Goal: Task Accomplishment & Management: Use online tool/utility

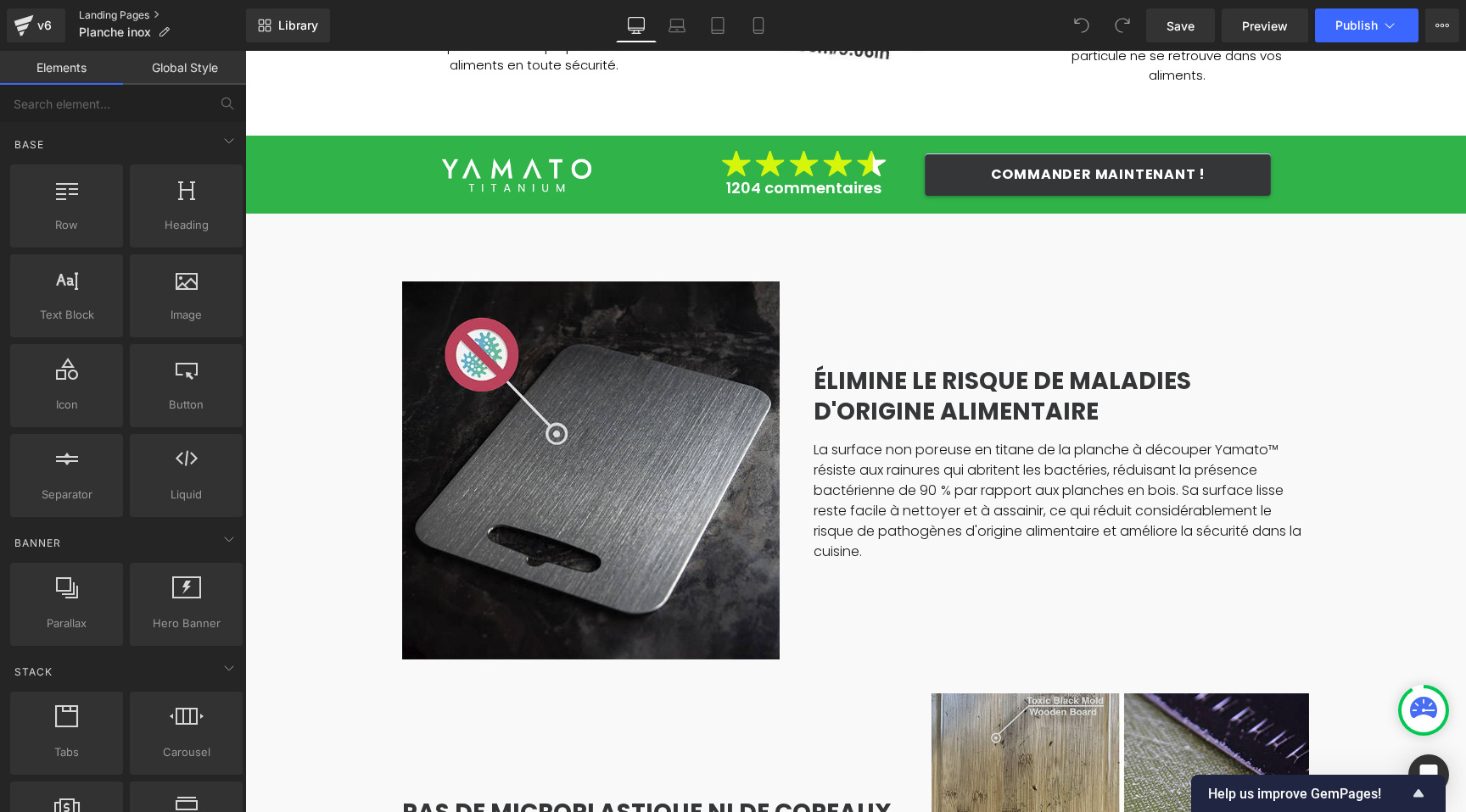
click at [107, 15] on link "Landing Pages" at bounding box center [162, 15] width 167 height 13
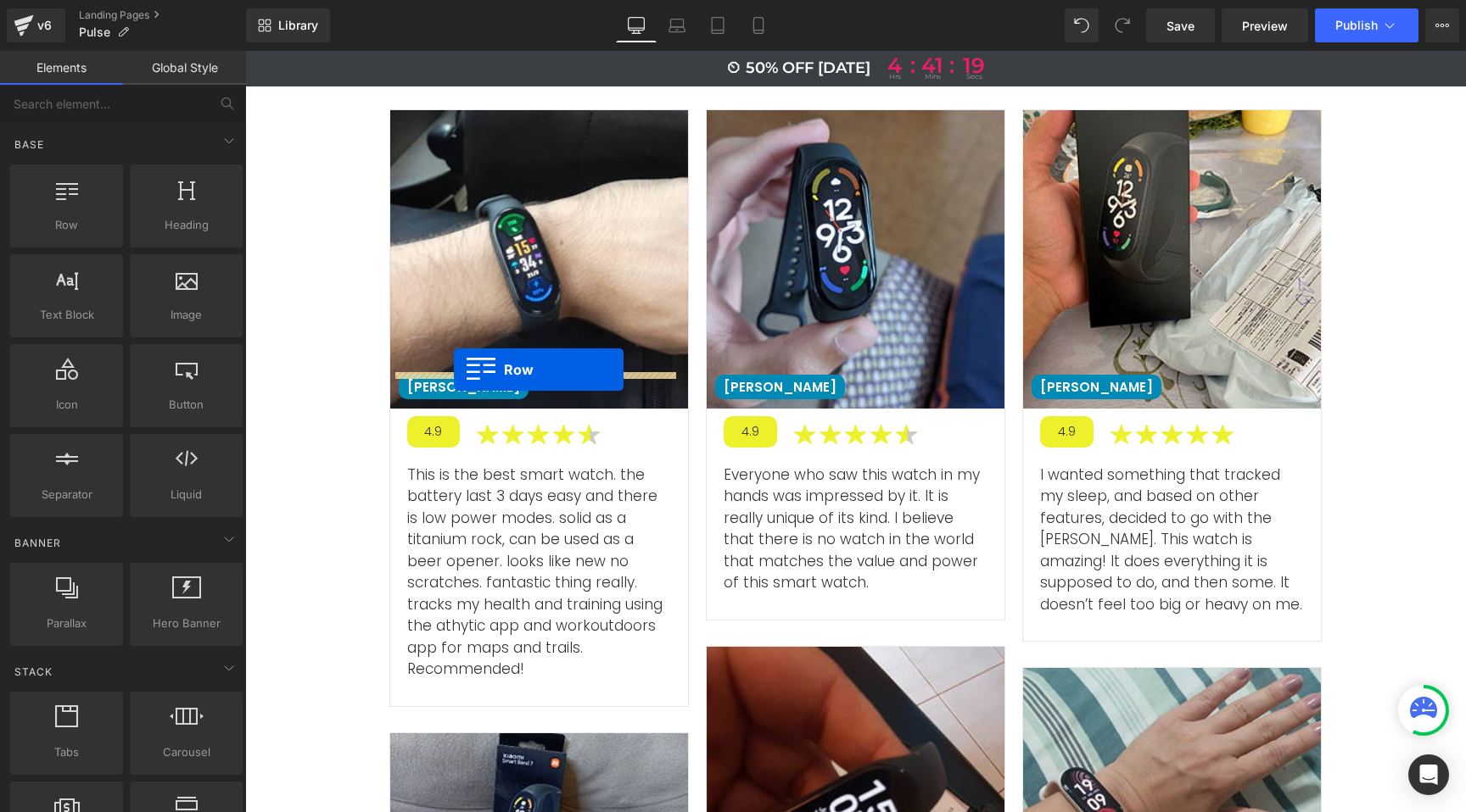
scroll to position [4304, 0]
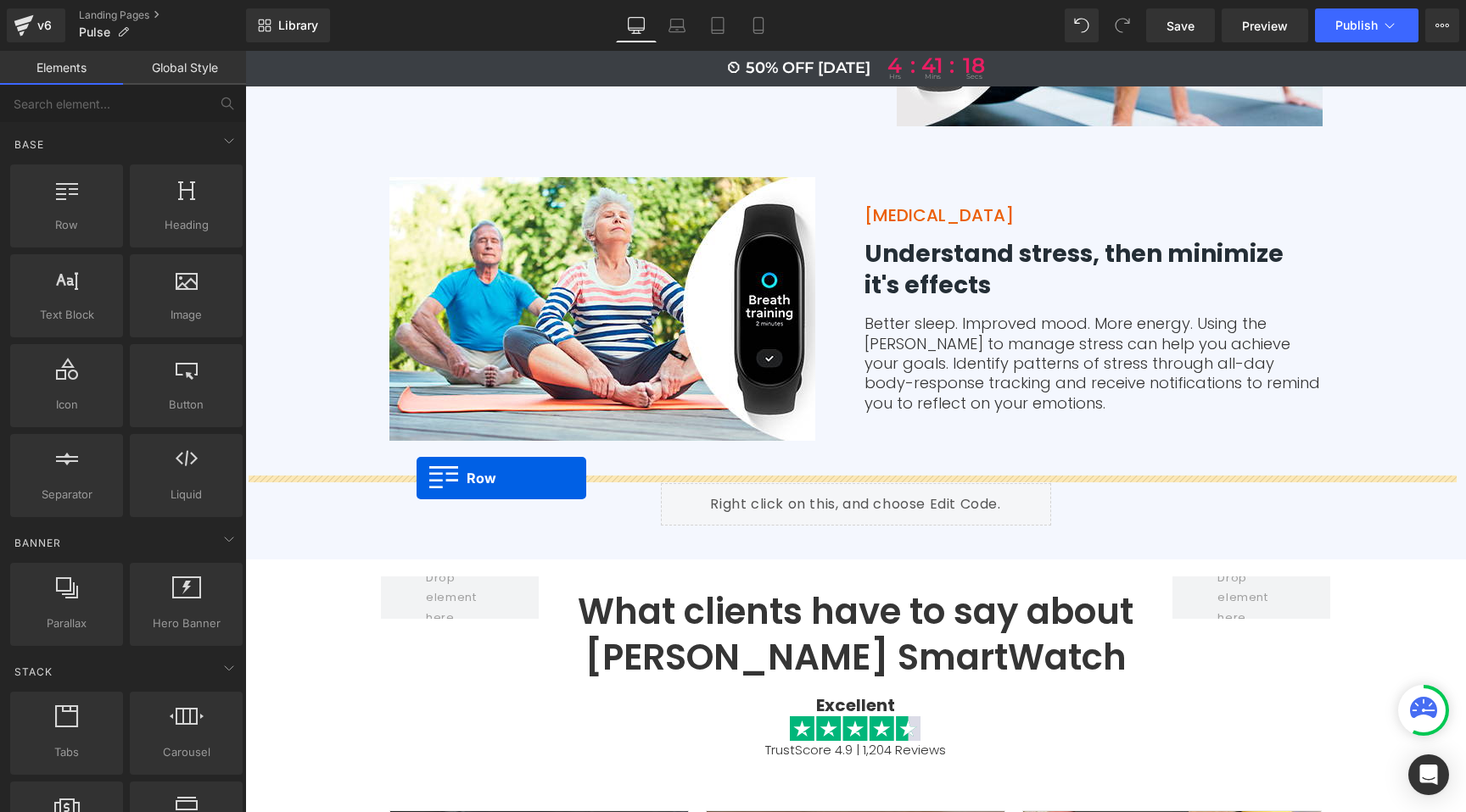
drag, startPoint x: 353, startPoint y: 596, endPoint x: 416, endPoint y: 478, distance: 133.8
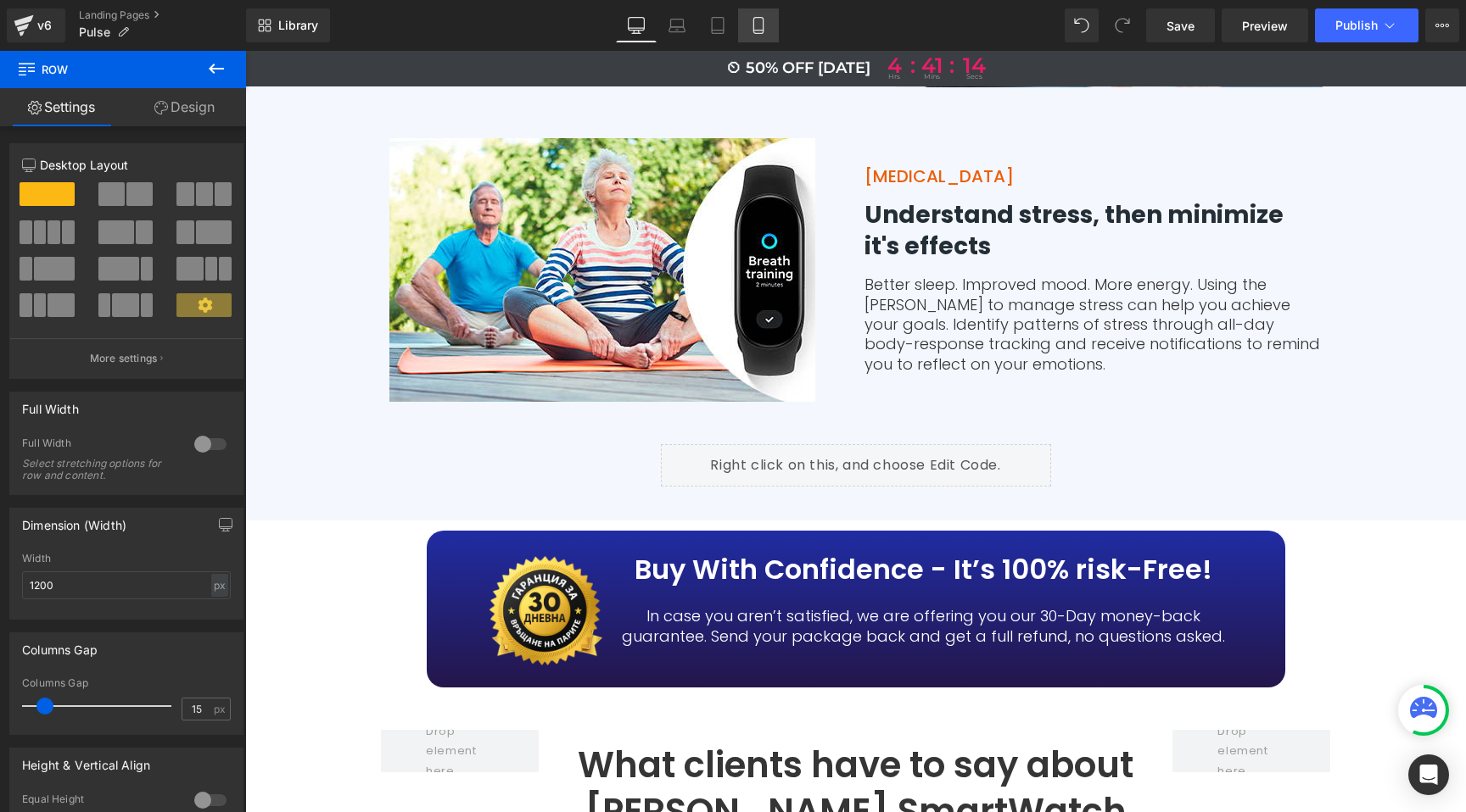
click at [760, 15] on link "Mobile" at bounding box center [758, 26] width 41 height 34
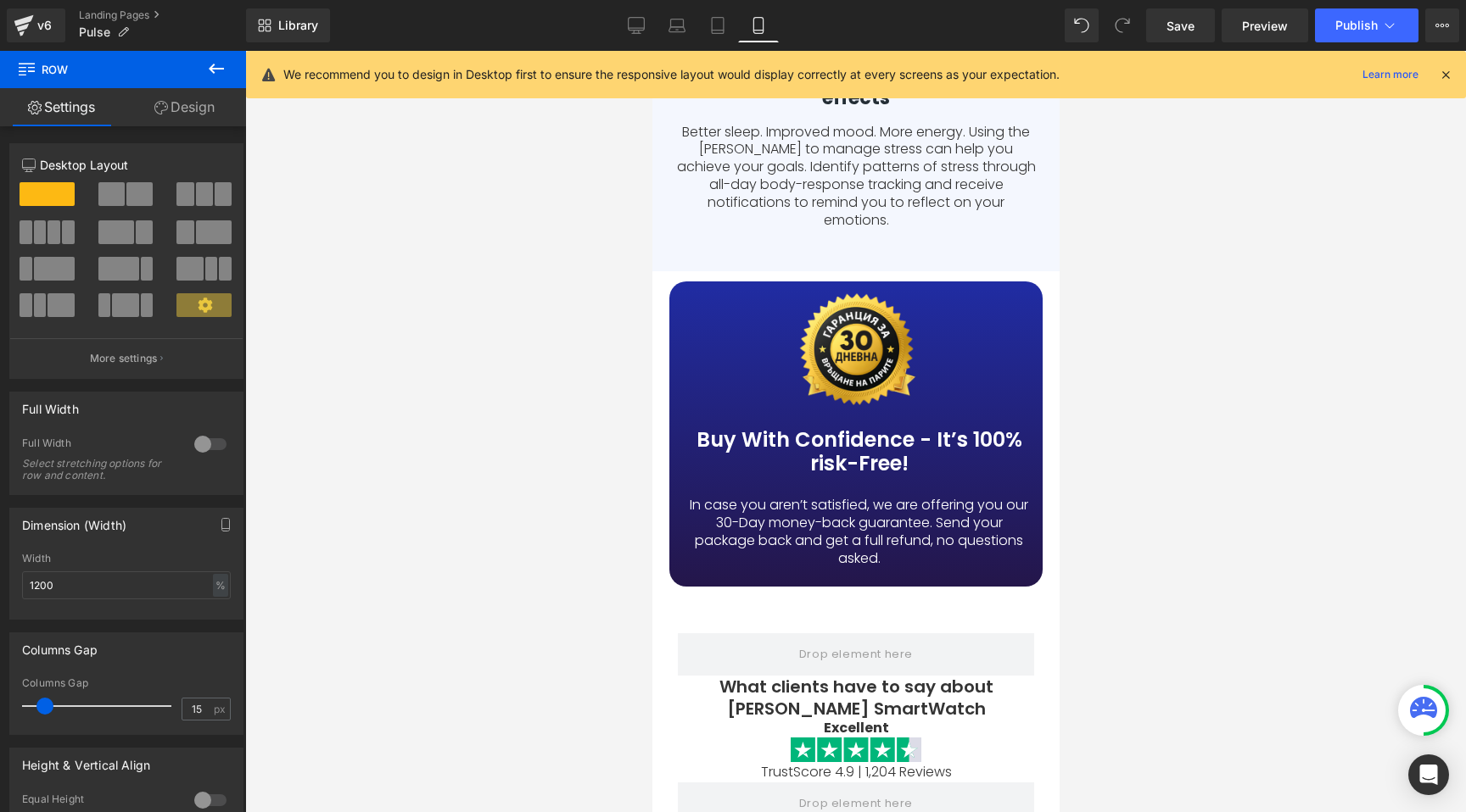
scroll to position [6654, 0]
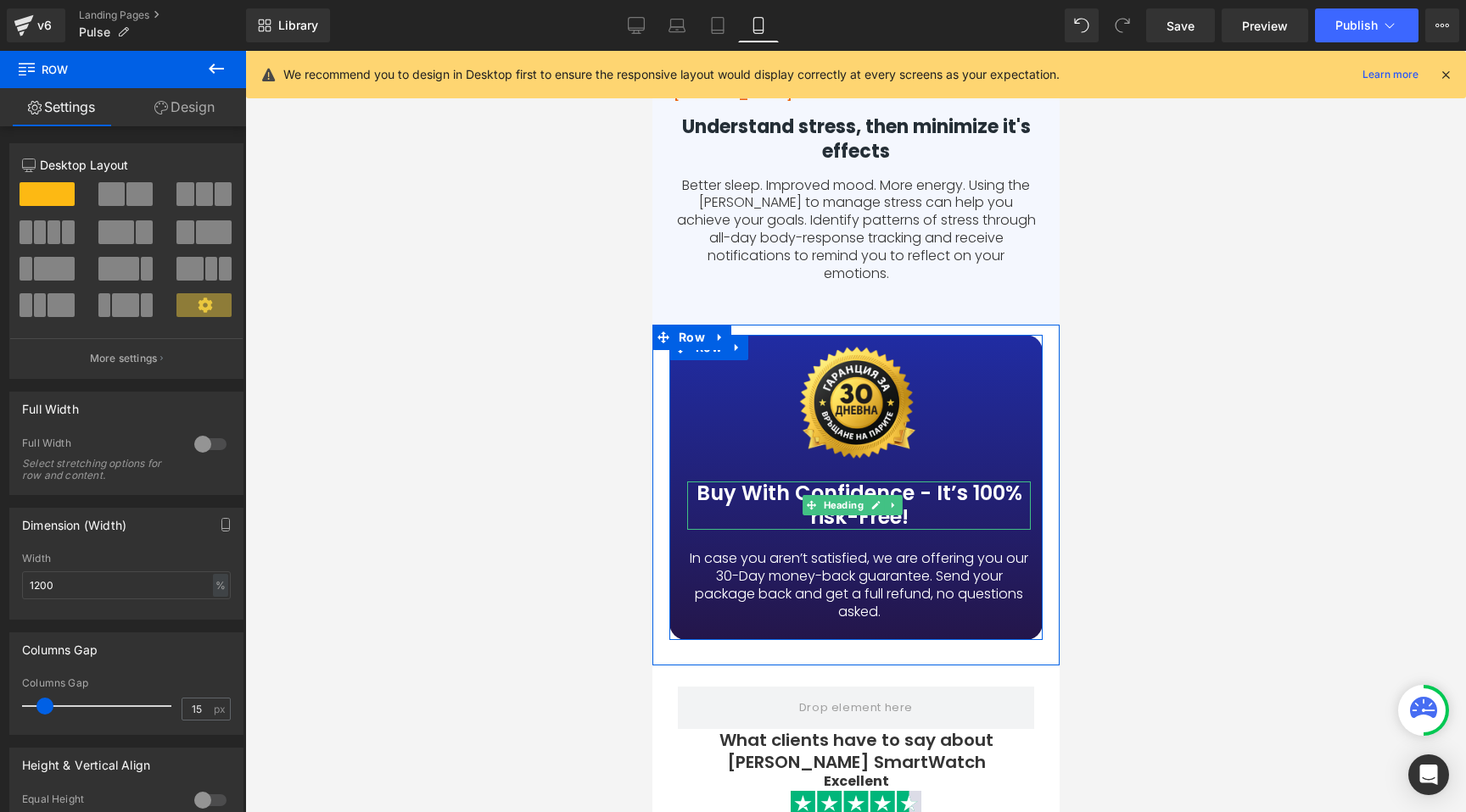
click at [836, 482] on h3 "Buy With Confidence - It’s 100% risk-Free!" at bounding box center [858, 506] width 344 height 49
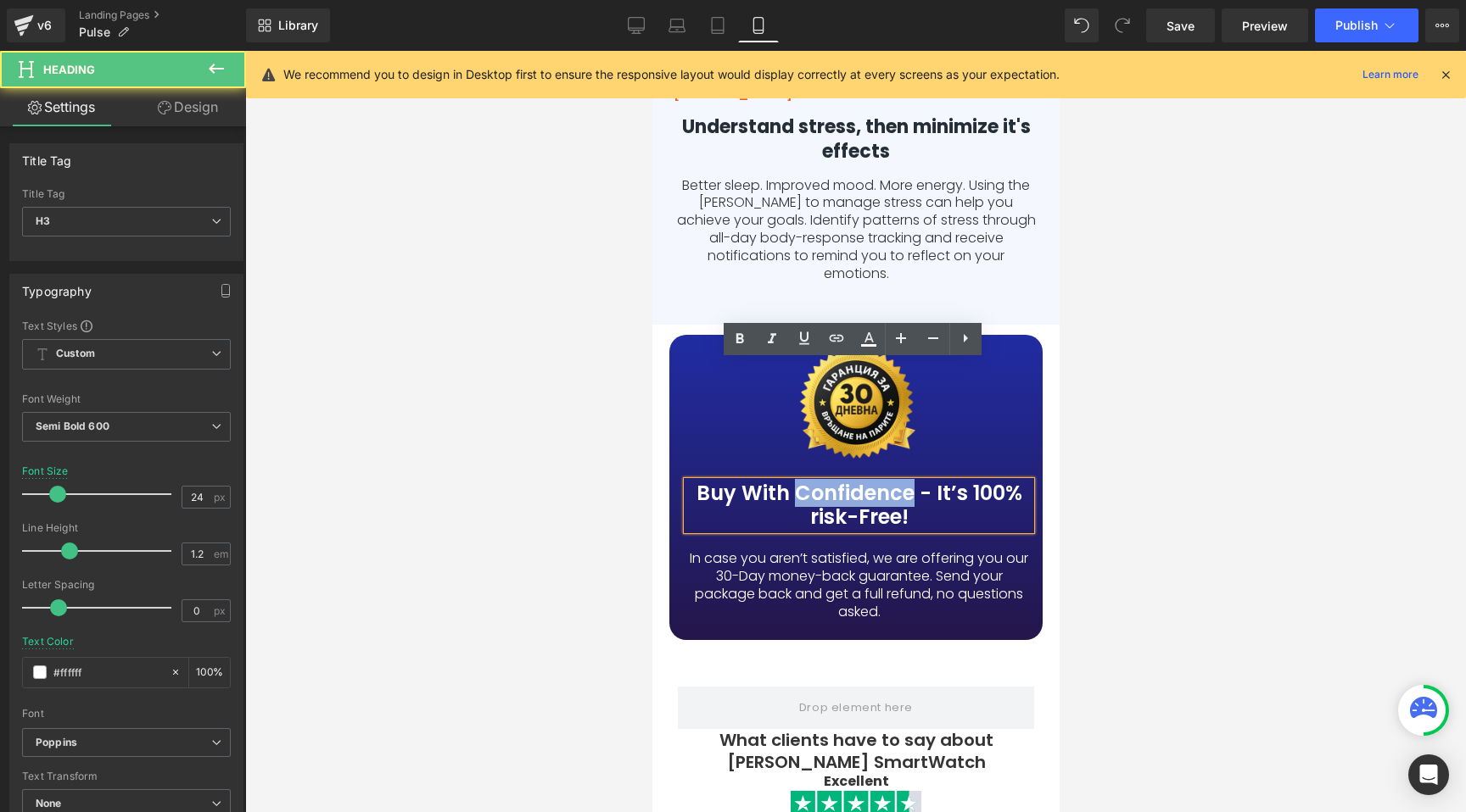
click at [836, 482] on h3 "Buy With Confidence - It’s 100% risk-Free!" at bounding box center [858, 506] width 344 height 49
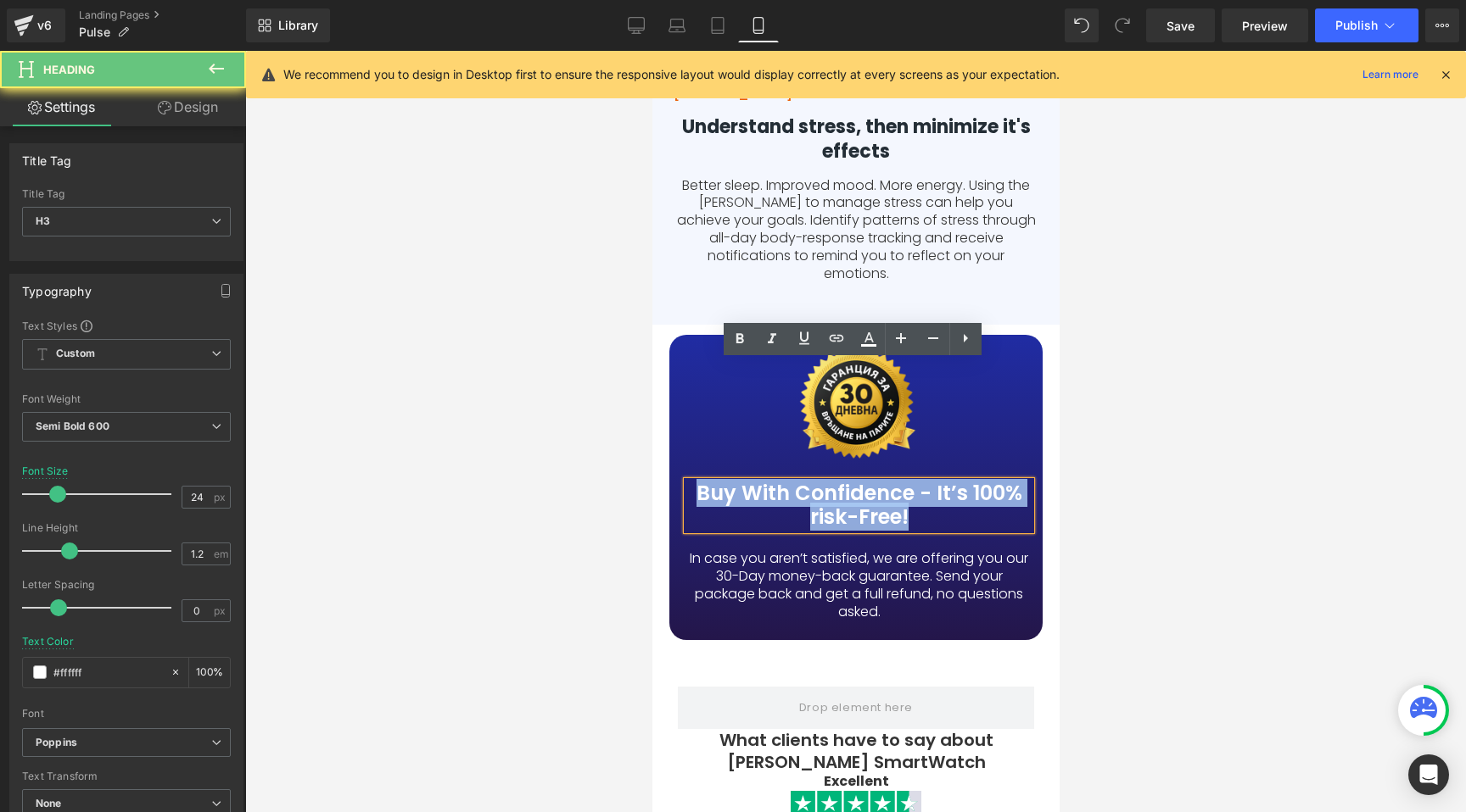
click at [836, 482] on h3 "Buy With Confidence - It’s 100% risk-Free!" at bounding box center [858, 506] width 344 height 49
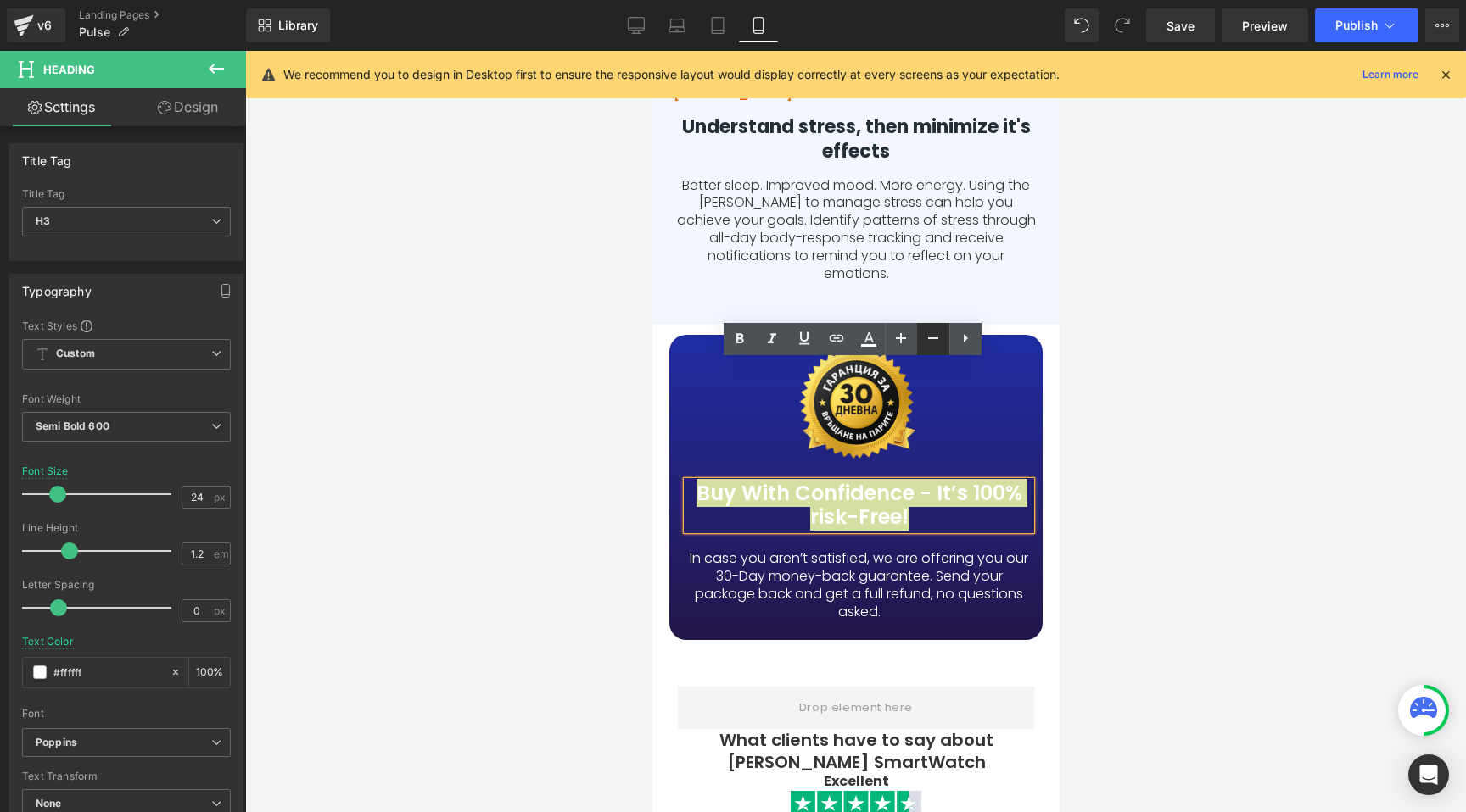
click at [926, 335] on icon at bounding box center [932, 338] width 20 height 20
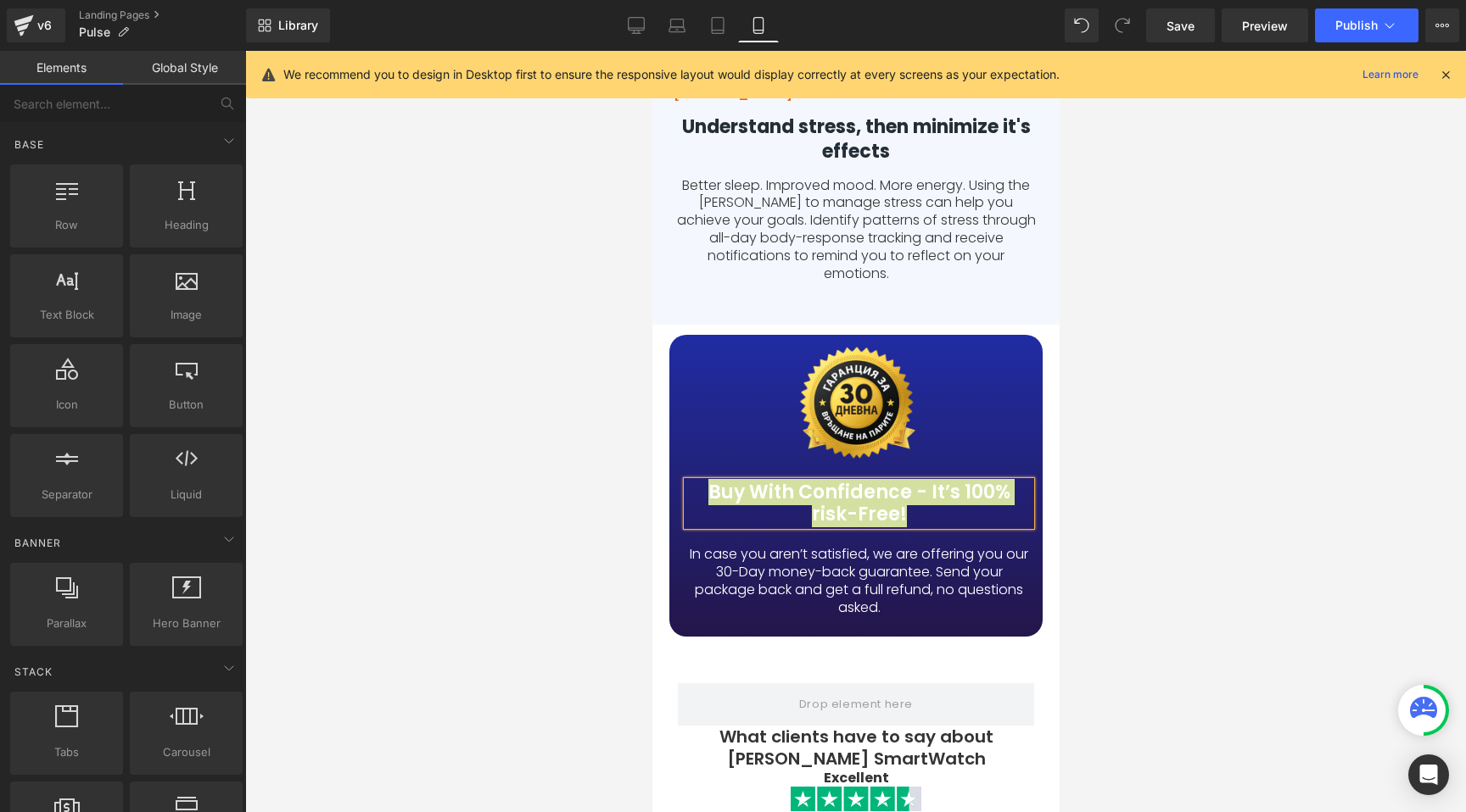
click at [577, 343] on div at bounding box center [855, 431] width 1221 height 761
click at [634, 18] on icon at bounding box center [637, 24] width 16 height 12
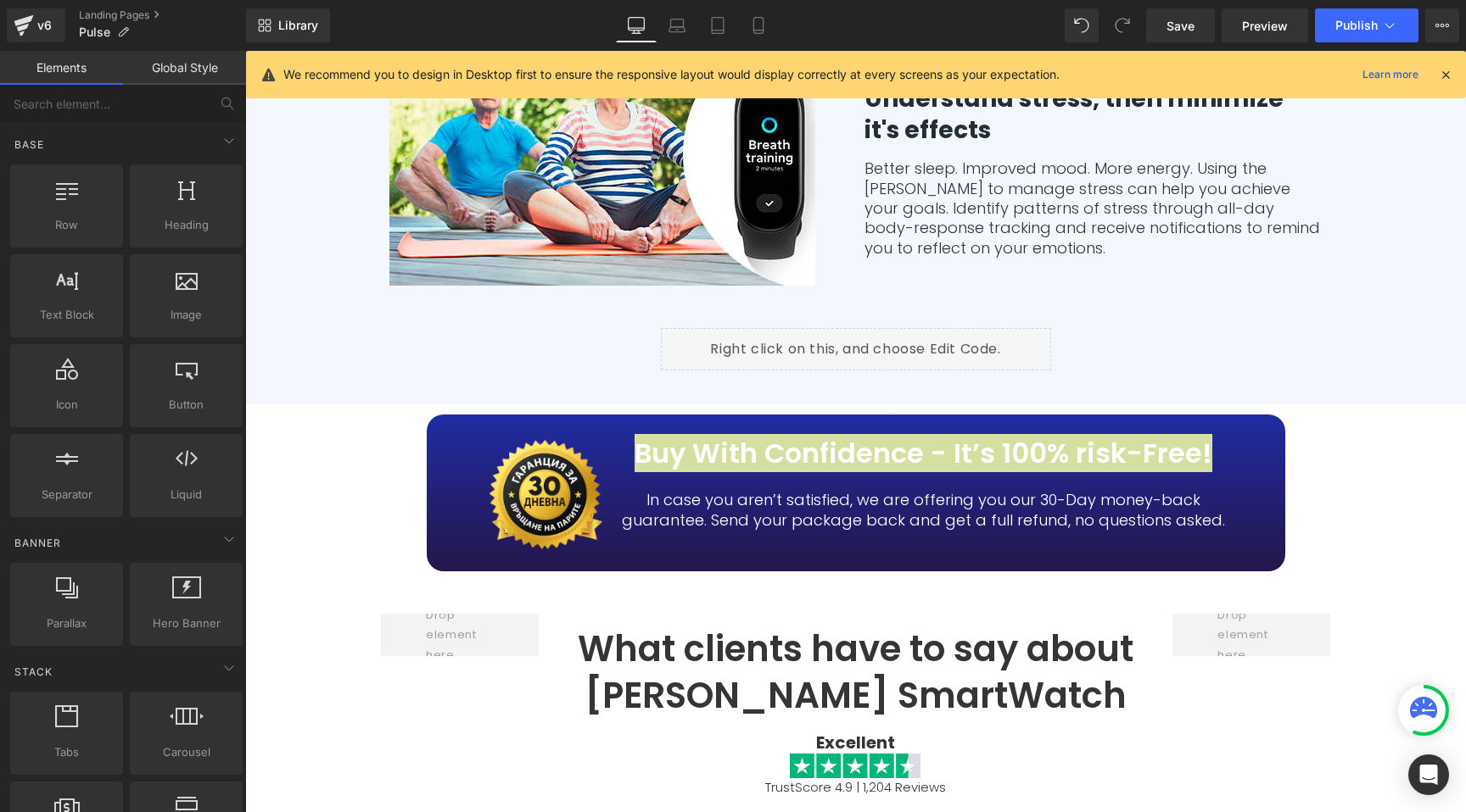
scroll to position [4460, 0]
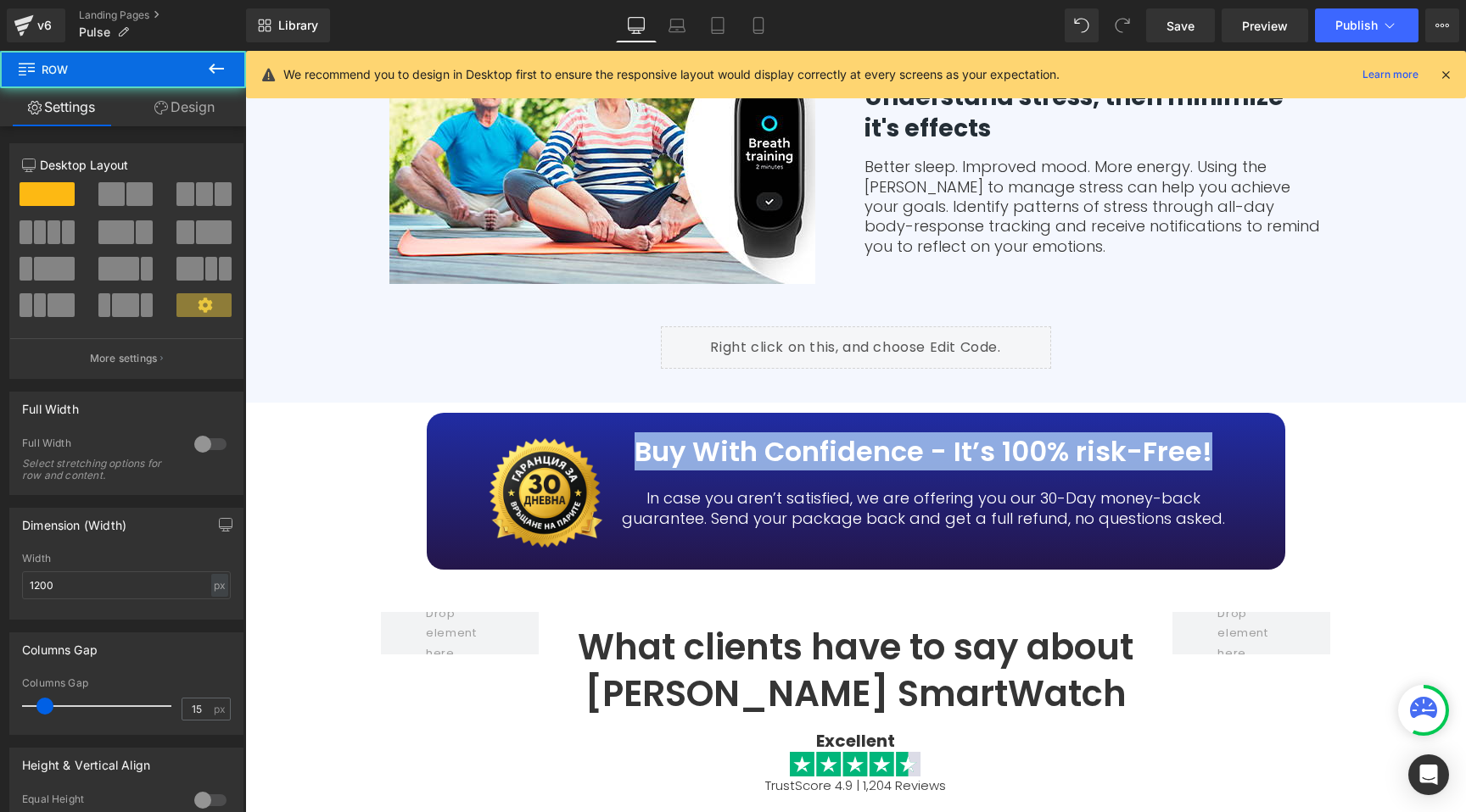
click at [354, 403] on div "Image Buy With Confidence - It’s 100% risk-Free! Heading In case you aren’t sat…" at bounding box center [856, 499] width 1018 height 193
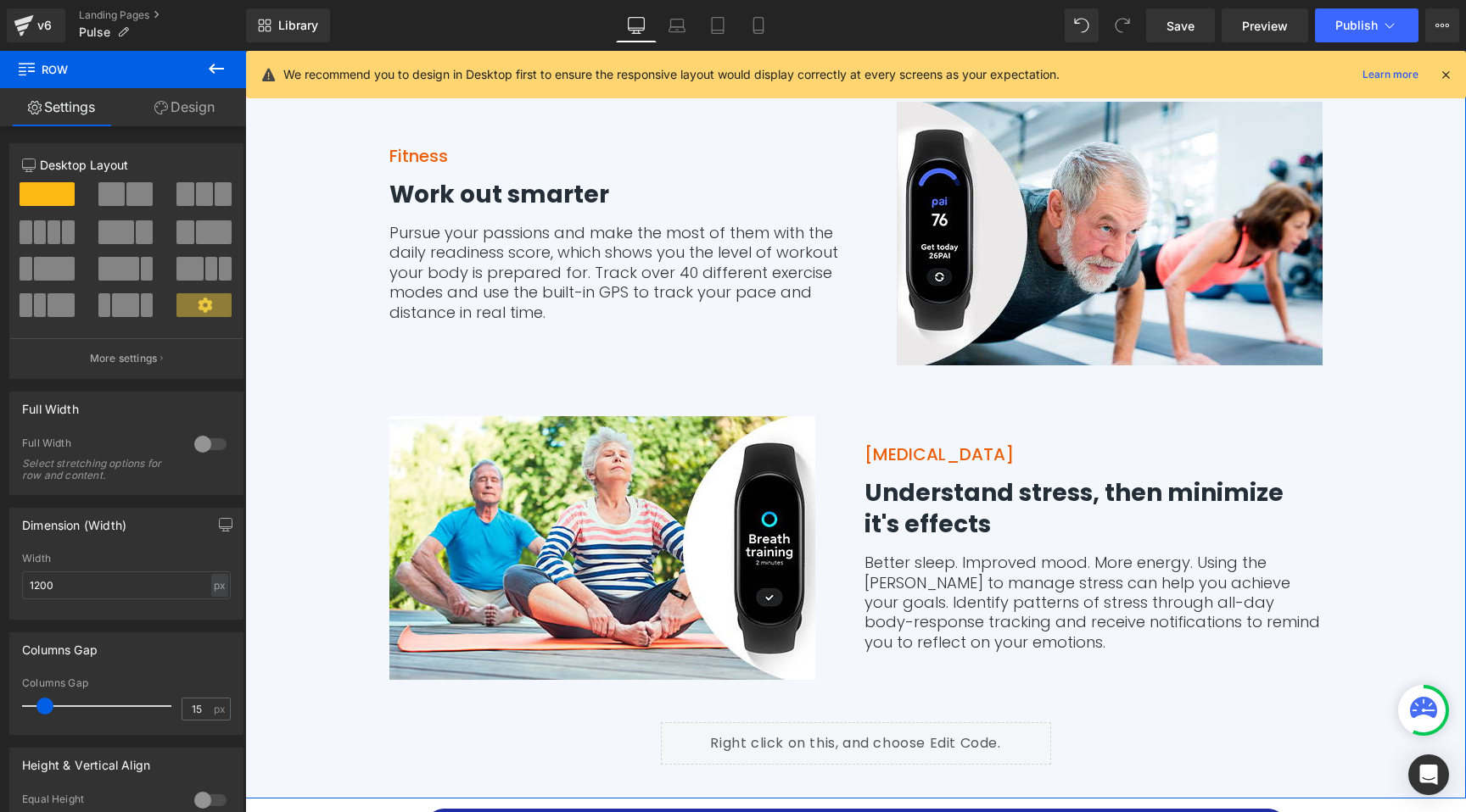
scroll to position [3765, 0]
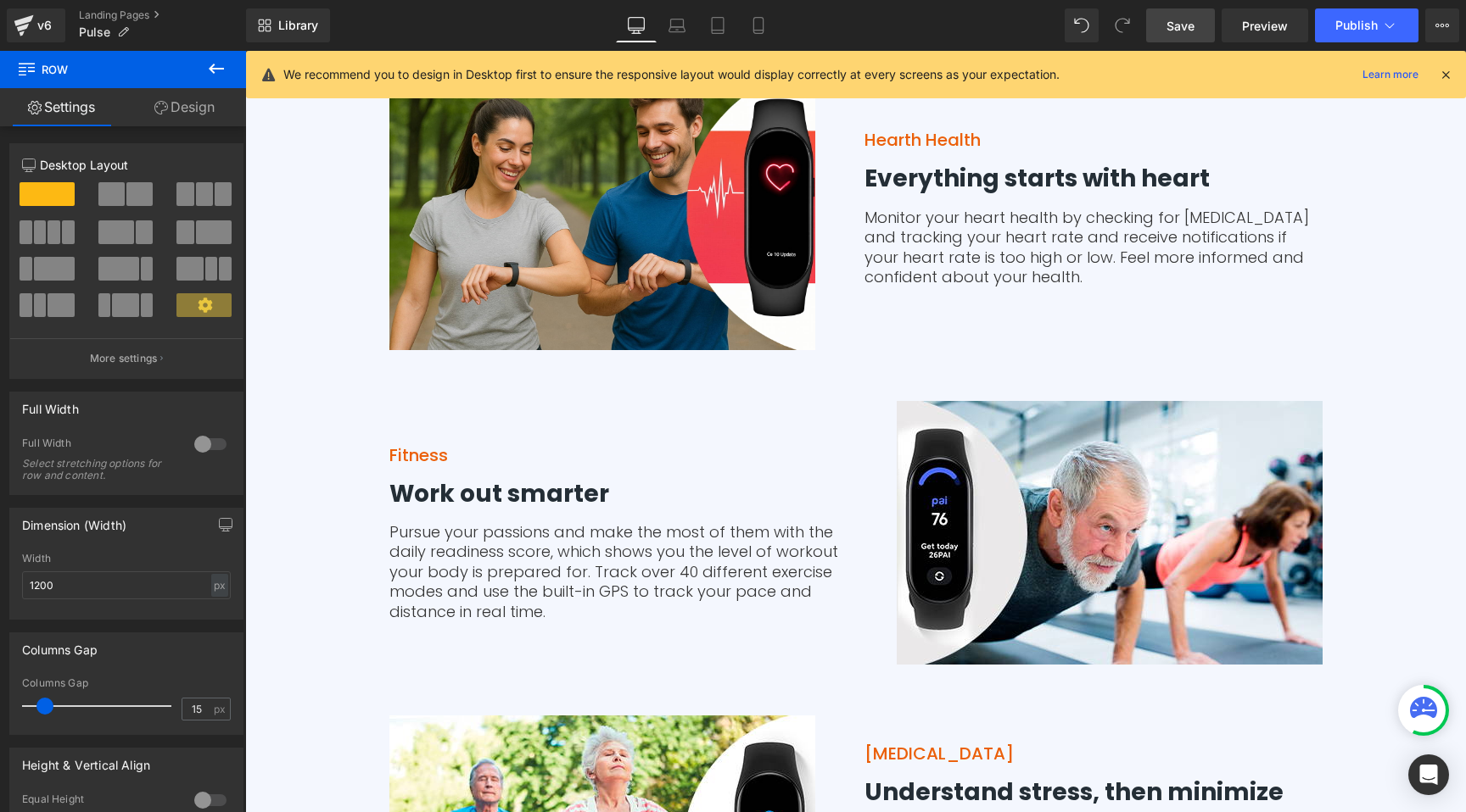
click at [1180, 26] on span "Save" at bounding box center [1180, 26] width 28 height 18
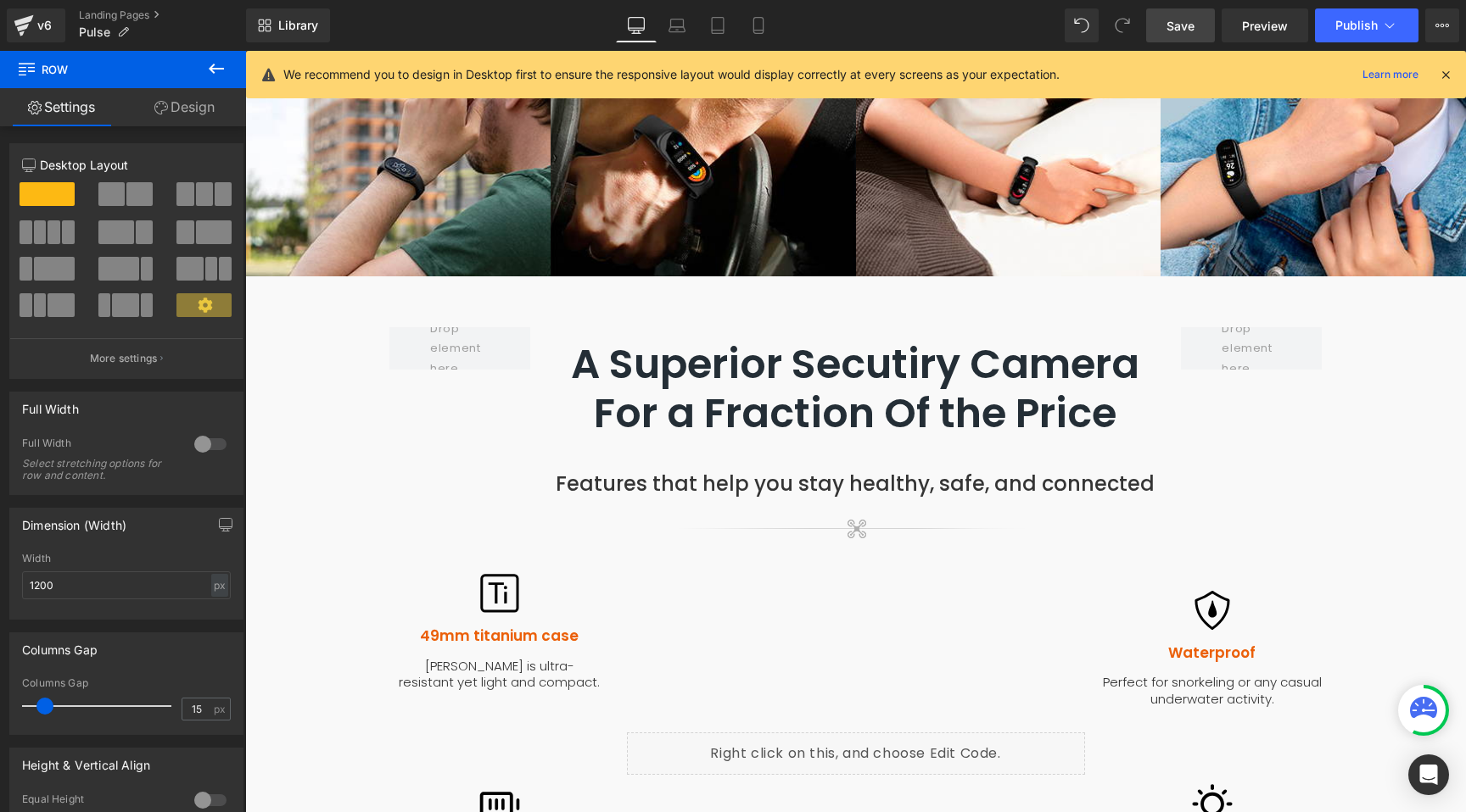
scroll to position [1312, 0]
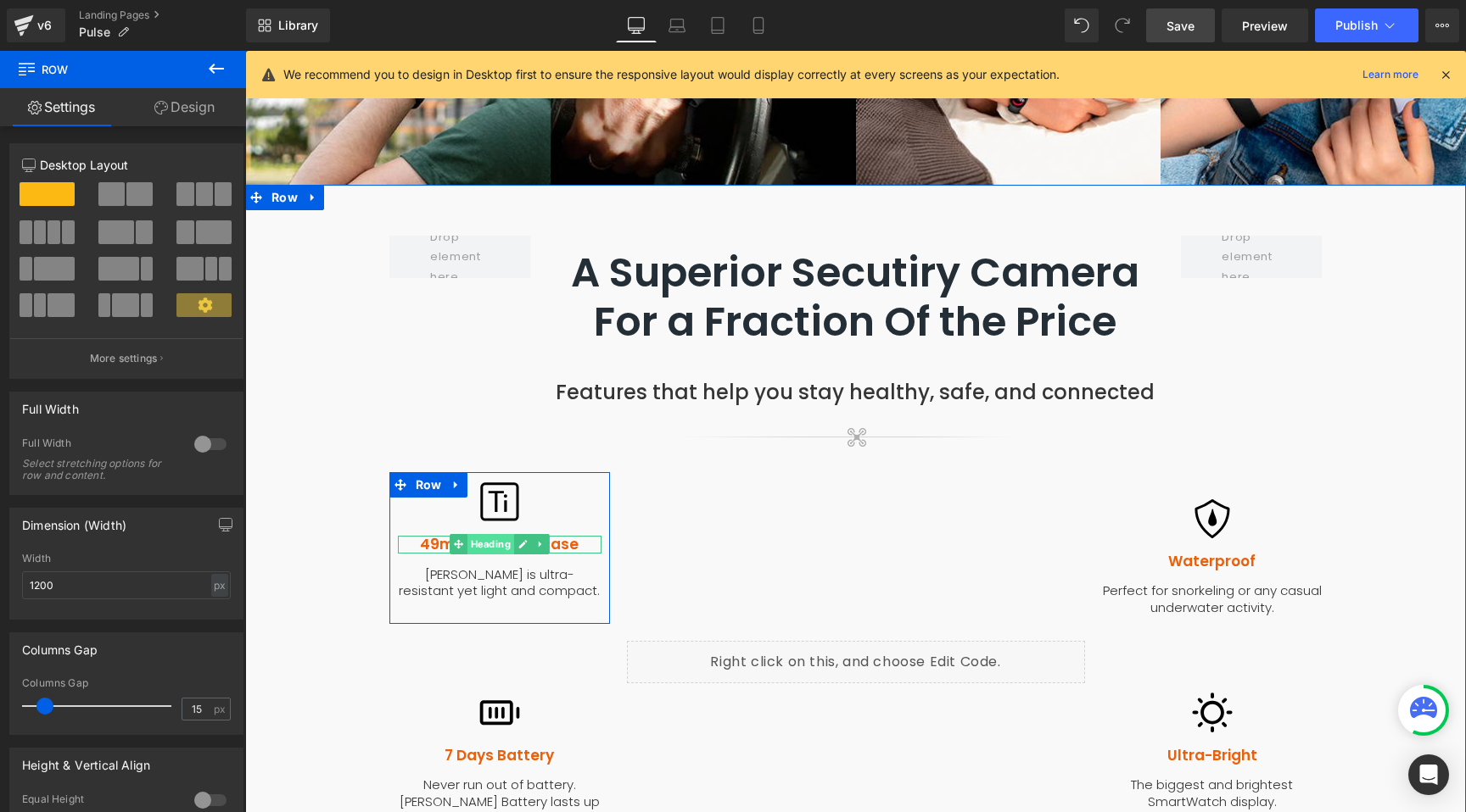
click at [495, 534] on span "Heading" at bounding box center [489, 544] width 47 height 20
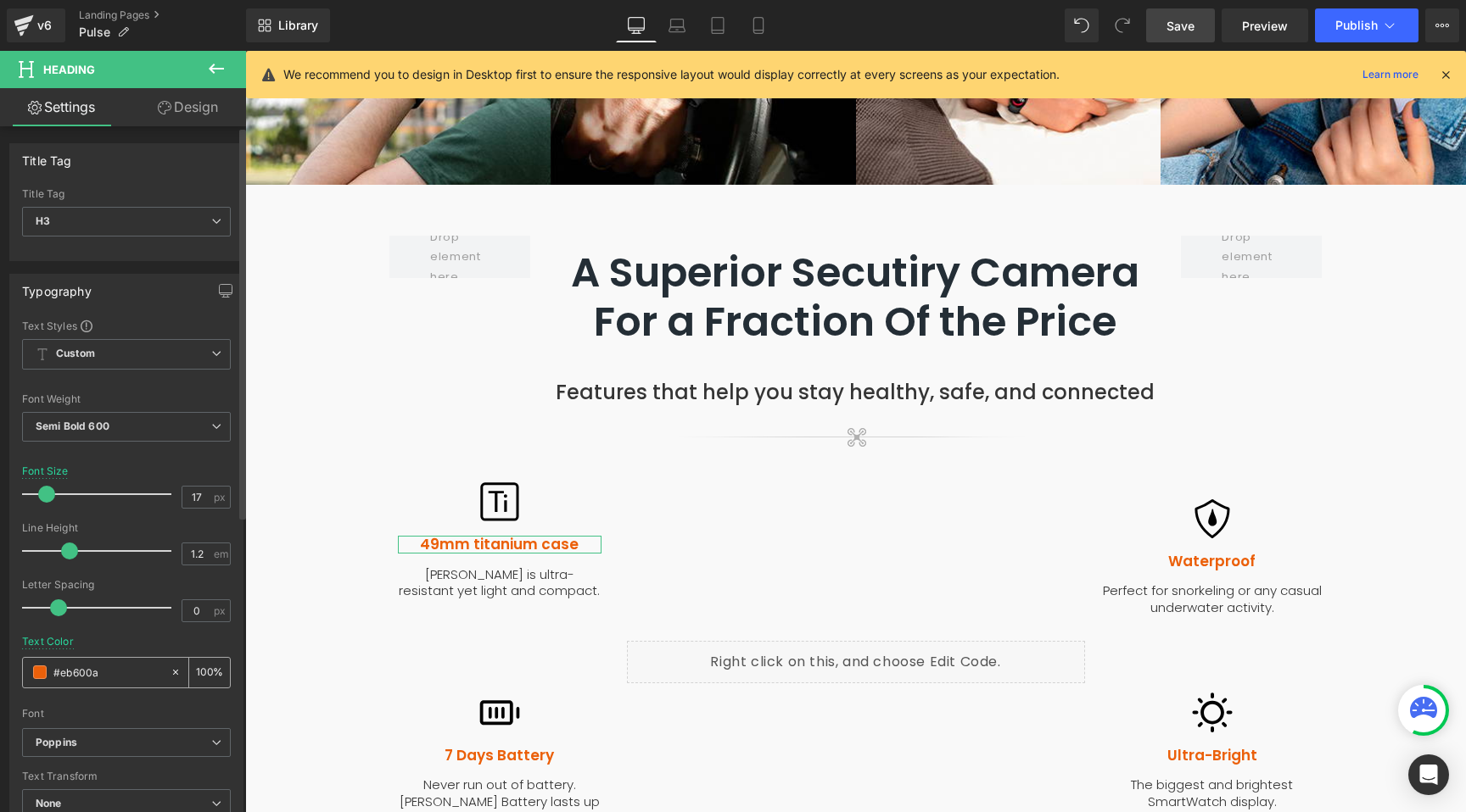
click at [92, 674] on input "#eb600a" at bounding box center [107, 672] width 108 height 19
click at [763, 28] on icon at bounding box center [757, 25] width 17 height 17
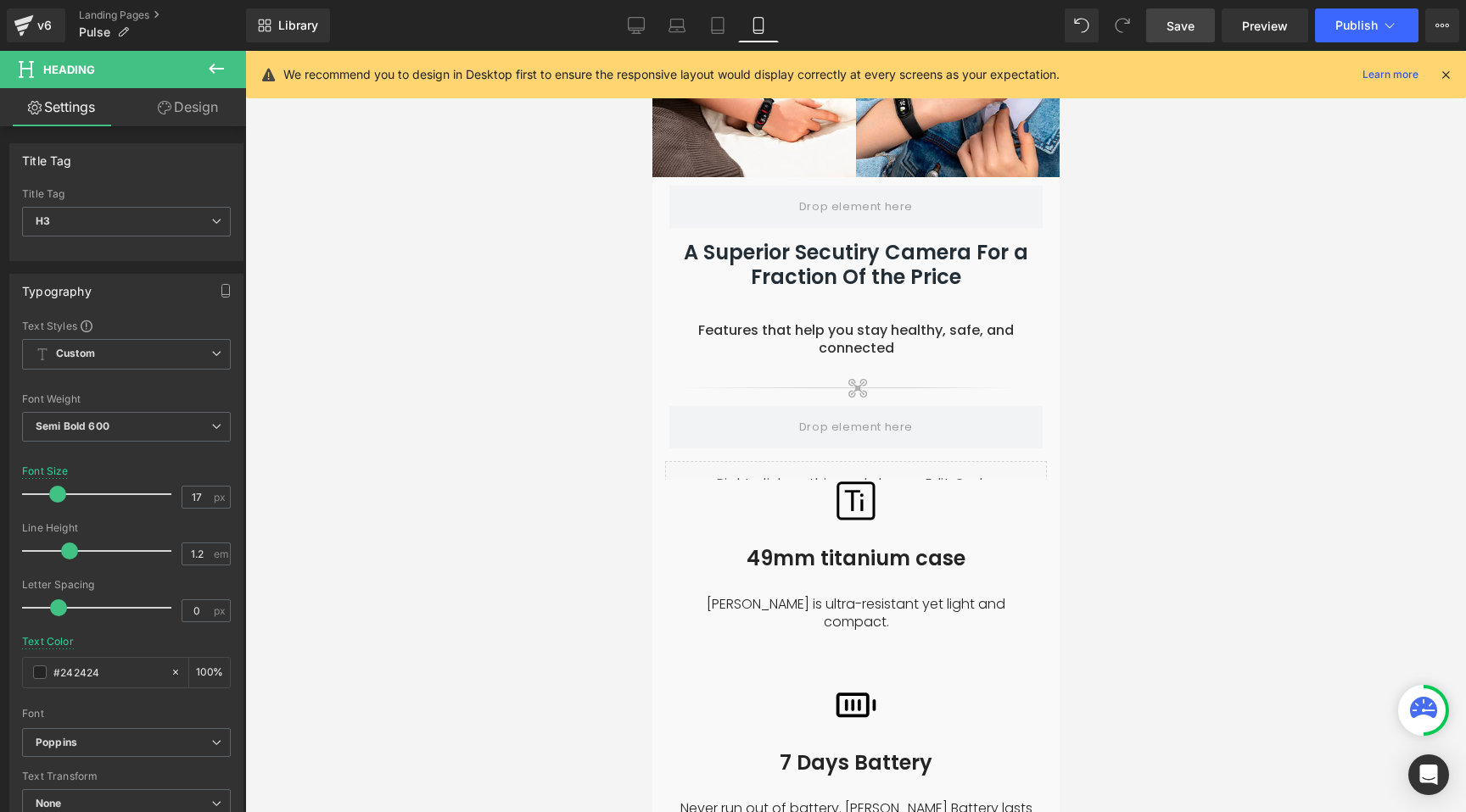
scroll to position [1743, 0]
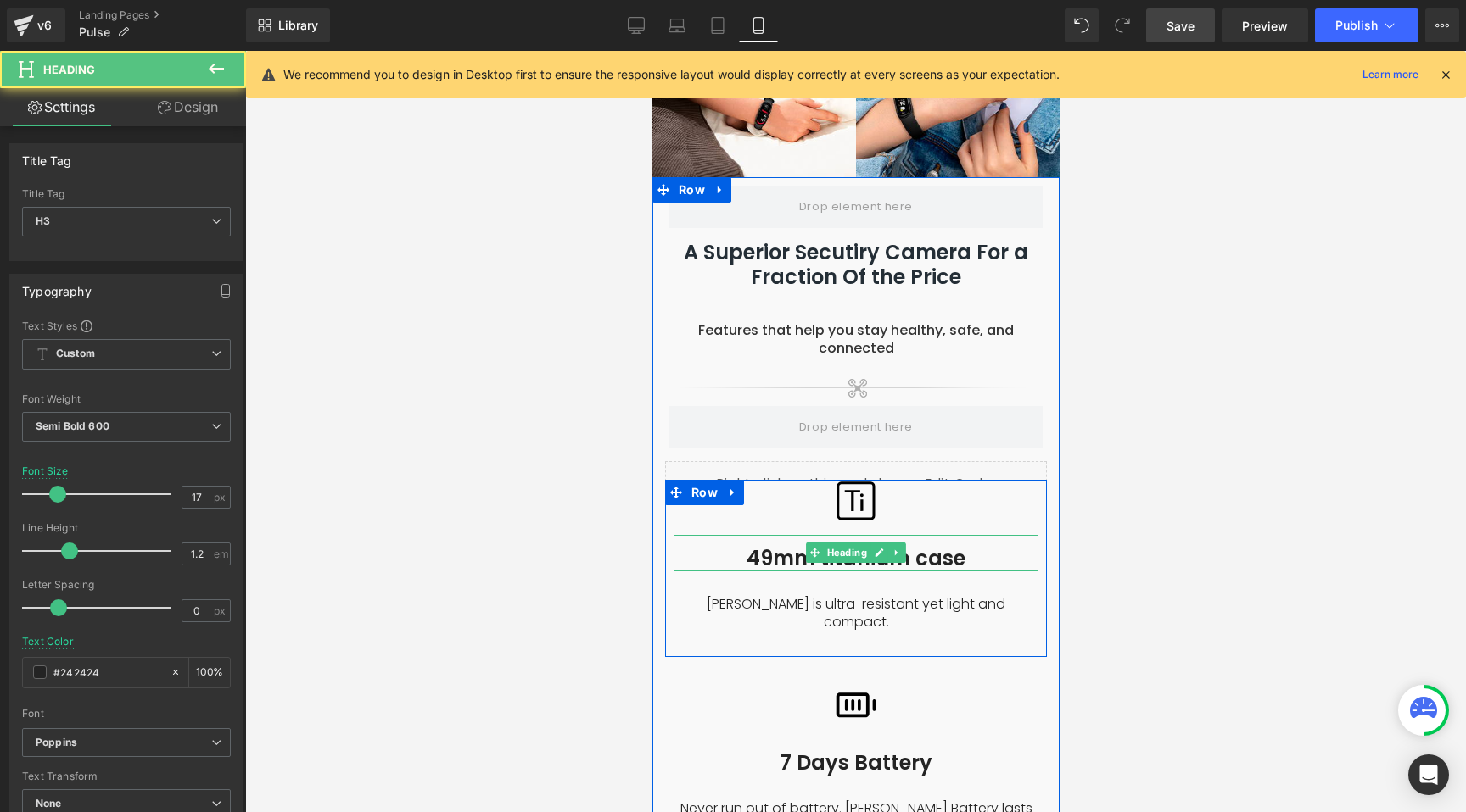
click at [790, 547] on h3 "49mm titanium case" at bounding box center [854, 559] width 365 height 25
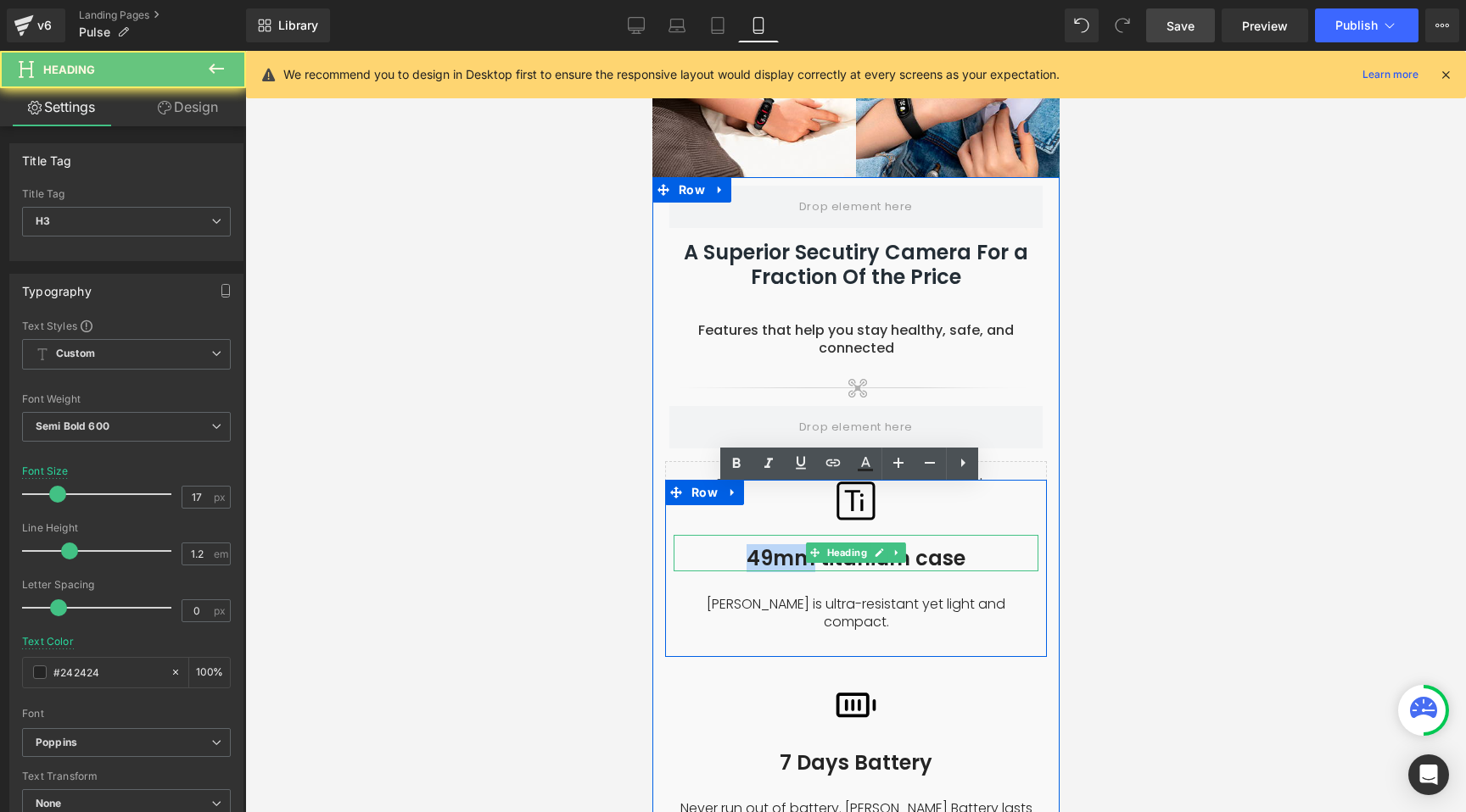
click at [790, 547] on h3 "49mm titanium case" at bounding box center [854, 559] width 365 height 25
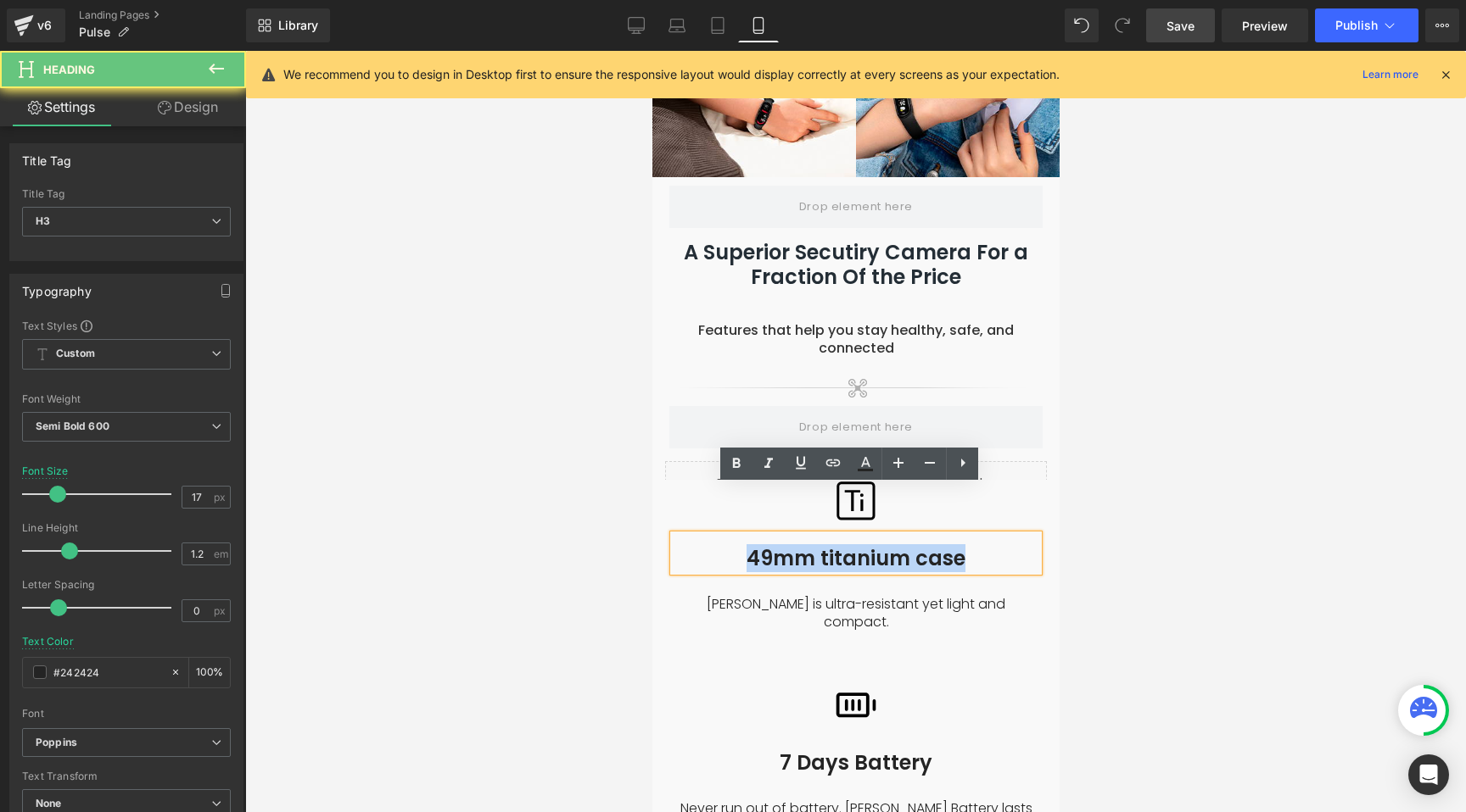
click at [790, 547] on h3 "49mm titanium case" at bounding box center [854, 559] width 365 height 25
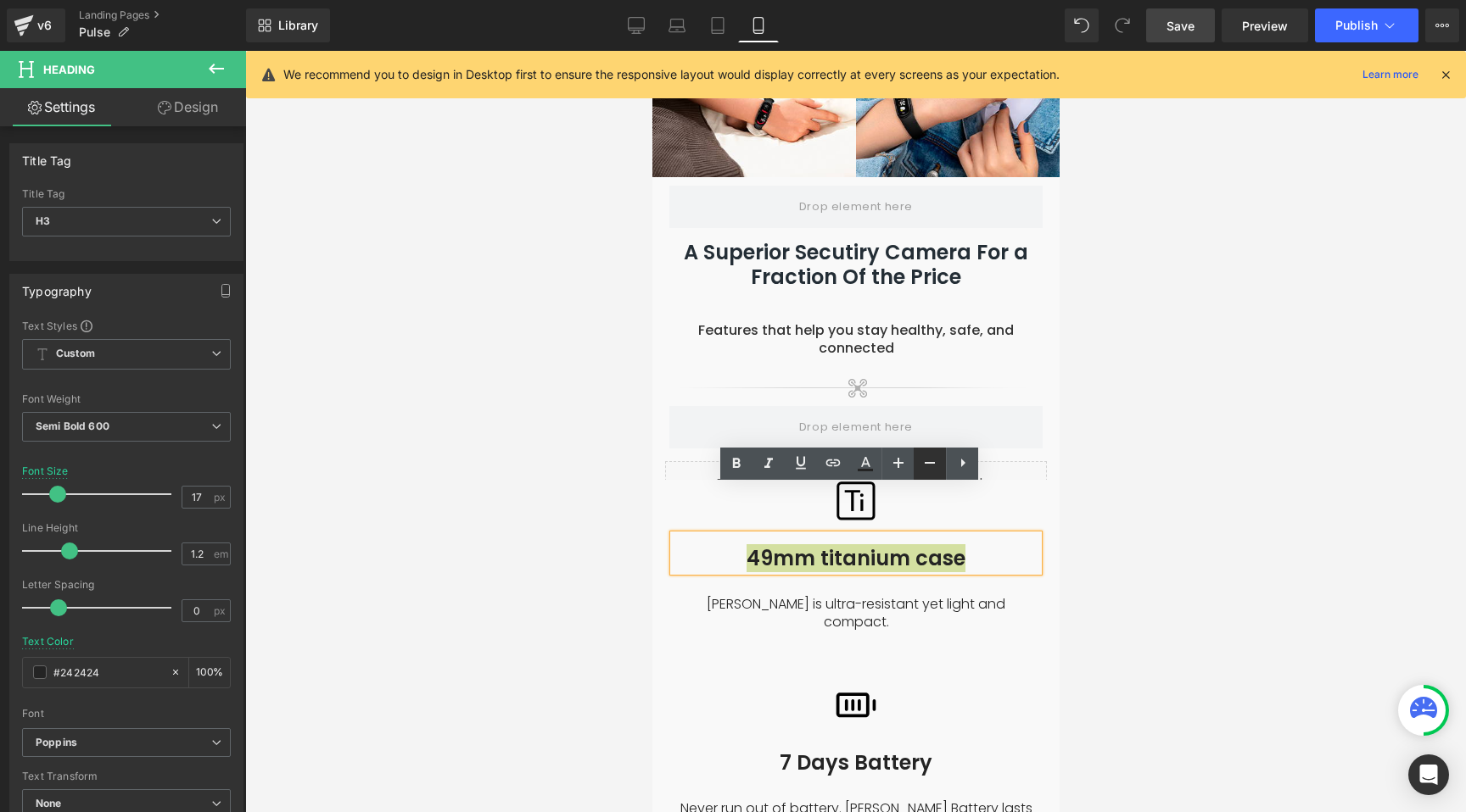
click at [929, 464] on icon at bounding box center [929, 462] width 20 height 20
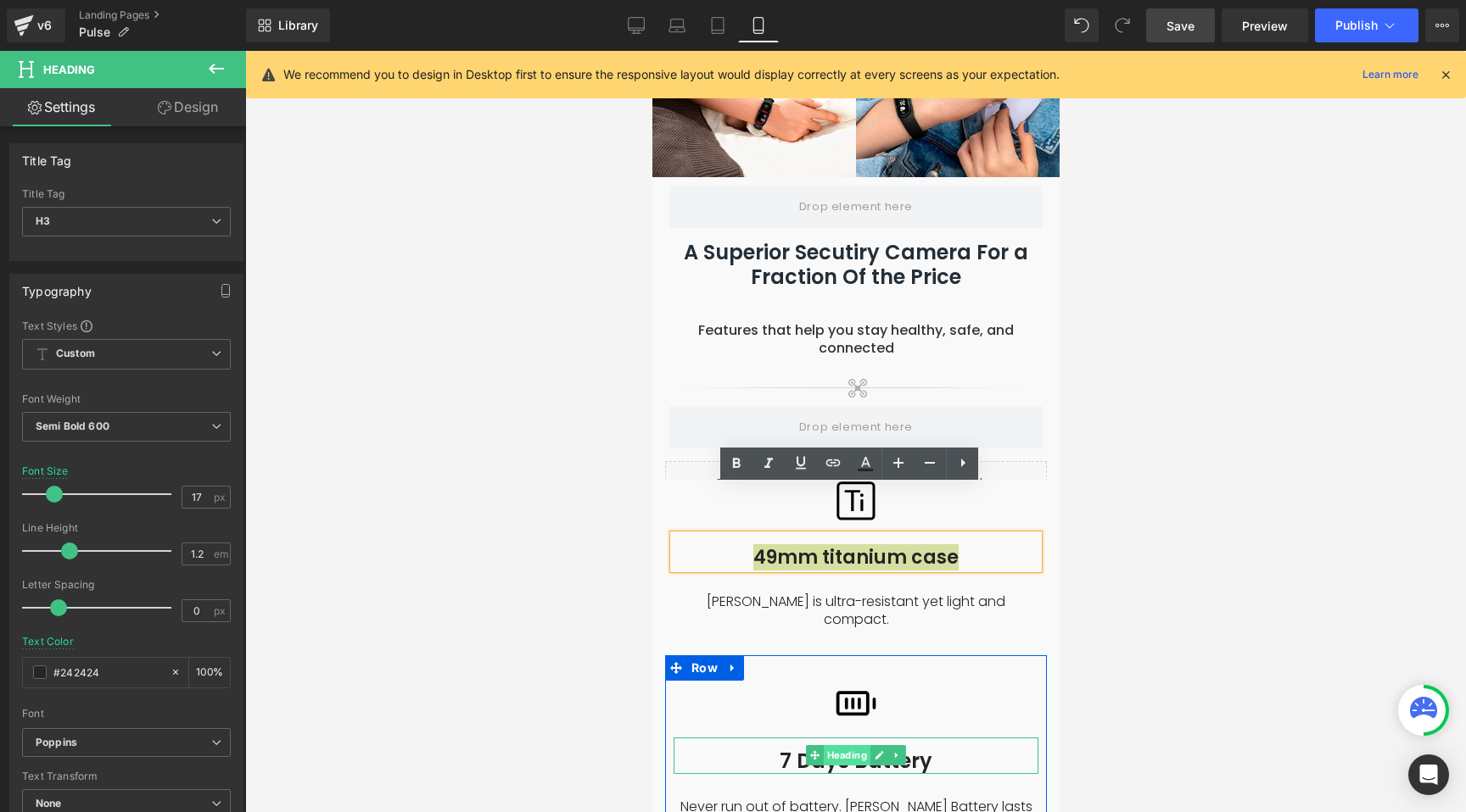
click at [843, 745] on span "Heading" at bounding box center [846, 755] width 47 height 20
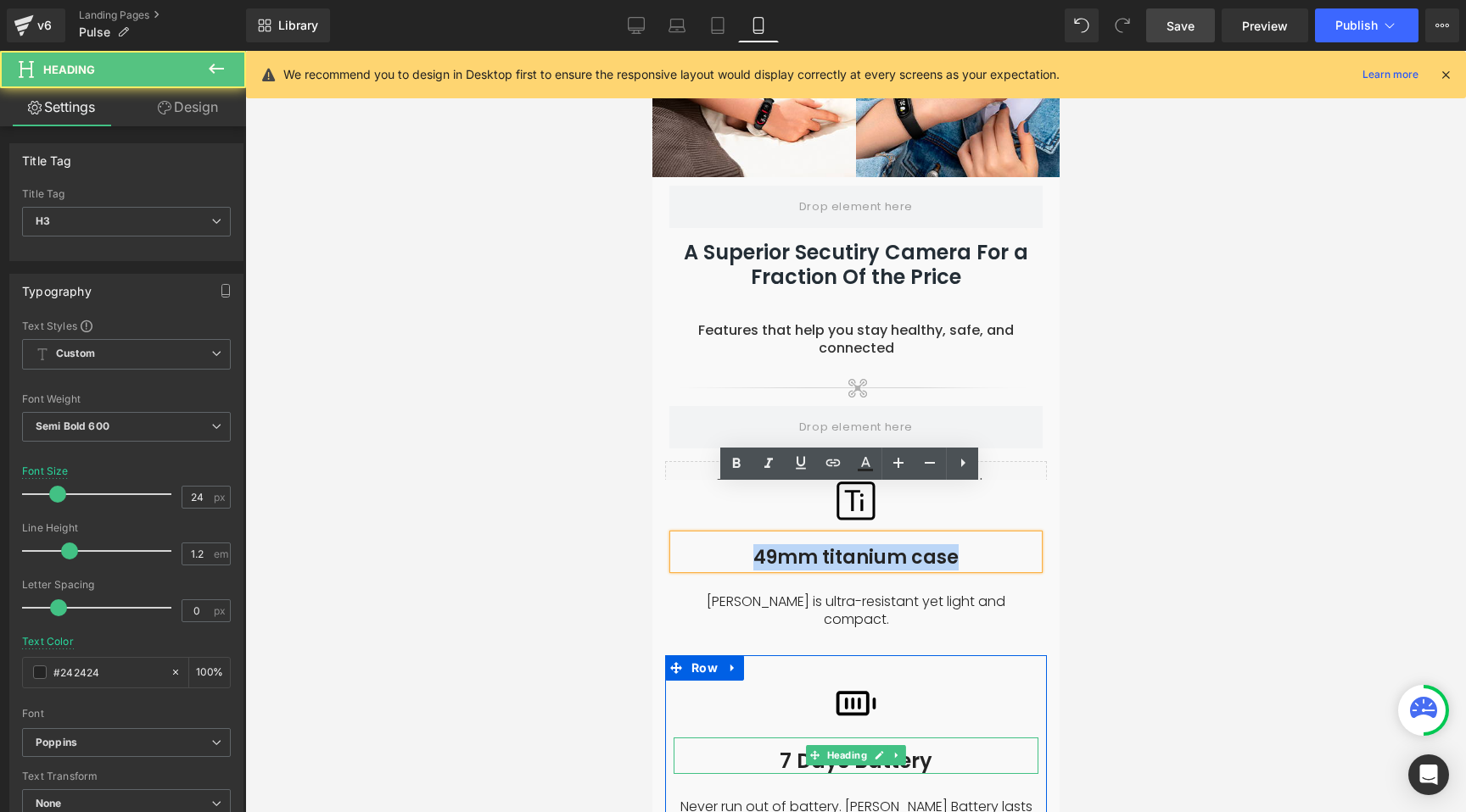
drag, startPoint x: 877, startPoint y: 688, endPoint x: 840, endPoint y: 708, distance: 42.1
click at [877, 745] on link at bounding box center [878, 755] width 18 height 20
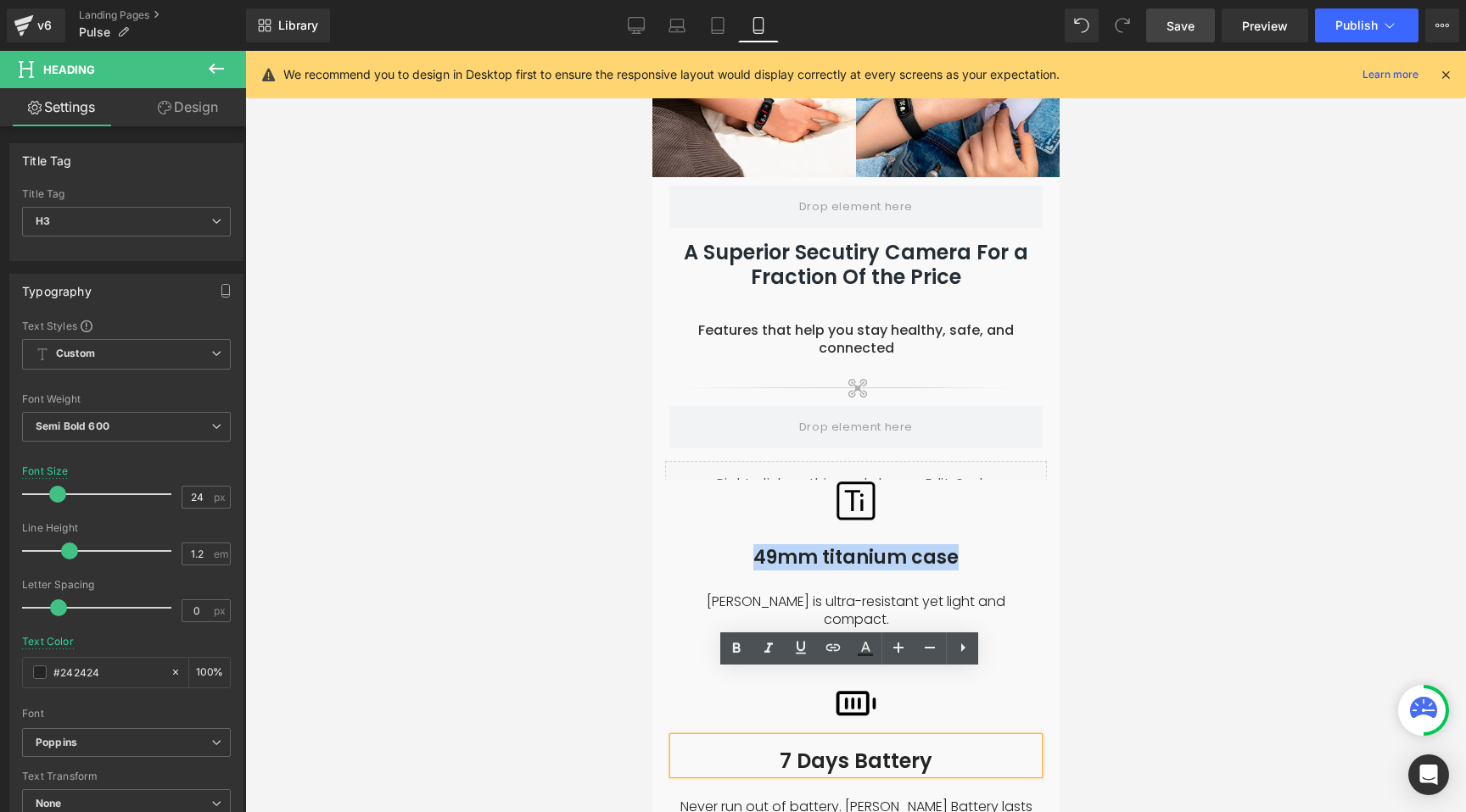
click at [833, 749] on h3 "7 Days Battery" at bounding box center [854, 761] width 365 height 25
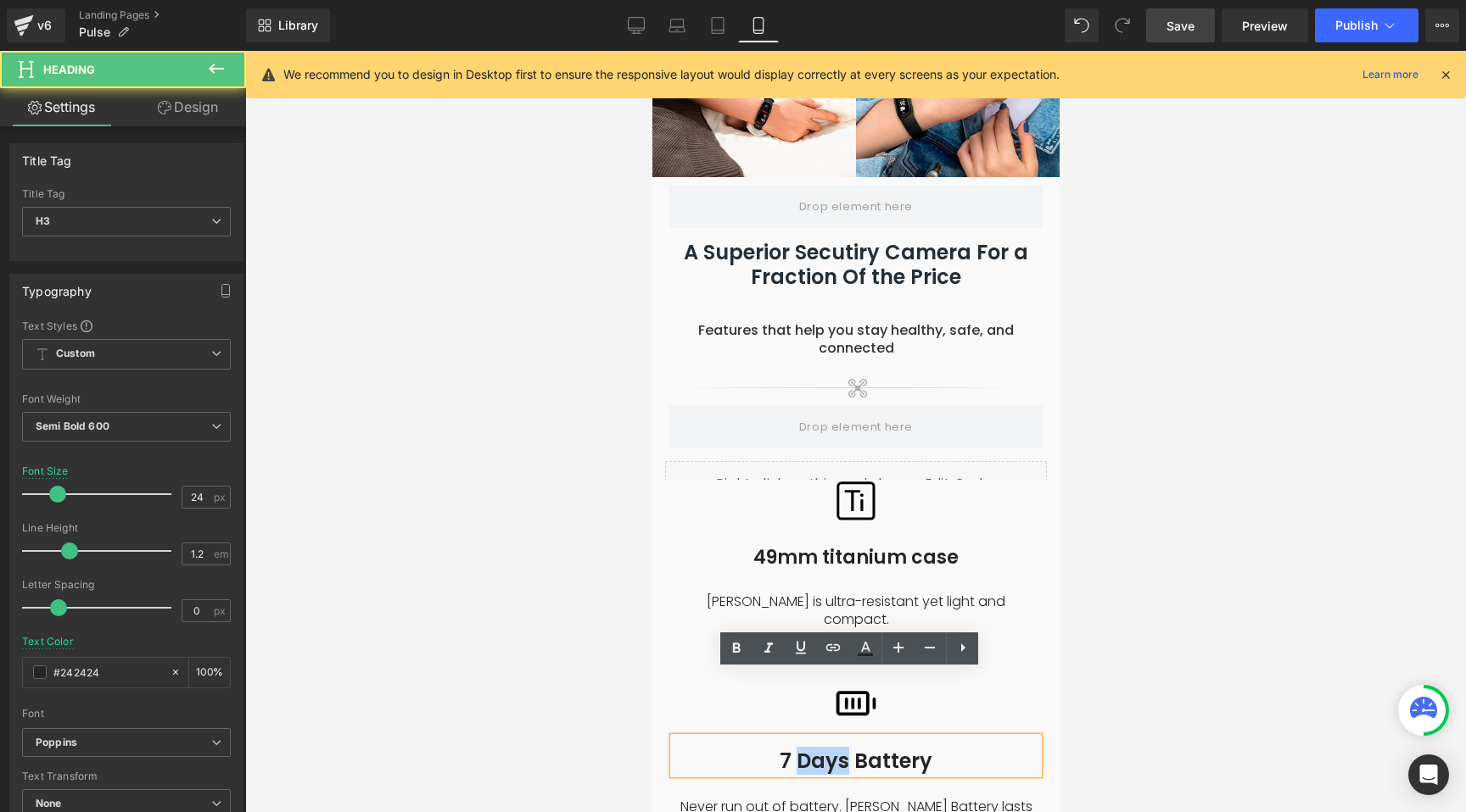
click at [833, 749] on h3 "7 Days Battery" at bounding box center [854, 761] width 365 height 25
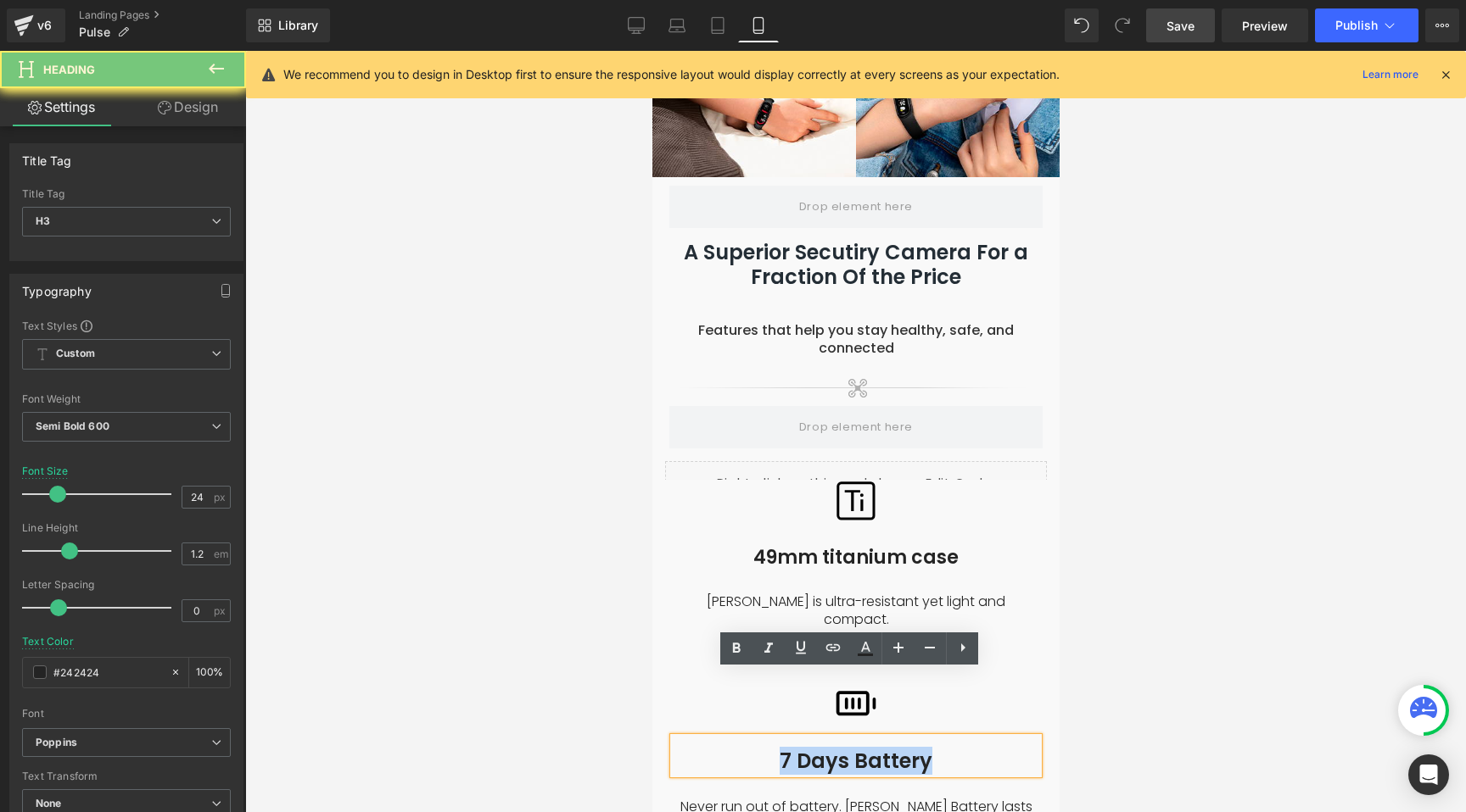
click at [833, 749] on h3 "7 Days Battery" at bounding box center [854, 761] width 365 height 25
click at [931, 649] on icon at bounding box center [929, 647] width 20 height 20
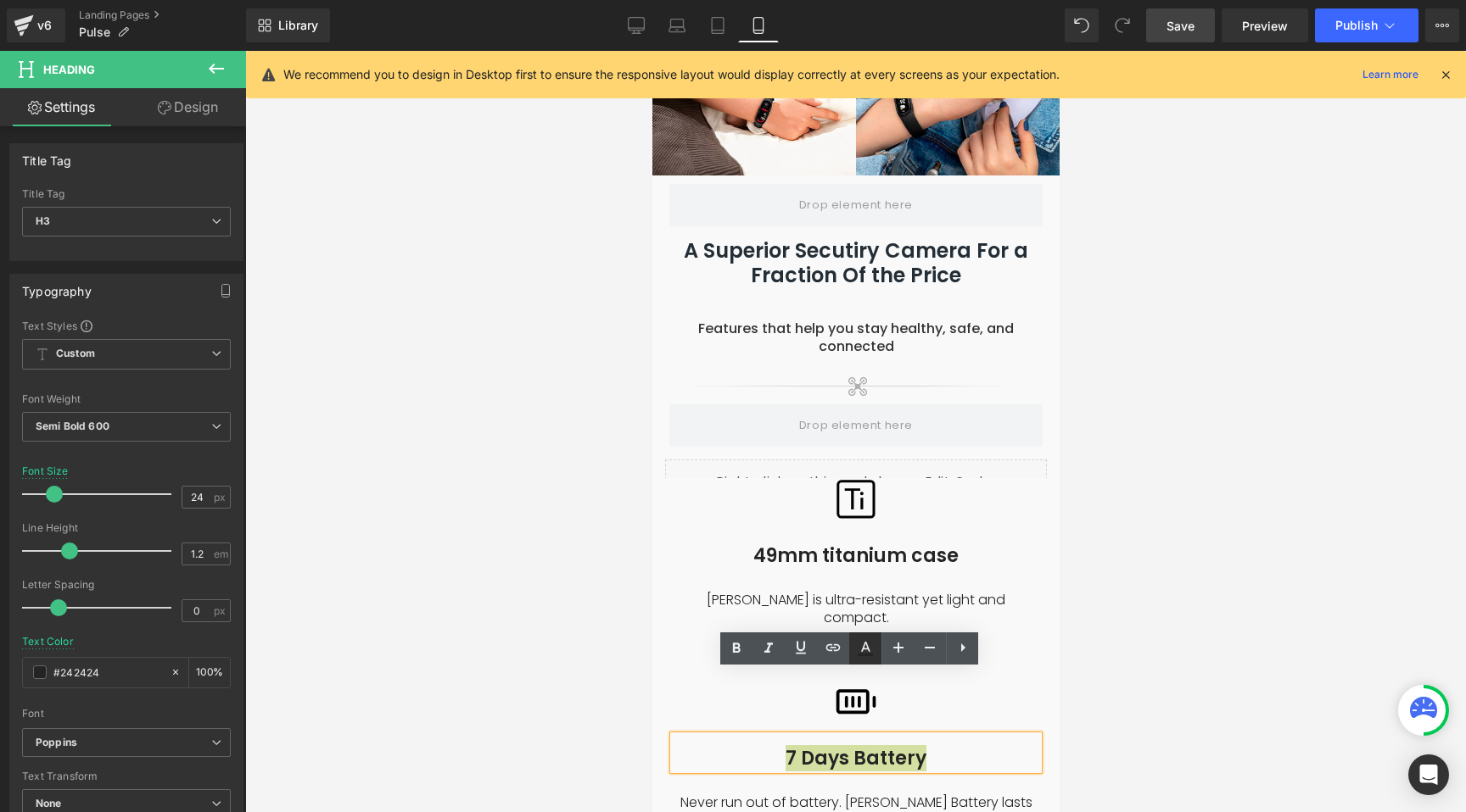
scroll to position [1985, 0]
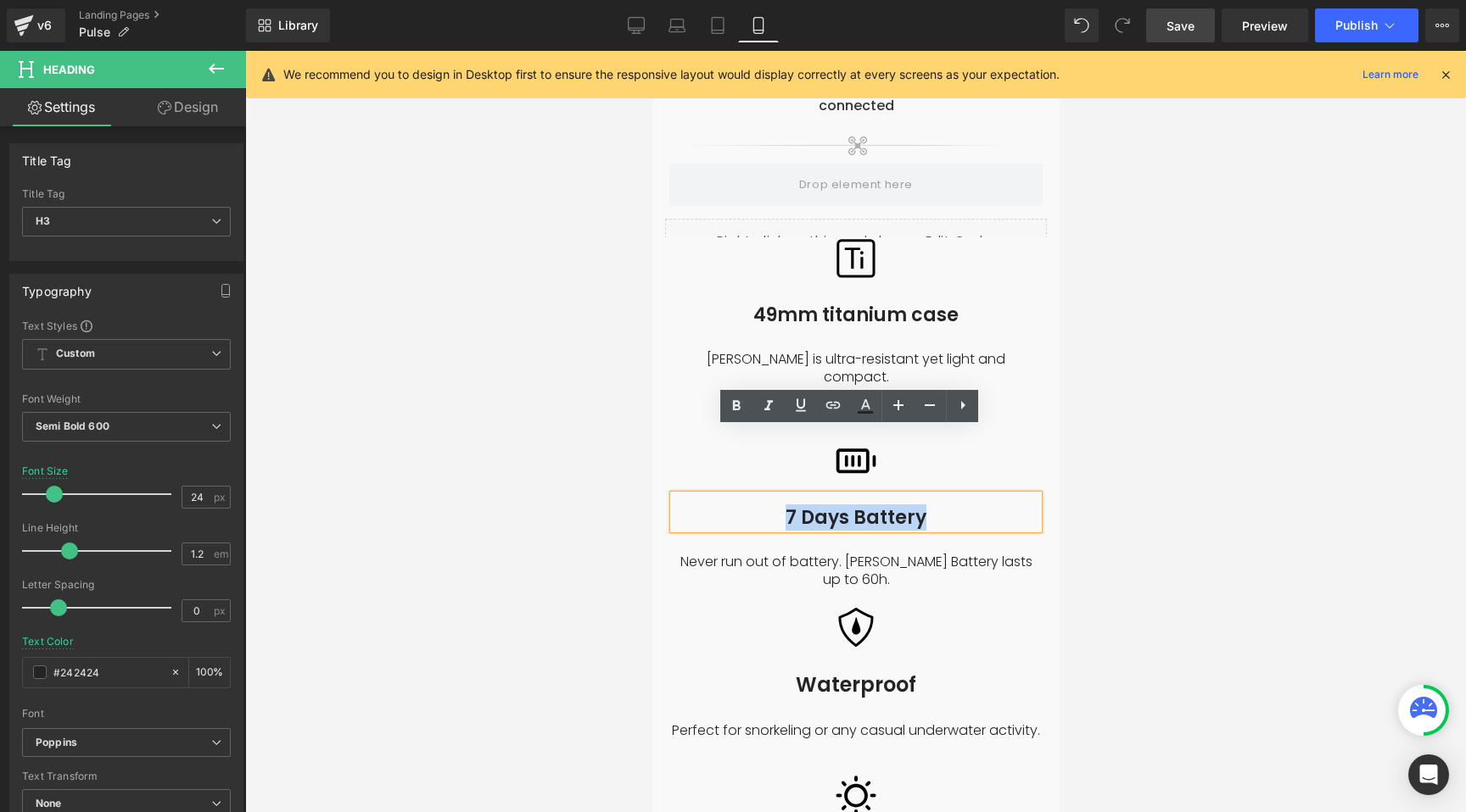
click at [856, 661] on div "Waterproof Heading" at bounding box center [855, 679] width 382 height 36
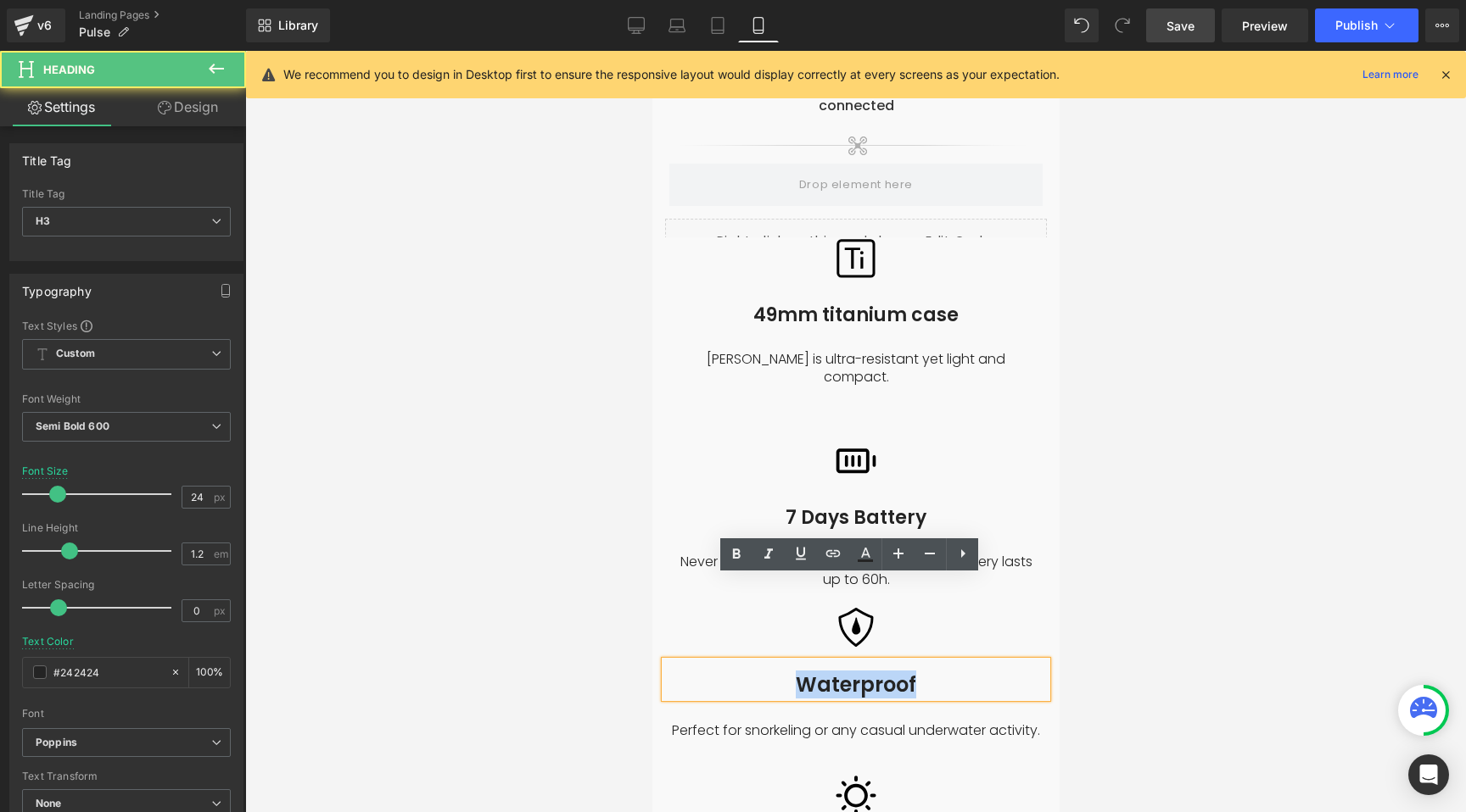
click at [855, 673] on h3 "Waterproof" at bounding box center [855, 685] width 382 height 25
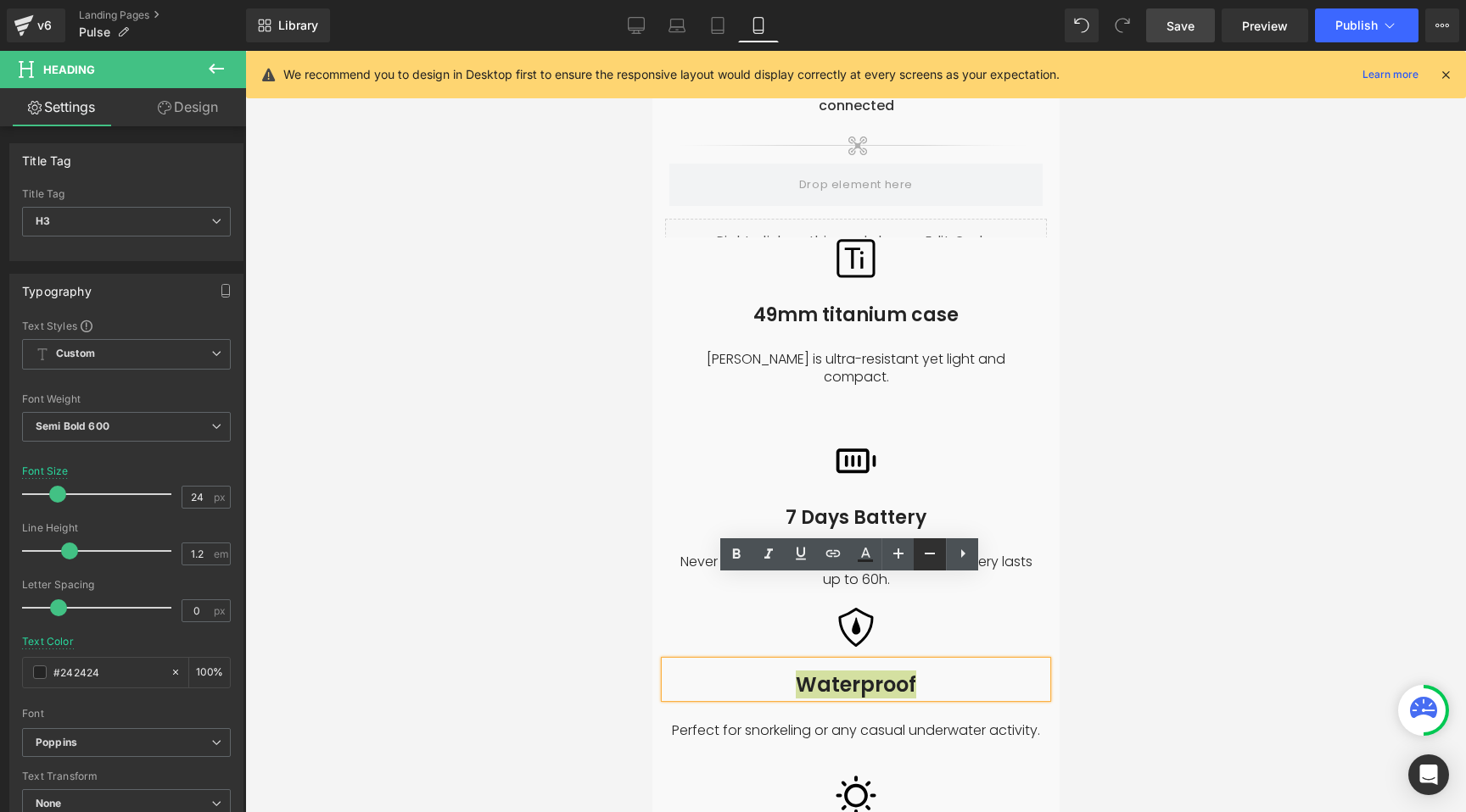
click at [936, 552] on icon at bounding box center [929, 553] width 20 height 20
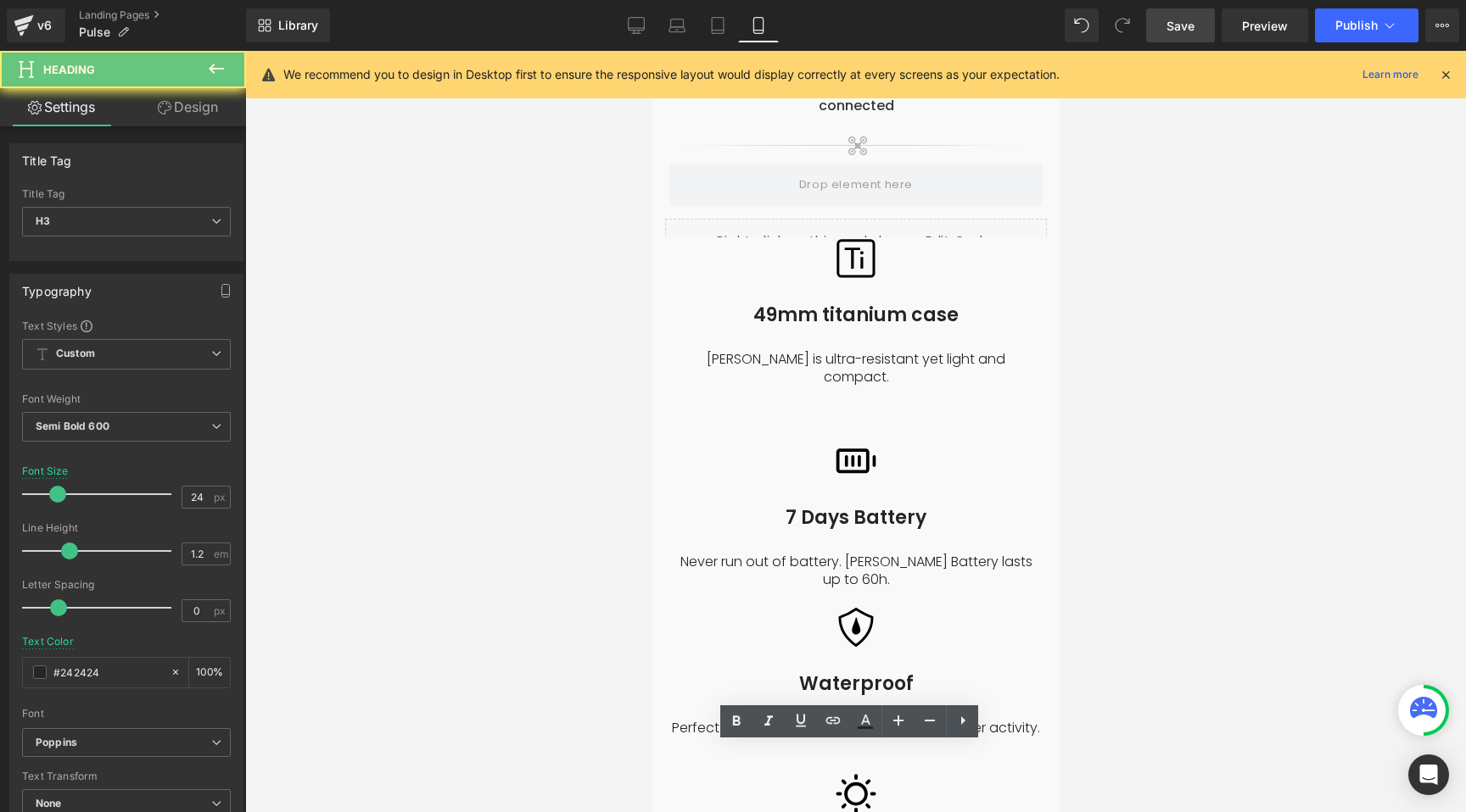
click at [924, 725] on icon at bounding box center [929, 720] width 20 height 20
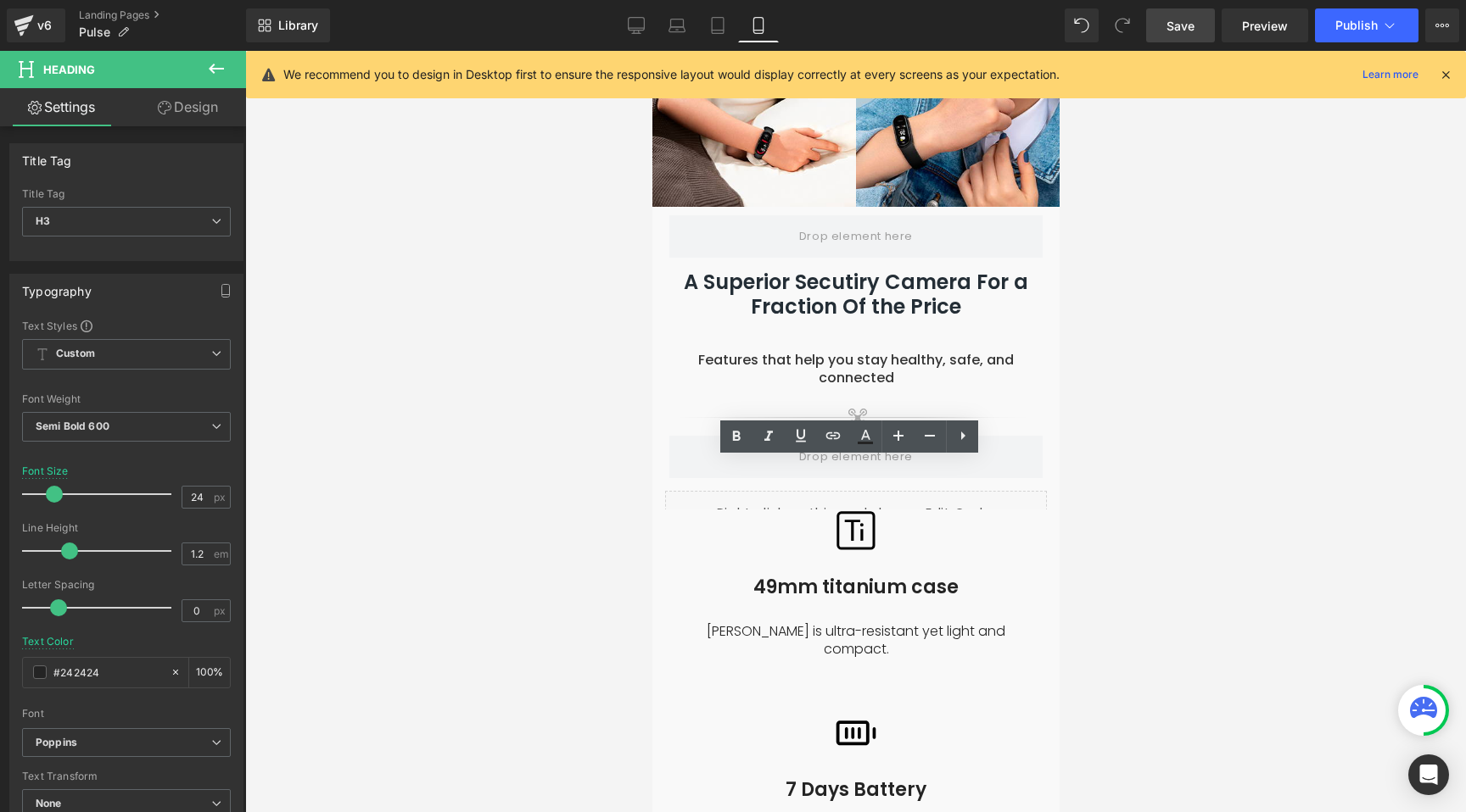
scroll to position [1711, 0]
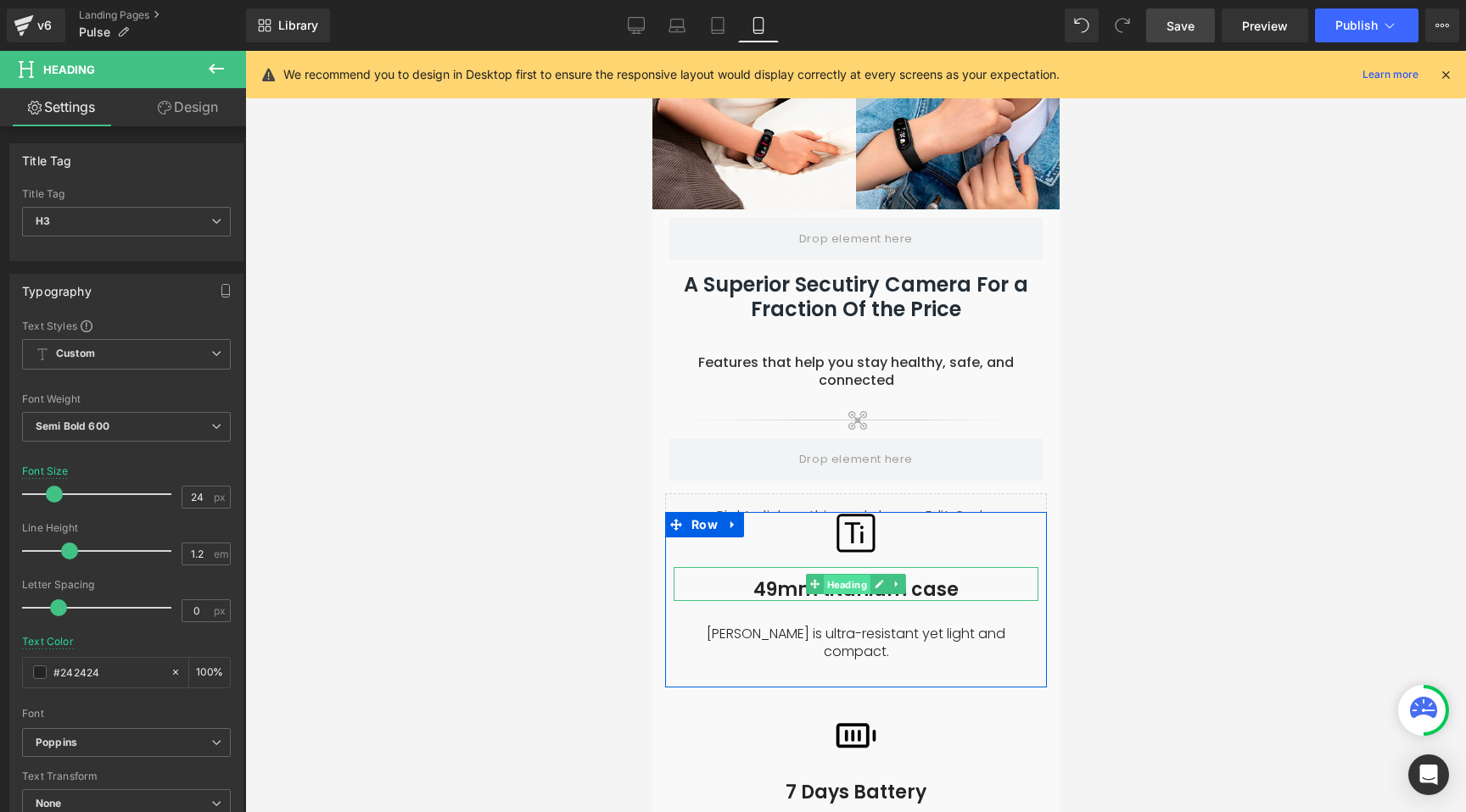
click at [836, 575] on span "Heading" at bounding box center [846, 585] width 47 height 20
click at [874, 579] on icon at bounding box center [878, 583] width 10 height 10
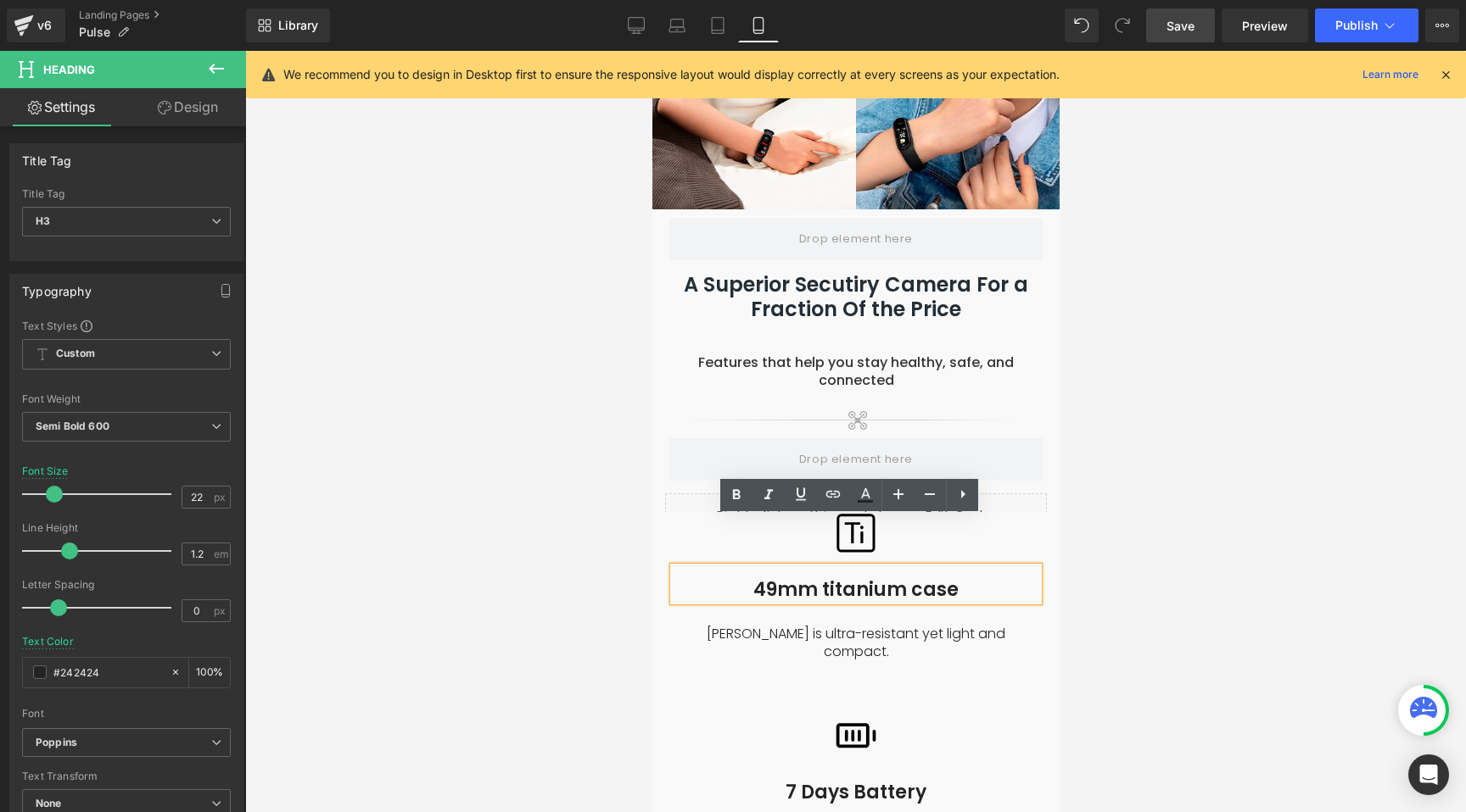
click at [833, 579] on h3 "49mm titanium case" at bounding box center [854, 589] width 365 height 22
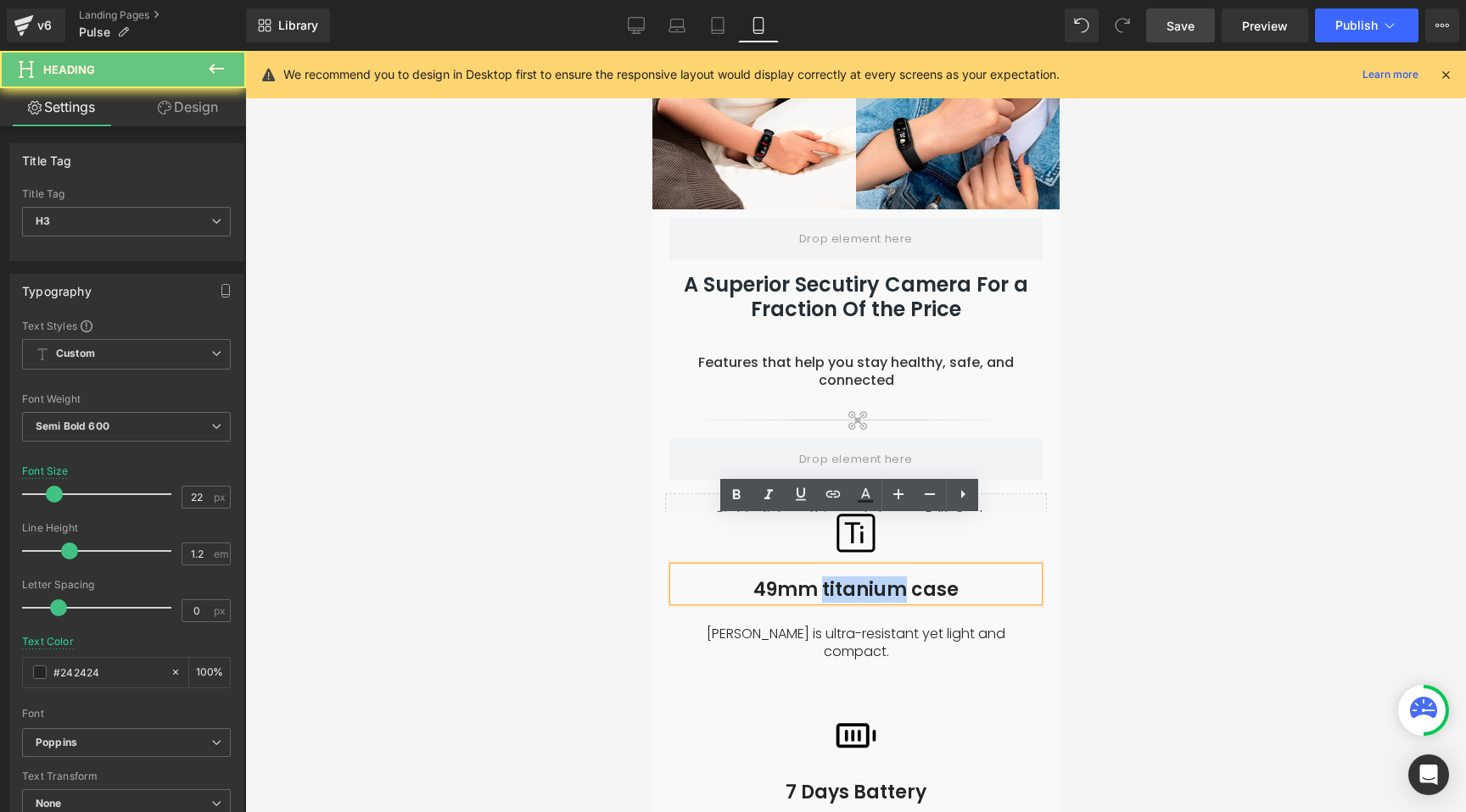
click at [833, 579] on h3 "49mm titanium case" at bounding box center [854, 589] width 365 height 22
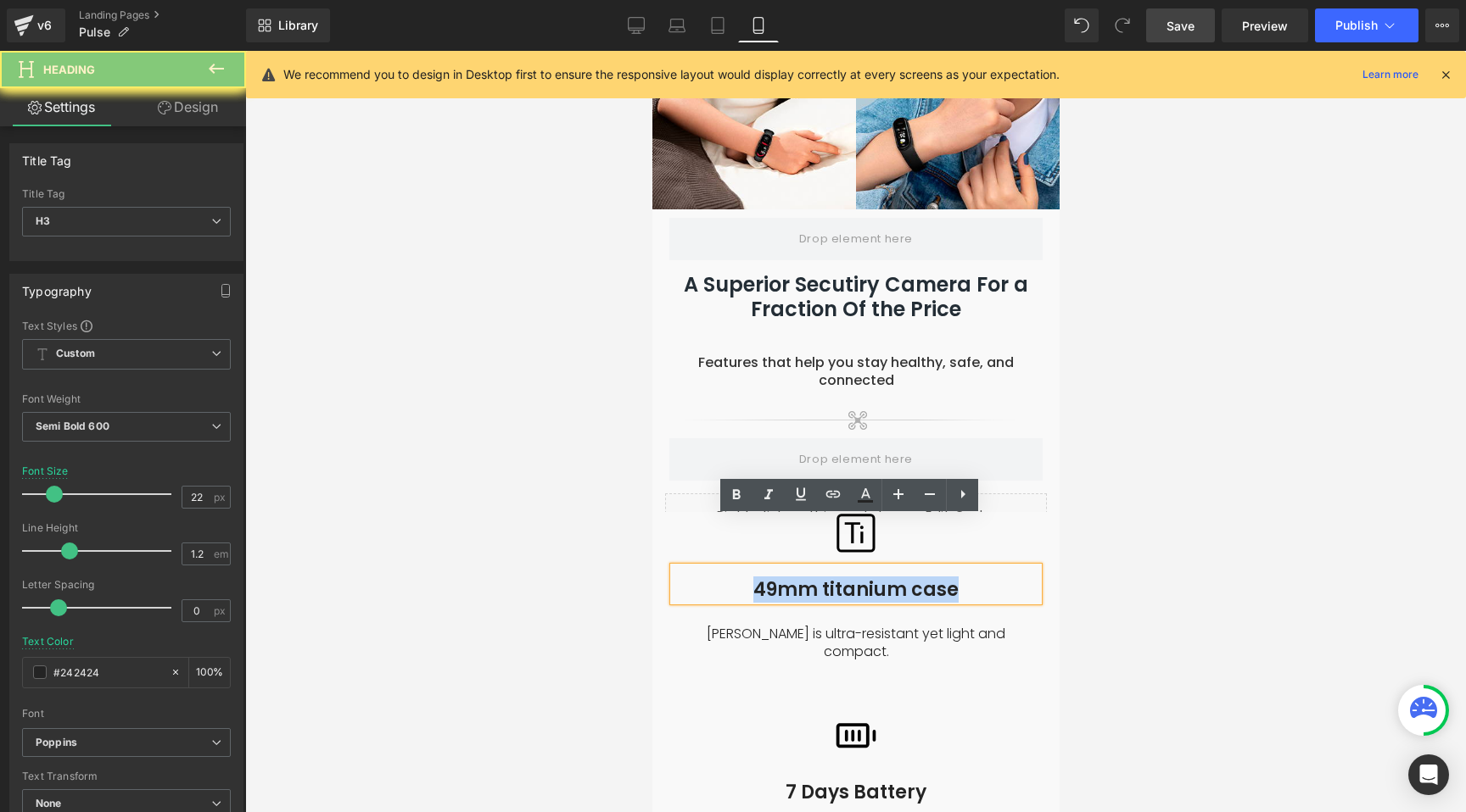
click at [833, 579] on h3 "49mm titanium case" at bounding box center [854, 589] width 365 height 22
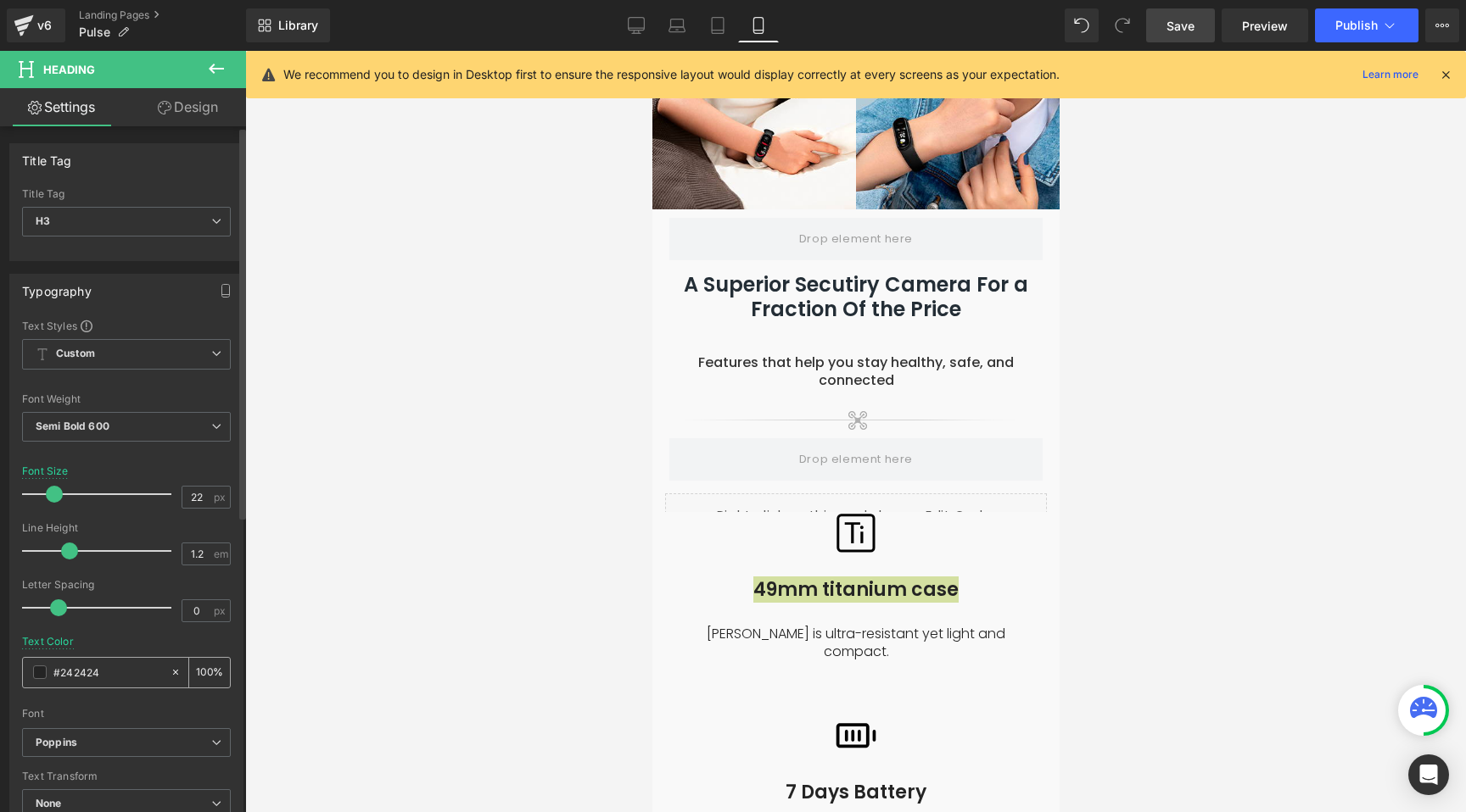
click at [99, 659] on div "#242424" at bounding box center [96, 672] width 147 height 29
click at [79, 677] on input "#242424" at bounding box center [107, 672] width 108 height 19
paste input "eb600a"
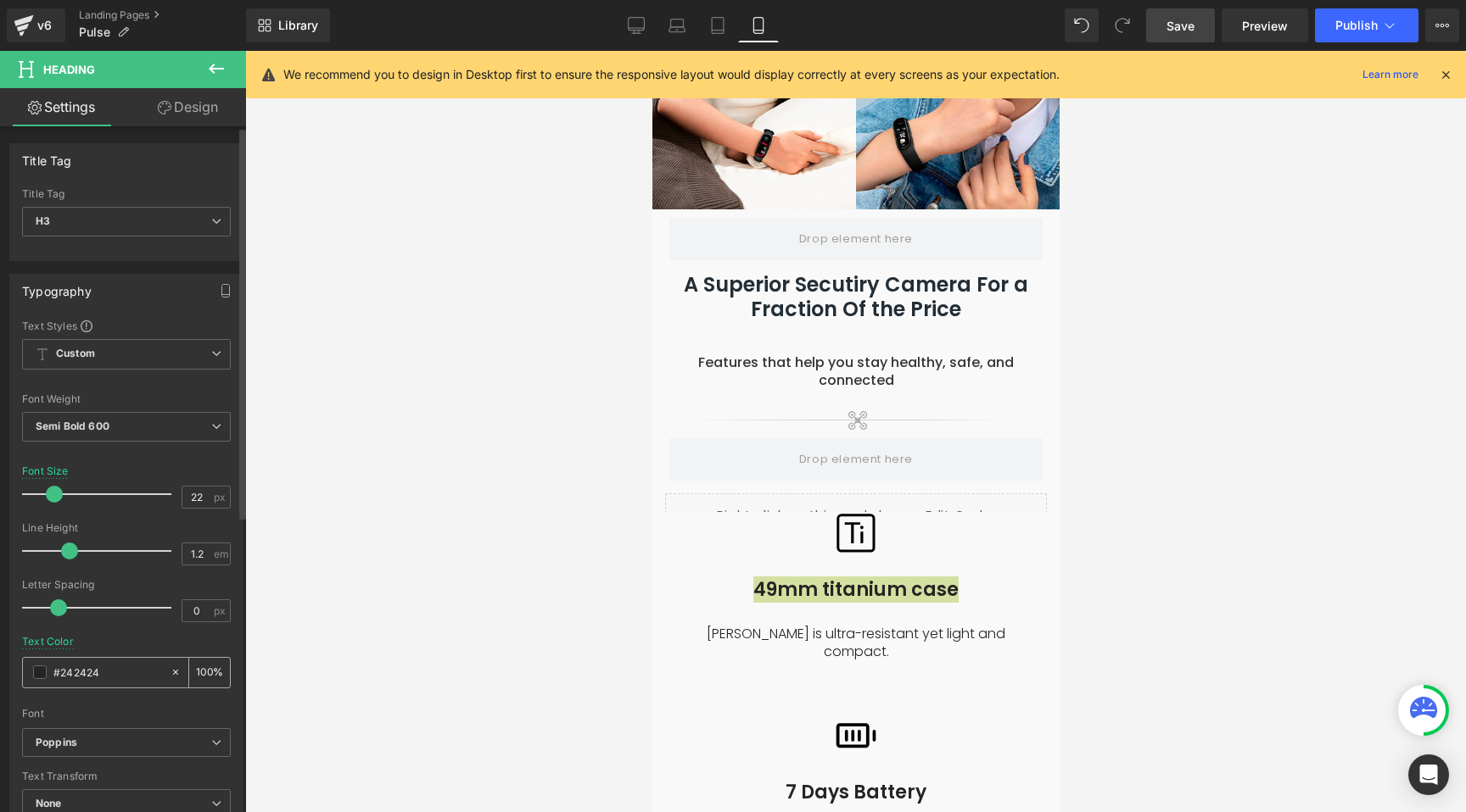
type input "#eb600a"
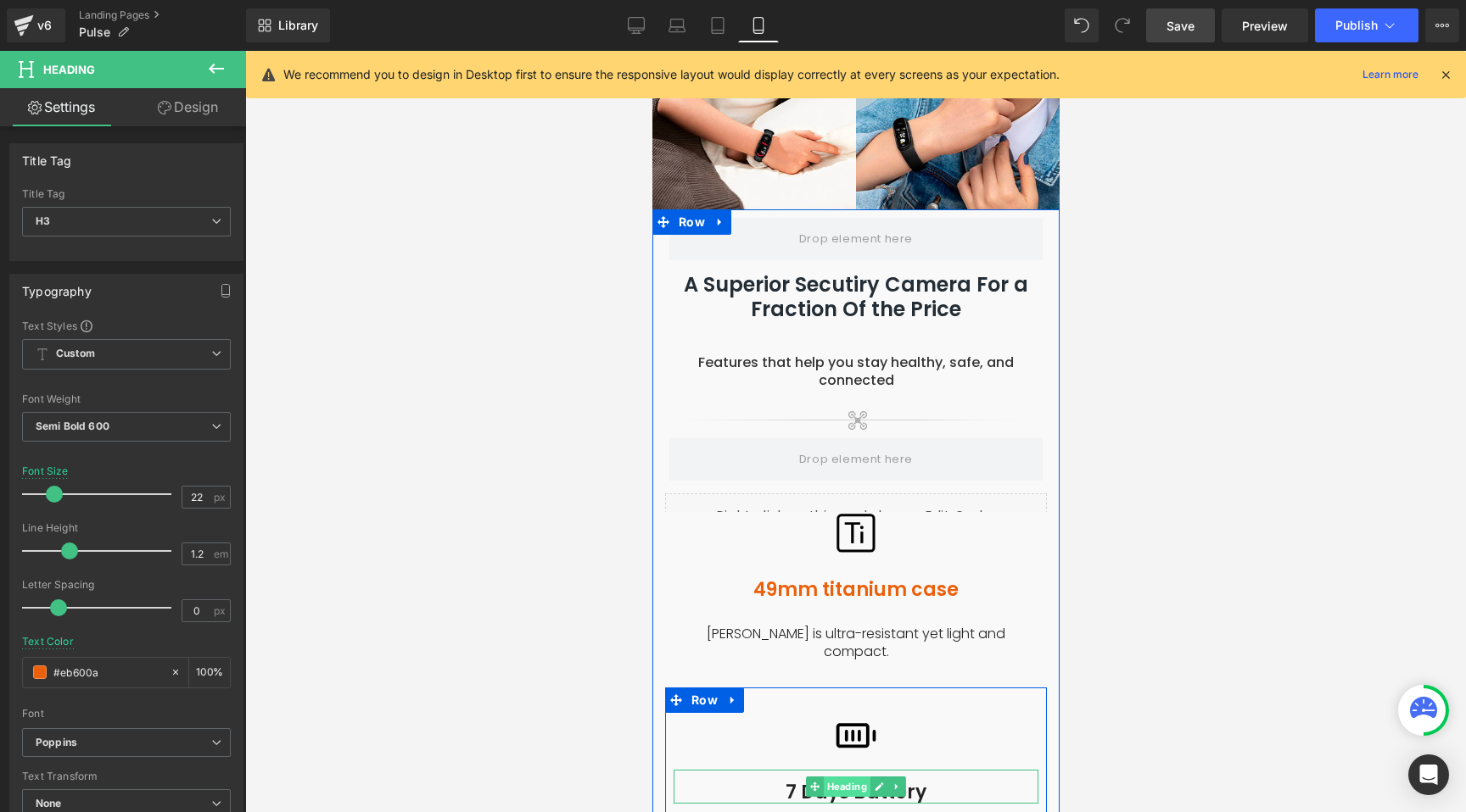
click at [830, 777] on span "Heading" at bounding box center [846, 786] width 47 height 20
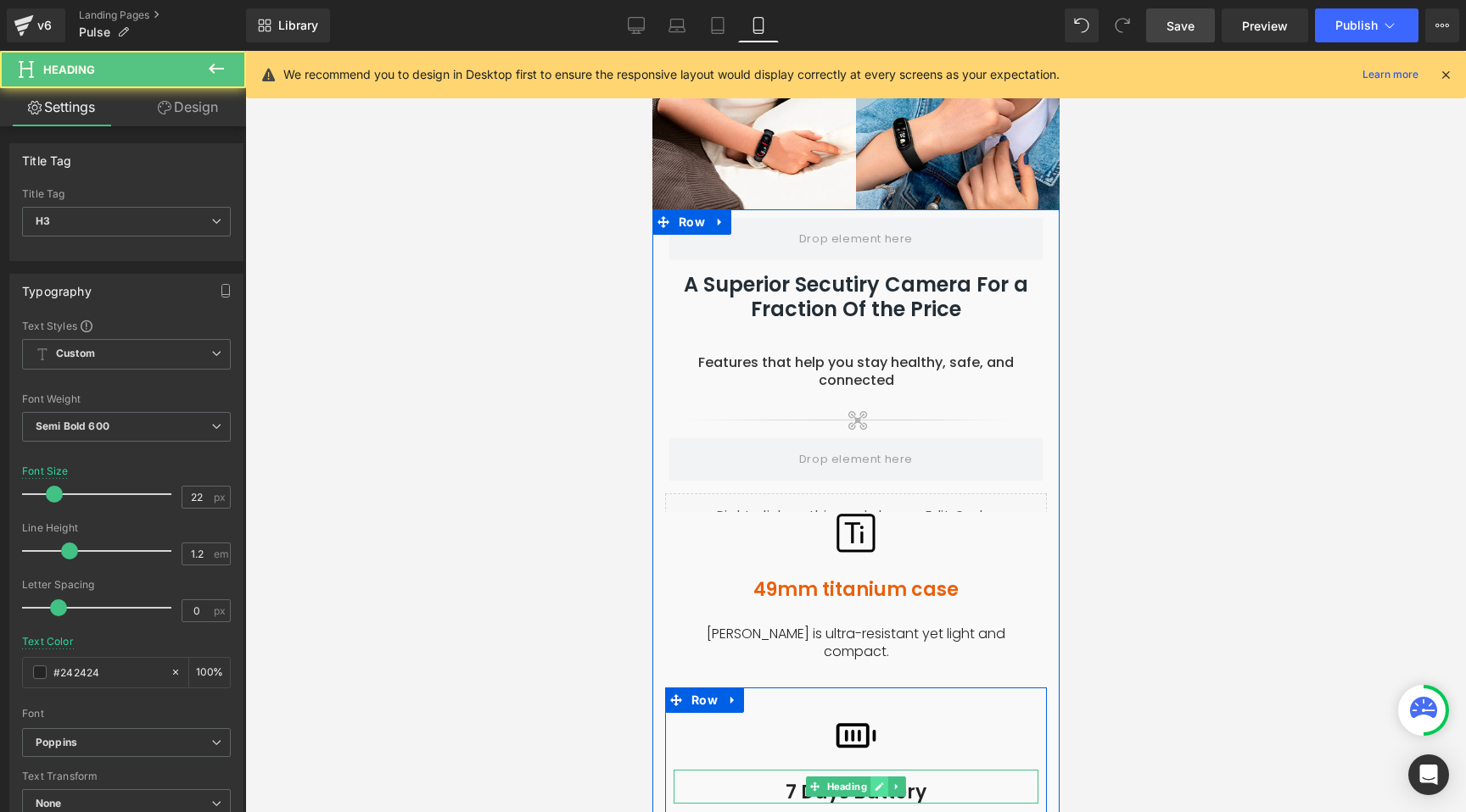
click at [874, 782] on icon at bounding box center [878, 786] width 10 height 10
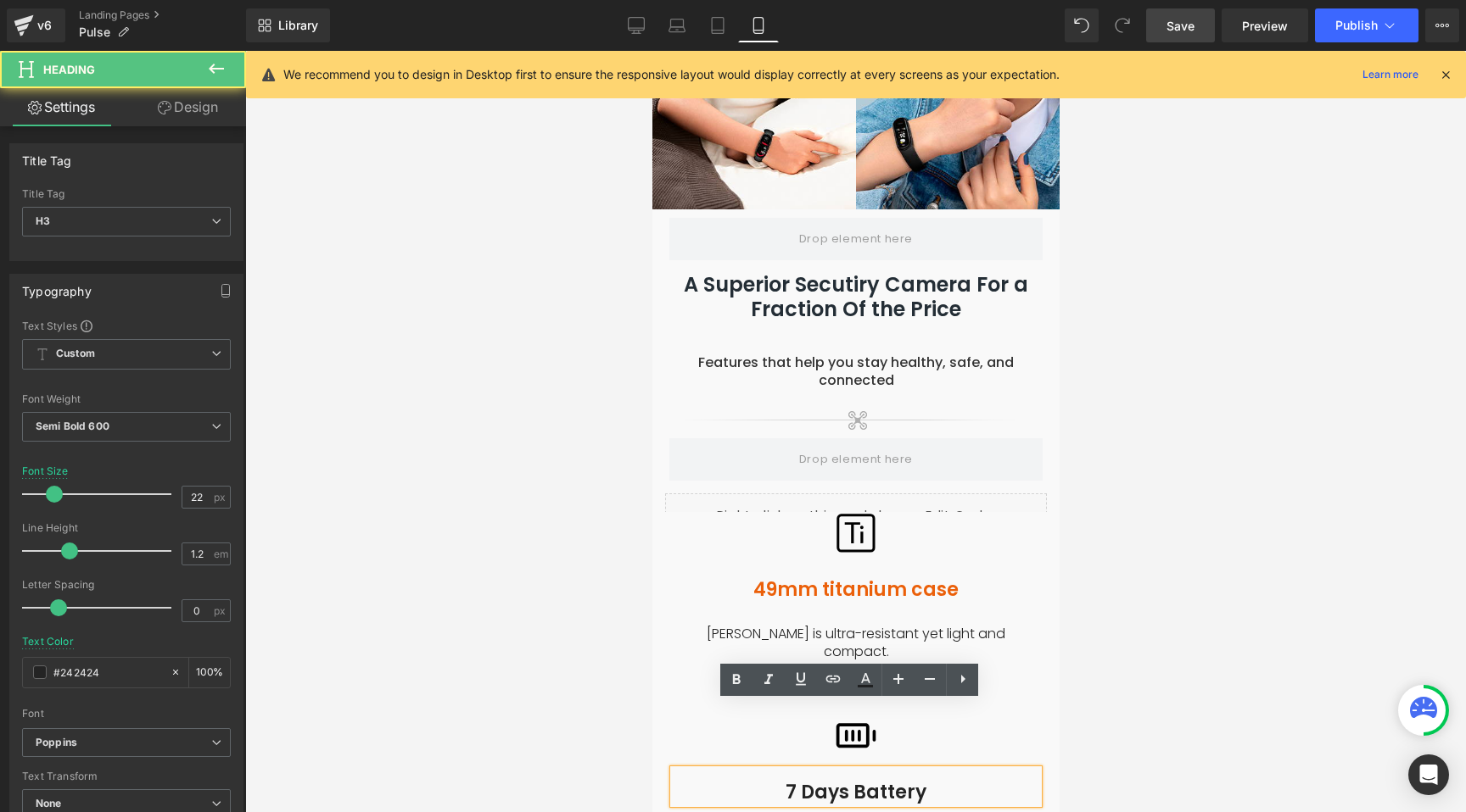
click at [845, 782] on h3 "7 Days Battery" at bounding box center [854, 792] width 365 height 22
click at [844, 782] on h3 "7 Days Battery" at bounding box center [854, 792] width 365 height 22
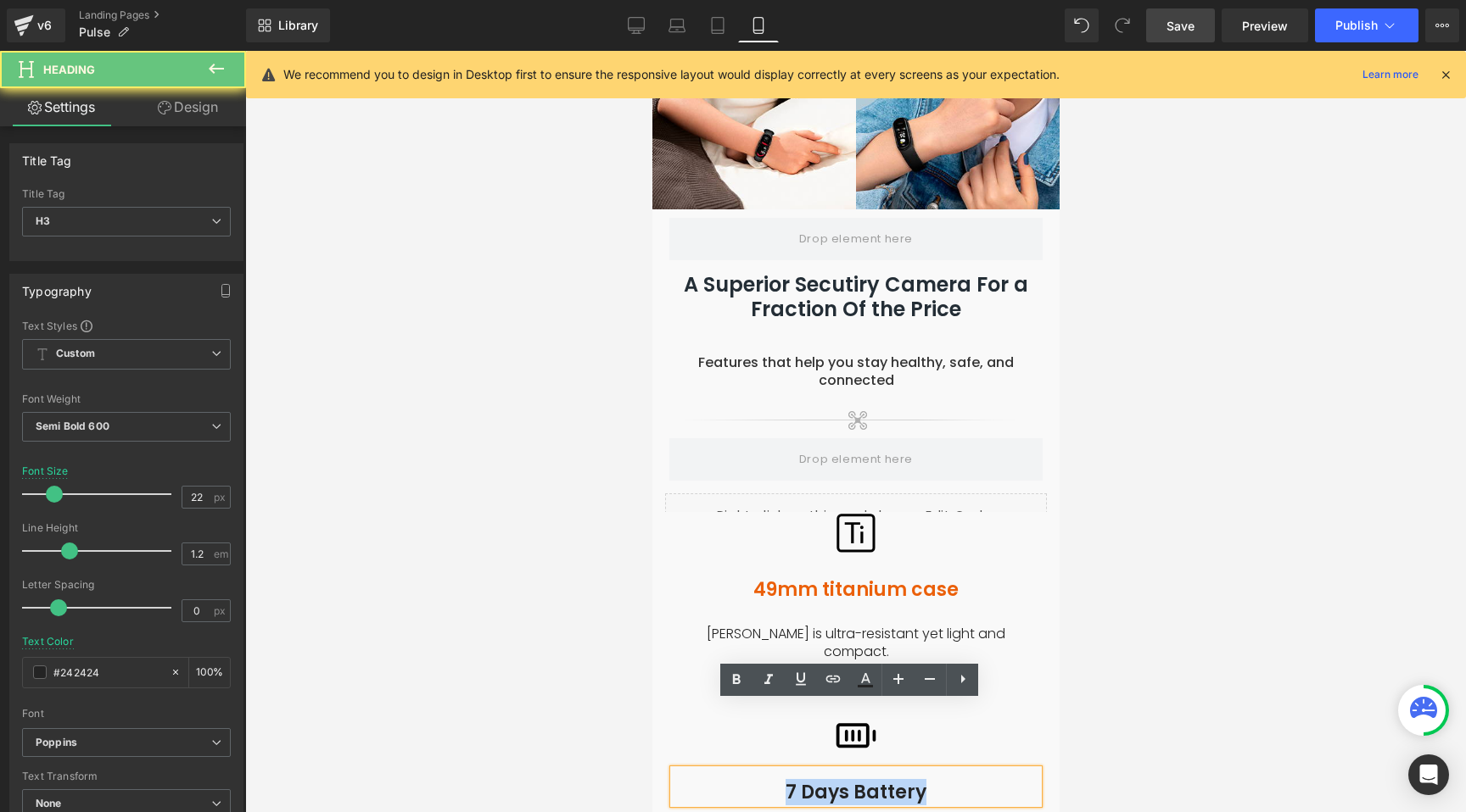
click at [844, 782] on h3 "7 Days Battery" at bounding box center [854, 792] width 365 height 22
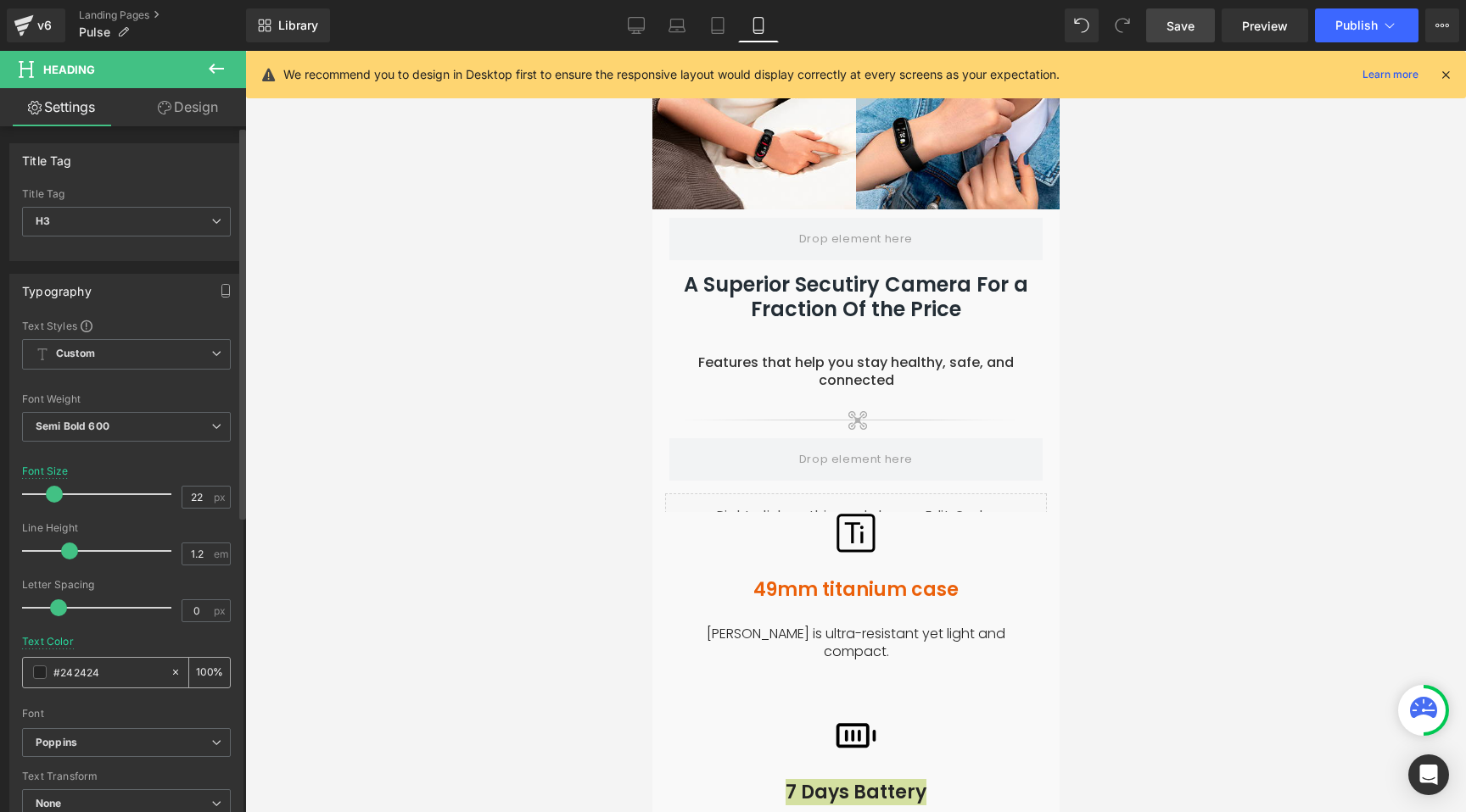
click at [99, 674] on input "#242424" at bounding box center [107, 672] width 108 height 19
click at [94, 672] on input "#242424" at bounding box center [107, 672] width 108 height 19
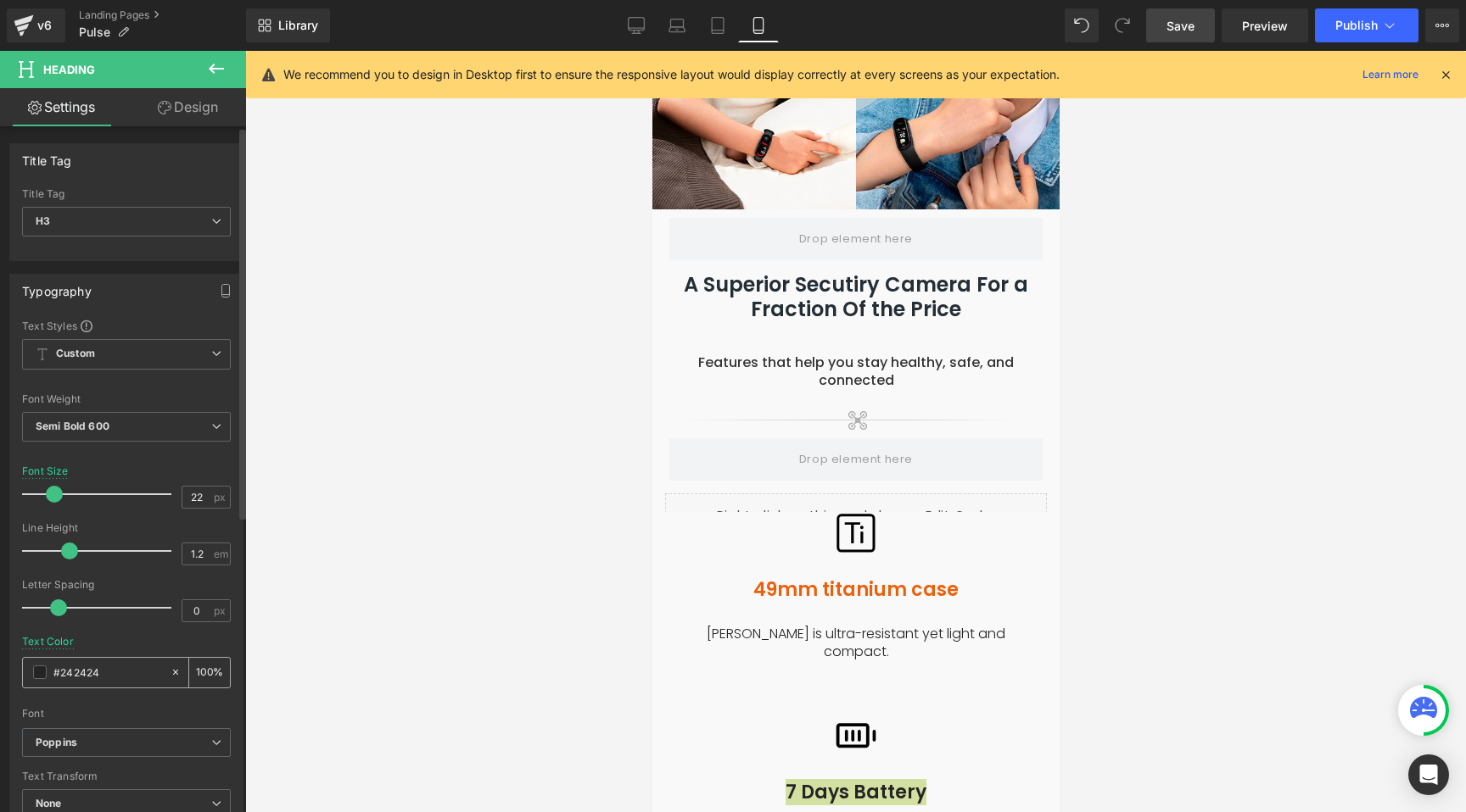
click at [94, 672] on input "#242424" at bounding box center [107, 672] width 108 height 19
type input "#eb600a"
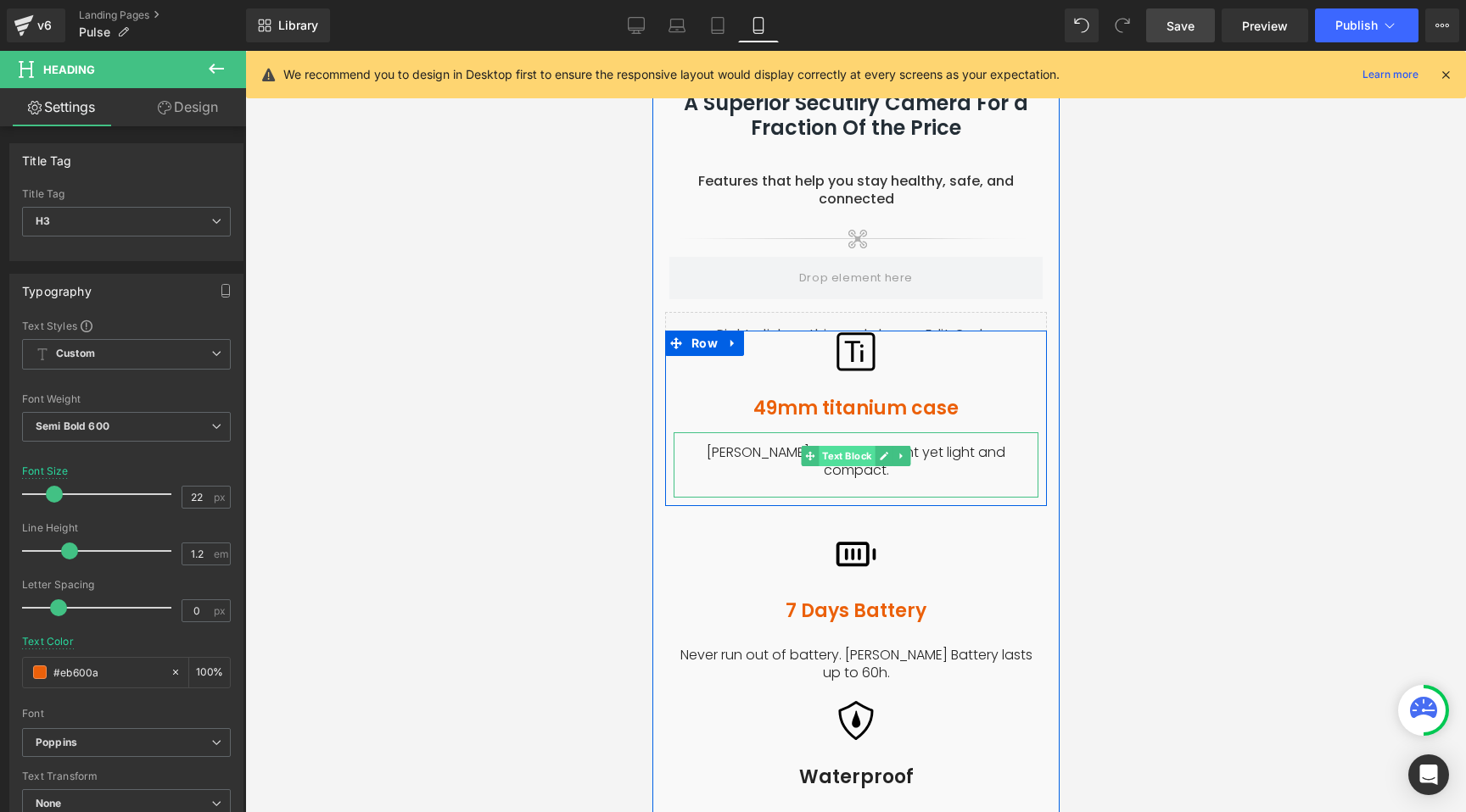
scroll to position [1983, 0]
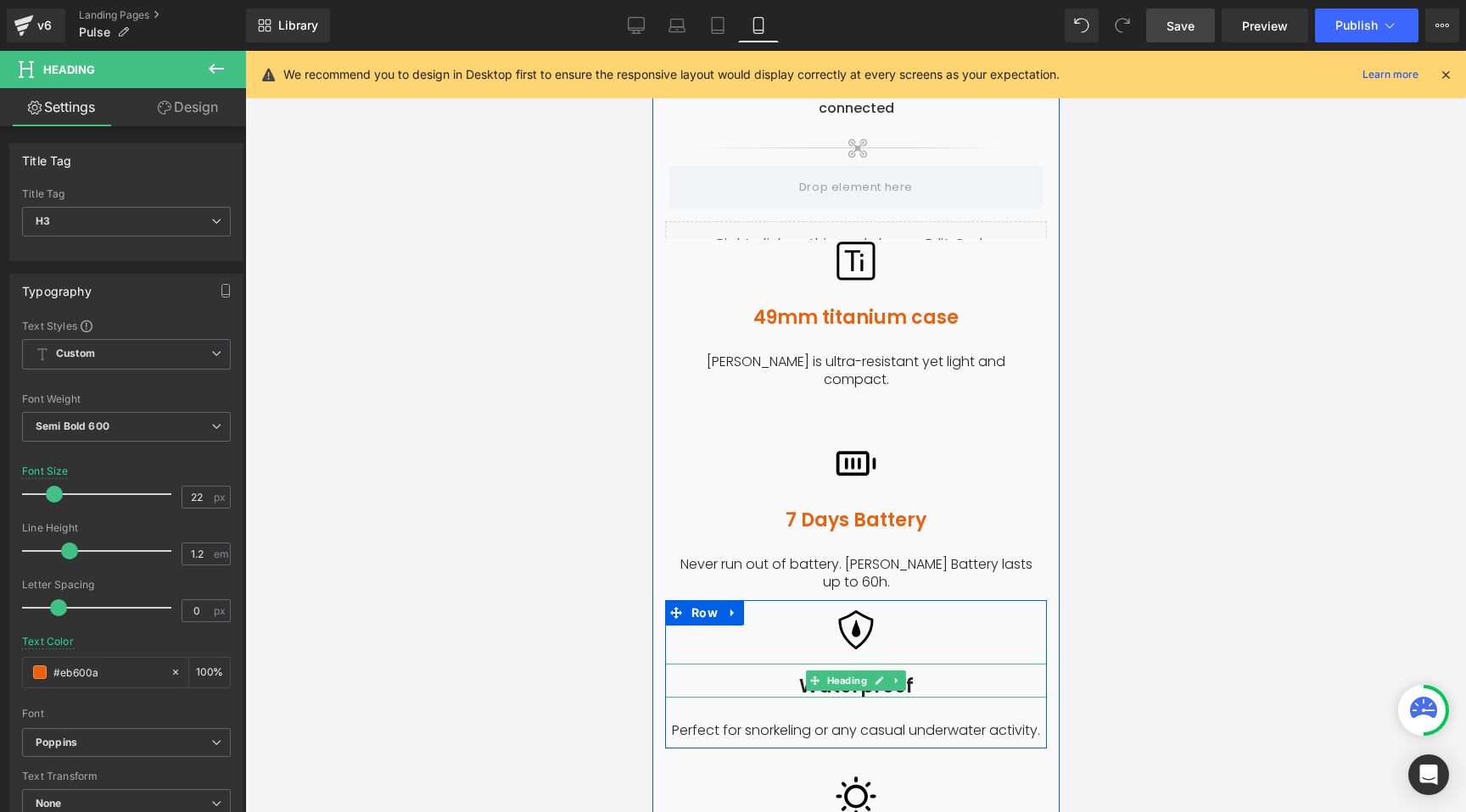
click at [843, 675] on h3 "Waterproof" at bounding box center [855, 686] width 382 height 22
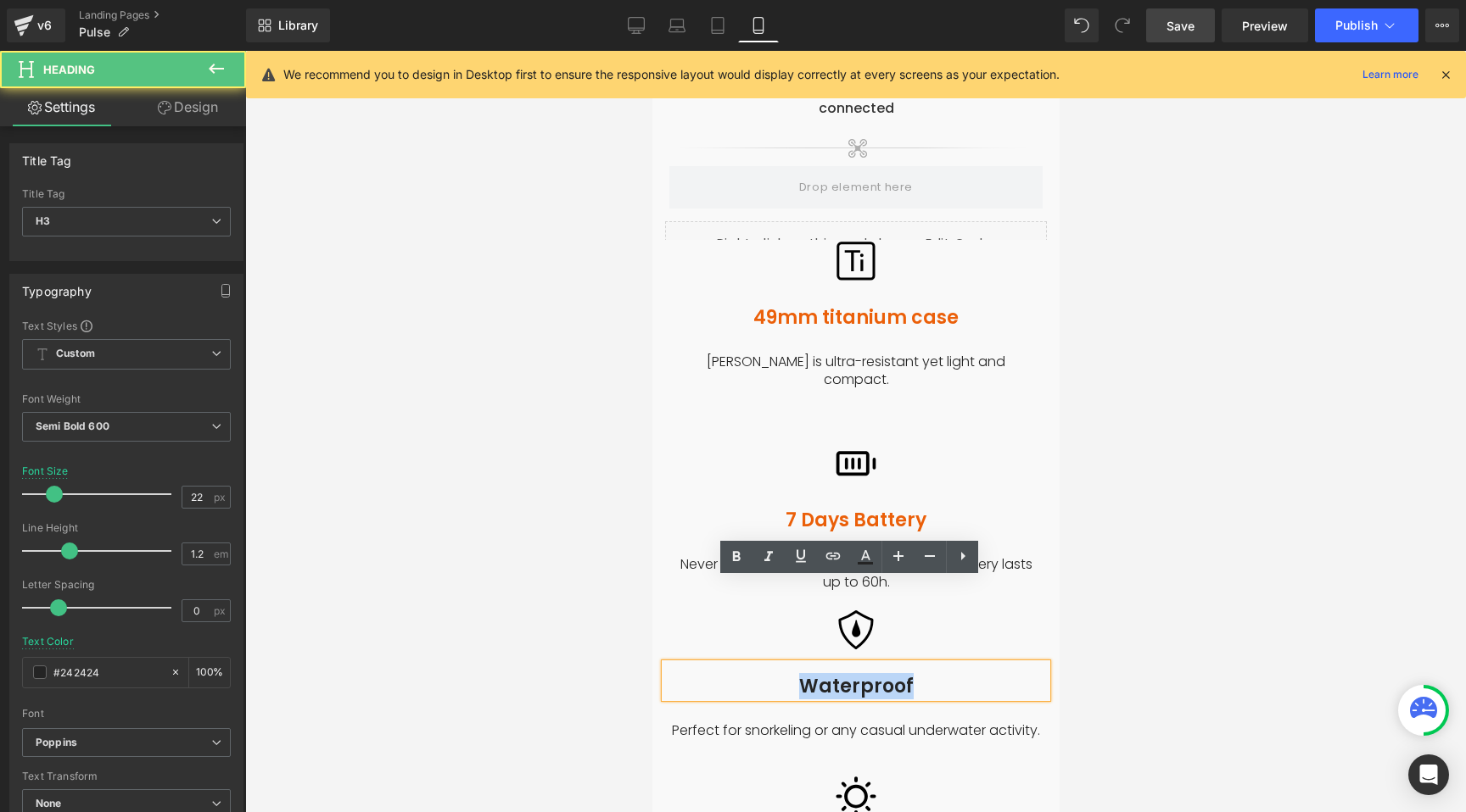
click at [843, 675] on h3 "Waterproof" at bounding box center [855, 686] width 382 height 22
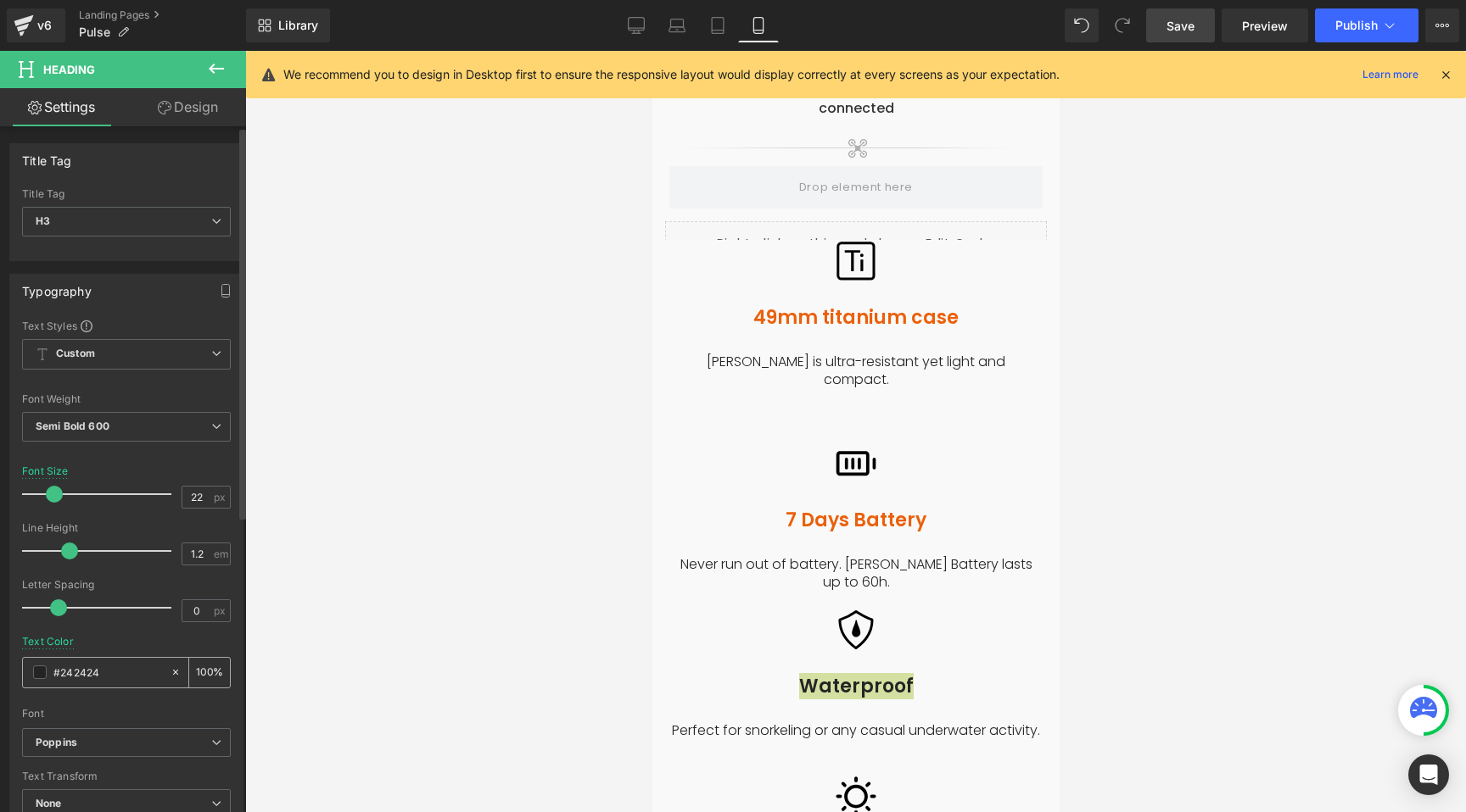
click at [67, 672] on input "#242424" at bounding box center [107, 672] width 108 height 19
paste input "eb600a"
type input "#eb600a"
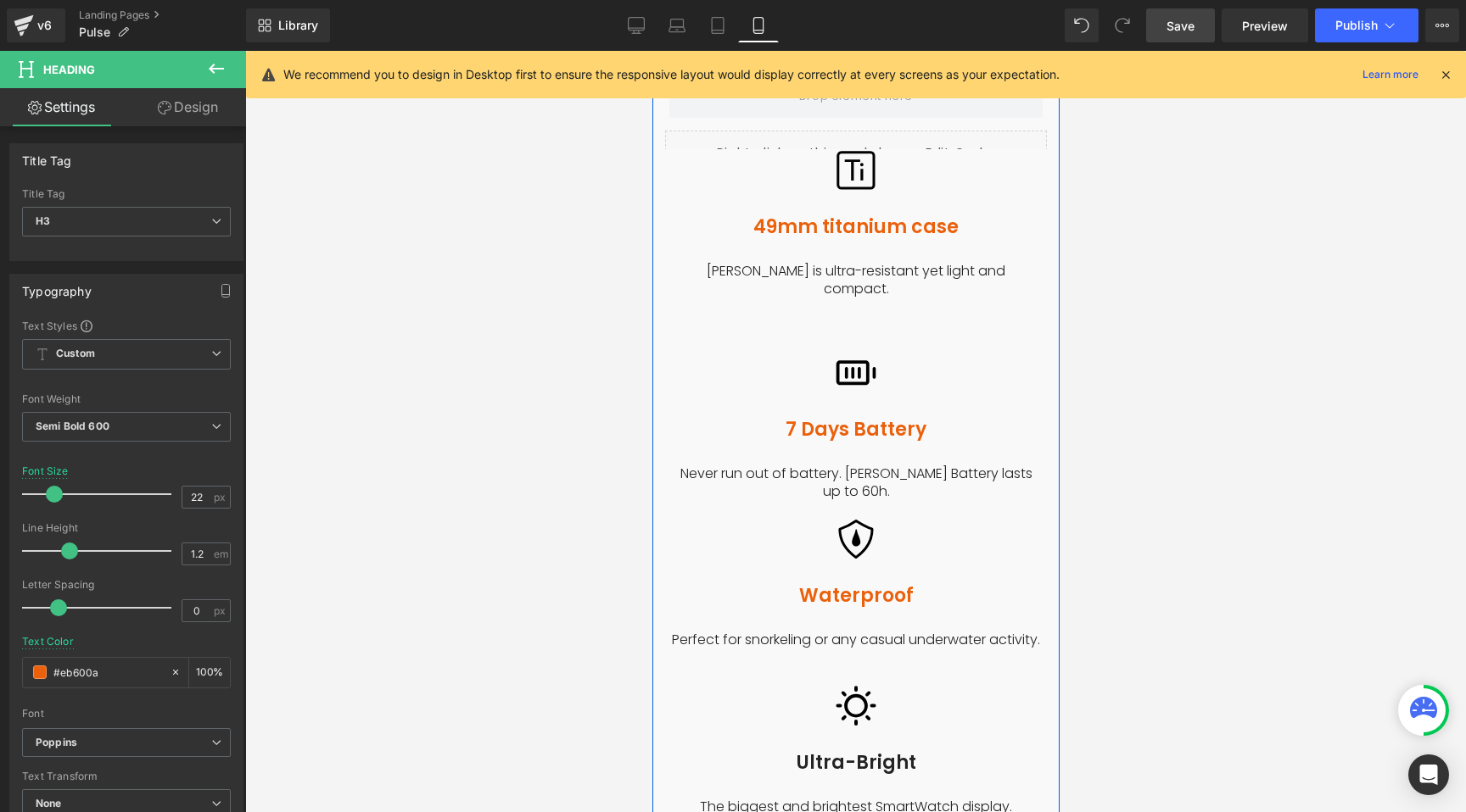
scroll to position [2100, 0]
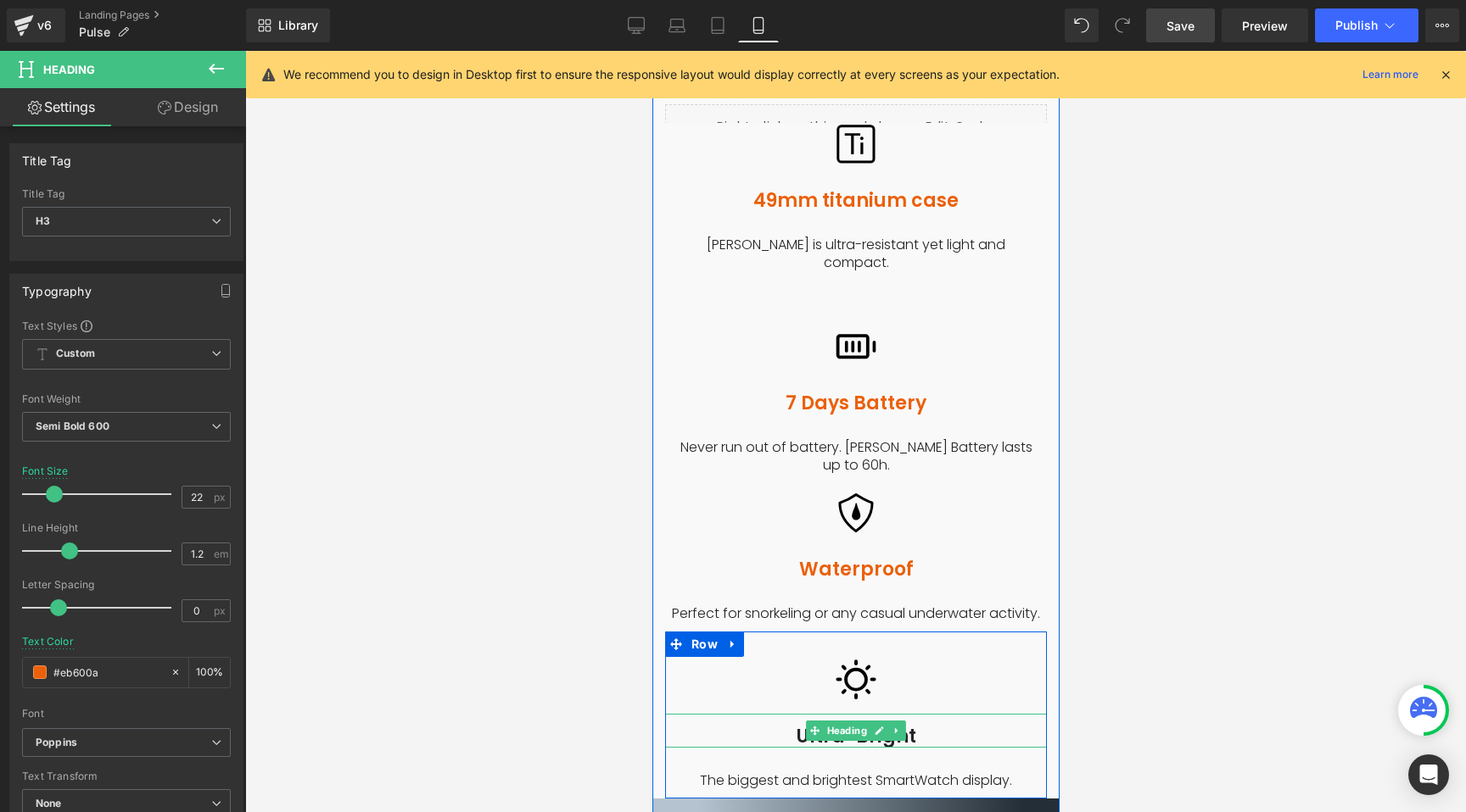
click at [838, 721] on span "Heading" at bounding box center [846, 730] width 47 height 20
click at [838, 721] on span "Heading" at bounding box center [846, 731] width 47 height 20
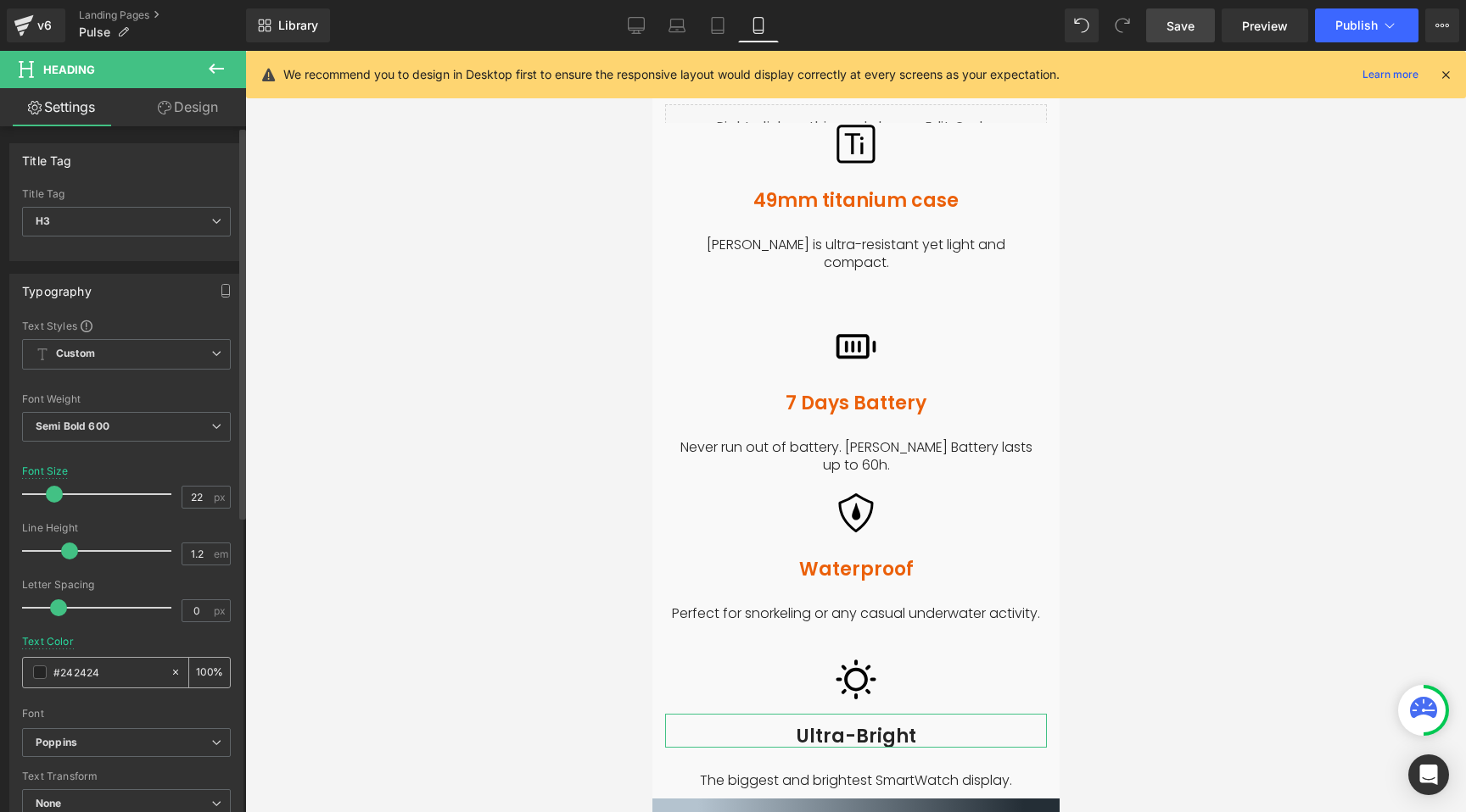
click at [77, 670] on input "#242424" at bounding box center [107, 672] width 108 height 19
paste input "eb600a"
type input "#eb600a"
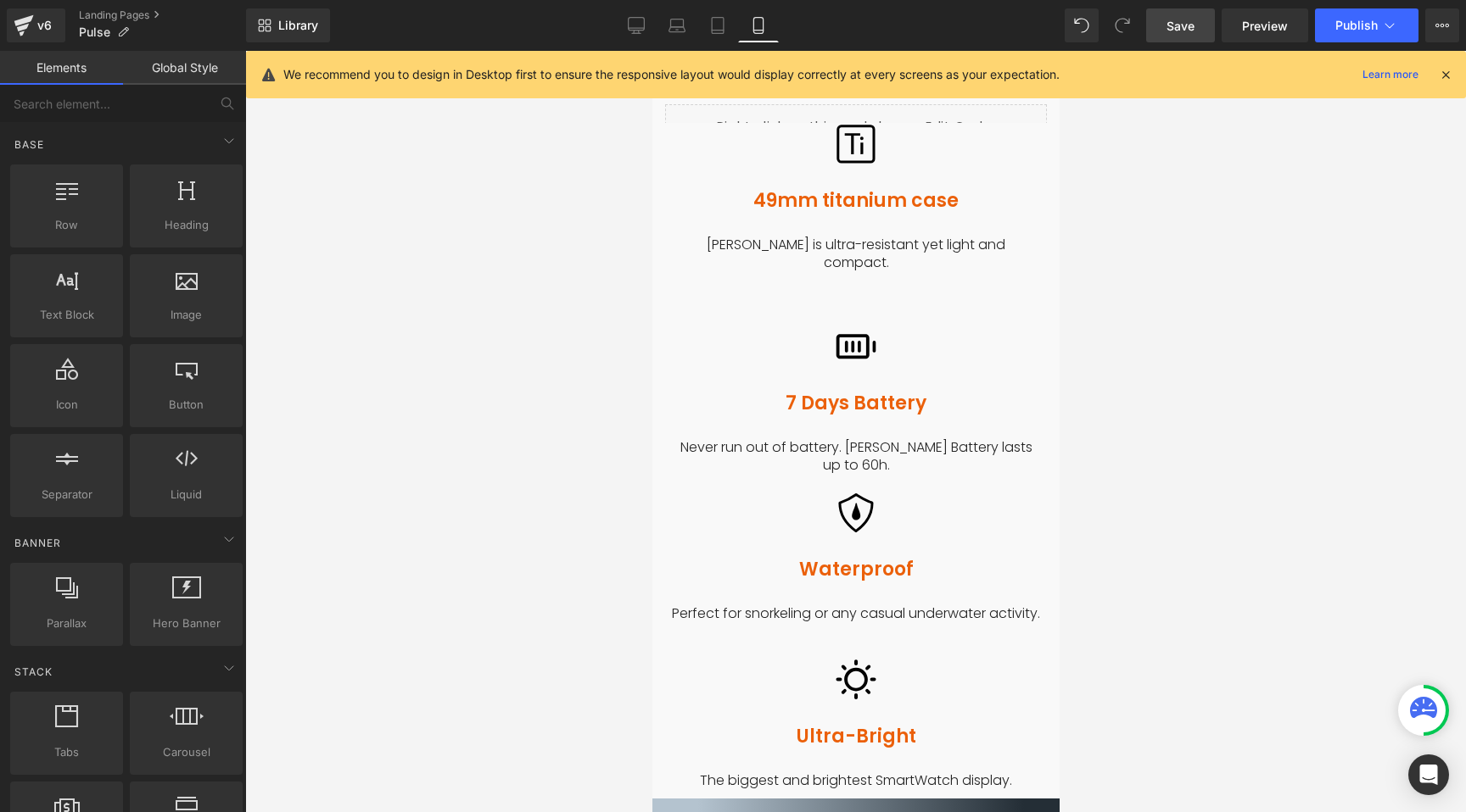
click at [600, 394] on div at bounding box center [855, 431] width 1221 height 761
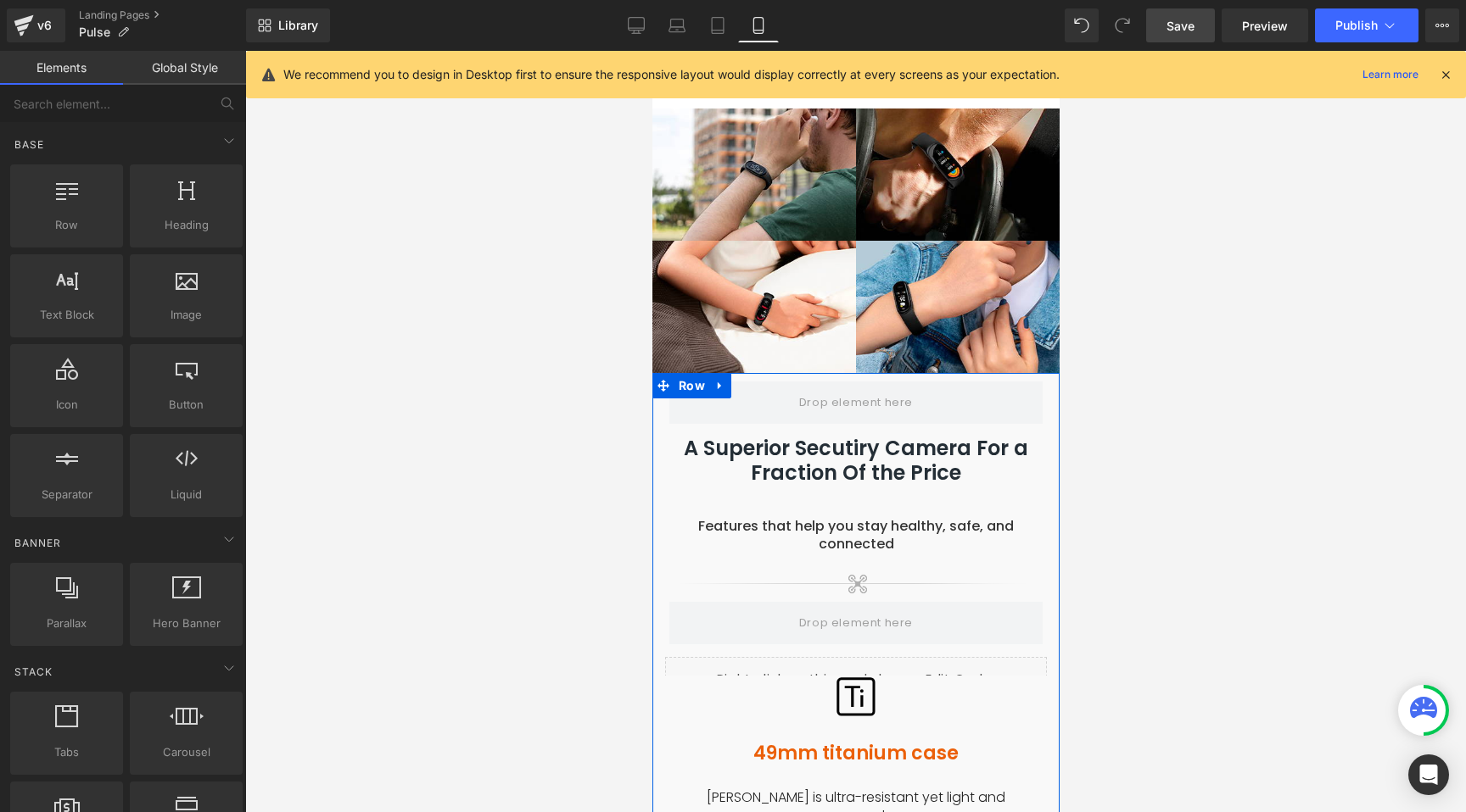
scroll to position [1537, 0]
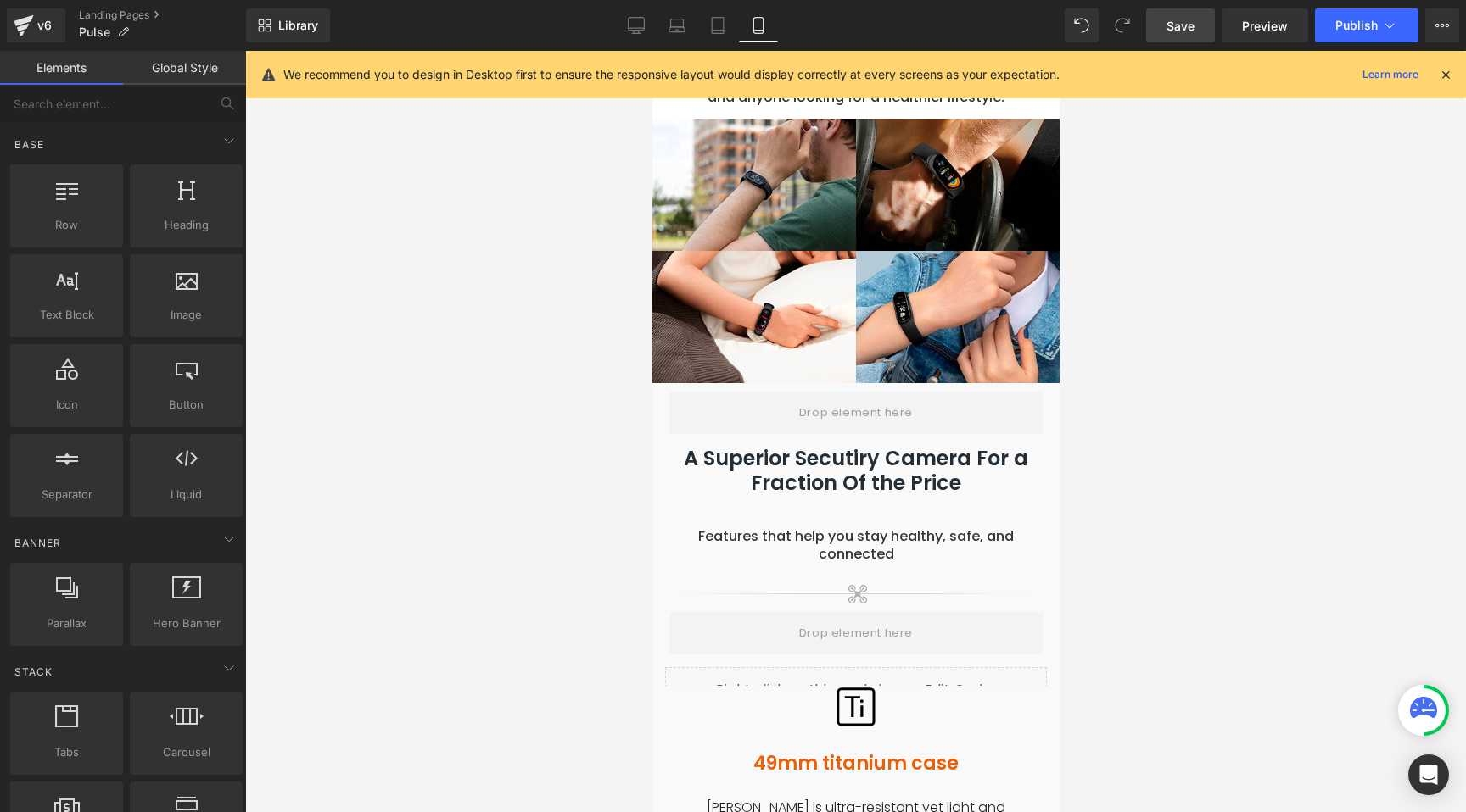
click at [1191, 28] on span "Save" at bounding box center [1180, 26] width 28 height 18
click at [622, 20] on link "Desktop" at bounding box center [636, 26] width 41 height 34
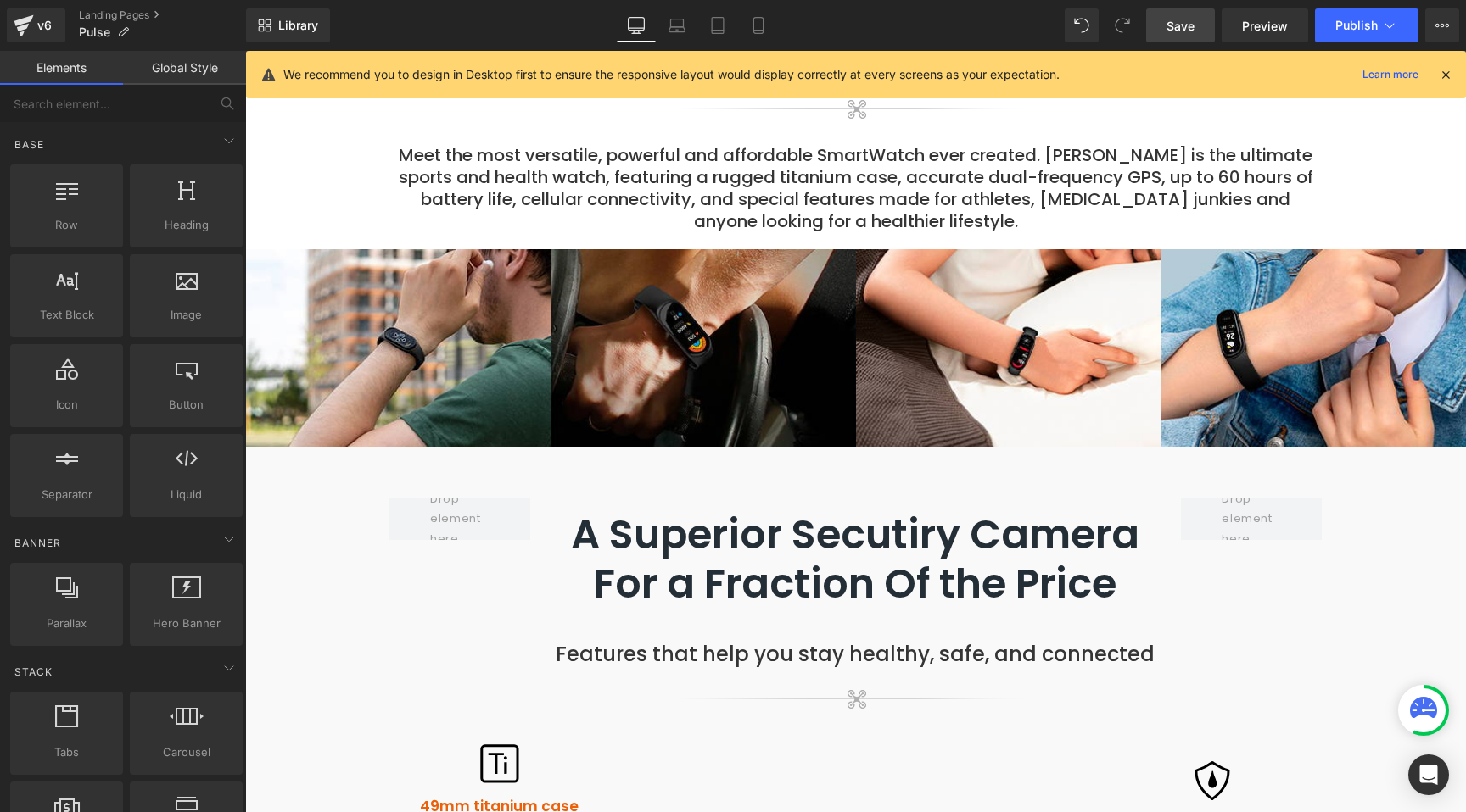
scroll to position [1145, 0]
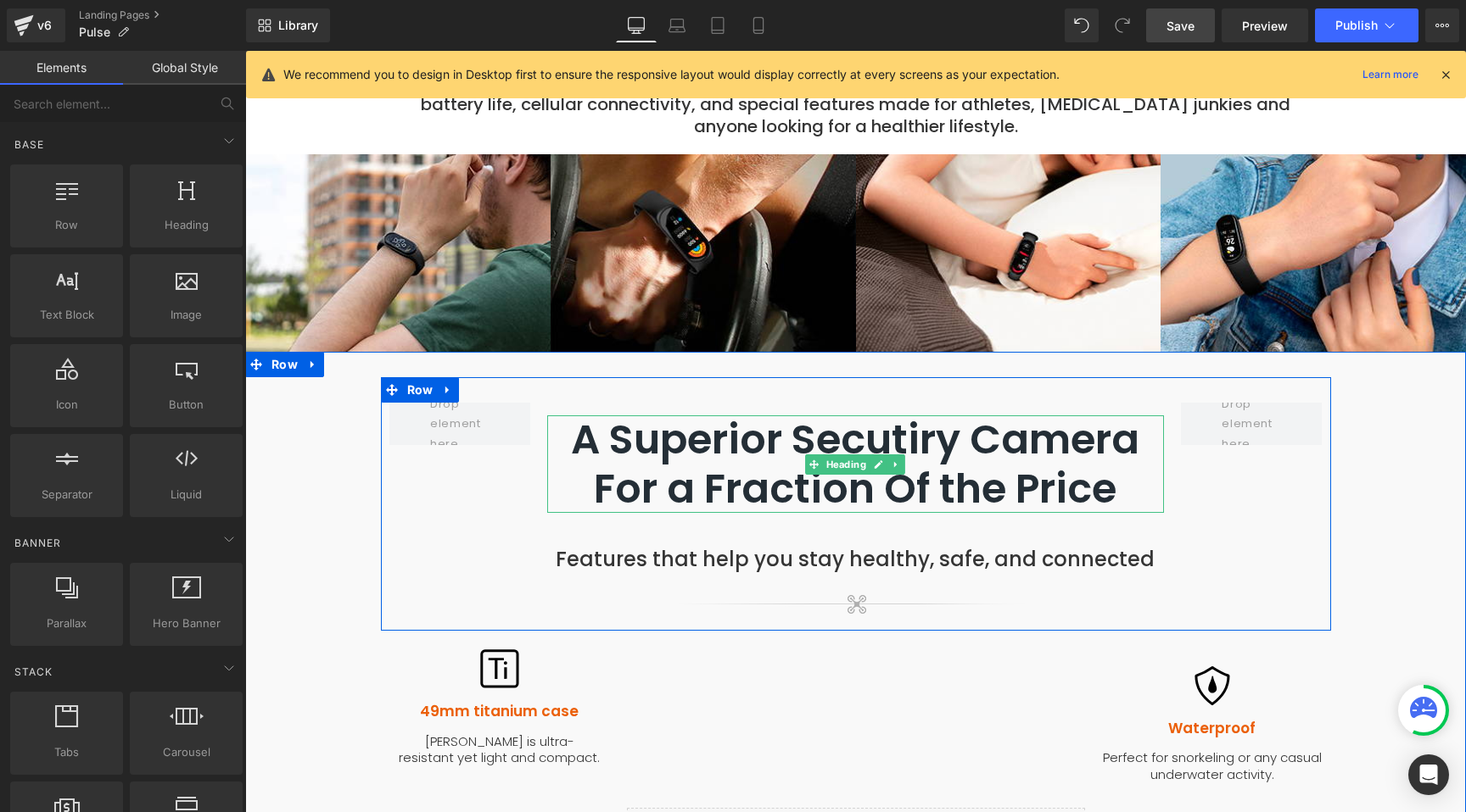
click at [989, 415] on h2 "A Superior Secutiry Camera For a Fraction Of the Price" at bounding box center [855, 464] width 616 height 98
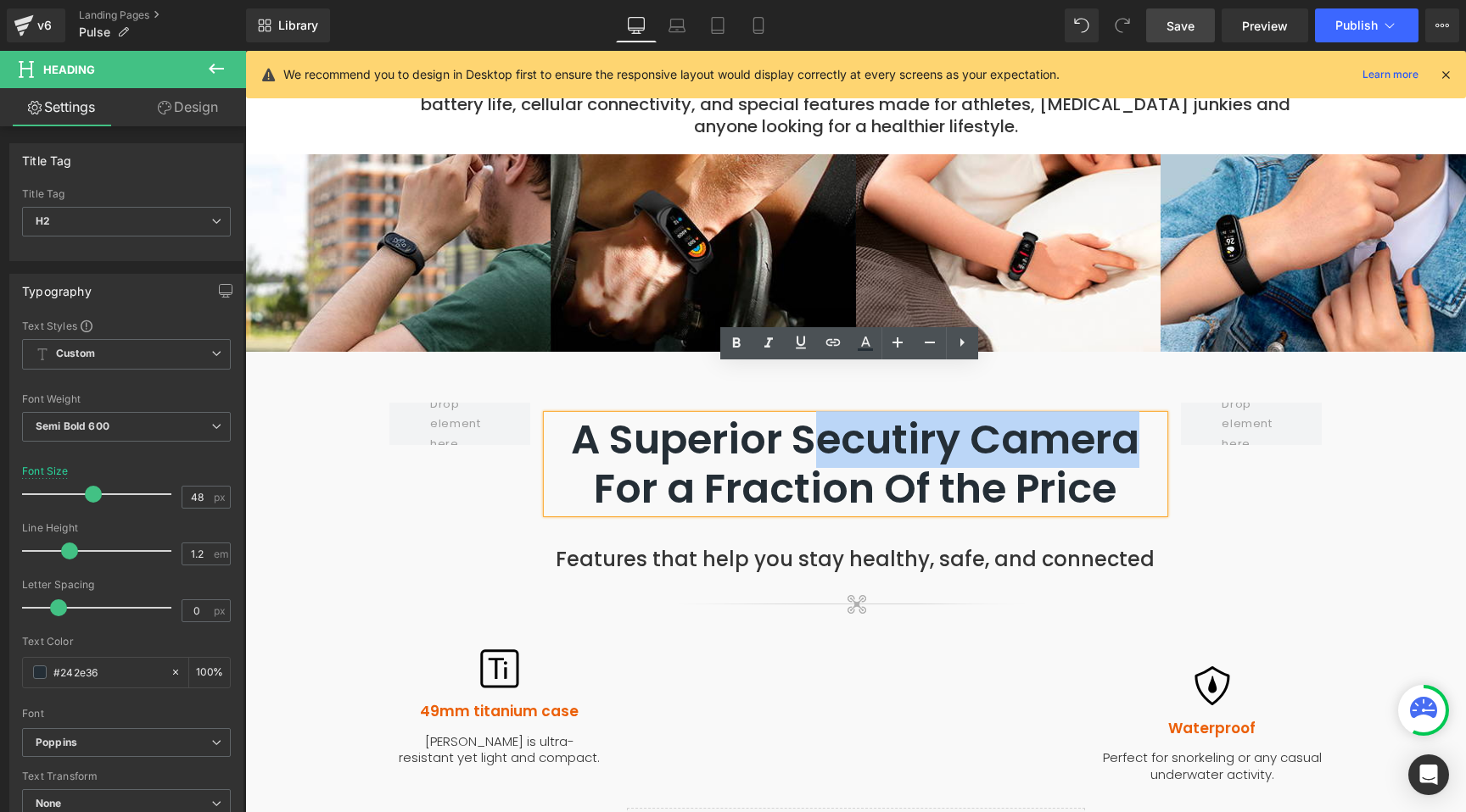
drag, startPoint x: 1100, startPoint y: 393, endPoint x: 815, endPoint y: 396, distance: 285.0
click at [815, 415] on h2 "A Superior Secutiry Camera For a Fraction Of the Price" at bounding box center [855, 464] width 616 height 98
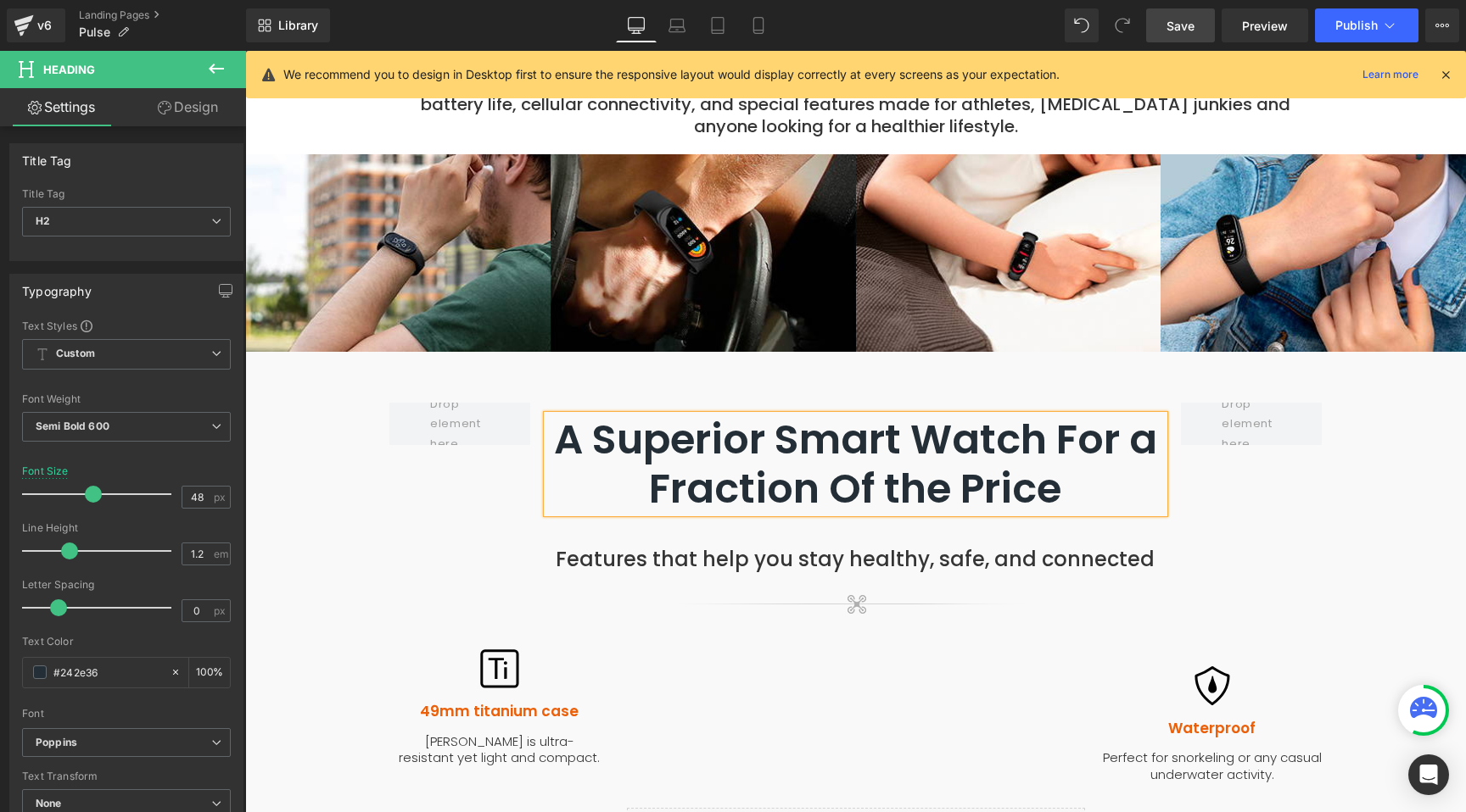
click at [381, 507] on div at bounding box center [460, 512] width 159 height 219
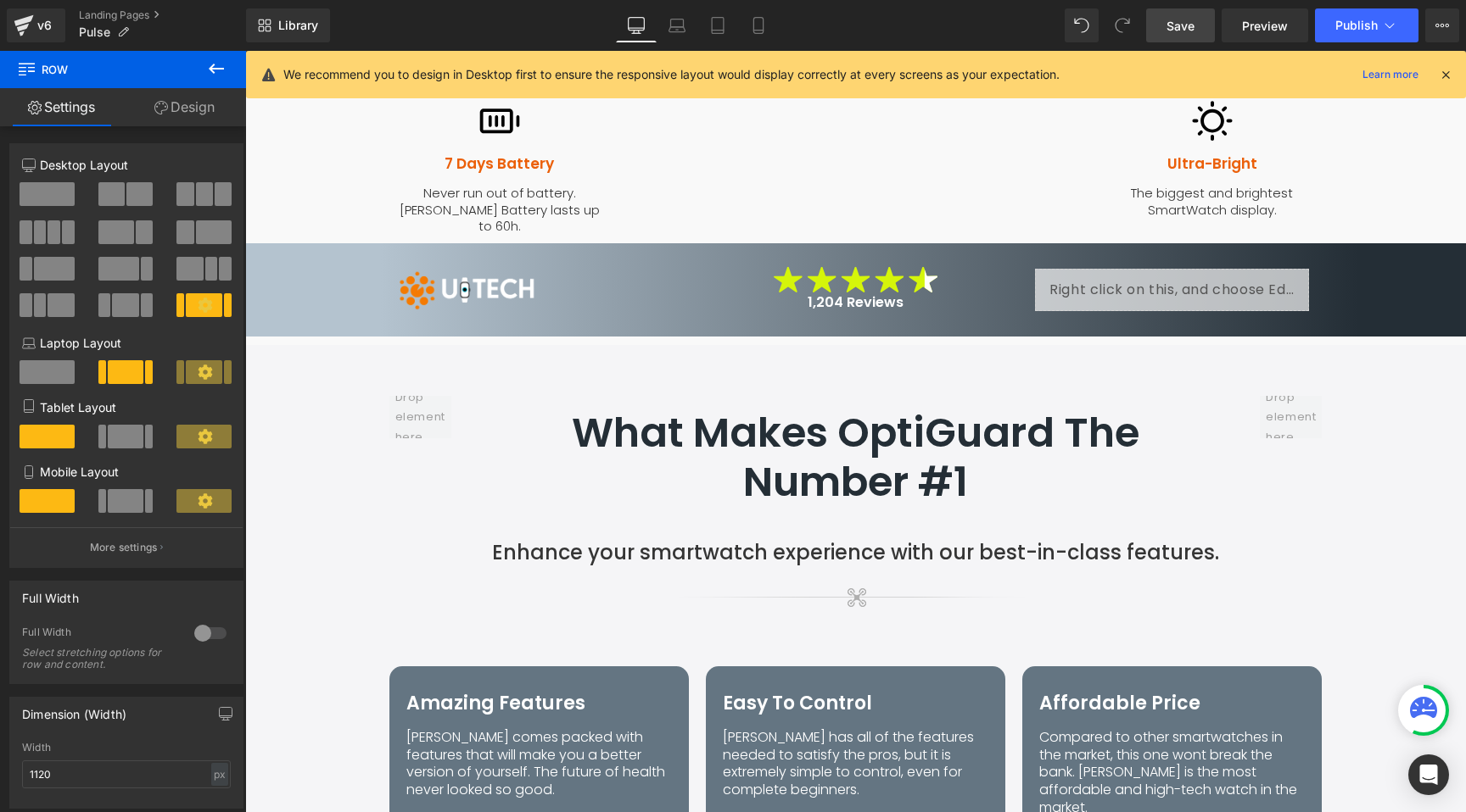
scroll to position [1930, 0]
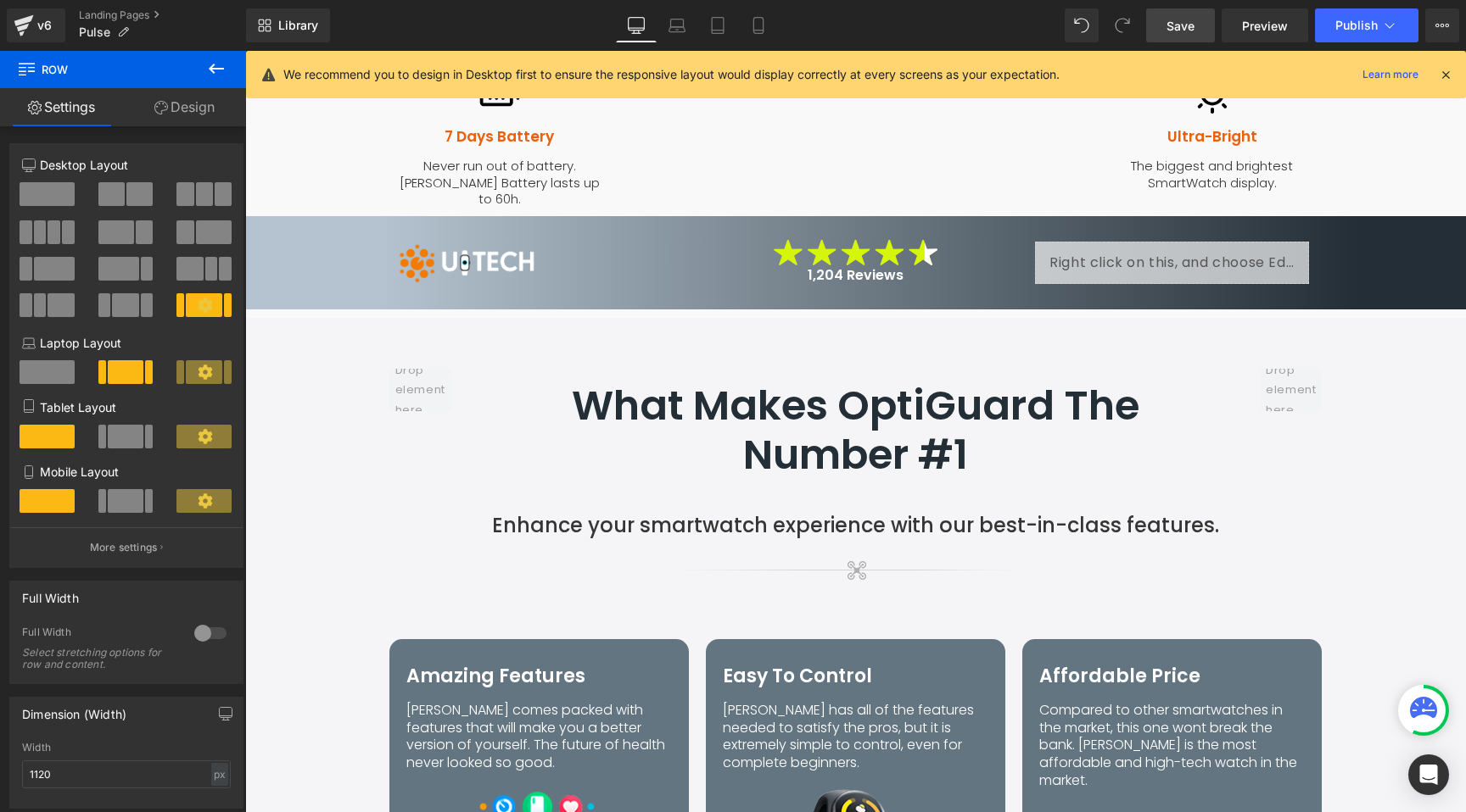
click at [902, 382] on h2 "What Makes OptiGuard The Number #1" at bounding box center [855, 430] width 672 height 98
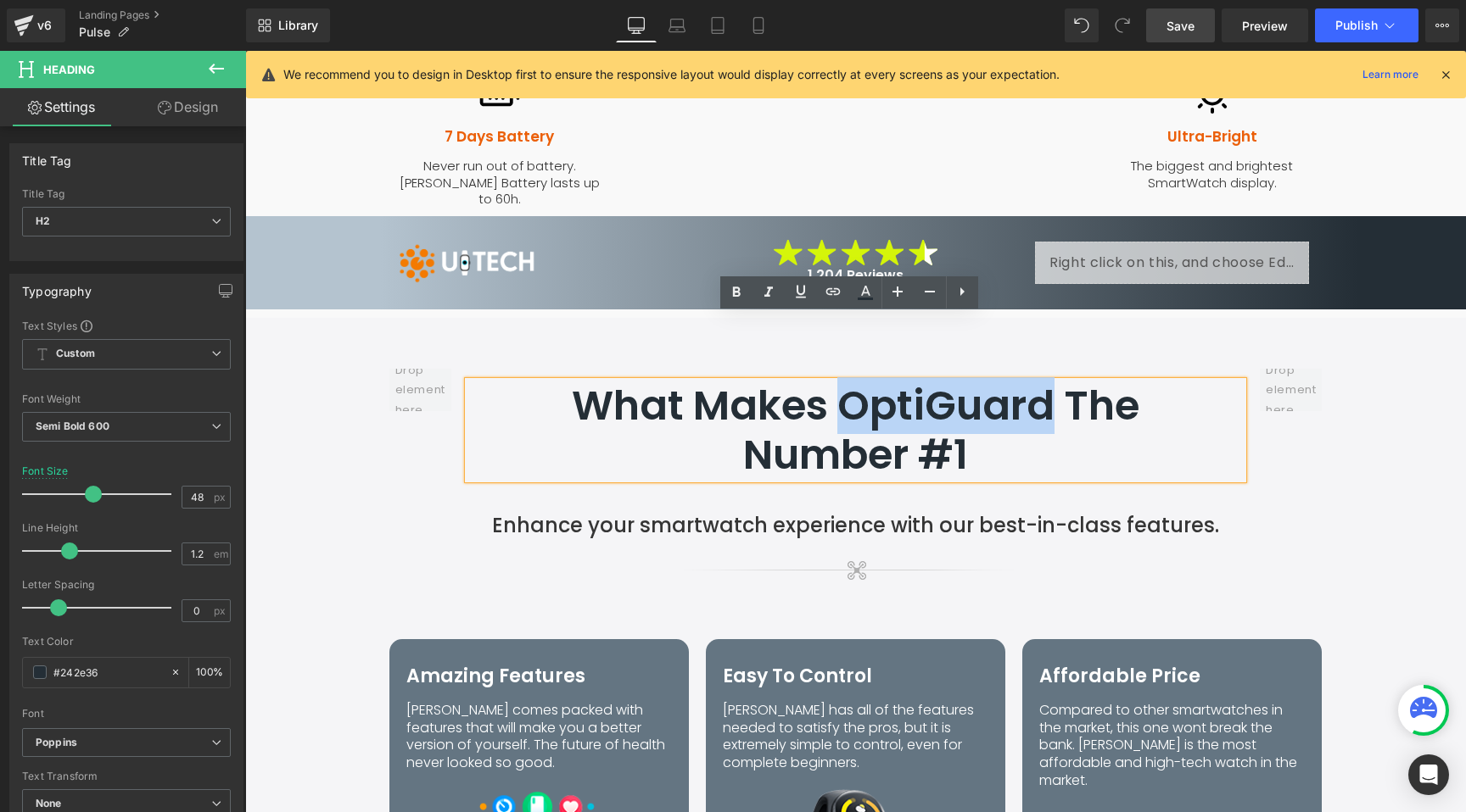
drag, startPoint x: 1050, startPoint y: 331, endPoint x: 813, endPoint y: 332, distance: 237.0
click at [821, 382] on h2 "What Makes OptiGuard The Number #1" at bounding box center [855, 430] width 672 height 98
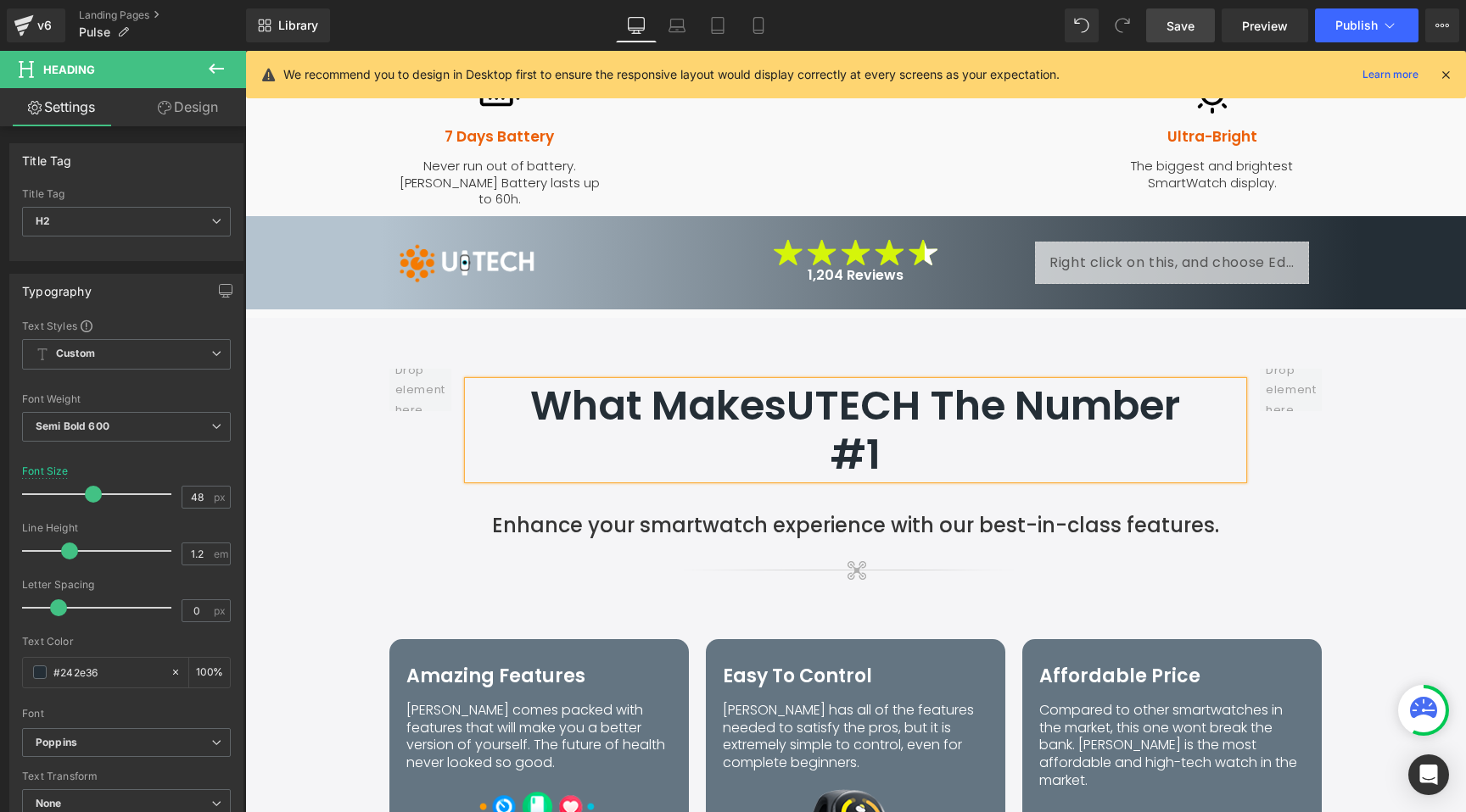
click at [775, 382] on h2 "What MakesUTECH The Number #1" at bounding box center [855, 430] width 672 height 98
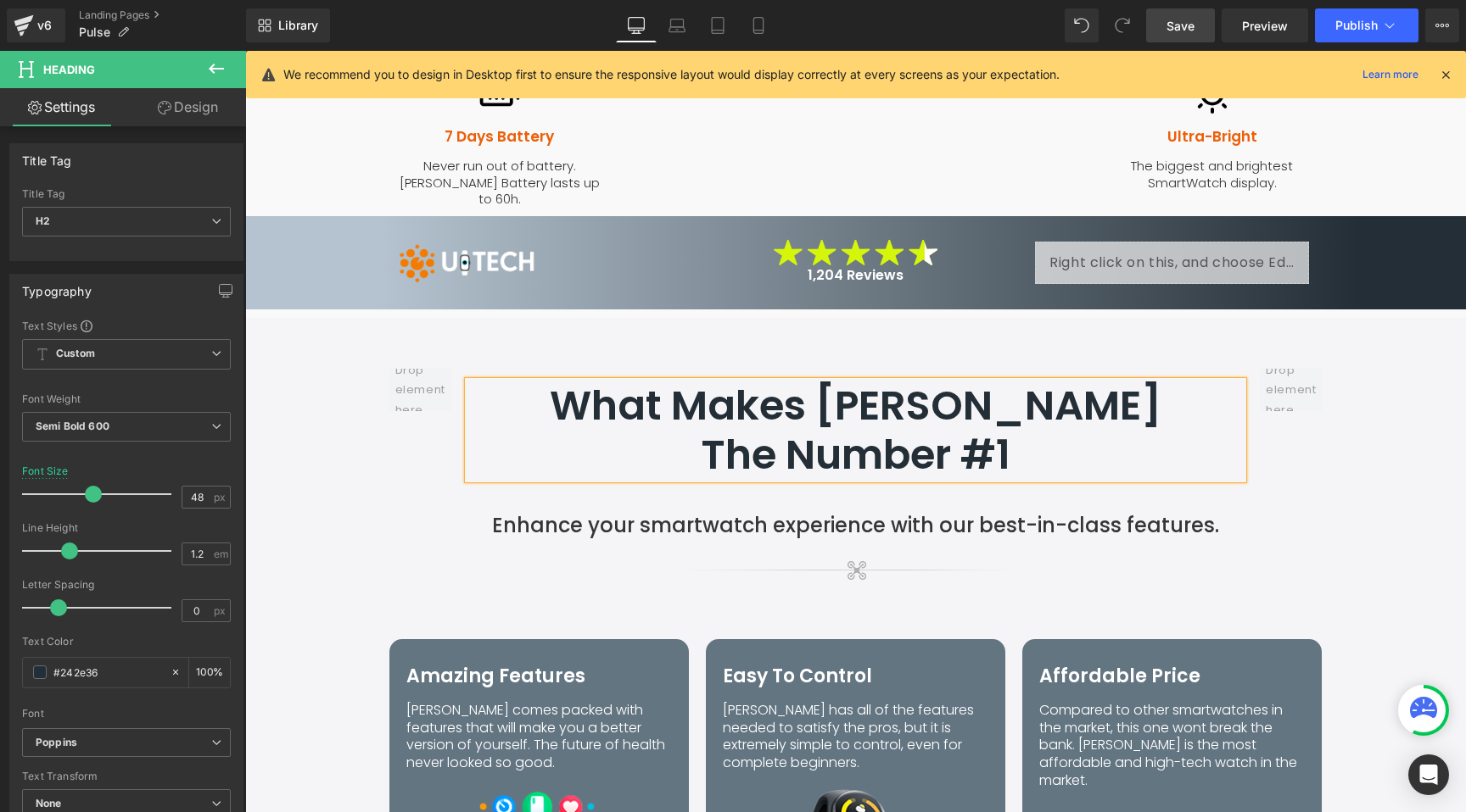
click at [910, 382] on h2 "What Makes [PERSON_NAME] The Number #1" at bounding box center [855, 430] width 672 height 98
click at [785, 382] on h2 "What Makes [PERSON_NAME]" The Number #1" at bounding box center [855, 430] width 672 height 98
drag, startPoint x: 988, startPoint y: 339, endPoint x: 990, endPoint y: 350, distance: 11.2
click at [988, 382] on h2 "What Makes "[PERSON_NAME]" The Number #1" at bounding box center [855, 430] width 672 height 98
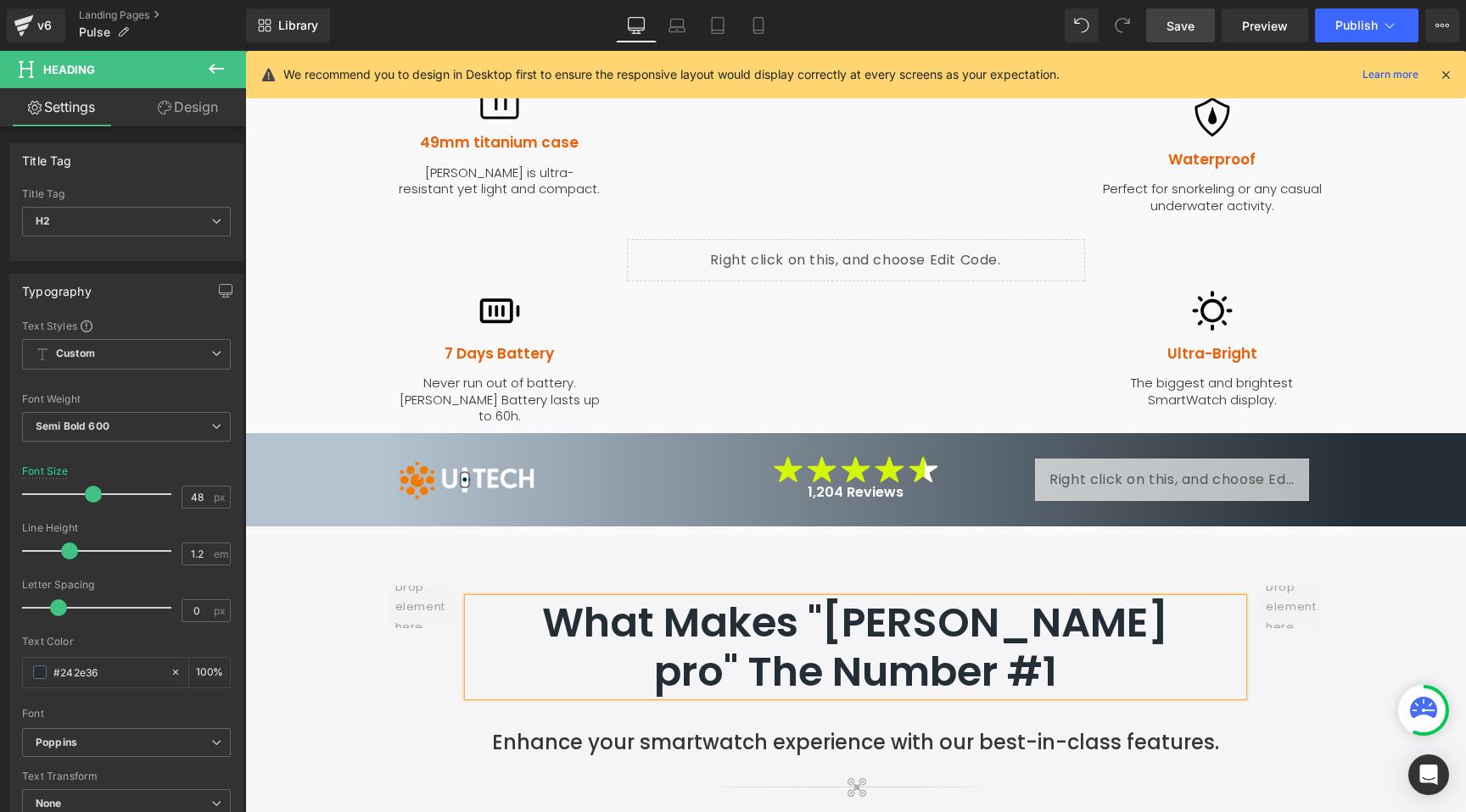
scroll to position [1934, 0]
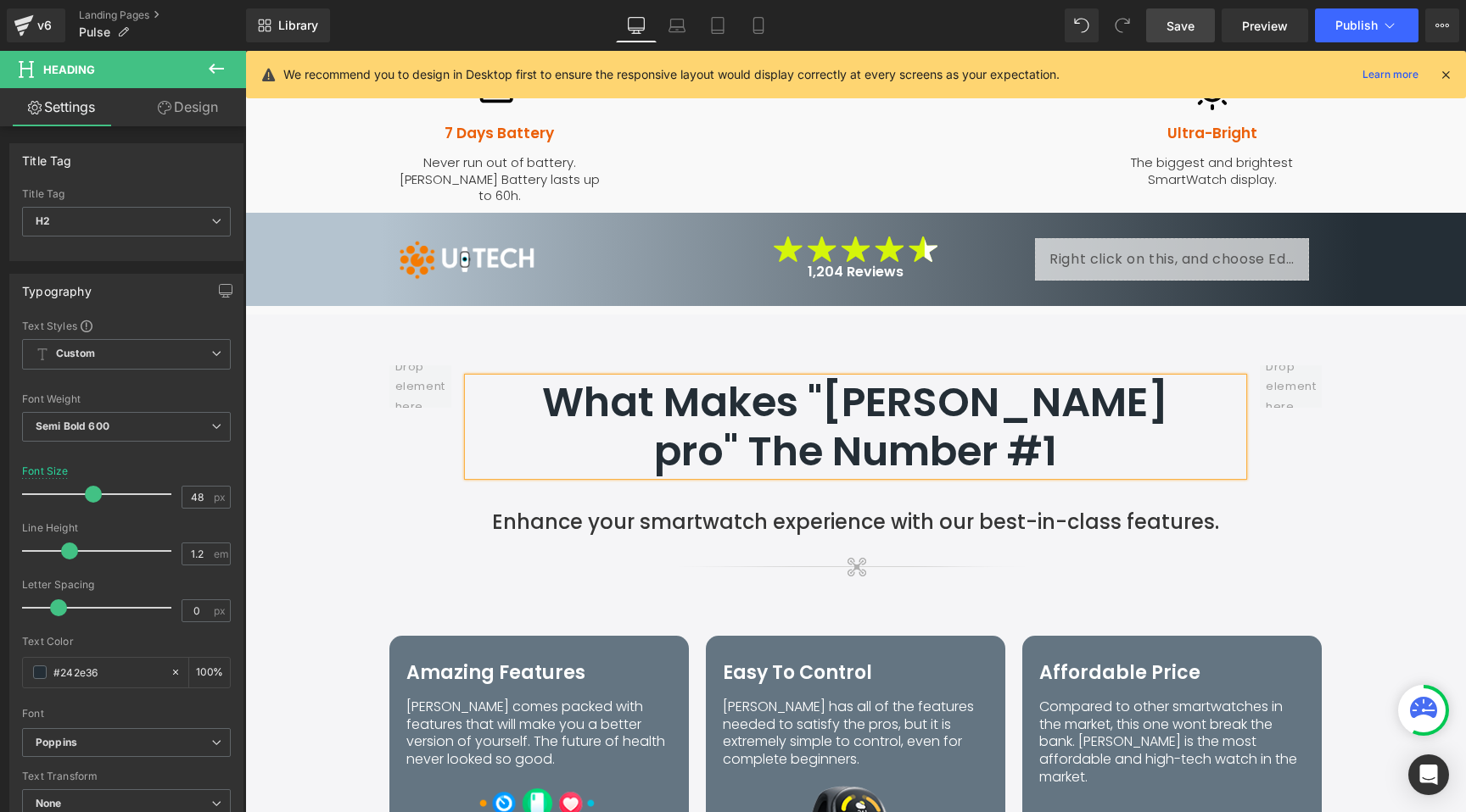
drag, startPoint x: 1057, startPoint y: 325, endPoint x: 1052, endPoint y: 340, distance: 15.8
click at [1057, 378] on h2 "What Makes "[PERSON_NAME] pro" The Number #1" at bounding box center [855, 427] width 672 height 98
click at [792, 378] on h2 "What Makes "[PERSON_NAME] The Number #1" at bounding box center [855, 427] width 672 height 98
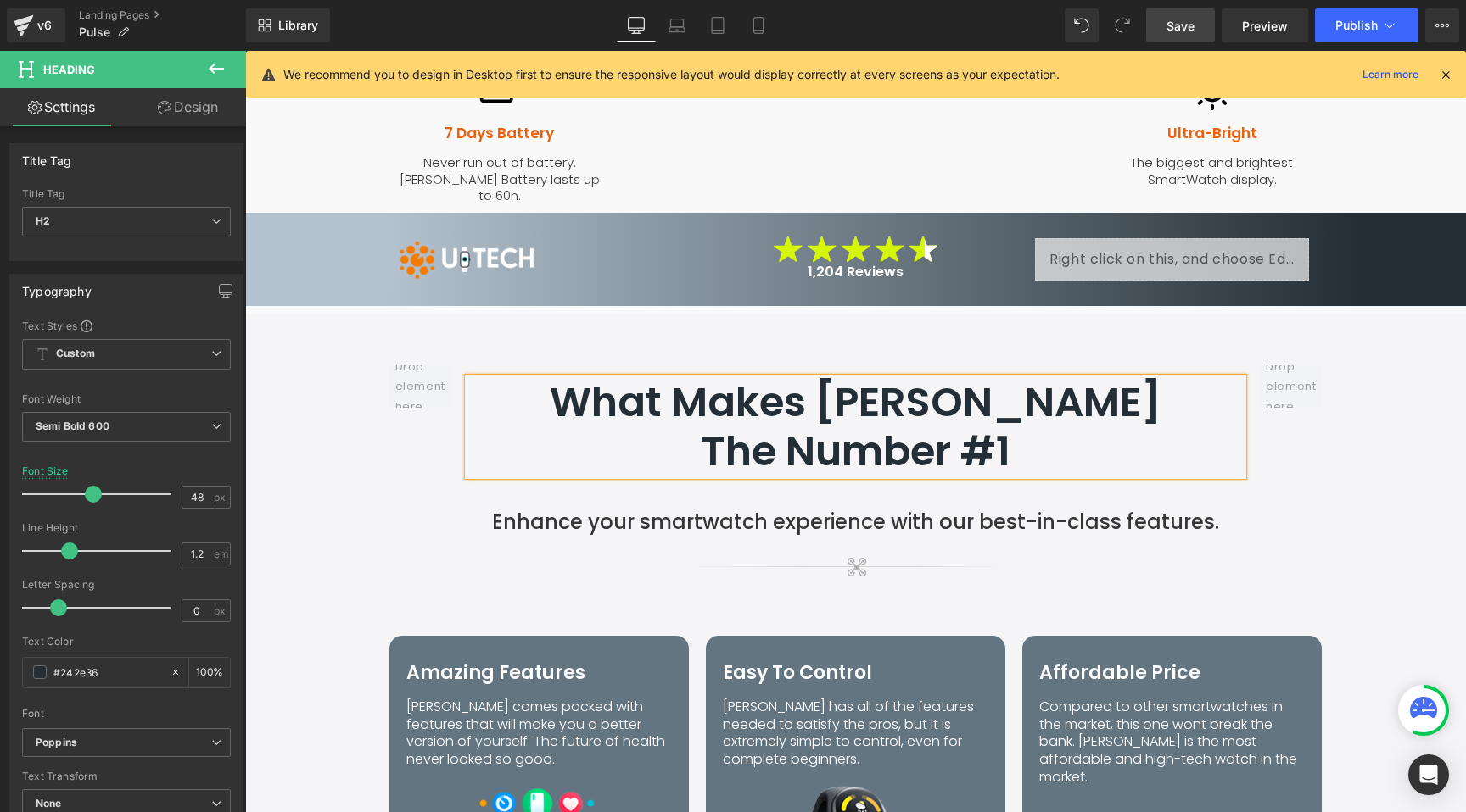
click at [762, 378] on h2 "What Makes [PERSON_NAME] The Number #1" at bounding box center [855, 427] width 672 height 98
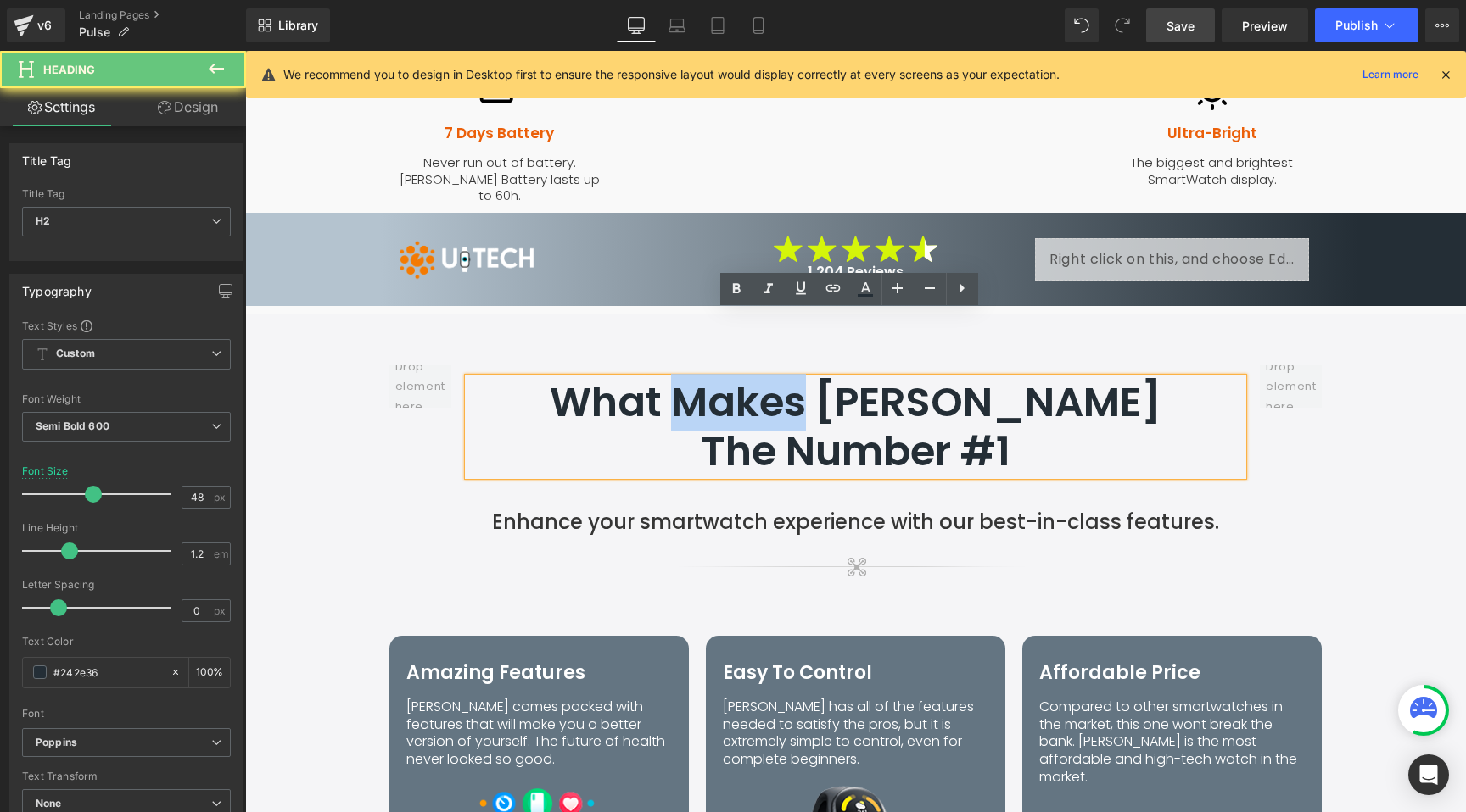
click at [762, 378] on h2 "What Makes [PERSON_NAME] The Number #1" at bounding box center [855, 427] width 672 height 98
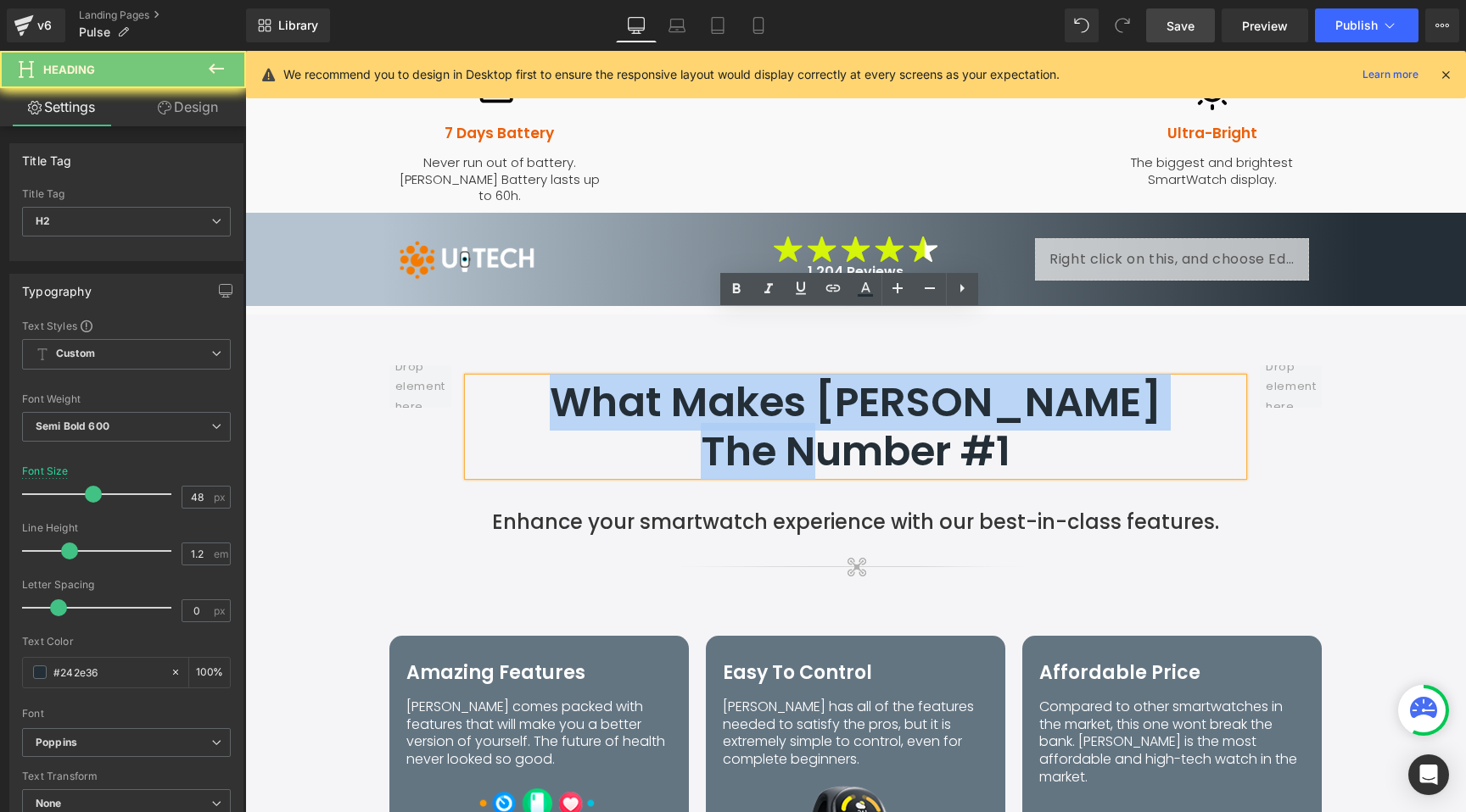
click at [762, 378] on h2 "What Makes [PERSON_NAME] The Number #1" at bounding box center [855, 427] width 672 height 98
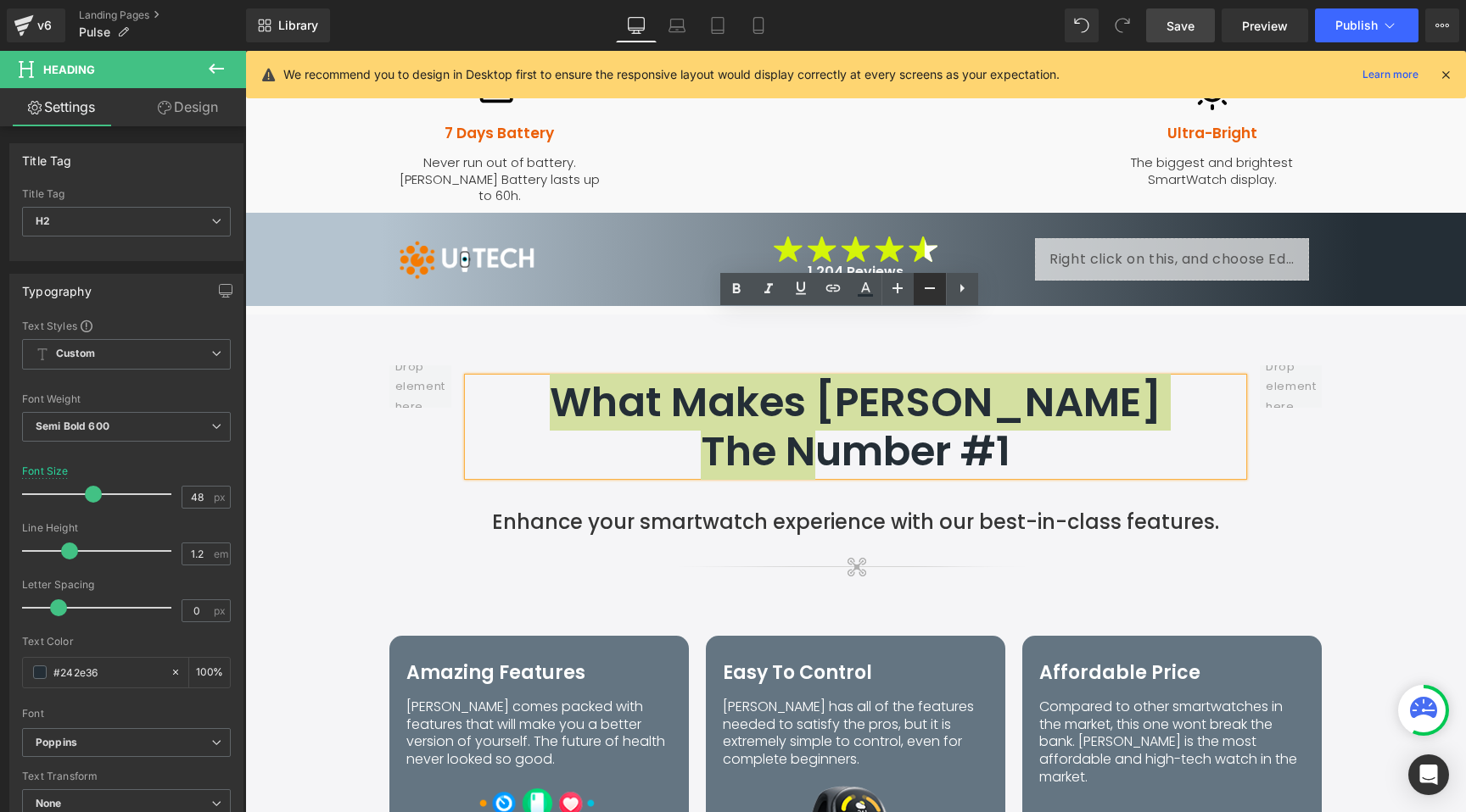
click at [941, 290] on link at bounding box center [930, 289] width 32 height 32
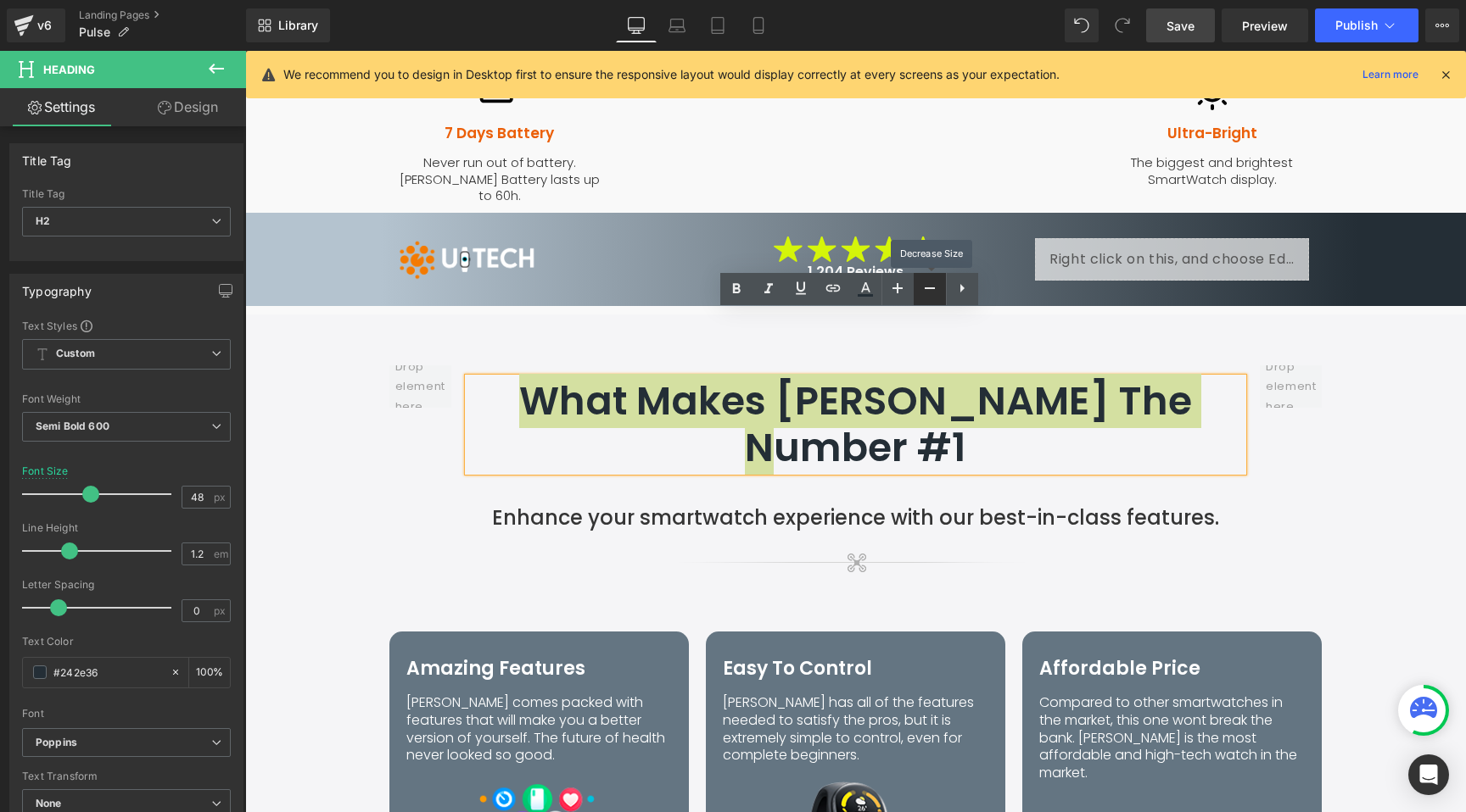
click at [940, 290] on link at bounding box center [930, 289] width 32 height 32
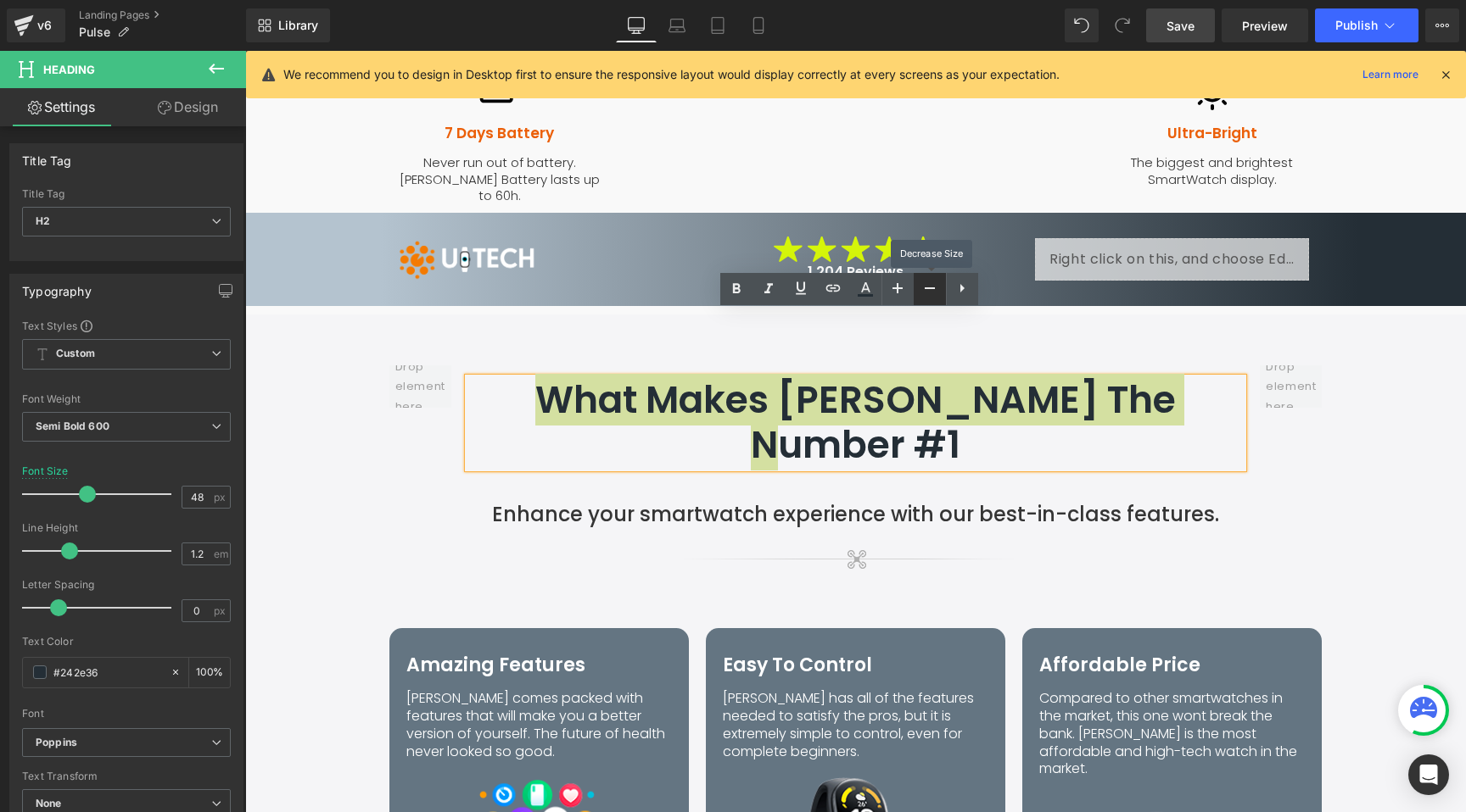
click at [940, 290] on link at bounding box center [930, 289] width 32 height 32
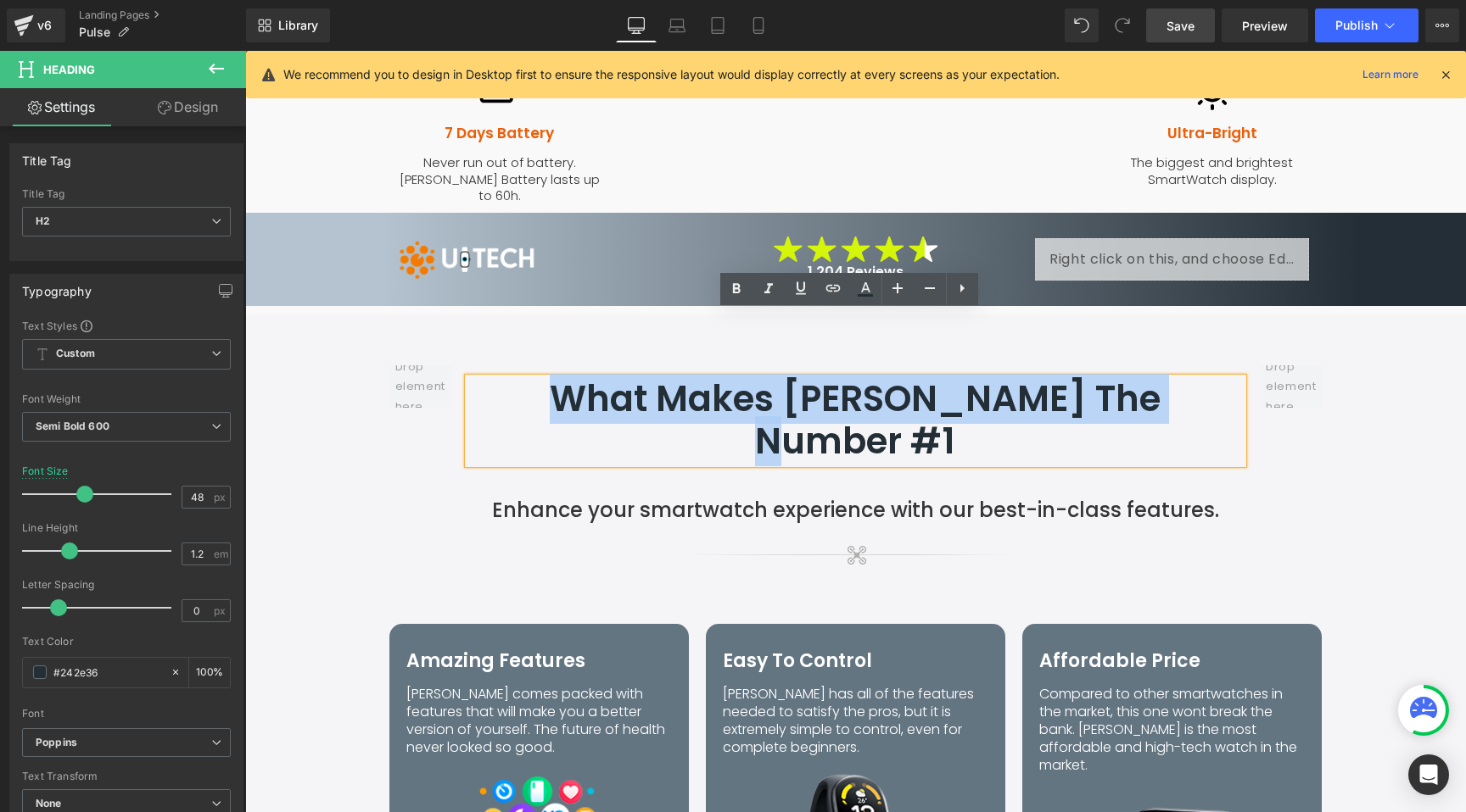
click at [386, 405] on div at bounding box center [420, 469] width 79 height 208
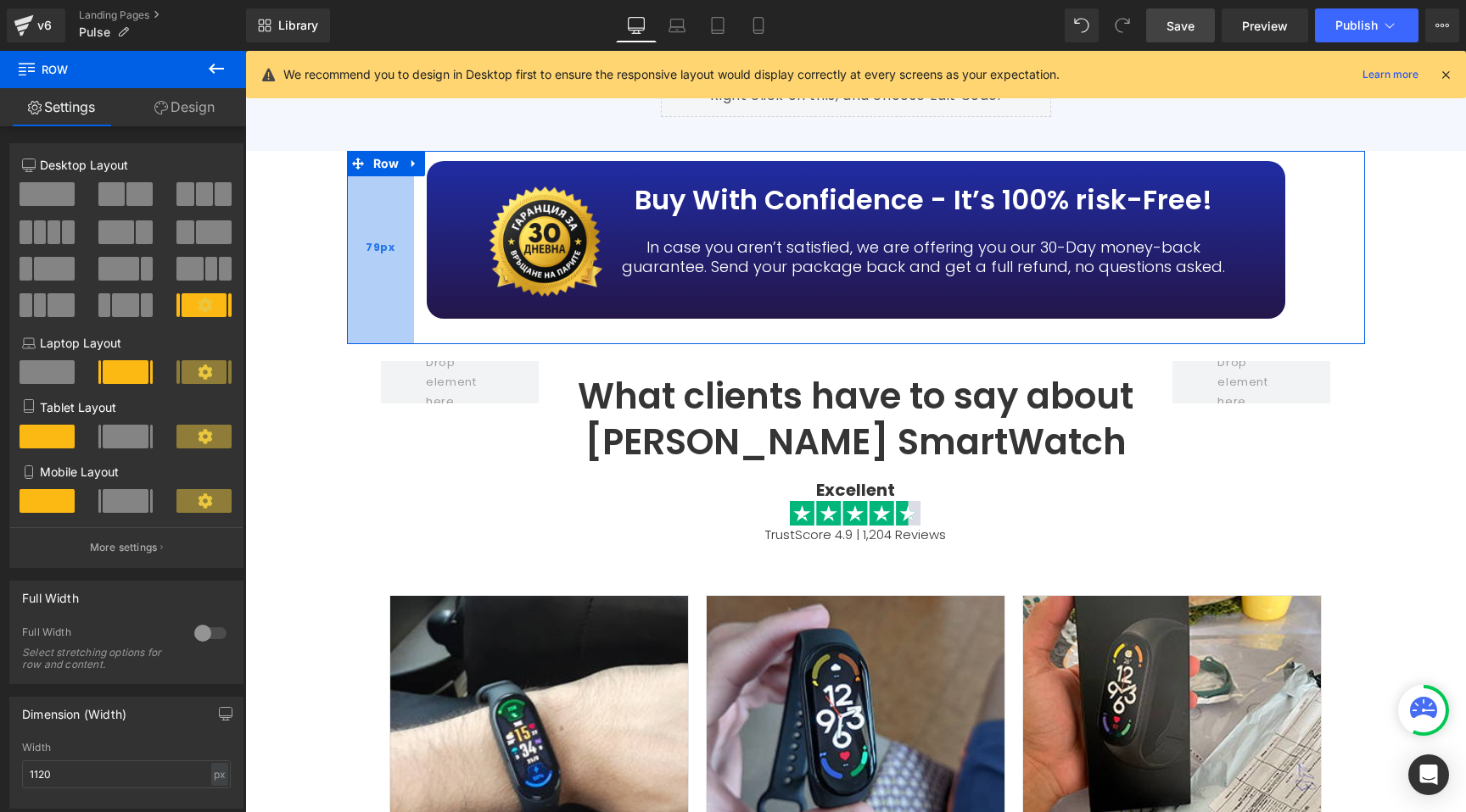
scroll to position [4724, 0]
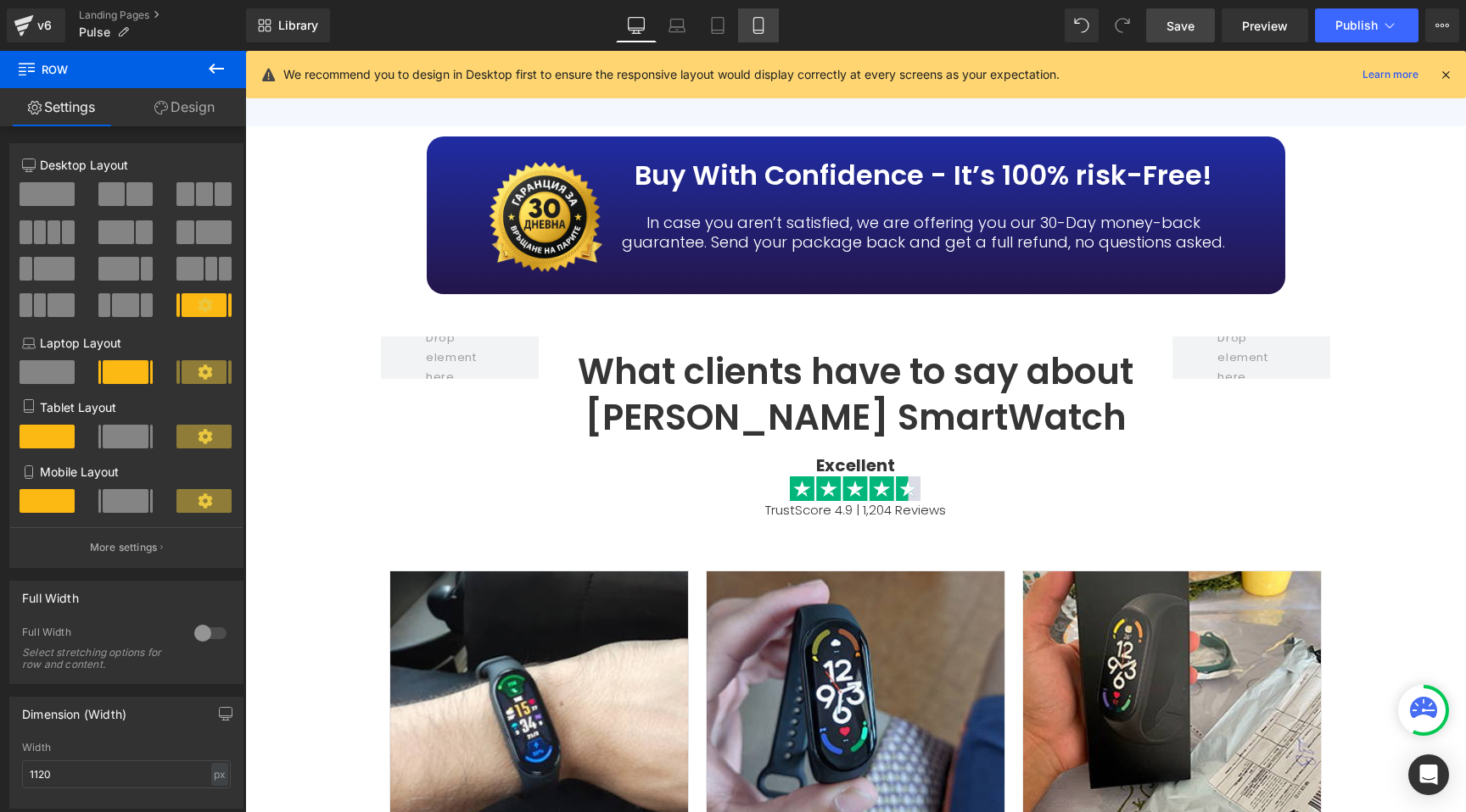
click at [741, 24] on link "Mobile" at bounding box center [758, 26] width 41 height 34
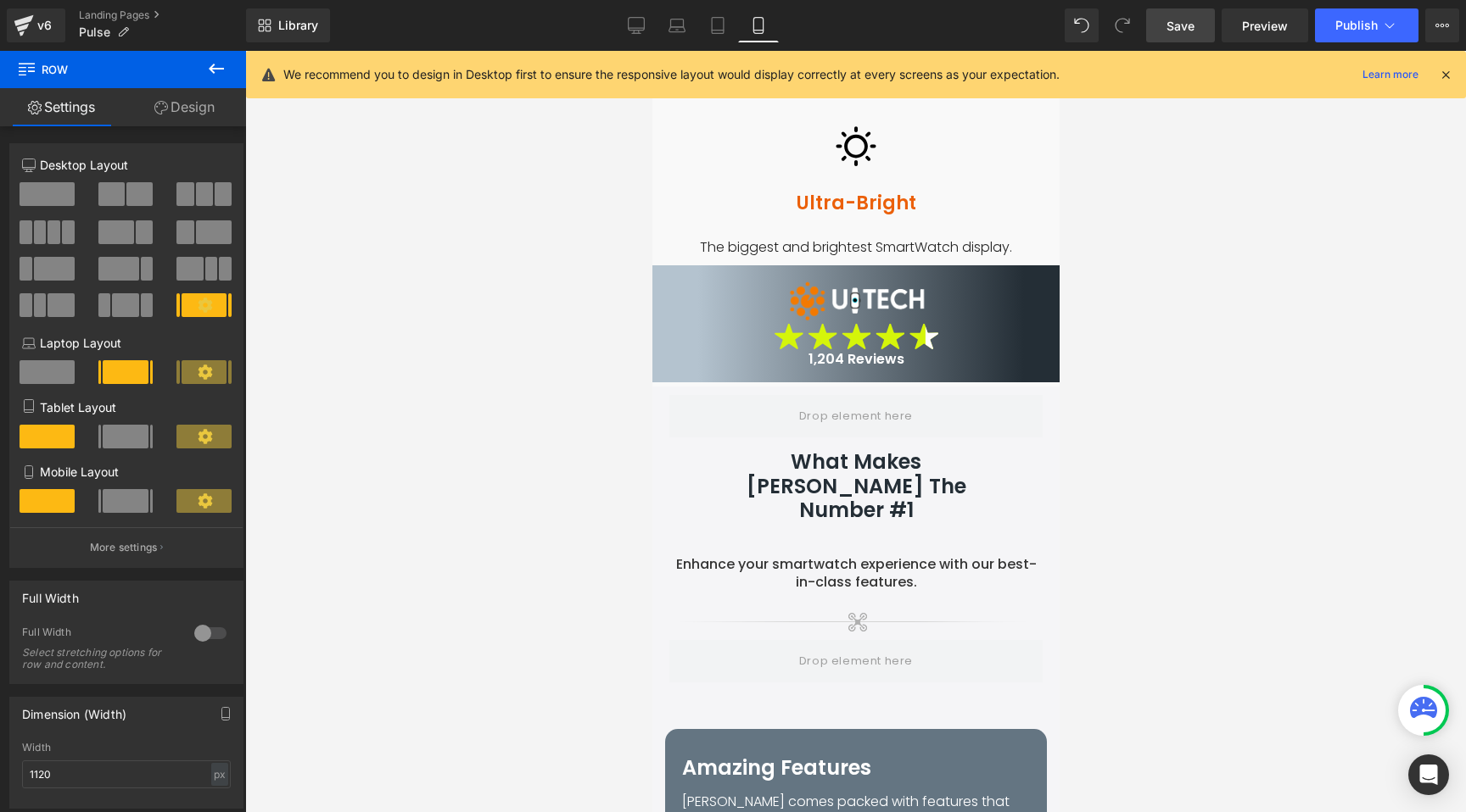
scroll to position [2632, 0]
click at [1181, 28] on span "Save" at bounding box center [1180, 26] width 28 height 18
click at [115, 16] on link "Landing Pages" at bounding box center [162, 15] width 167 height 13
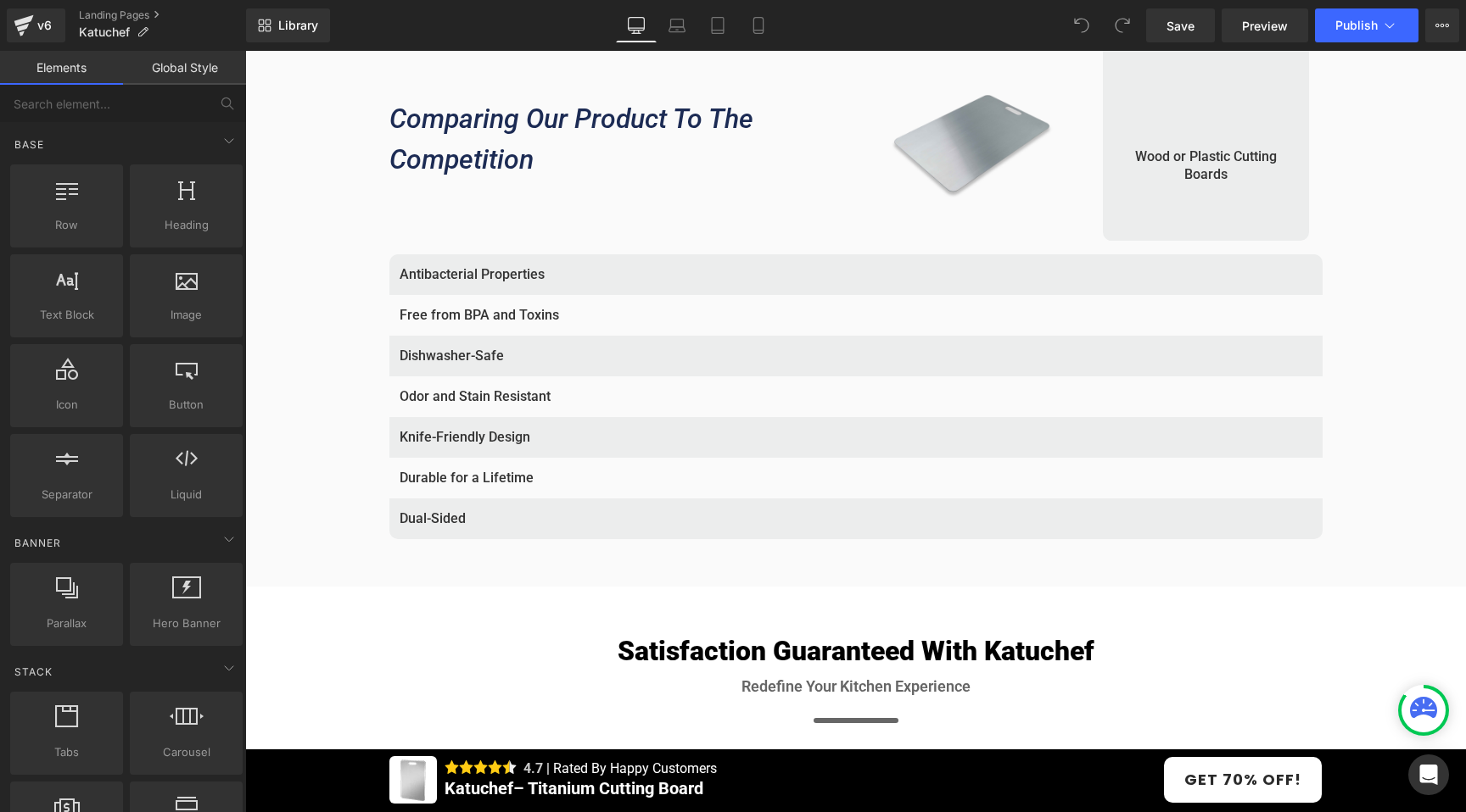
scroll to position [4585, 0]
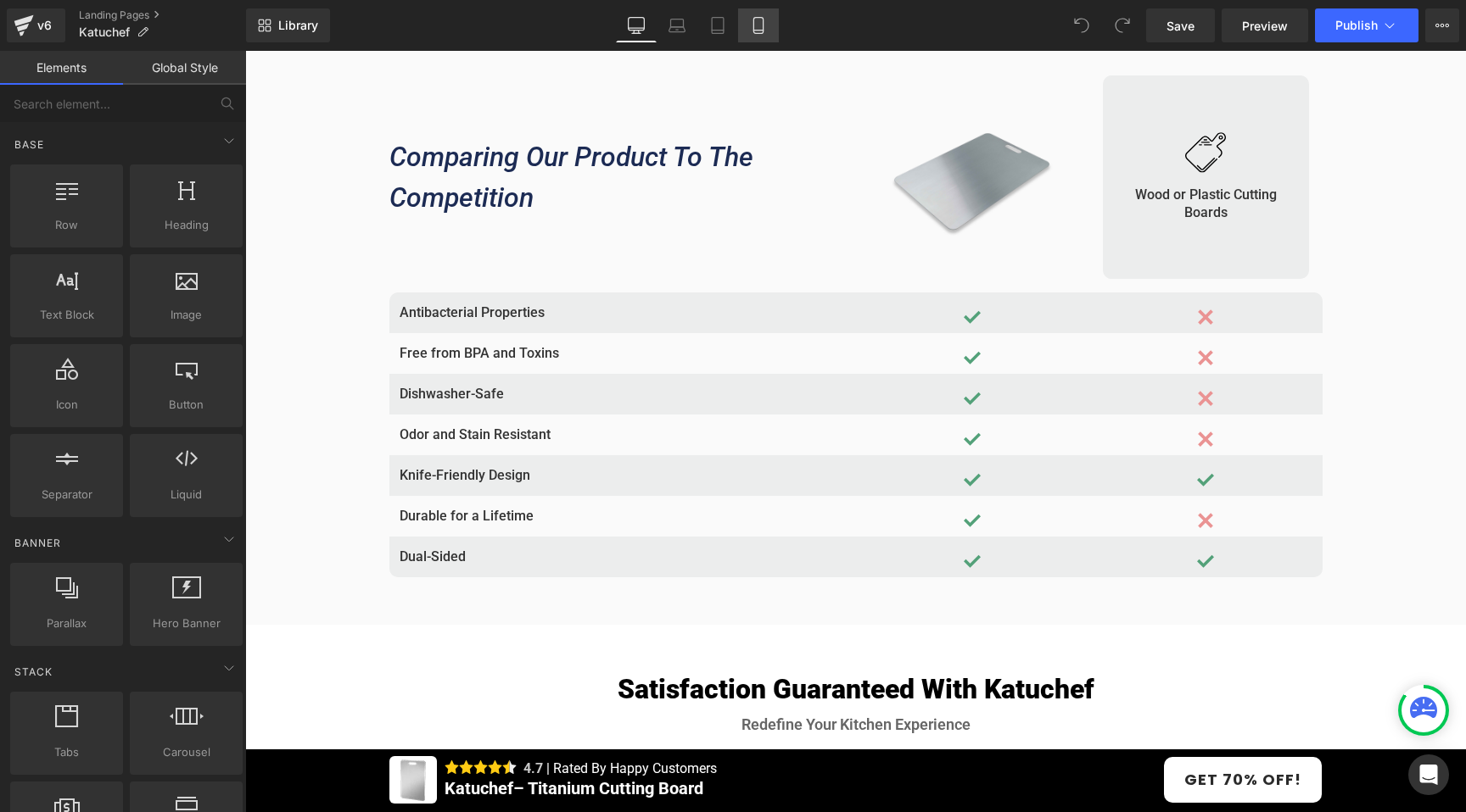
click at [768, 12] on link "Mobile" at bounding box center [758, 26] width 41 height 34
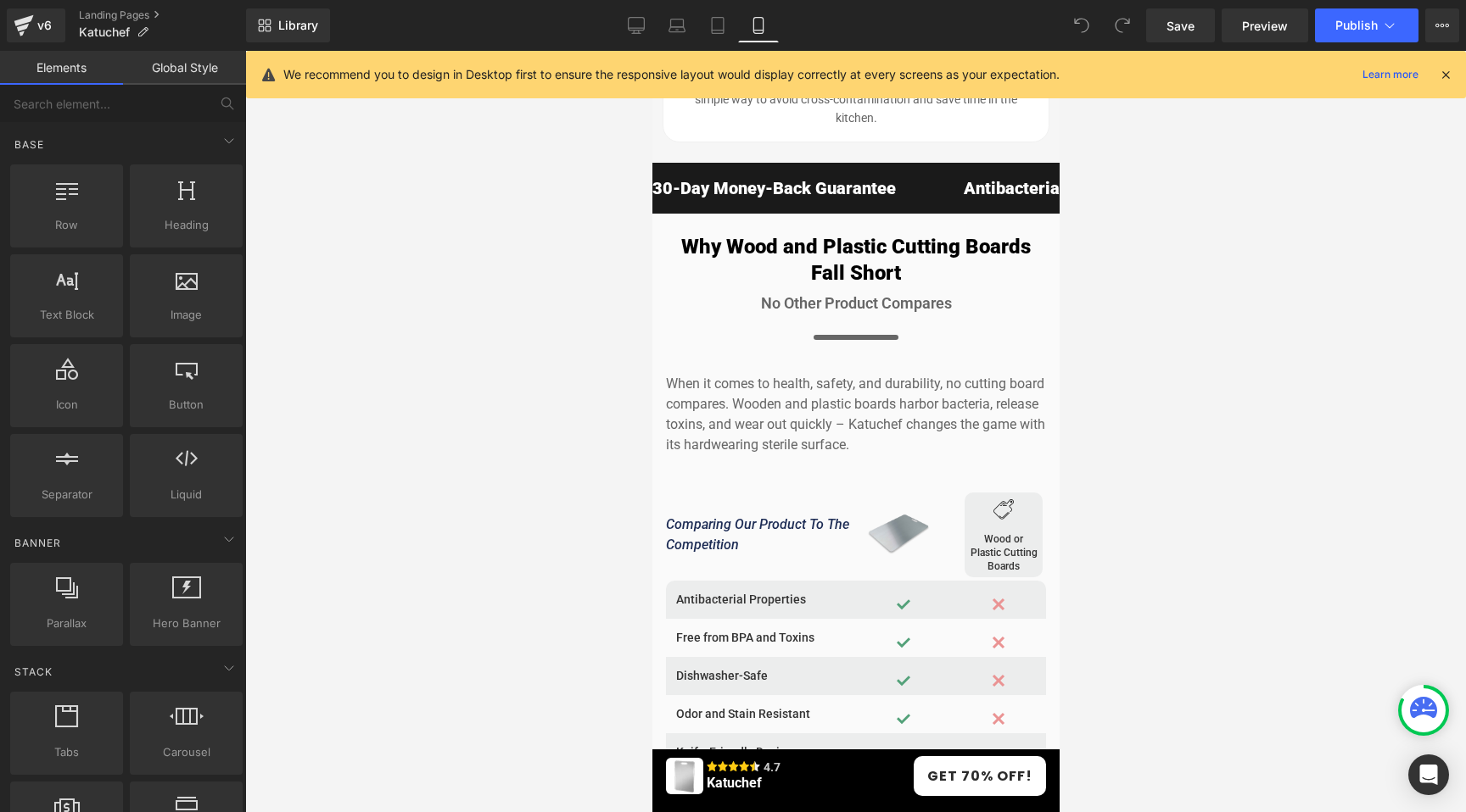
scroll to position [6219, 0]
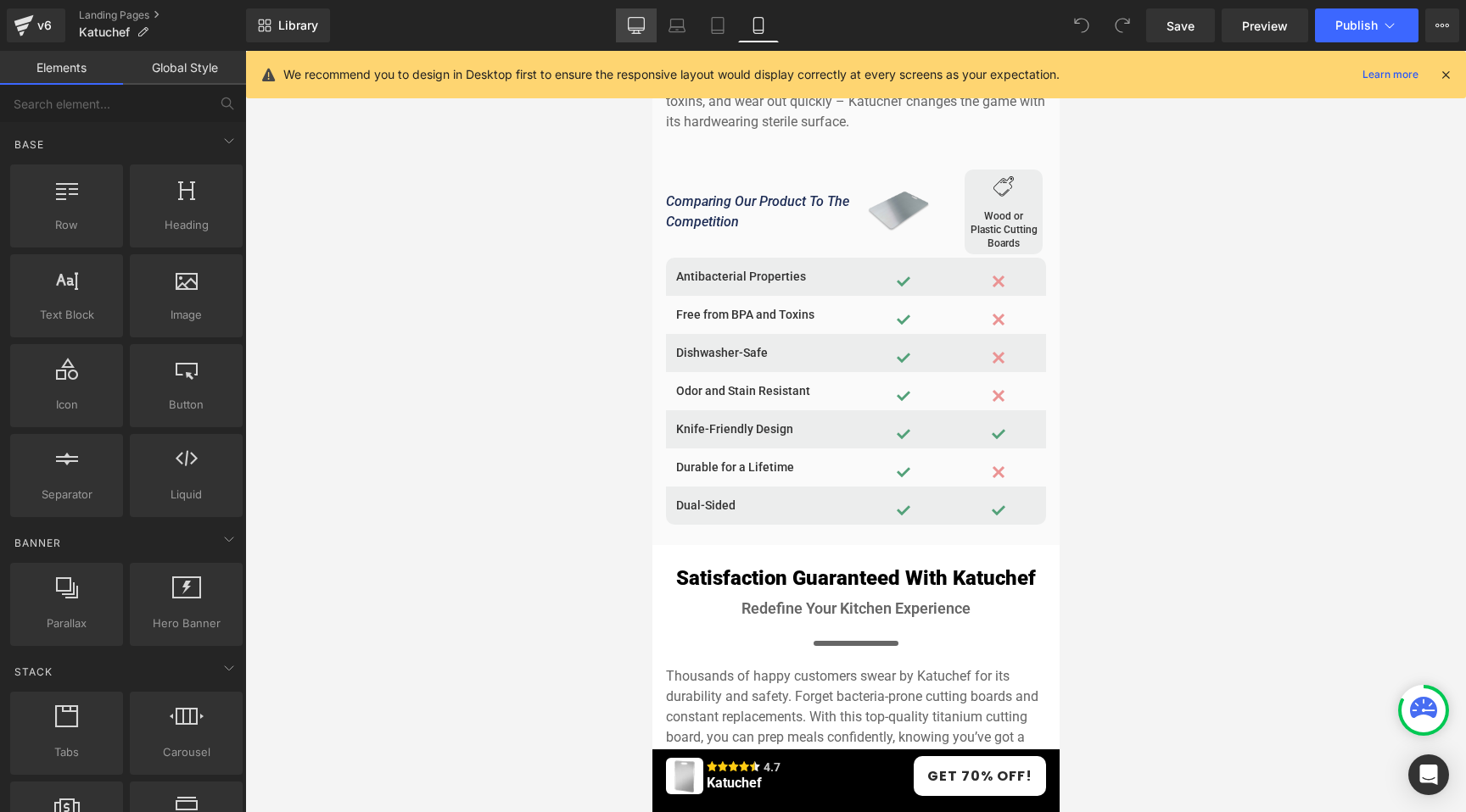
click at [630, 28] on icon at bounding box center [636, 25] width 17 height 17
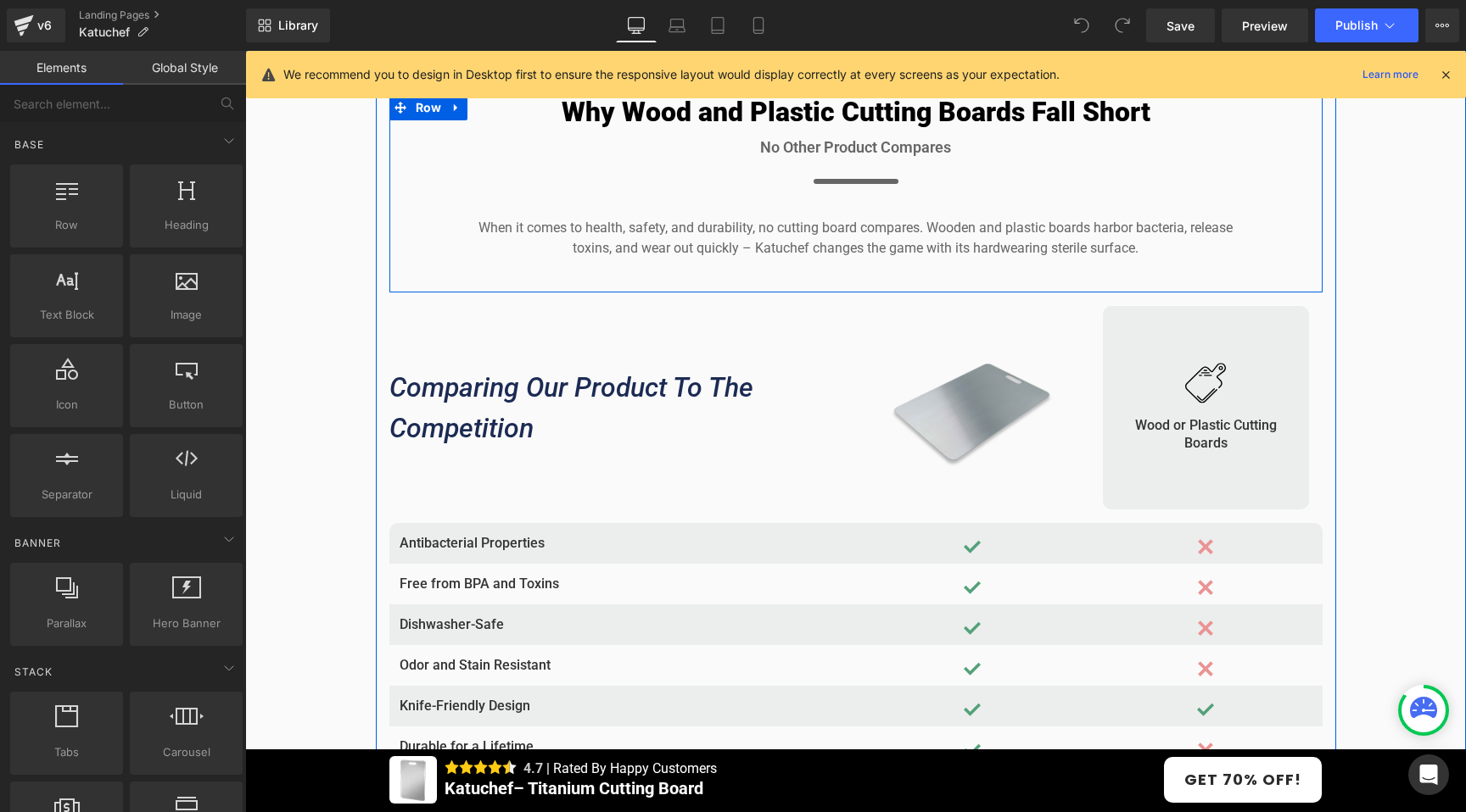
scroll to position [4015, 0]
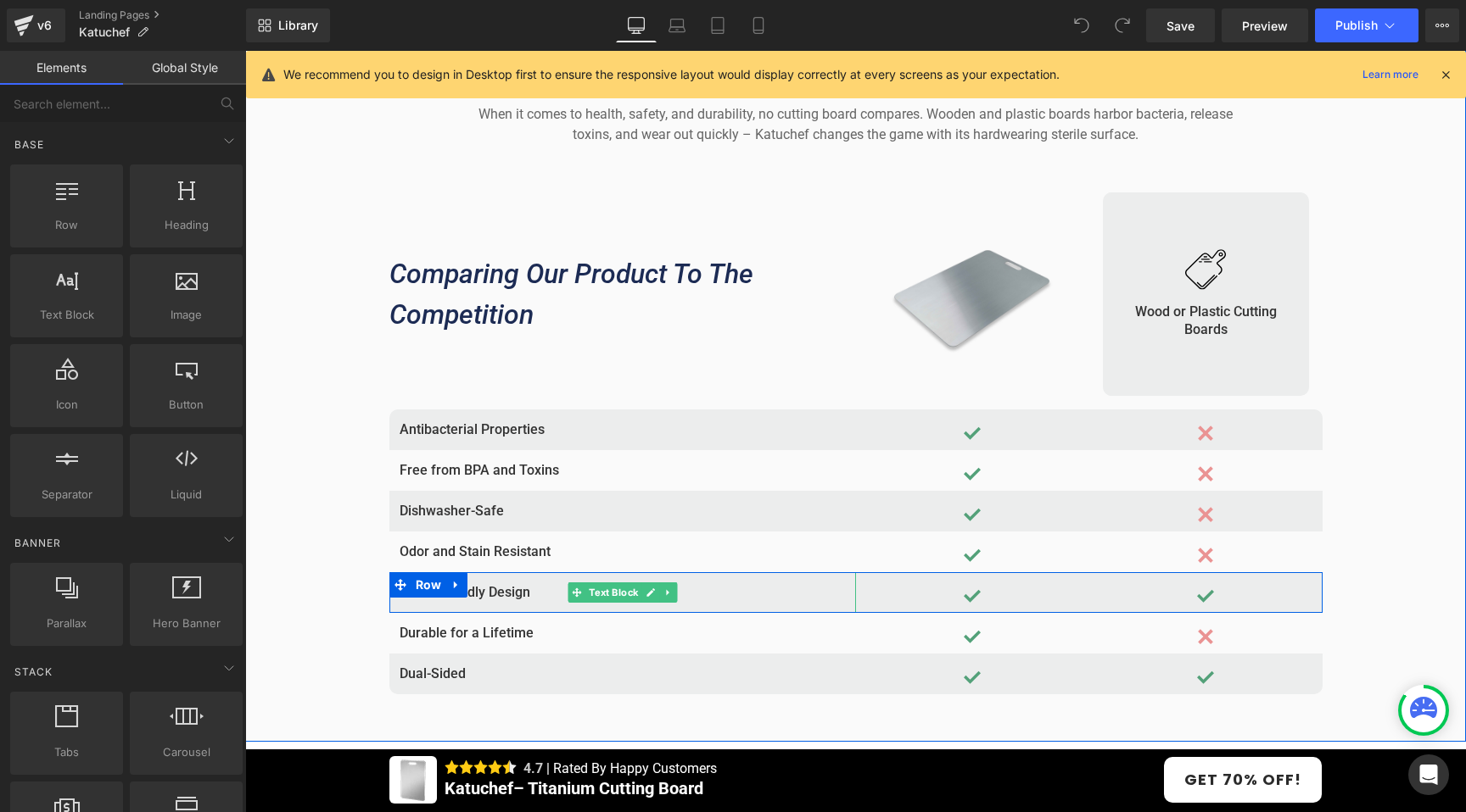
click at [497, 595] on p "Knife-Friendly Design" at bounding box center [622, 592] width 446 height 20
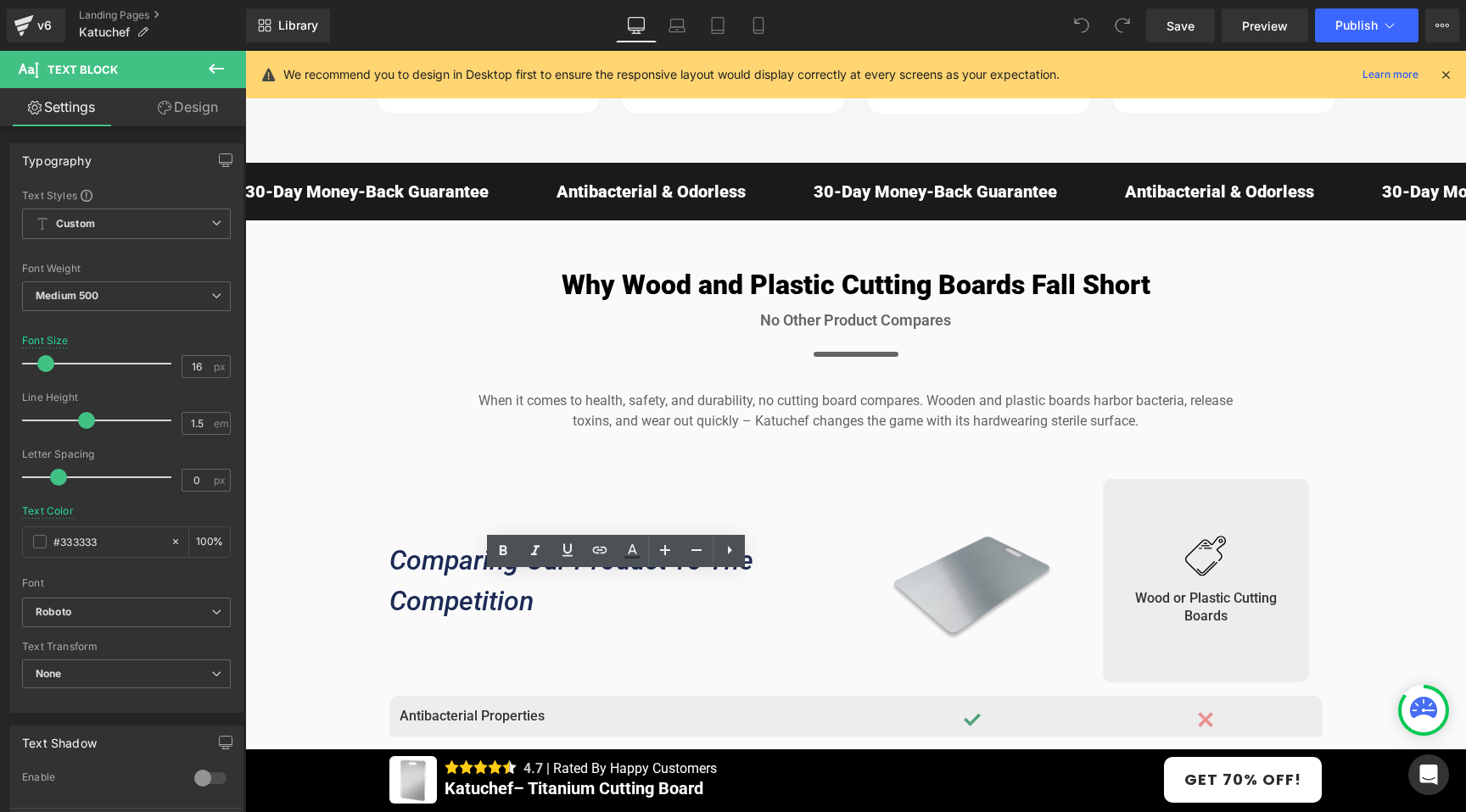
scroll to position [3704, 0]
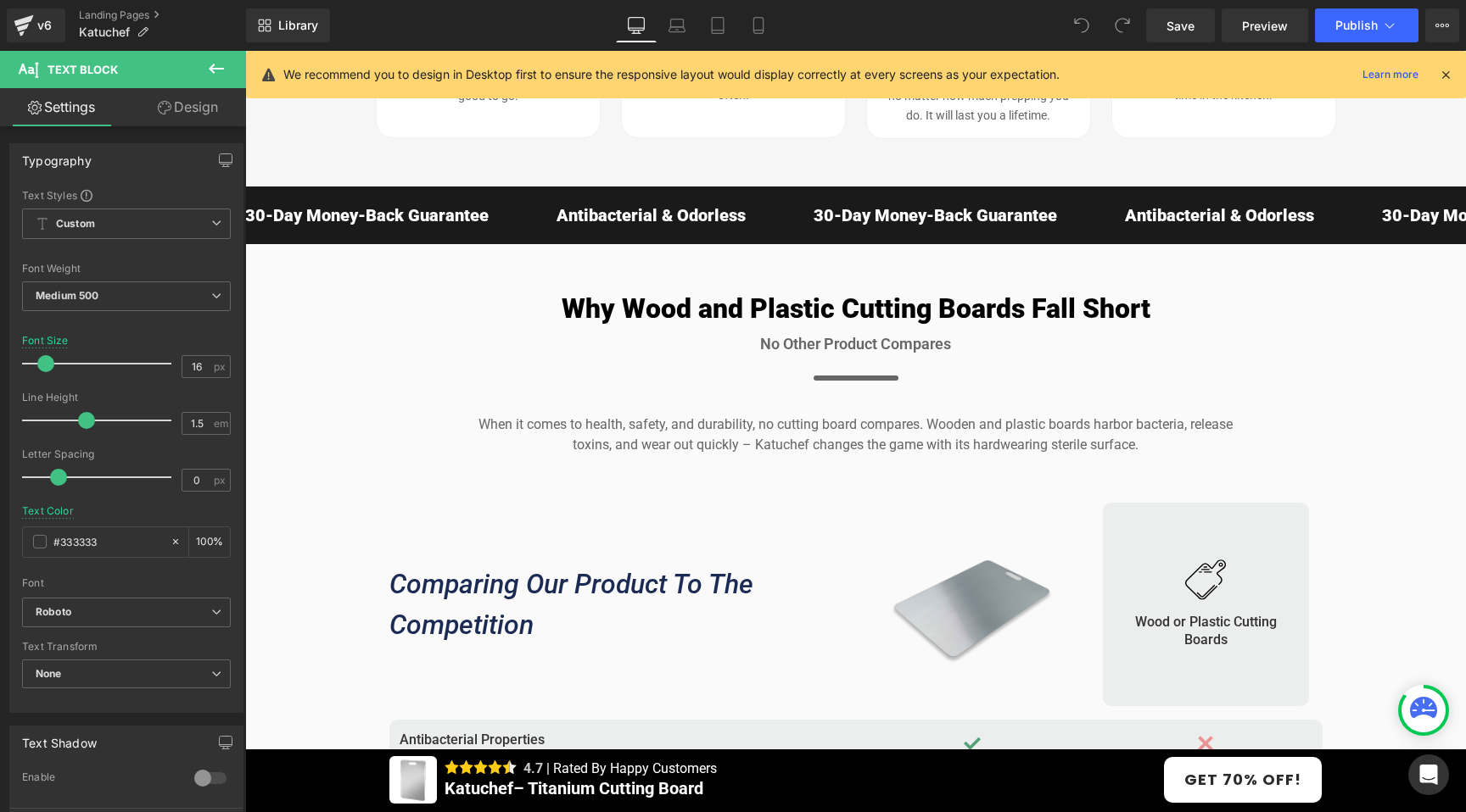
click at [345, 339] on div "Why Wood and Plastic Cutting Boards Fall Short Heading No Other Product Compare…" at bounding box center [855, 648] width 1221 height 808
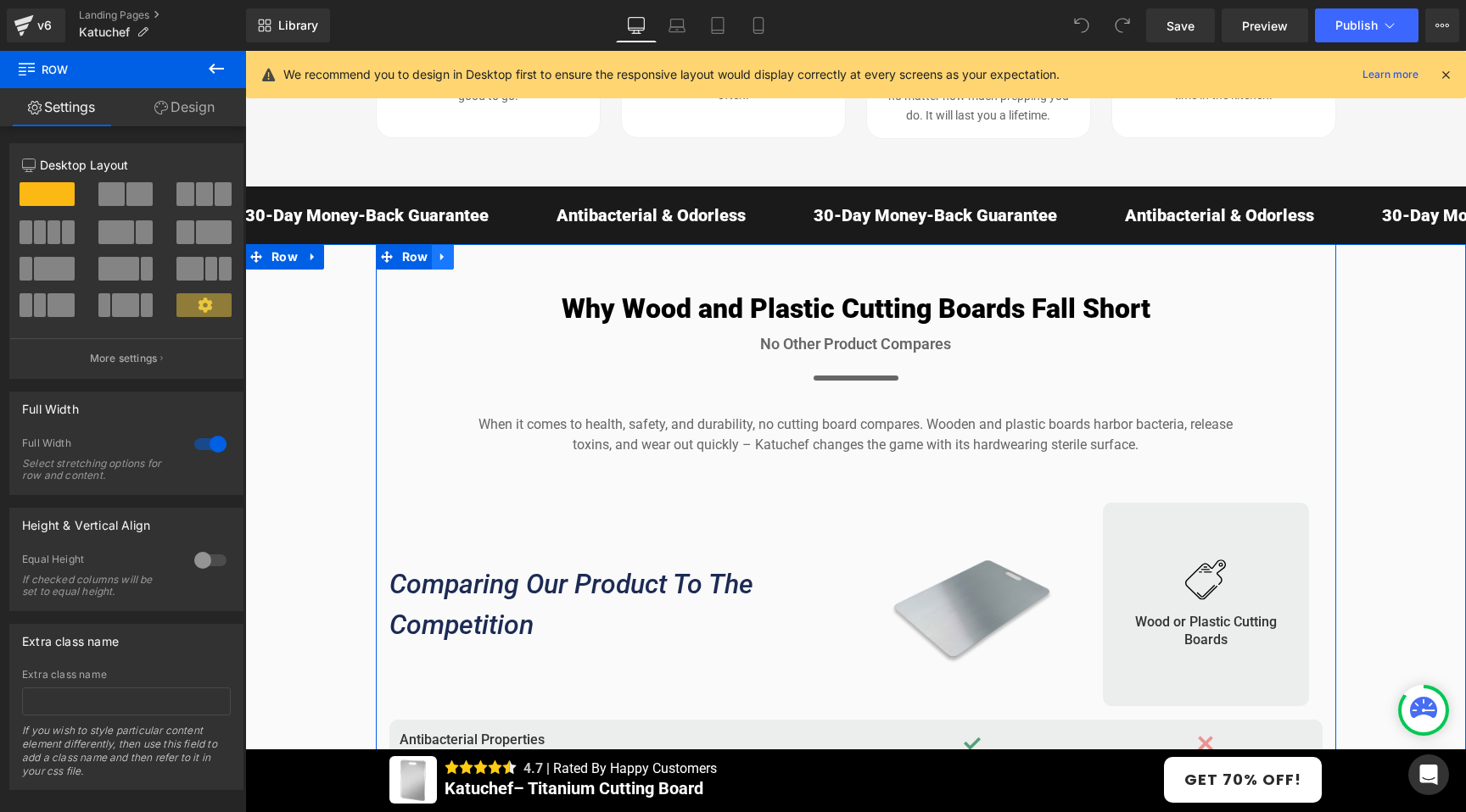
click at [438, 256] on icon at bounding box center [442, 256] width 12 height 12
click at [459, 254] on icon at bounding box center [464, 256] width 12 height 12
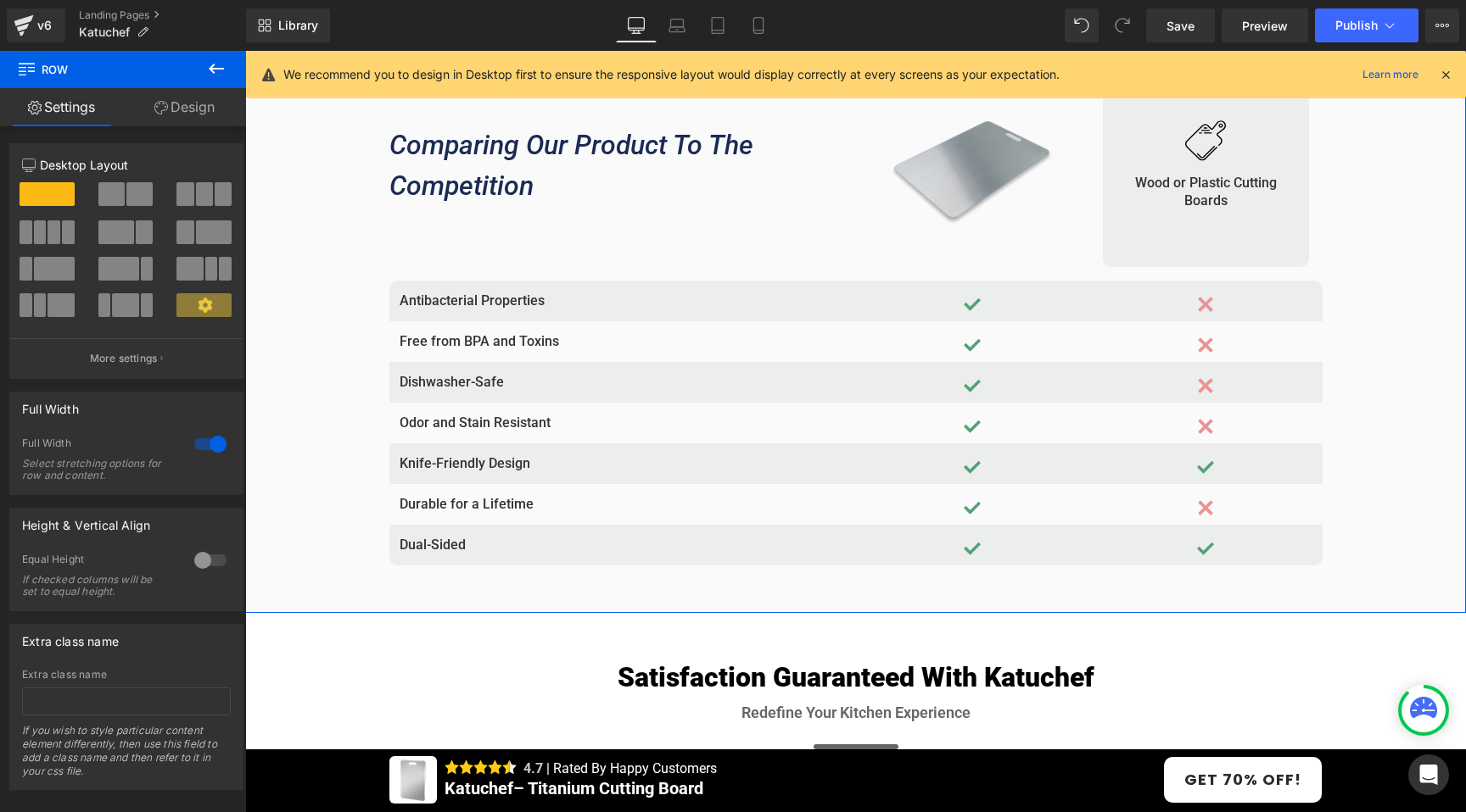
scroll to position [4953, 0]
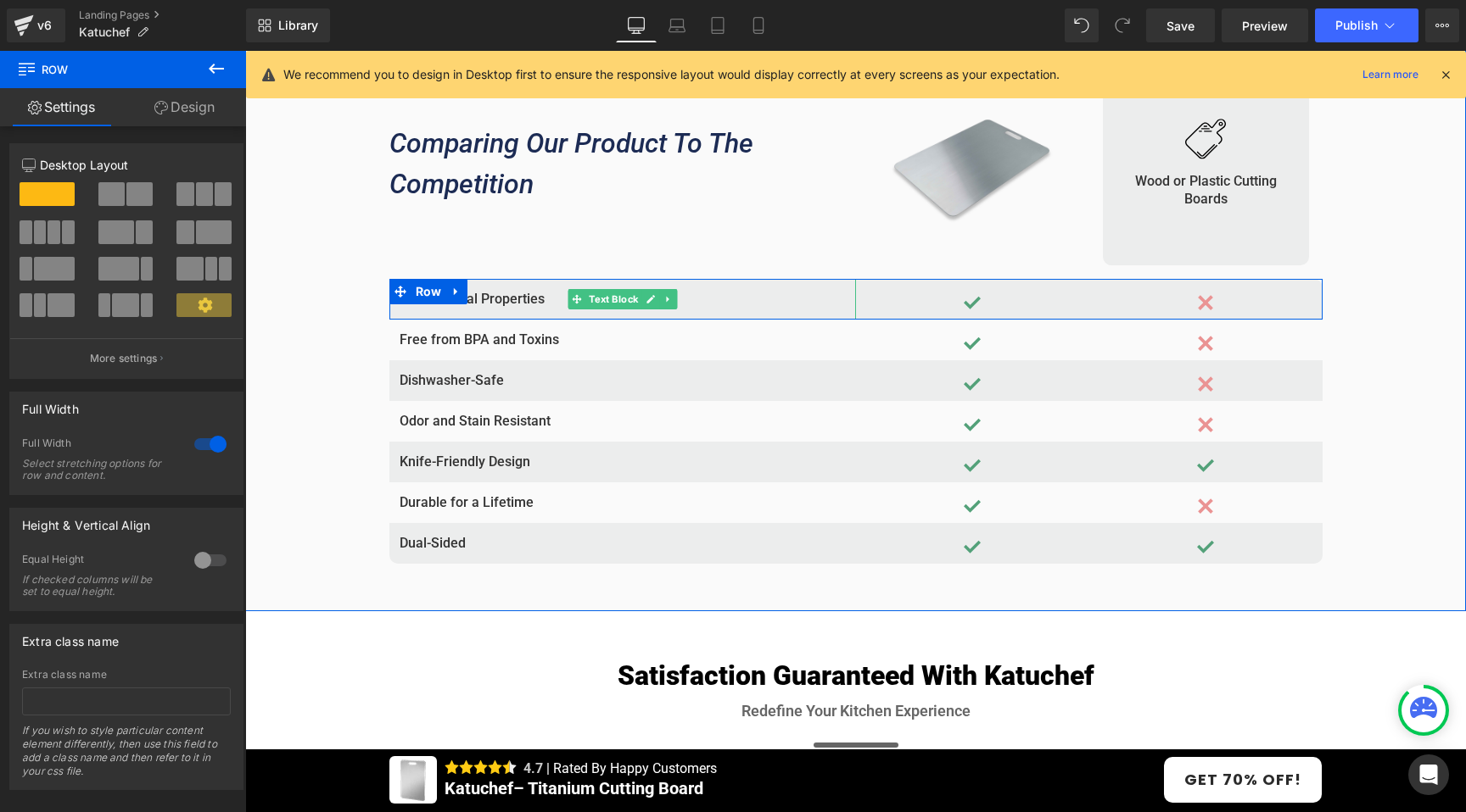
click at [506, 304] on p "Antibacterial Properties" at bounding box center [622, 299] width 446 height 20
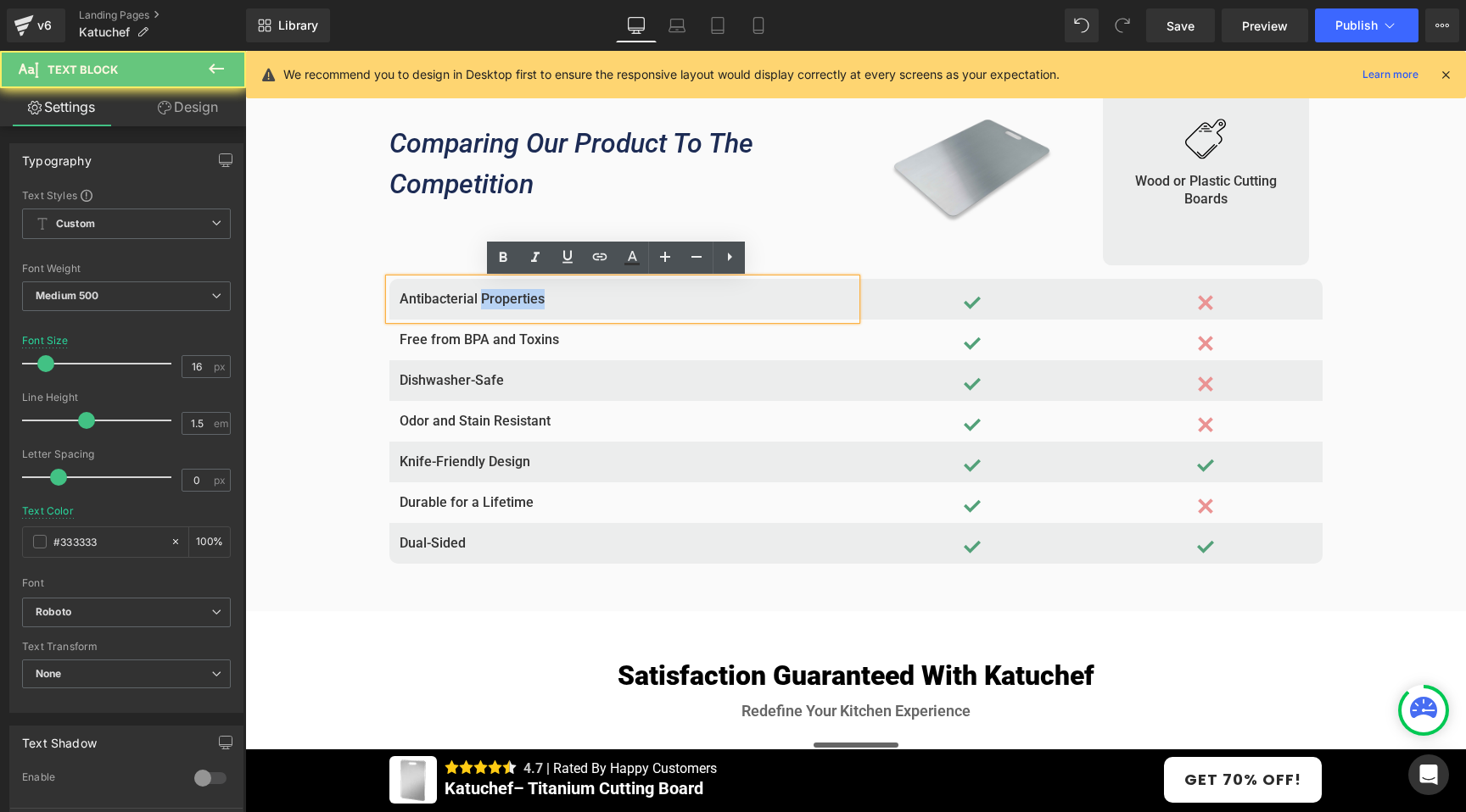
click at [506, 304] on p "Antibacterial Properties" at bounding box center [622, 299] width 446 height 20
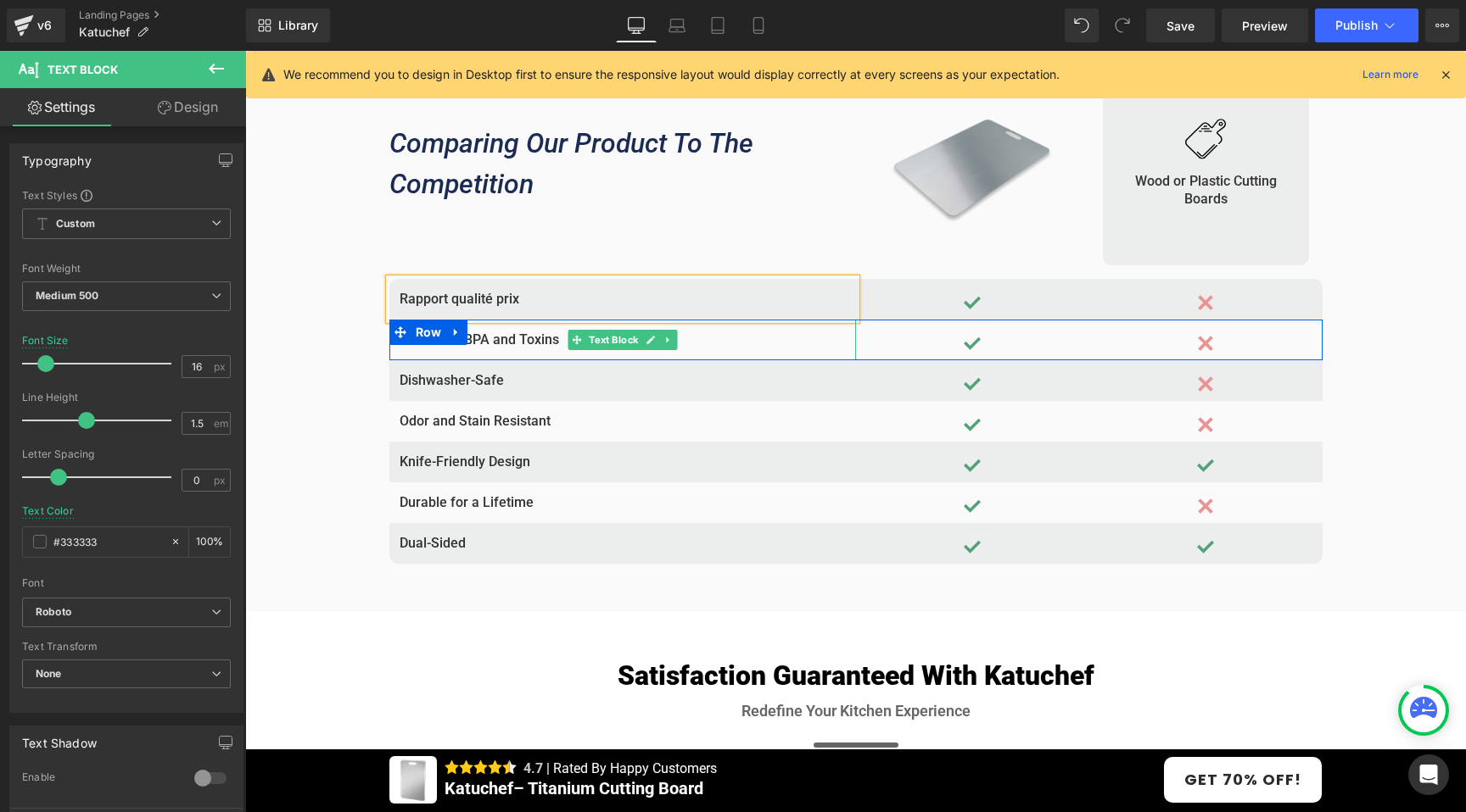
click at [469, 345] on p "Free from BPA and Toxins" at bounding box center [622, 340] width 446 height 20
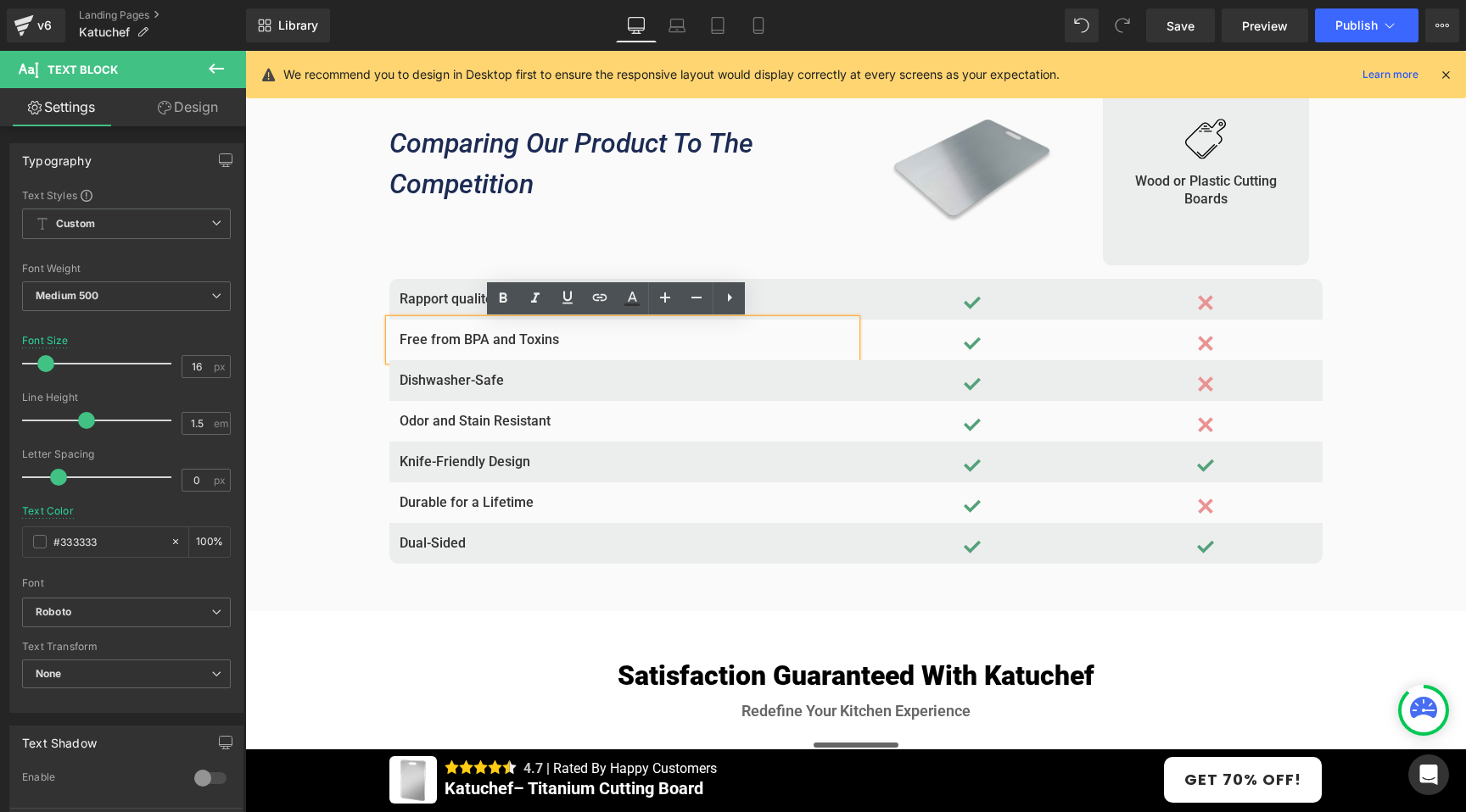
click at [479, 343] on p "Free from BPA and Toxins" at bounding box center [622, 340] width 446 height 20
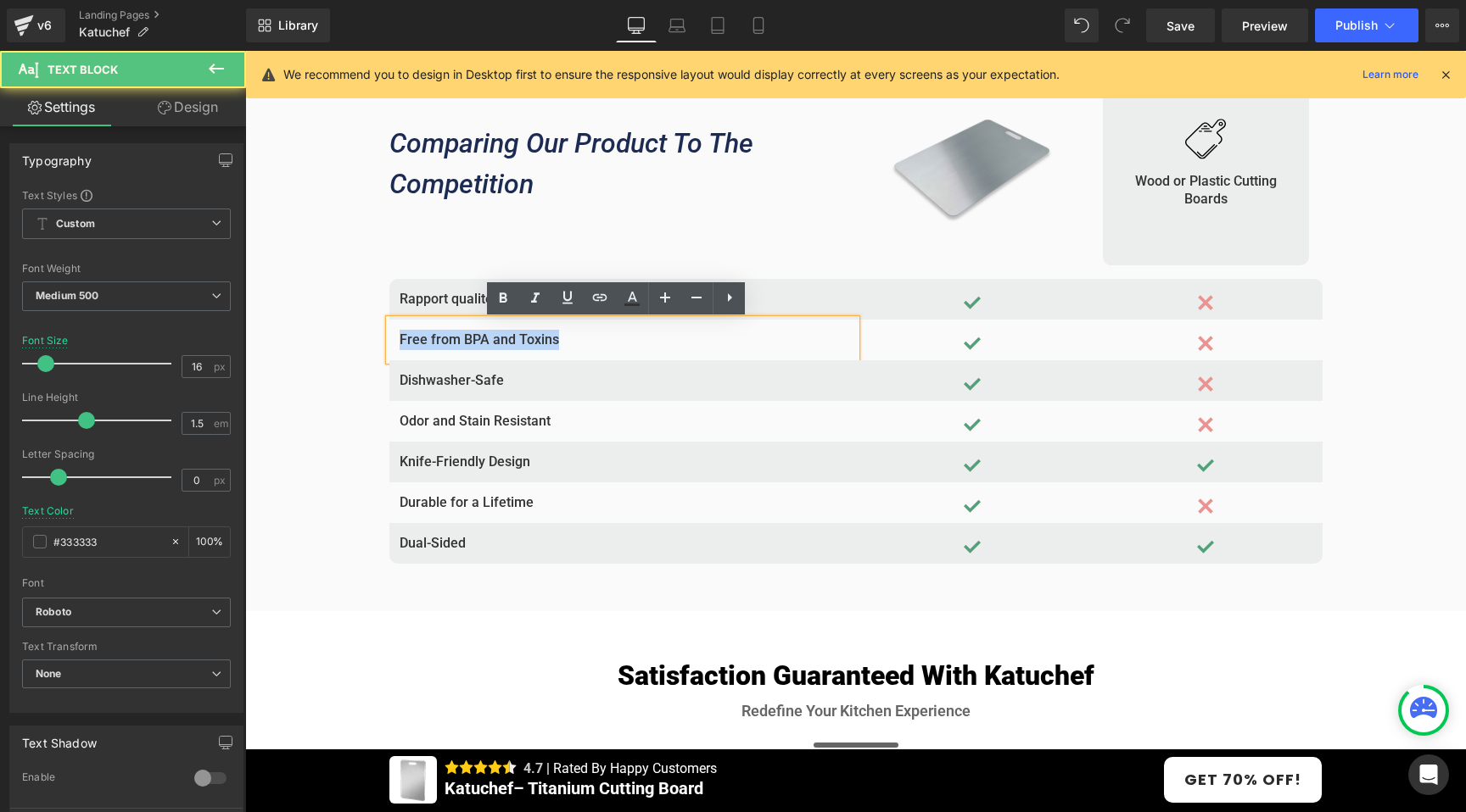
click at [479, 343] on p "Free from BPA and Toxins" at bounding box center [622, 340] width 446 height 20
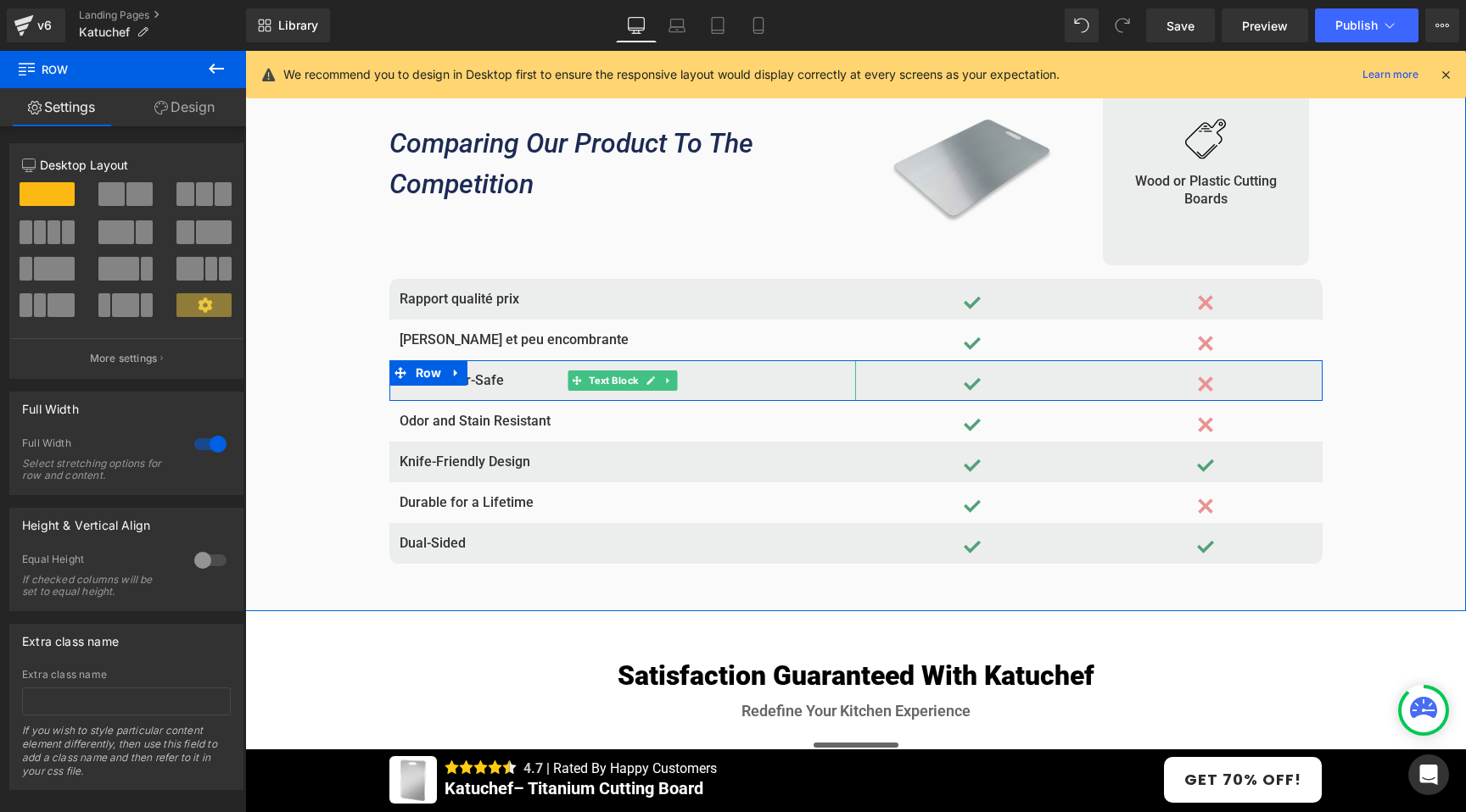
click at [486, 380] on p "Dishwasher-Safe" at bounding box center [622, 380] width 446 height 20
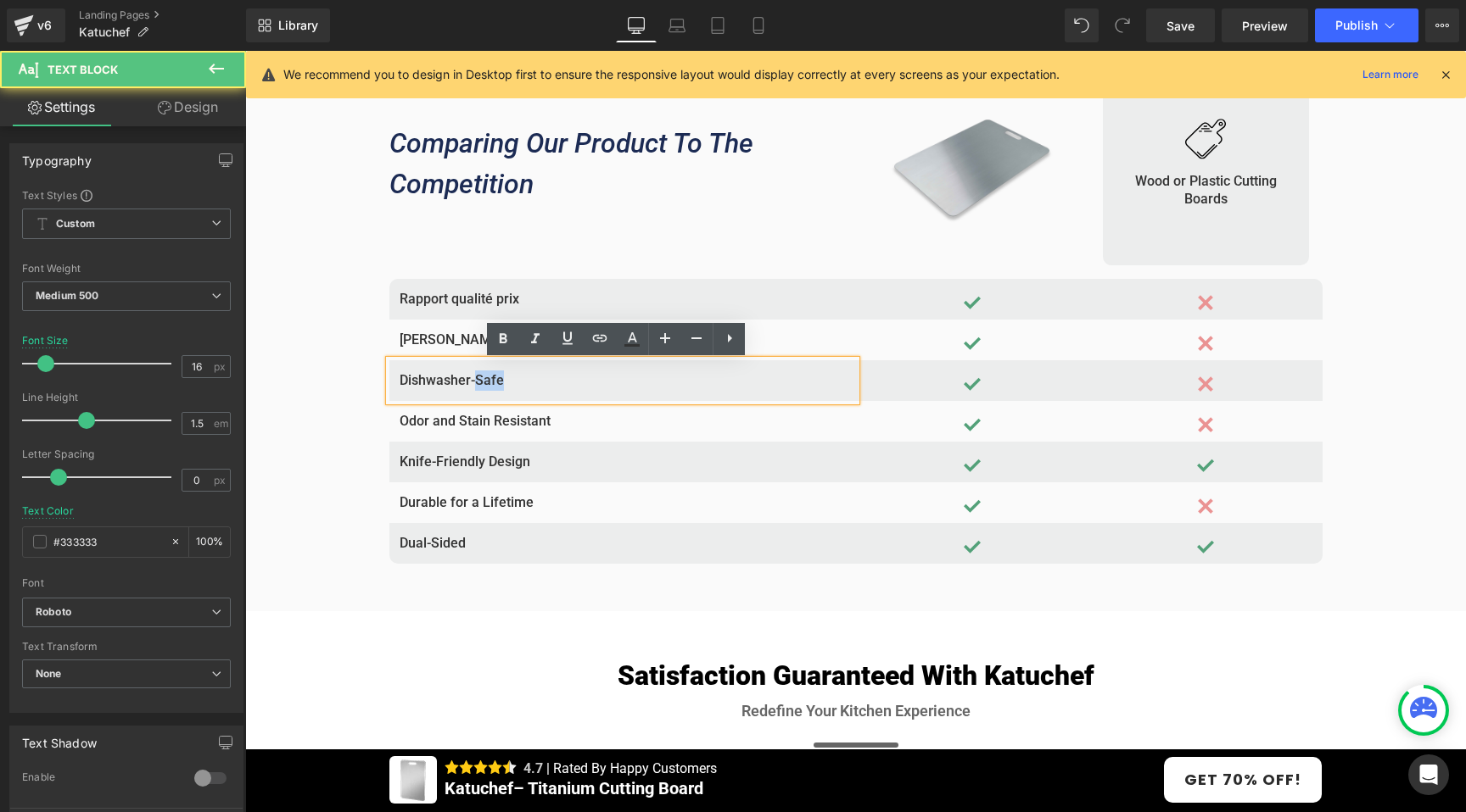
click at [486, 380] on p "Dishwasher-Safe" at bounding box center [622, 380] width 446 height 20
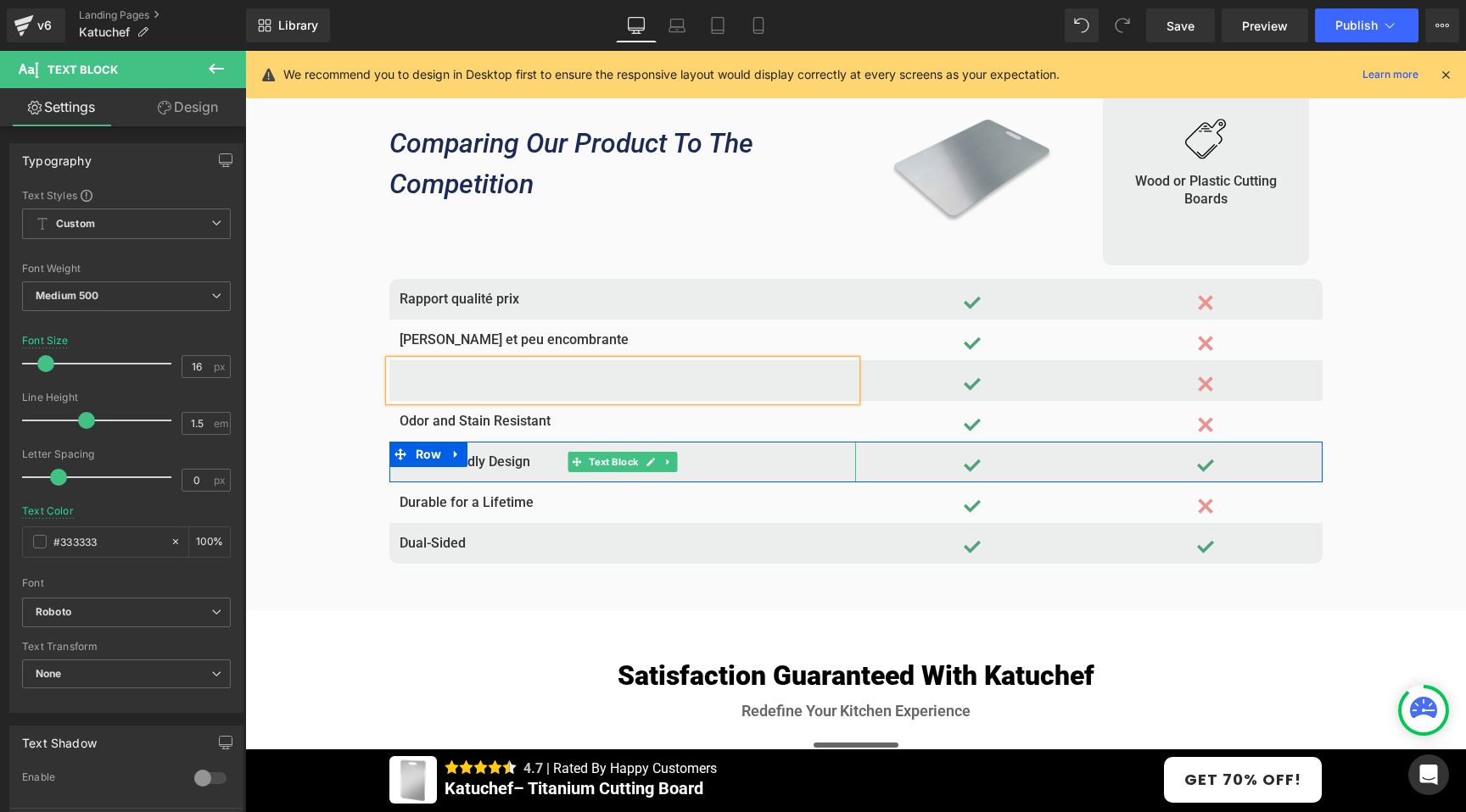
click at [488, 464] on p "Knife-Friendly Design" at bounding box center [622, 461] width 446 height 20
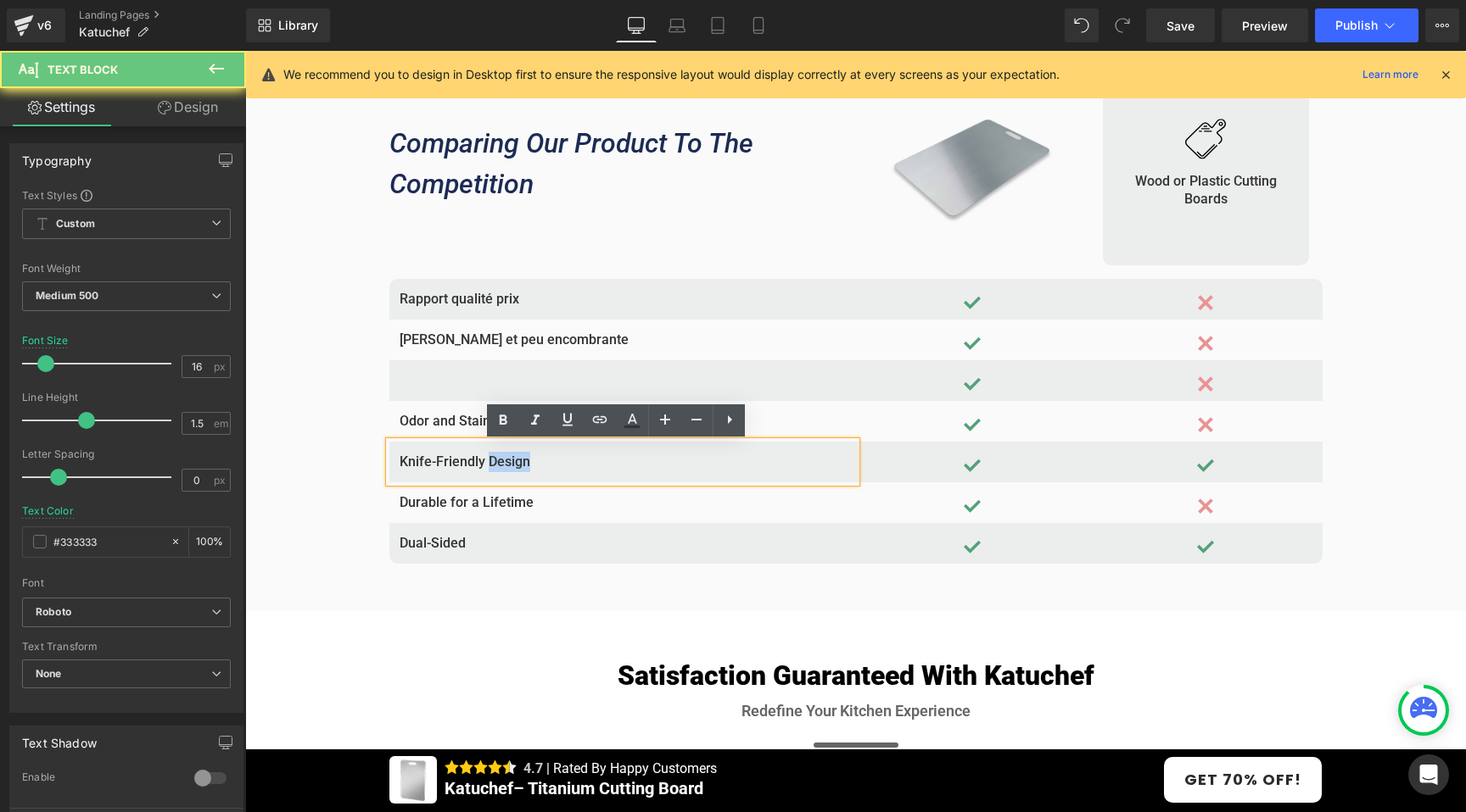
click at [488, 464] on p "Knife-Friendly Design" at bounding box center [622, 461] width 446 height 20
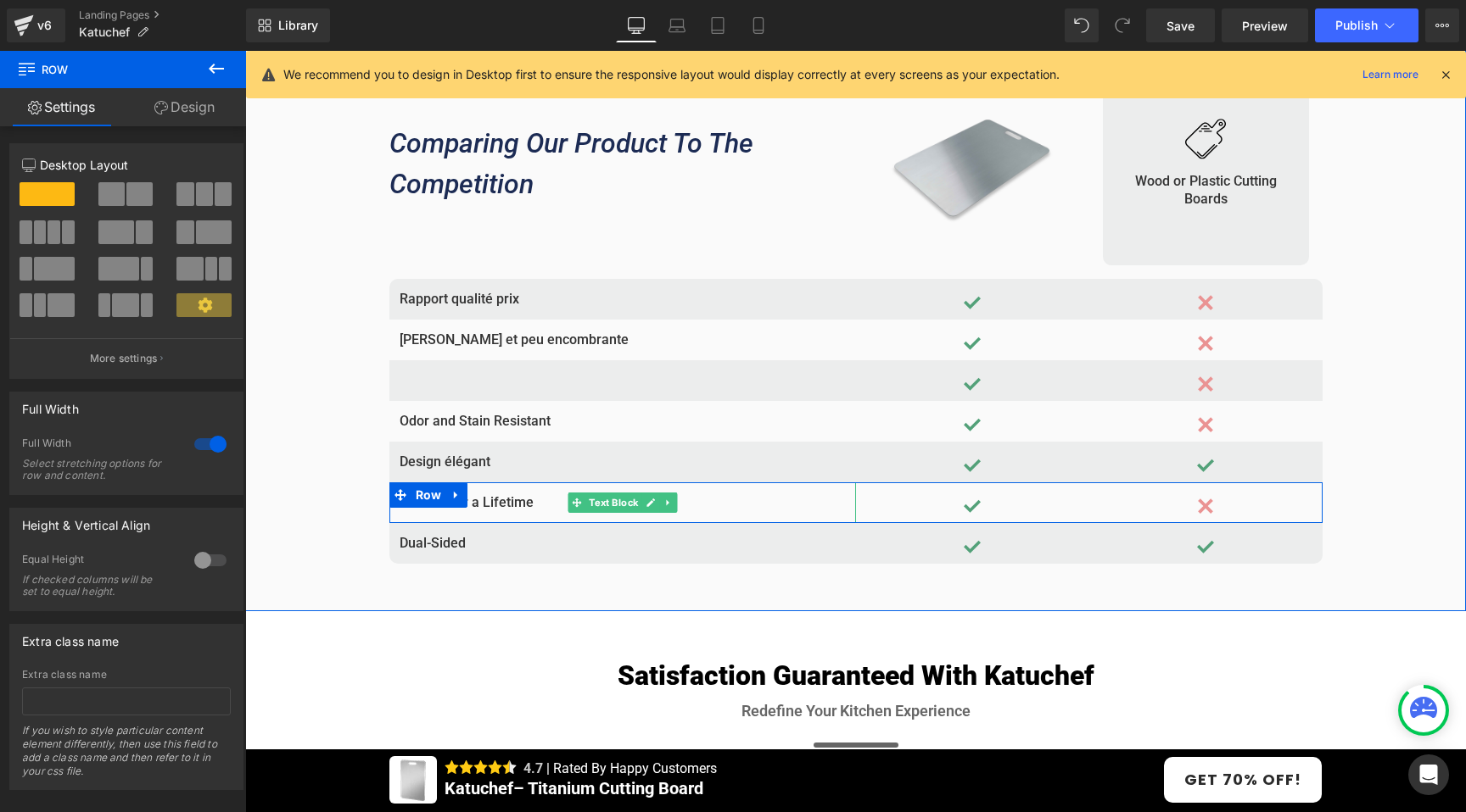
click at [491, 506] on p "Durable for a Lifetime" at bounding box center [622, 502] width 446 height 20
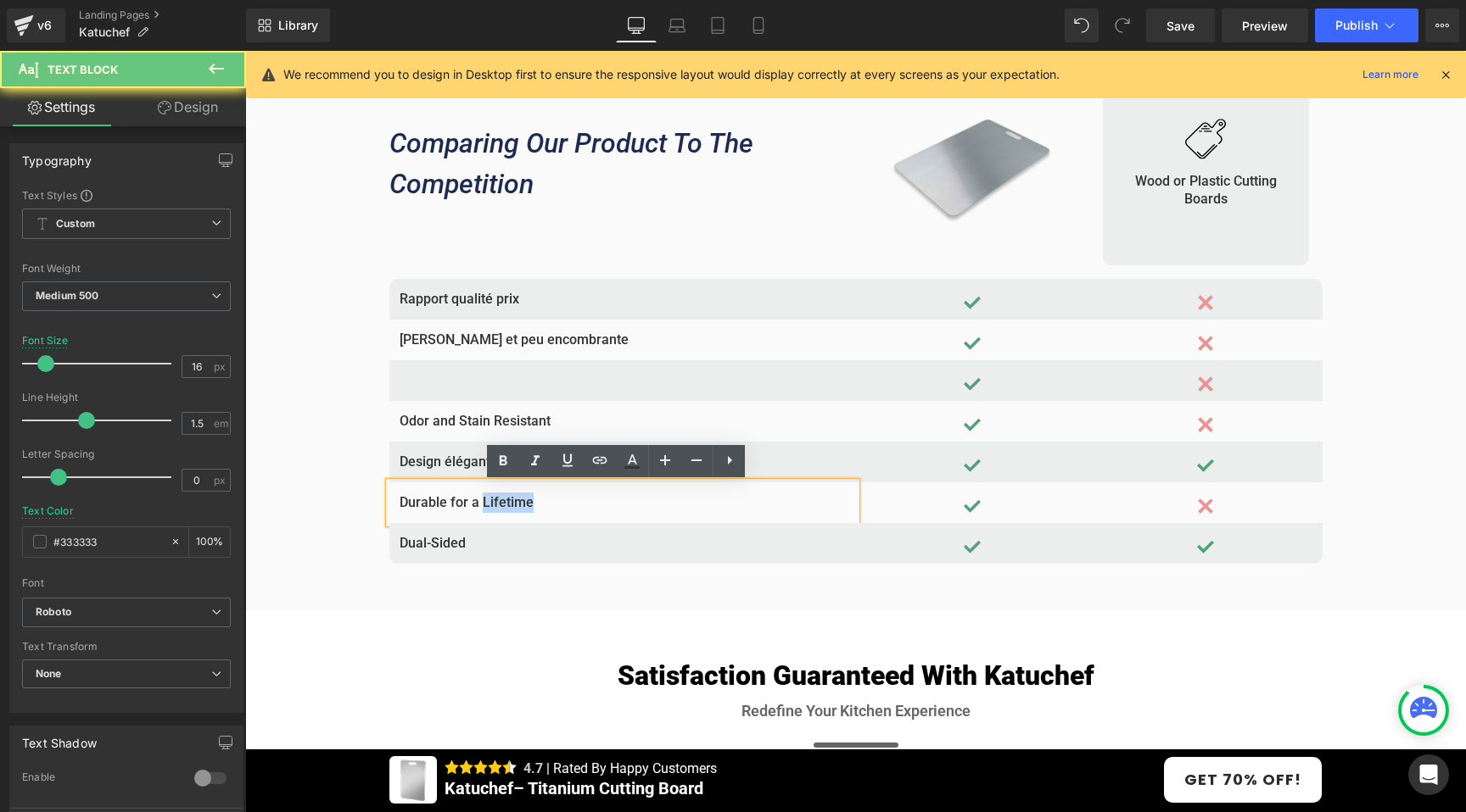
click at [491, 506] on p "Durable for a Lifetime" at bounding box center [622, 502] width 446 height 20
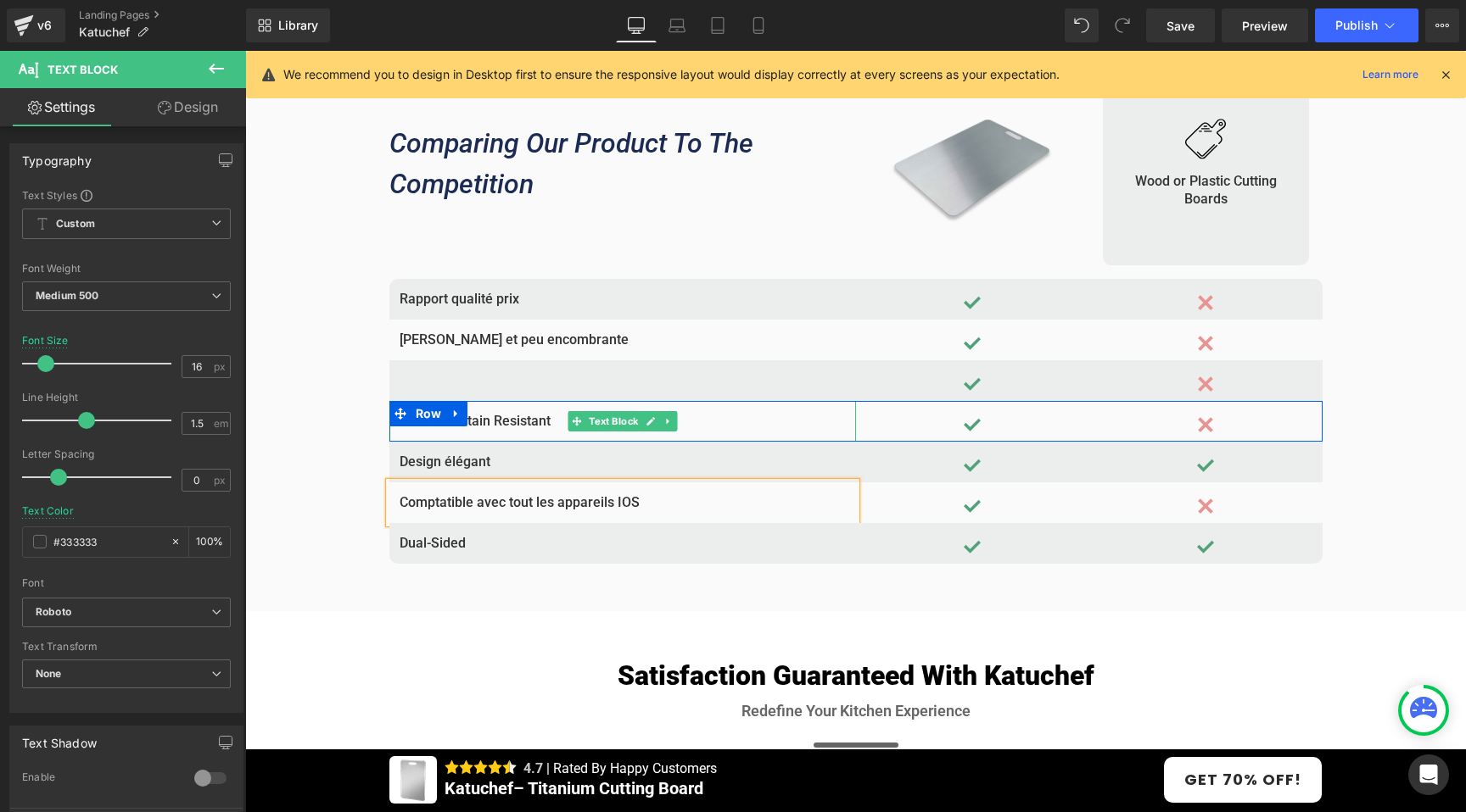
click at [503, 423] on p "Odor and Stain Resistant" at bounding box center [622, 421] width 446 height 20
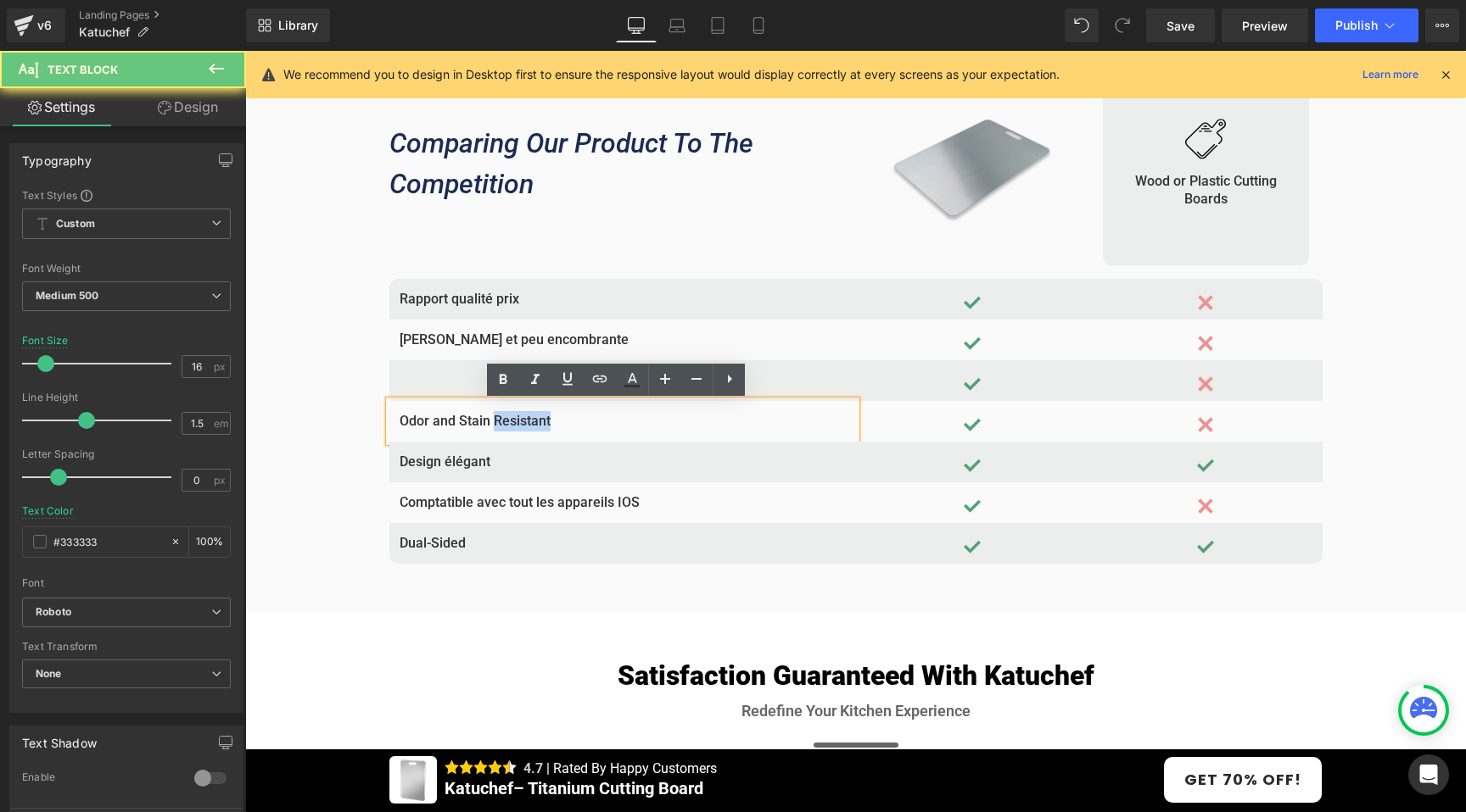
click at [503, 423] on p "Odor and Stain Resistant" at bounding box center [622, 421] width 446 height 20
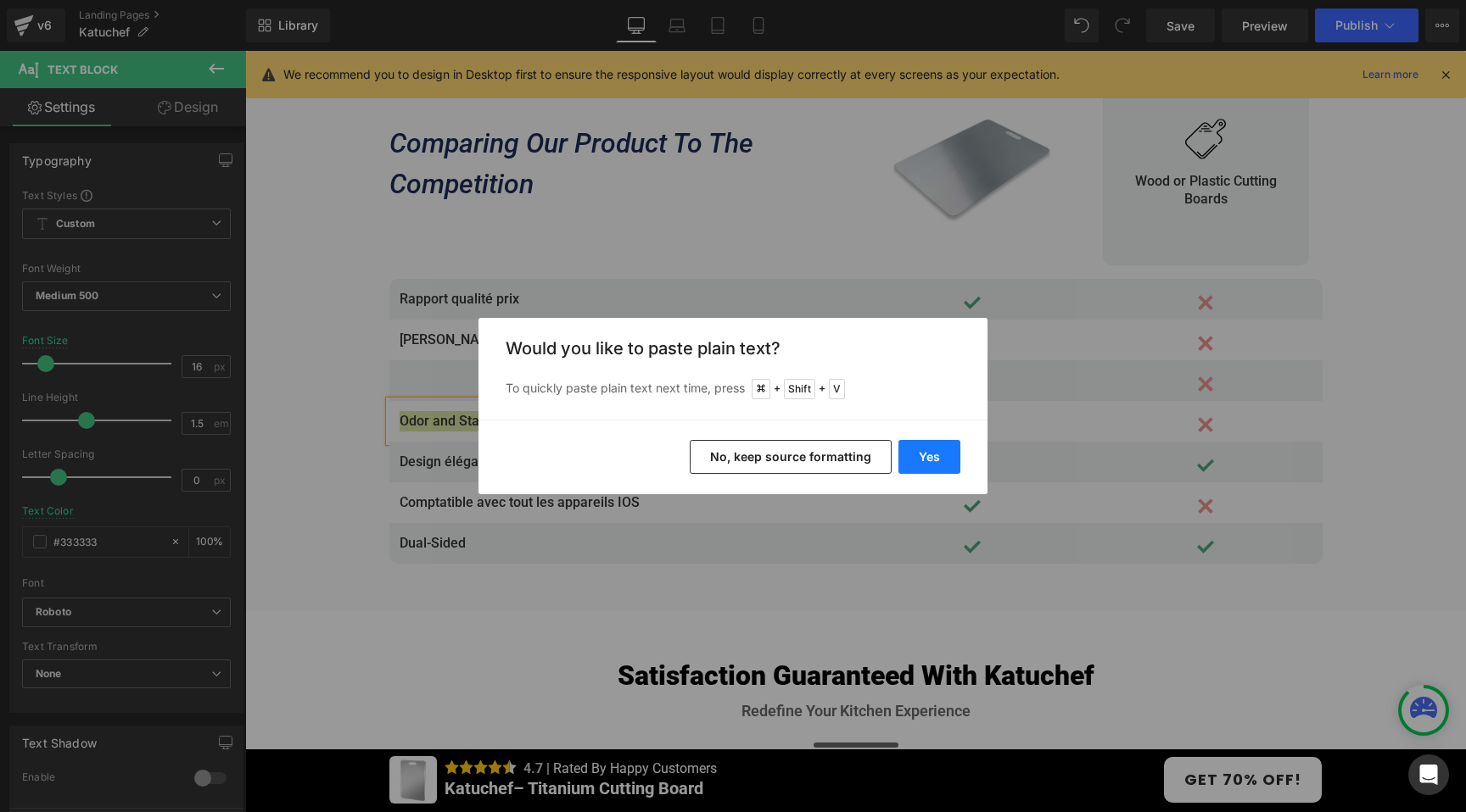
click at [911, 459] on button "Yes" at bounding box center [930, 457] width 62 height 34
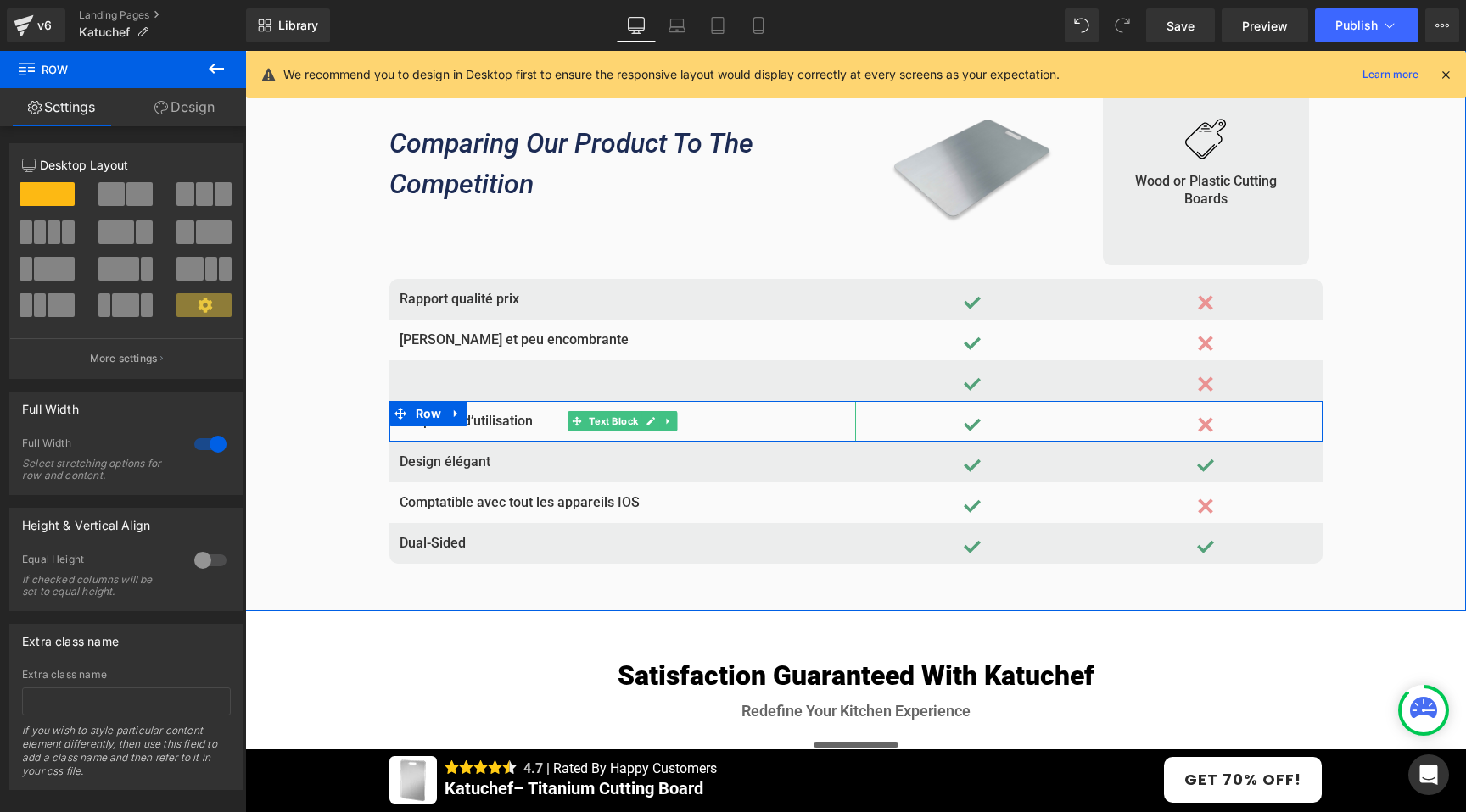
click at [464, 425] on p "Simplicité d’utilisation" at bounding box center [622, 421] width 446 height 20
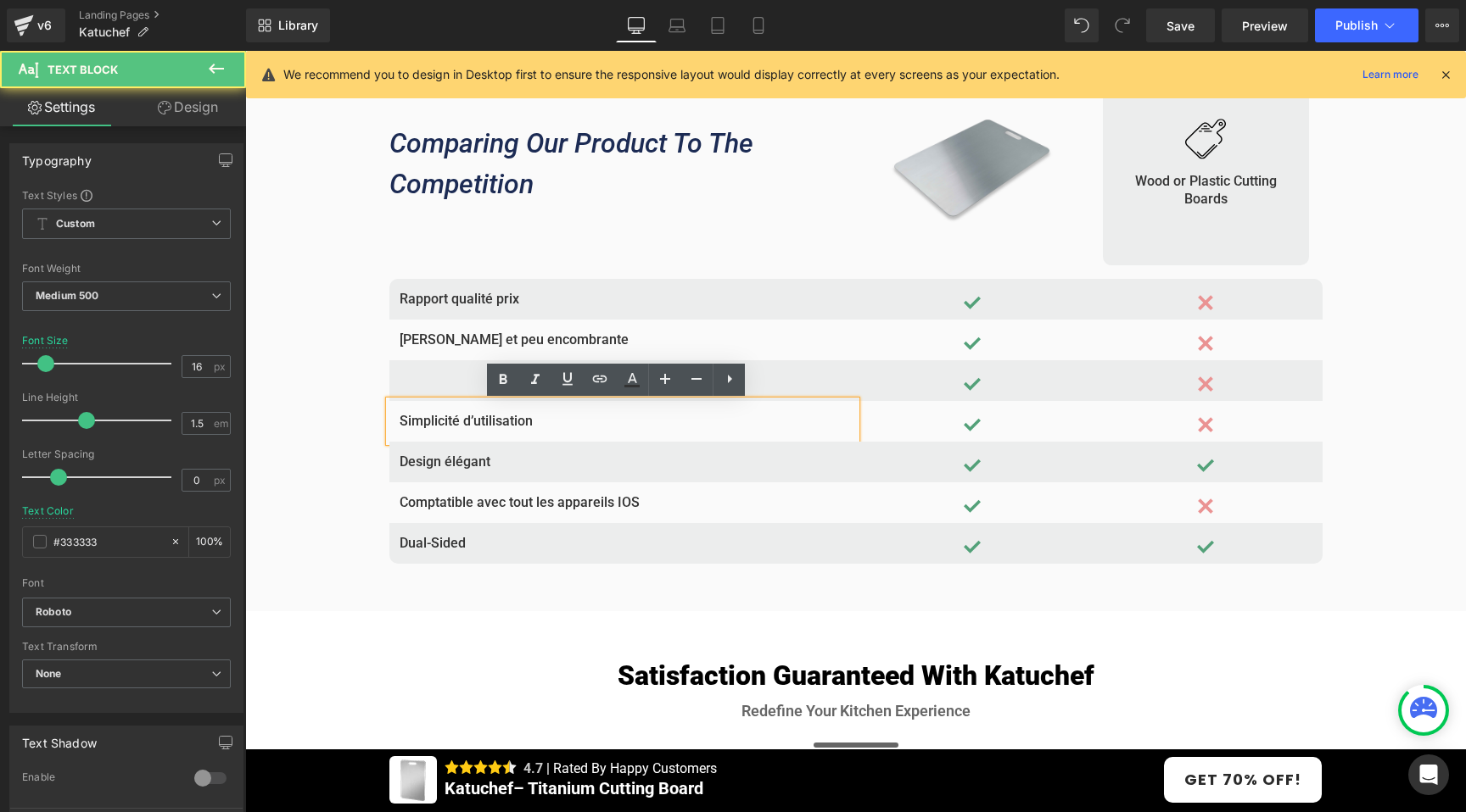
click at [464, 425] on p "Simplicité d’utilisation" at bounding box center [622, 421] width 446 height 20
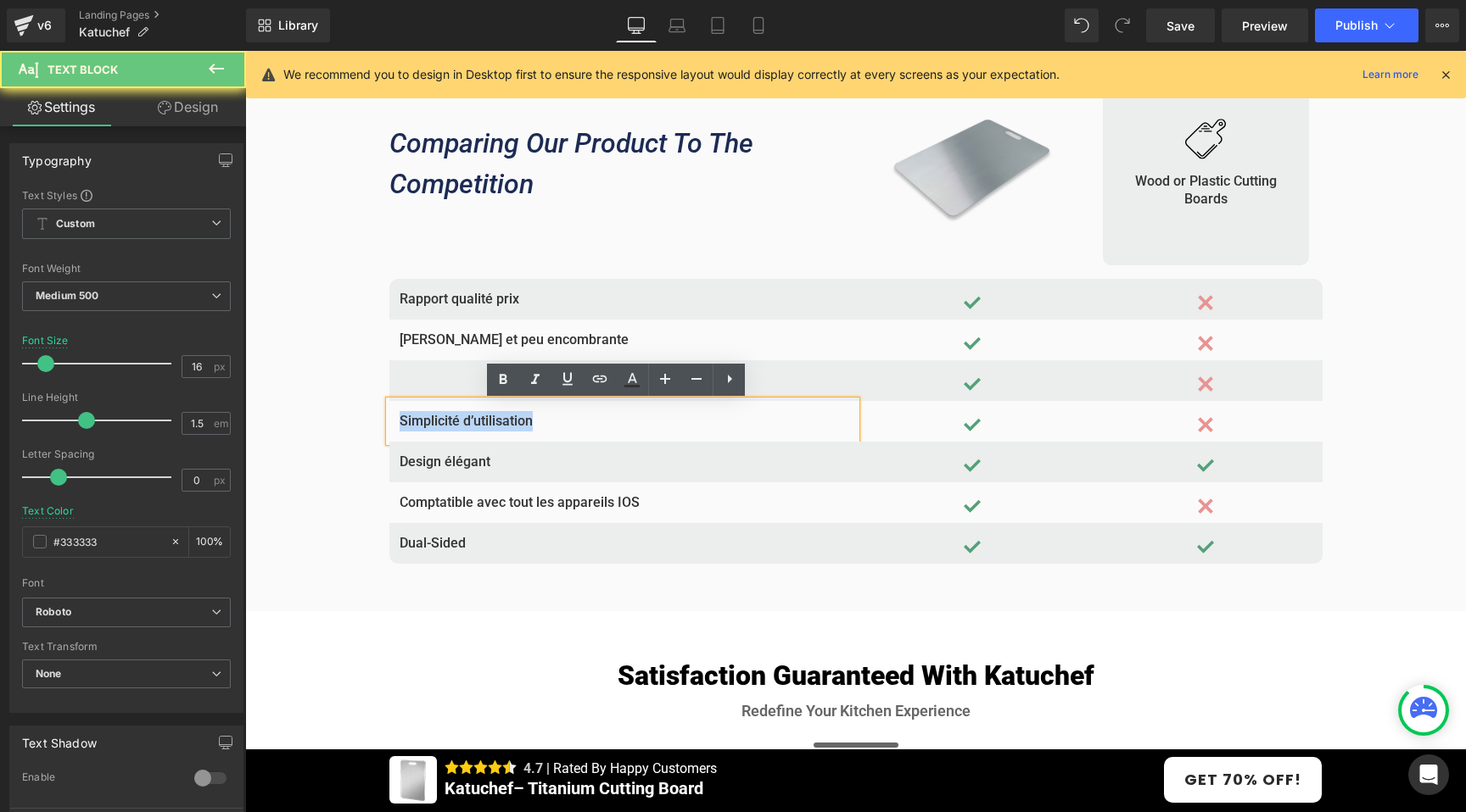
click at [464, 425] on p "Simplicité d’utilisation" at bounding box center [622, 421] width 446 height 20
copy p "Simplicité d’utilisation"
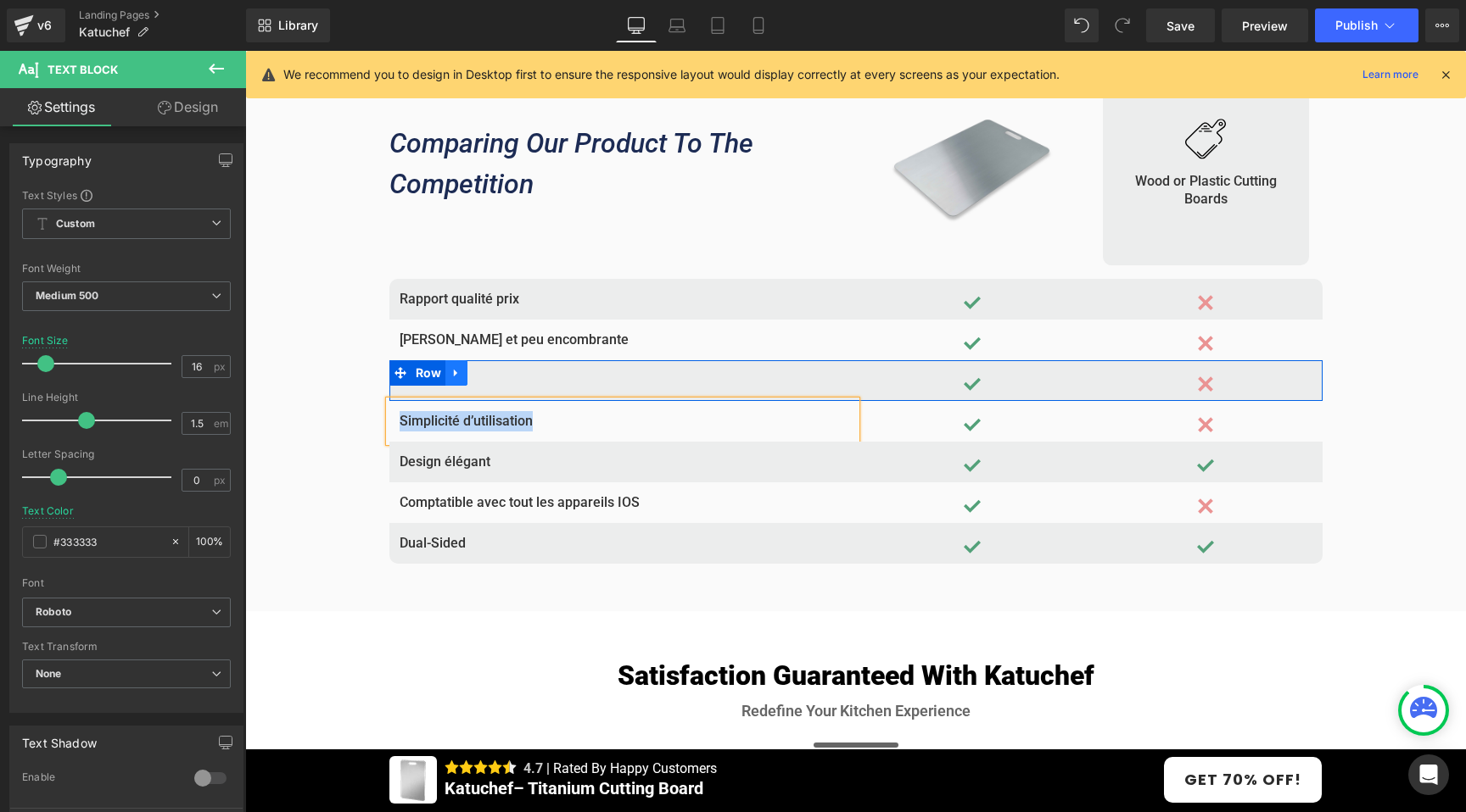
click at [445, 386] on link at bounding box center [456, 373] width 22 height 26
click at [544, 382] on p at bounding box center [622, 380] width 446 height 20
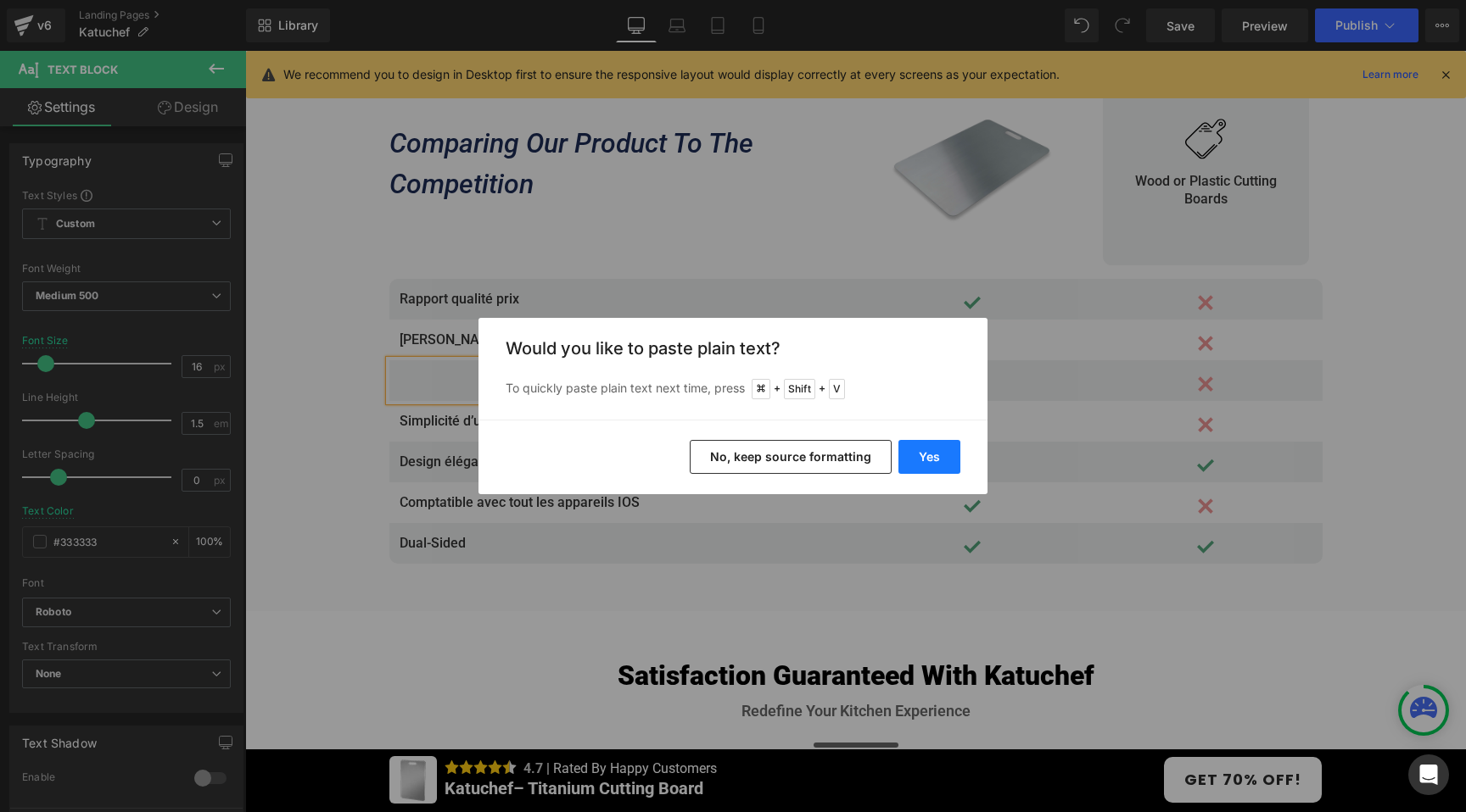
click at [923, 453] on button "Yes" at bounding box center [930, 457] width 62 height 34
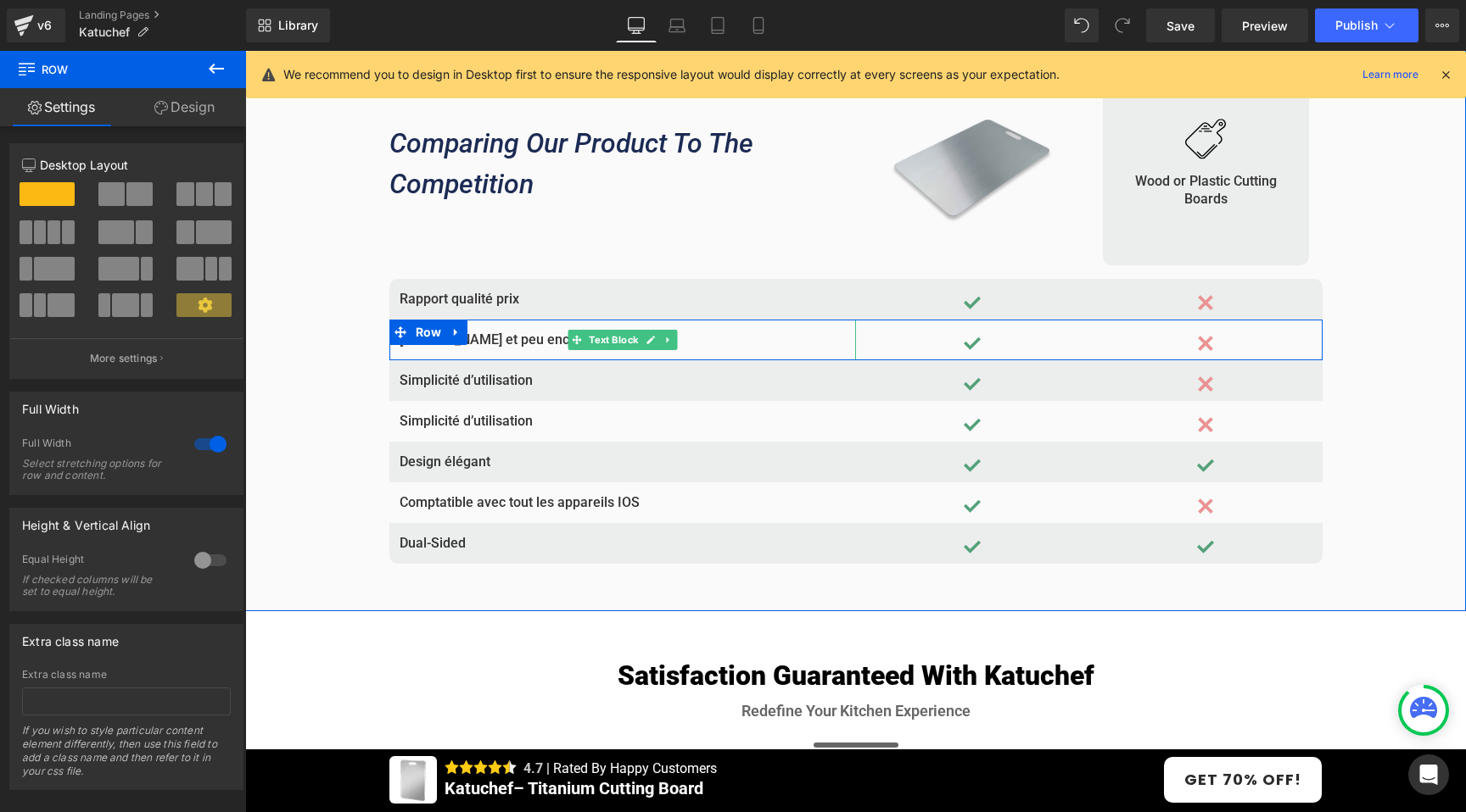
click at [487, 343] on p "légère et peu encombrante" at bounding box center [622, 340] width 446 height 20
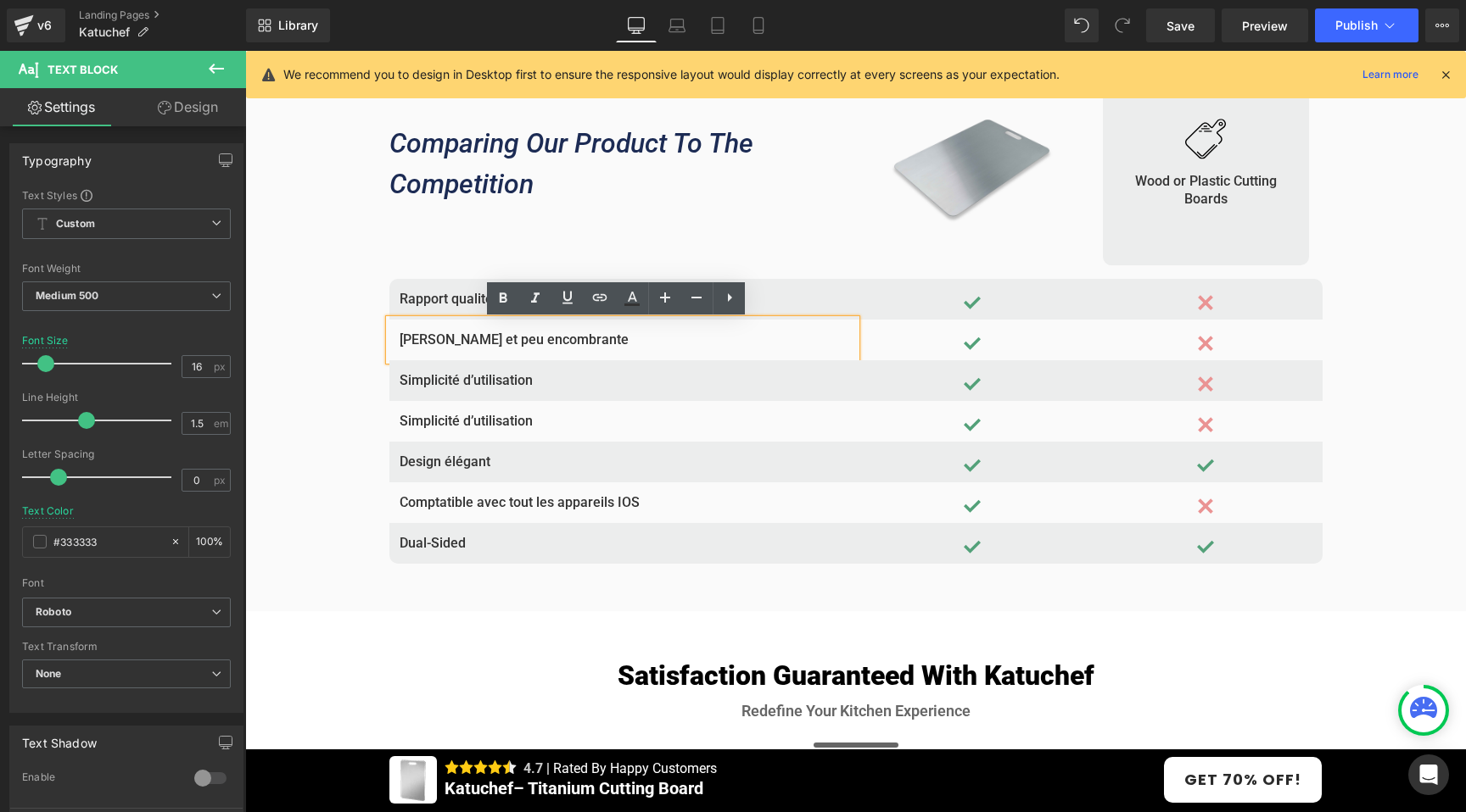
click at [397, 341] on span at bounding box center [406, 332] width 18 height 20
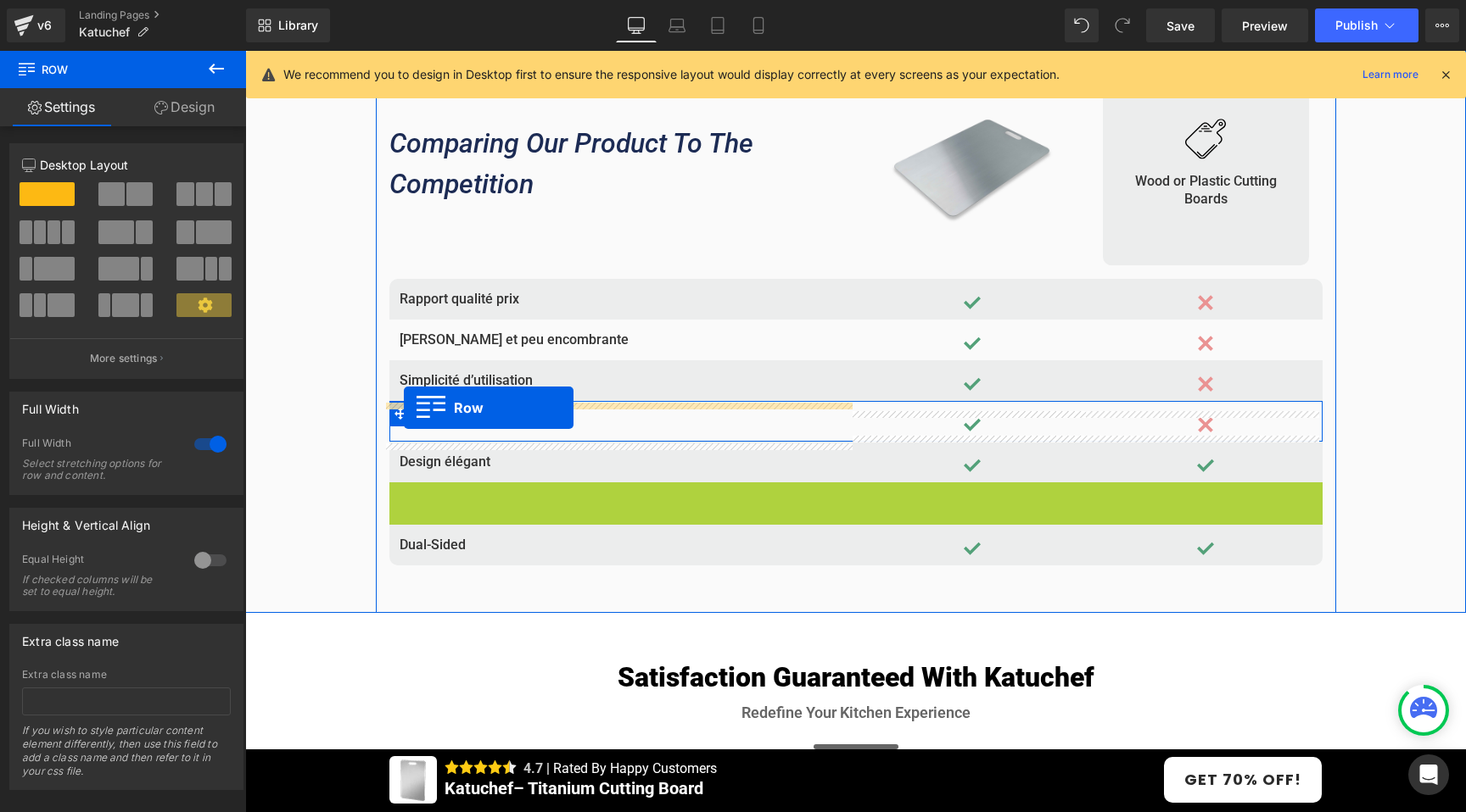
drag, startPoint x: 392, startPoint y: 498, endPoint x: 404, endPoint y: 406, distance: 92.8
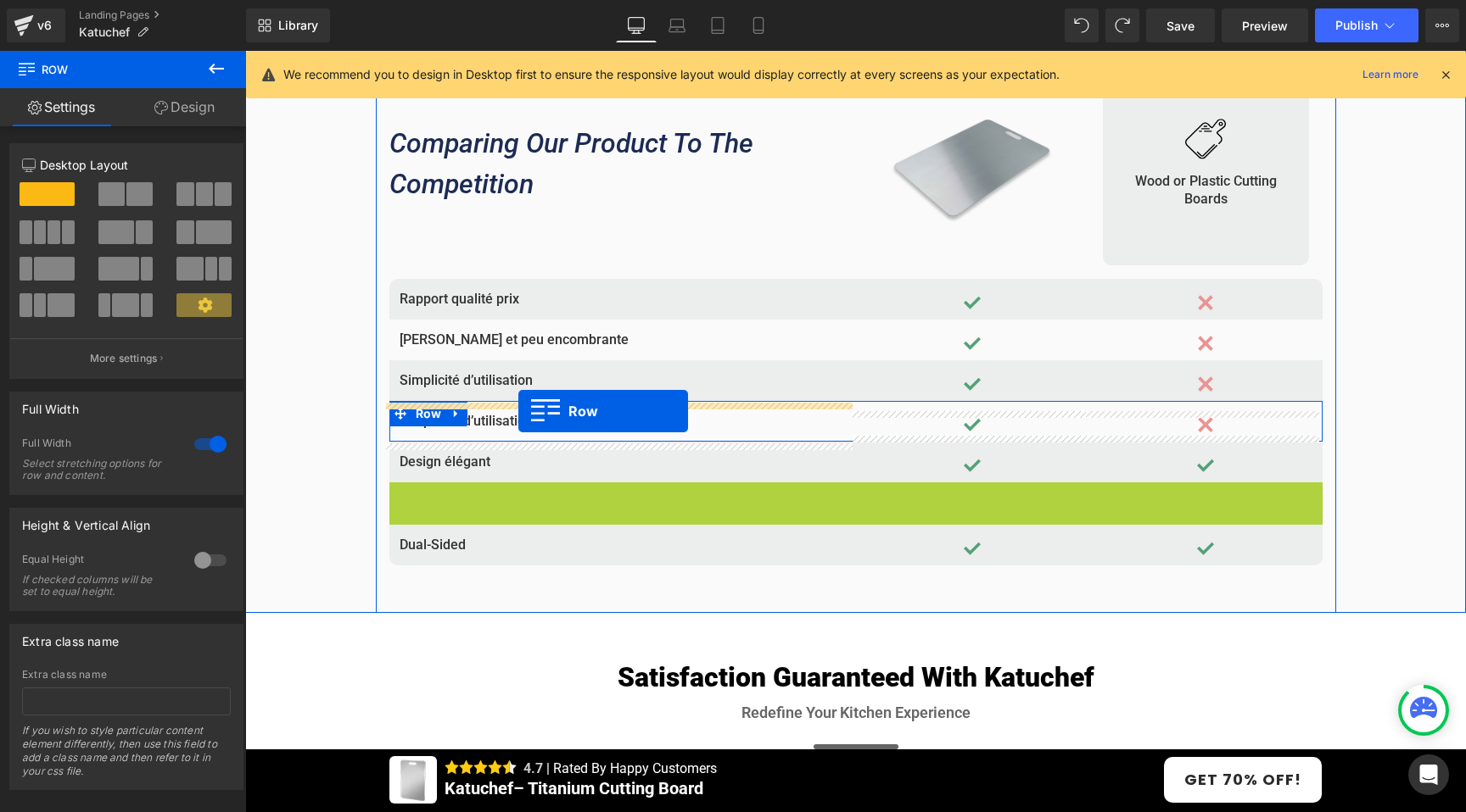
drag, startPoint x: 394, startPoint y: 494, endPoint x: 519, endPoint y: 410, distance: 150.6
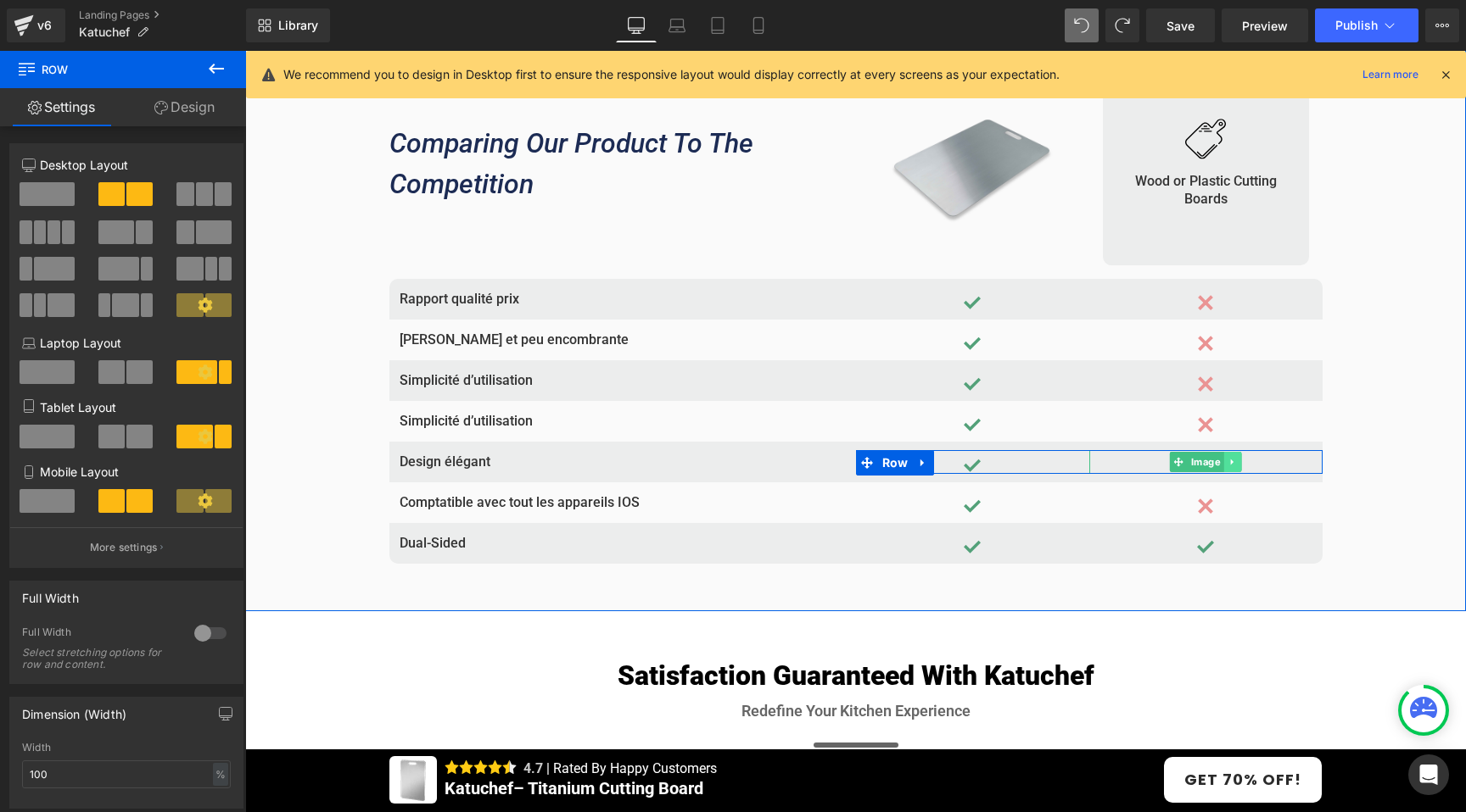
click at [1231, 463] on link at bounding box center [1232, 461] width 18 height 20
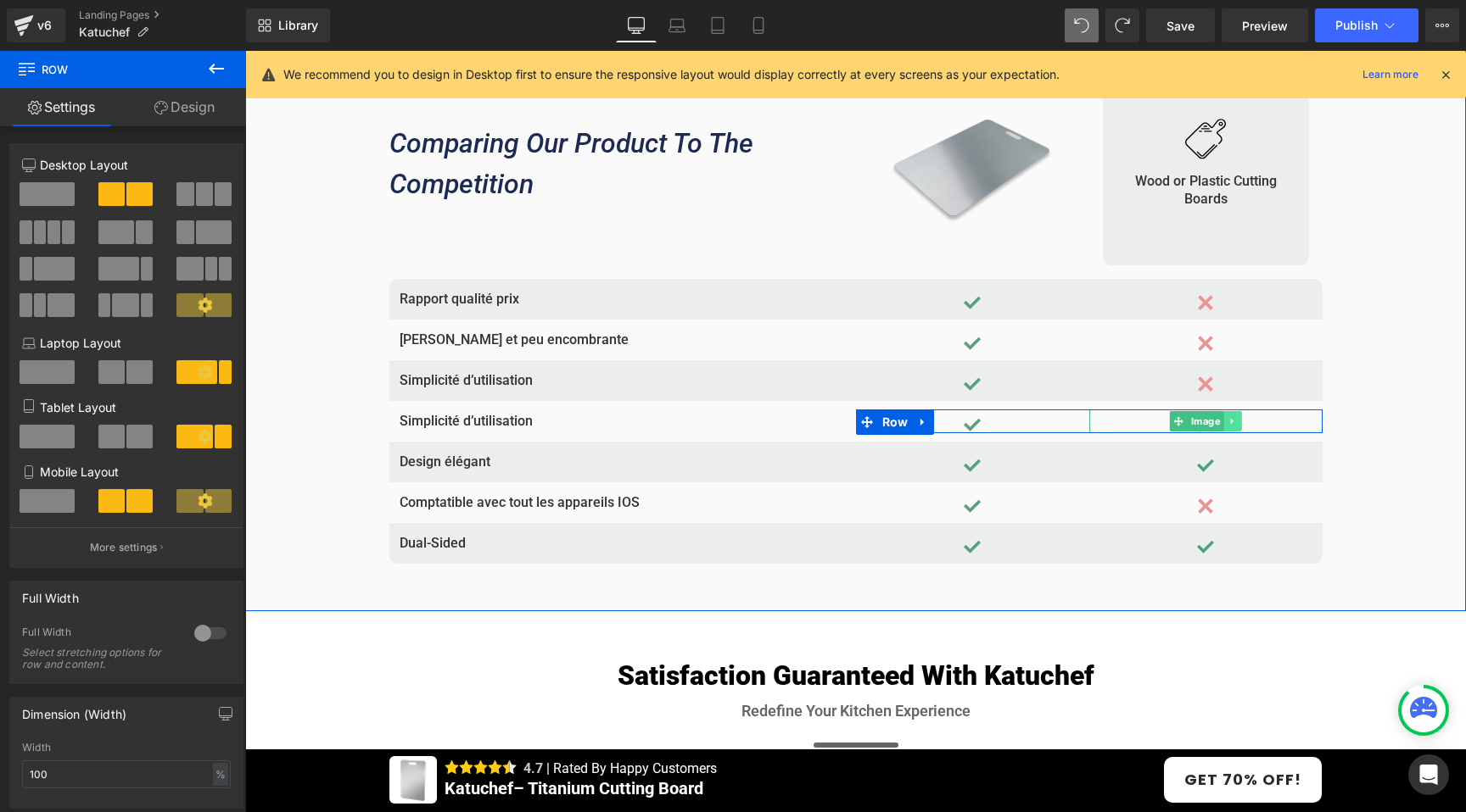
click at [1232, 422] on link at bounding box center [1232, 421] width 18 height 20
click at [1237, 422] on icon at bounding box center [1241, 421] width 10 height 10
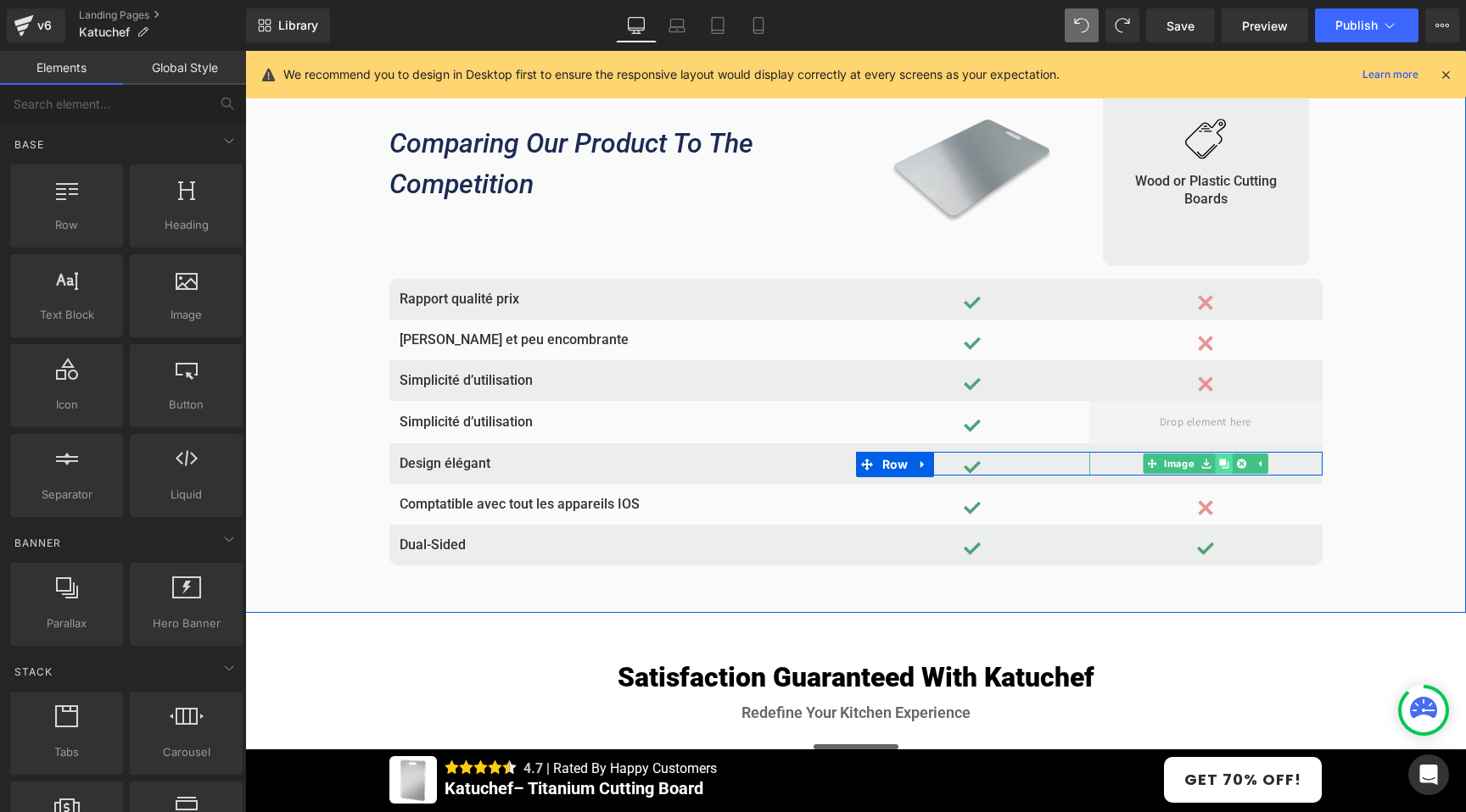
click at [1219, 466] on icon at bounding box center [1224, 463] width 10 height 10
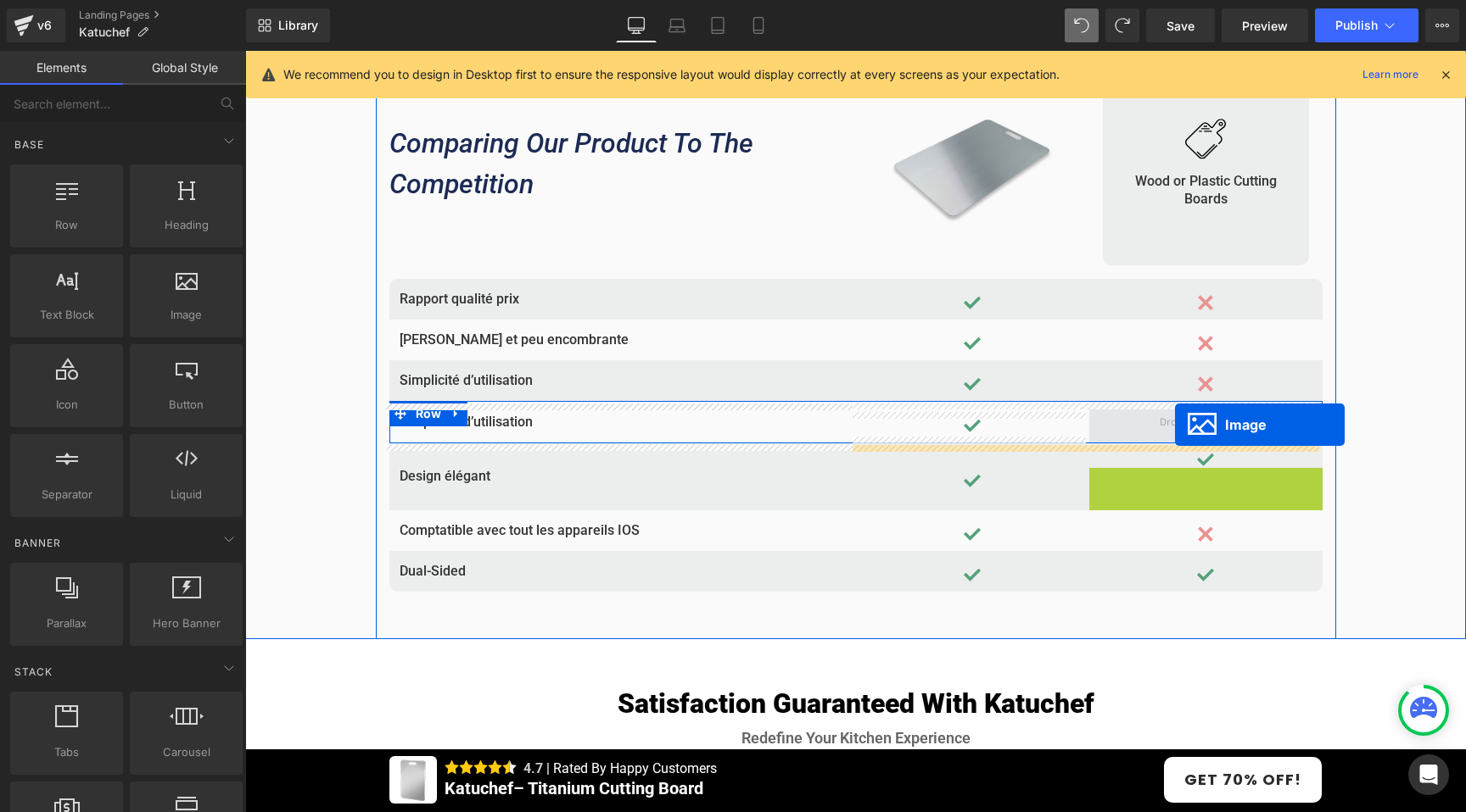
drag, startPoint x: 1170, startPoint y: 483, endPoint x: 1175, endPoint y: 425, distance: 58.2
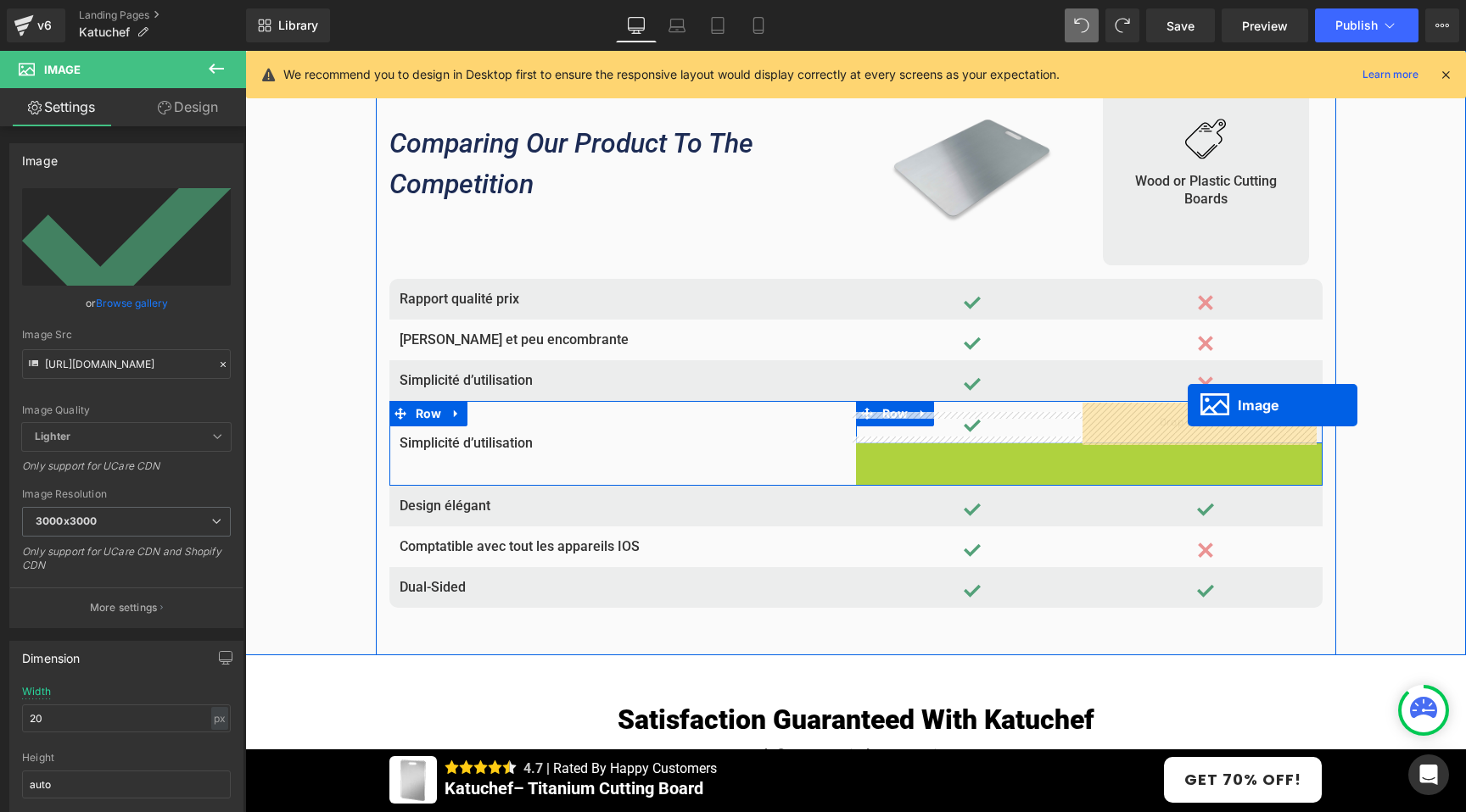
drag, startPoint x: 1056, startPoint y: 454, endPoint x: 1187, endPoint y: 406, distance: 139.5
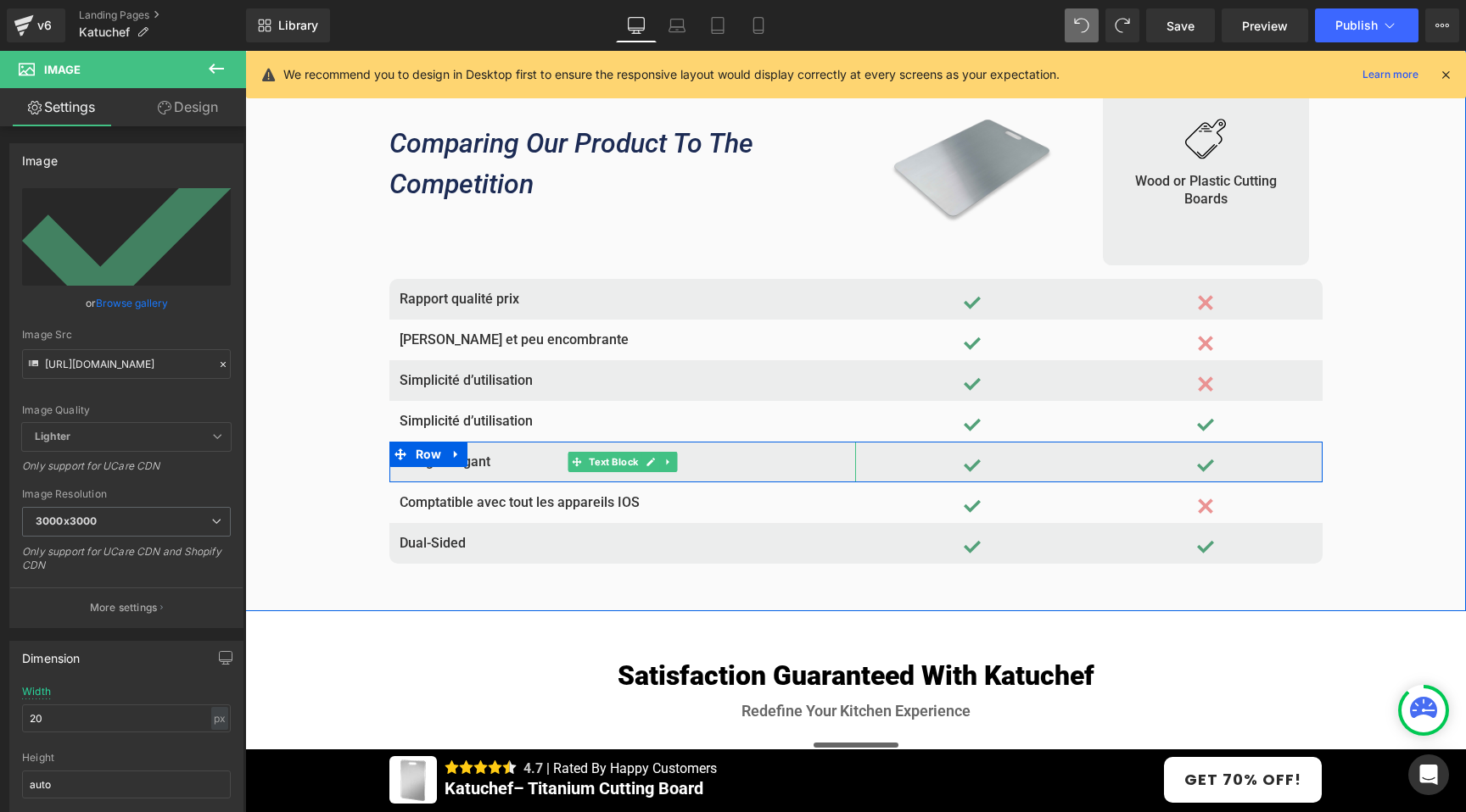
click at [465, 463] on p "Design élégant" at bounding box center [622, 461] width 446 height 20
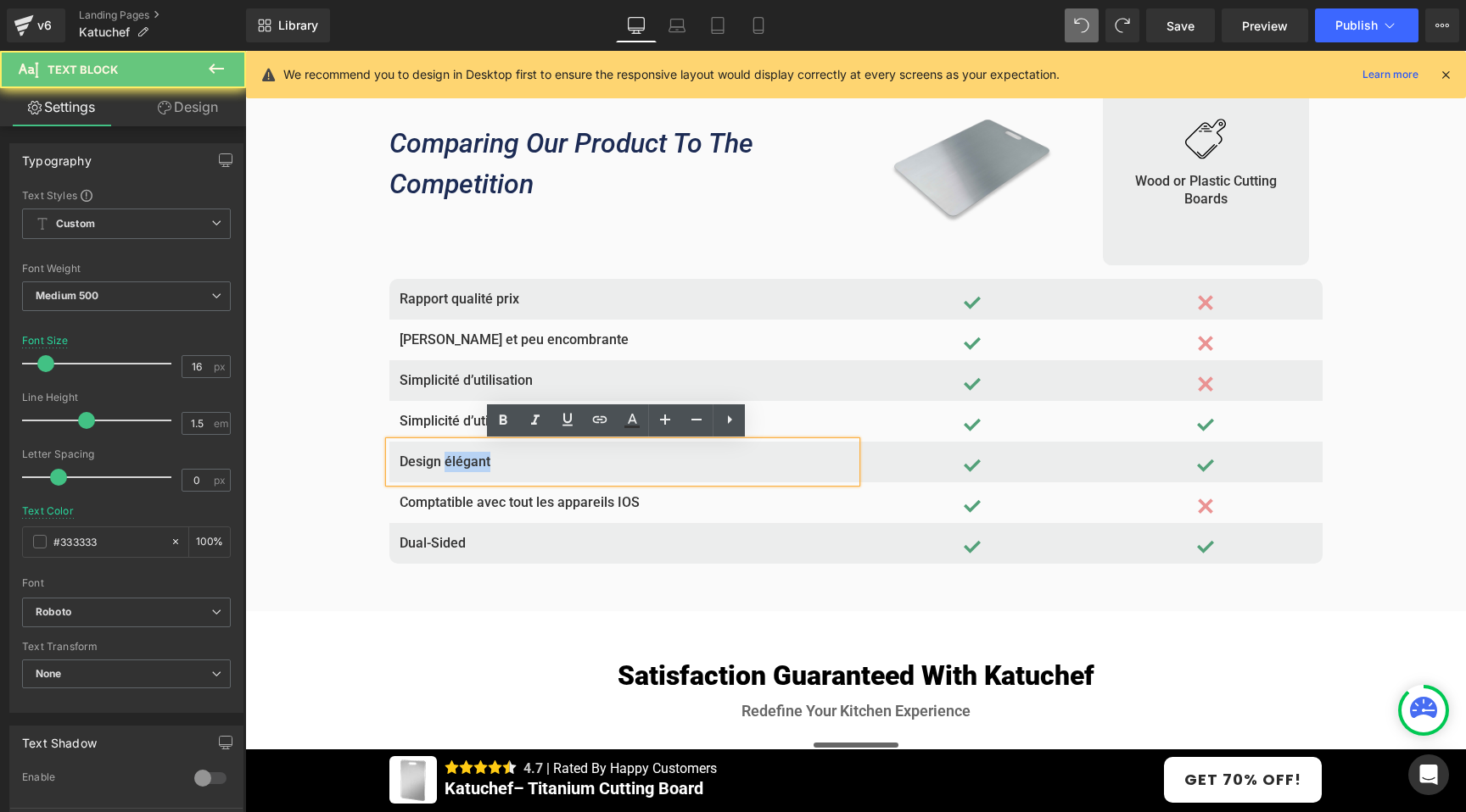
click at [465, 463] on p "Design élégant" at bounding box center [622, 461] width 446 height 20
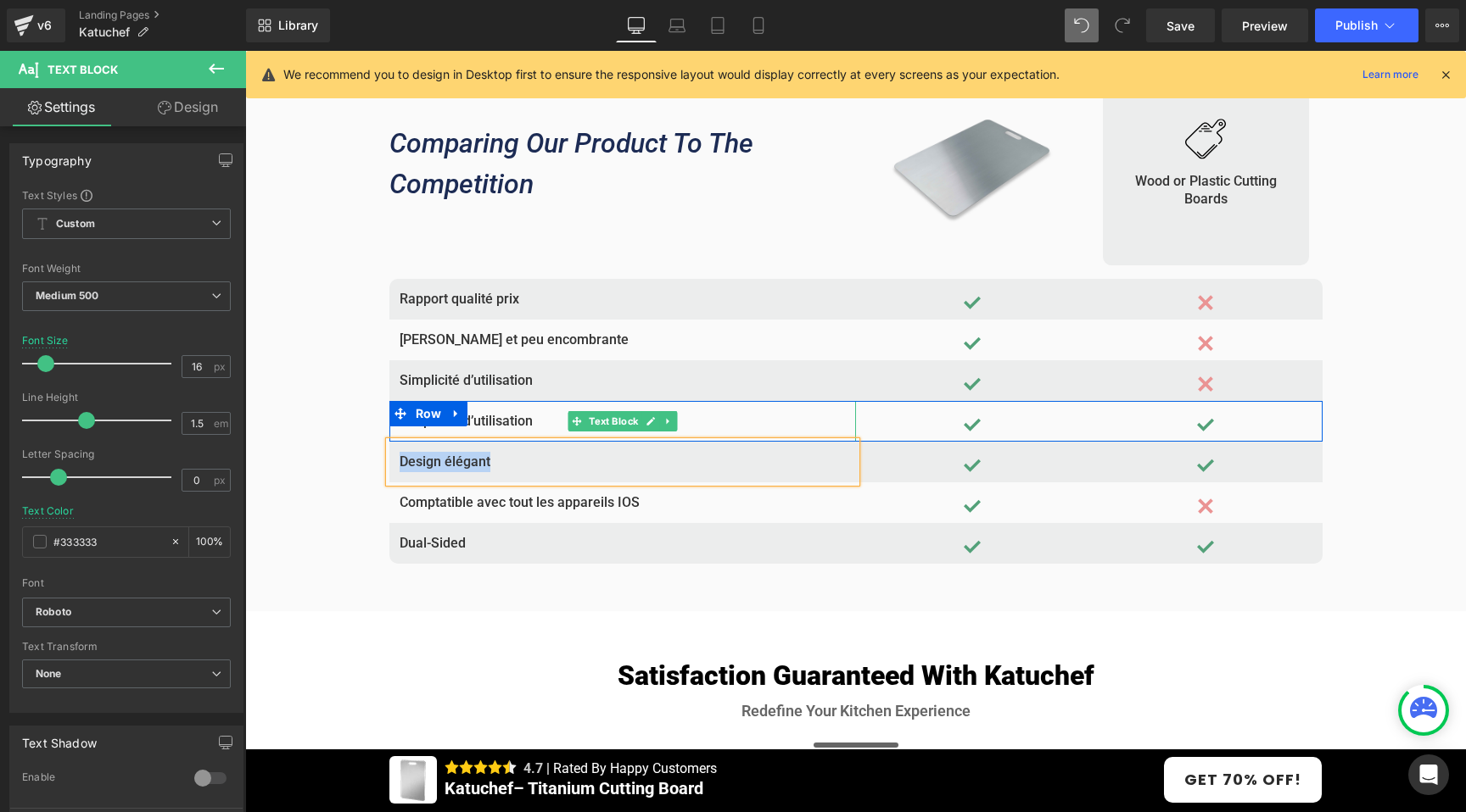
click at [515, 425] on p "Simplicité d’utilisation" at bounding box center [622, 421] width 446 height 20
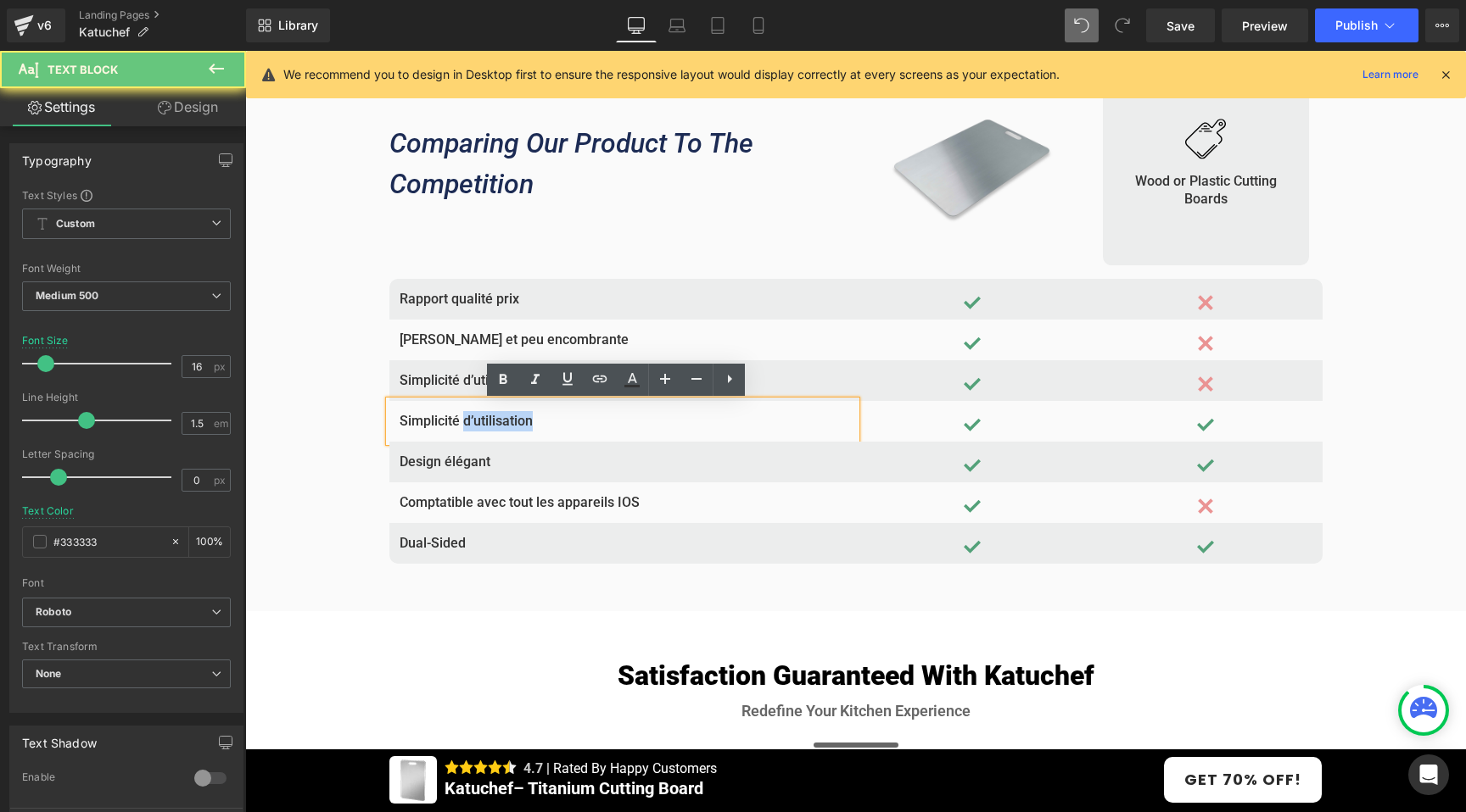
click at [515, 425] on p "Simplicité d’utilisation" at bounding box center [622, 421] width 446 height 20
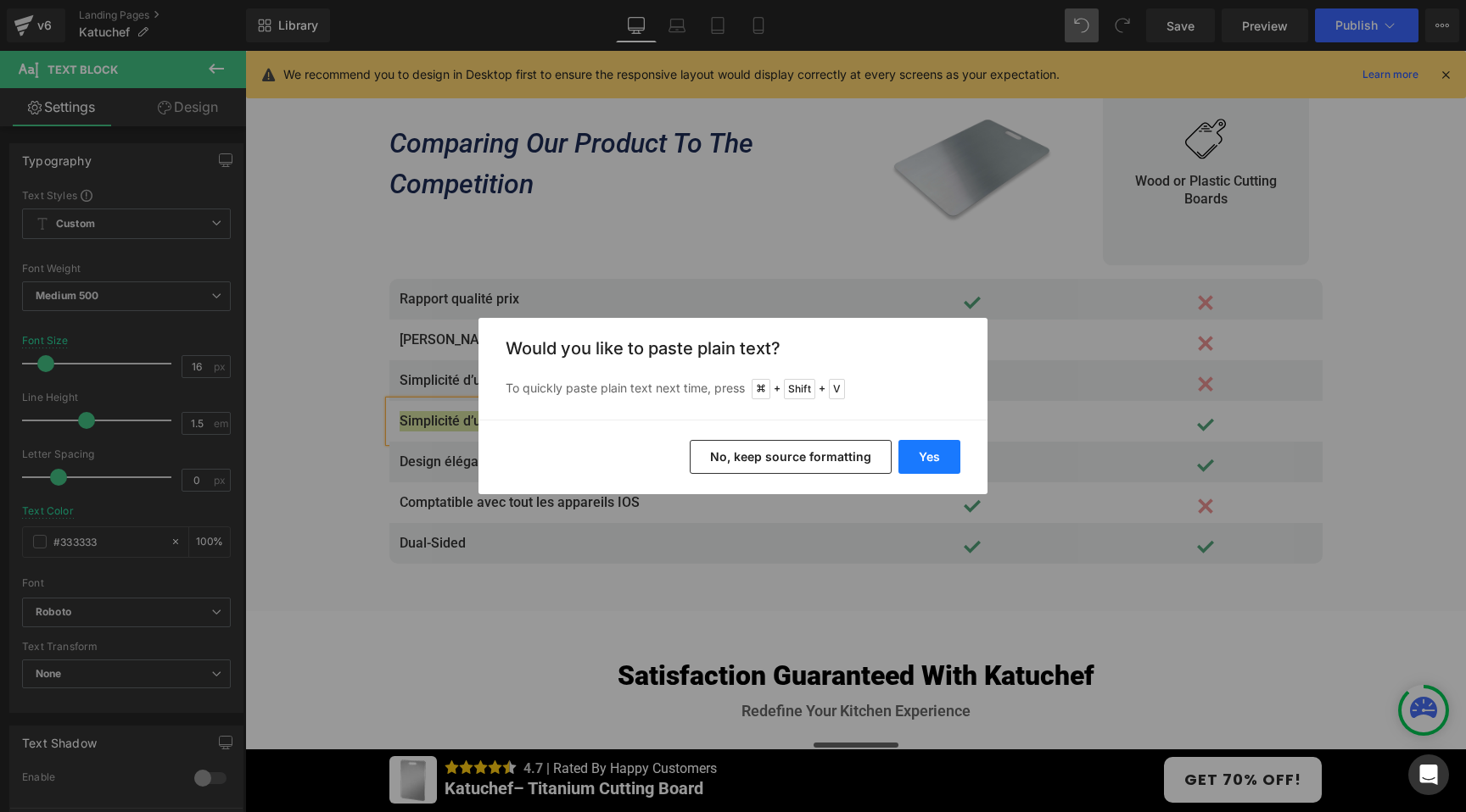
click at [907, 448] on button "Yes" at bounding box center [930, 457] width 62 height 34
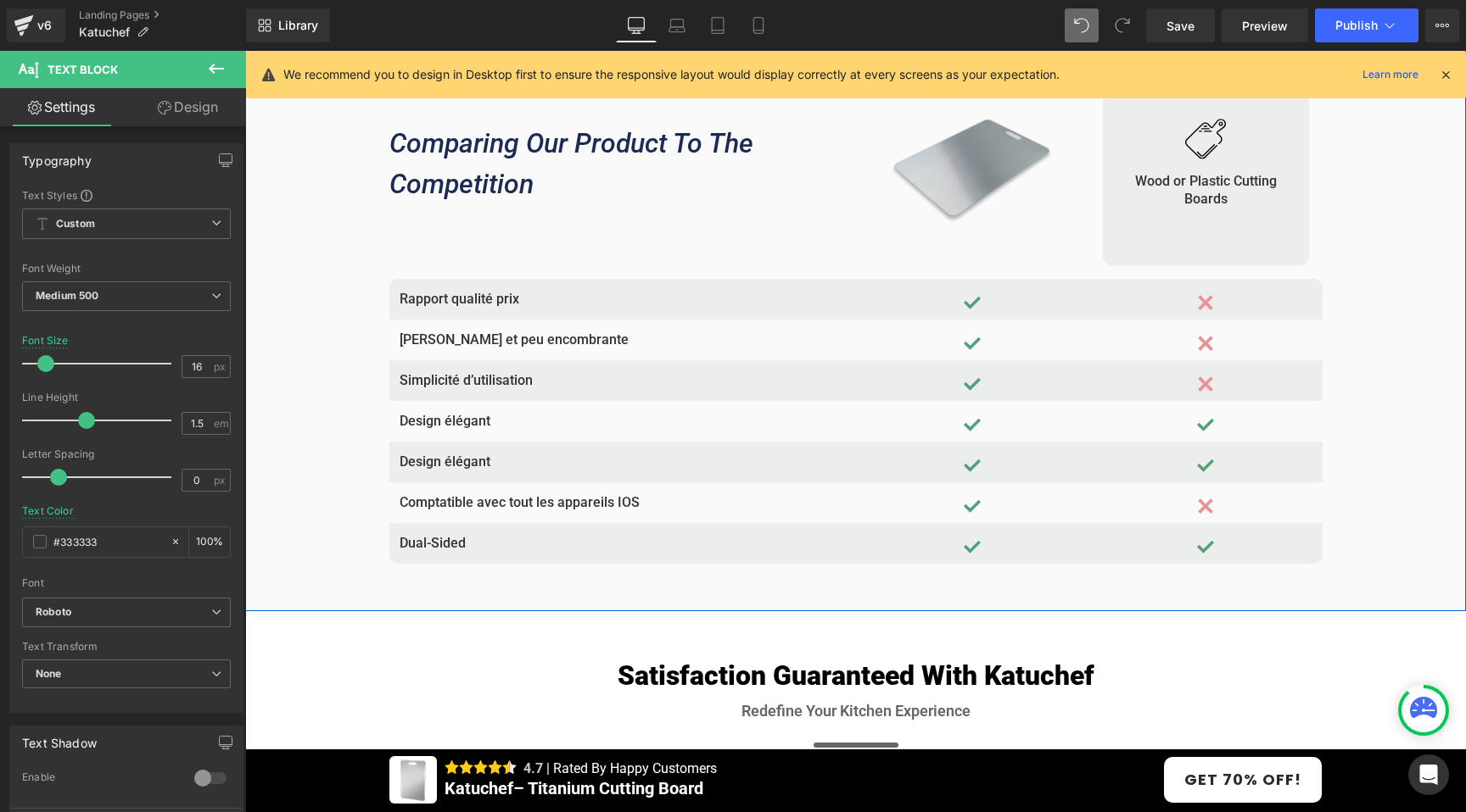
drag, startPoint x: 313, startPoint y: 456, endPoint x: 332, endPoint y: 458, distance: 19.1
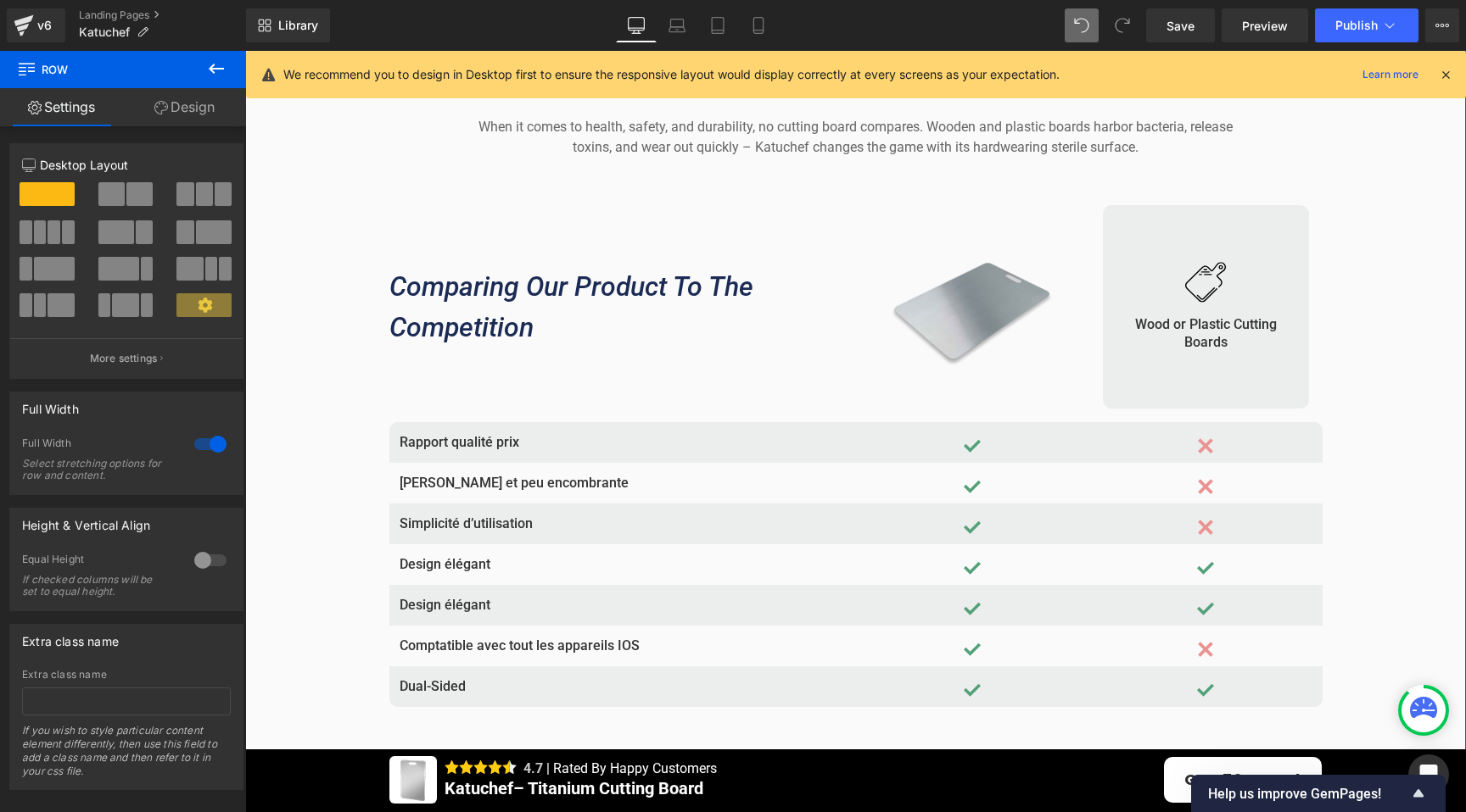
scroll to position [4924, 0]
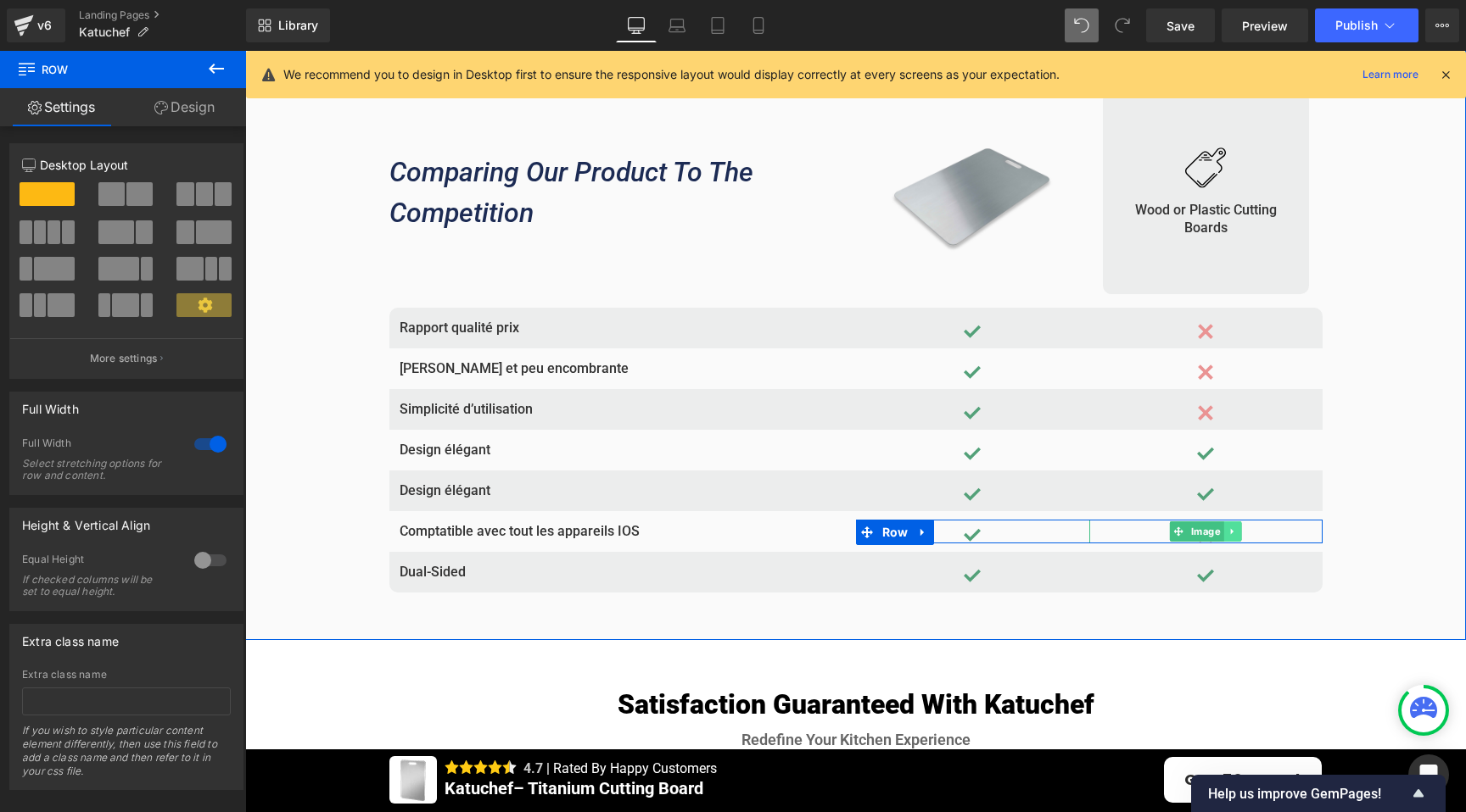
click at [1231, 533] on link at bounding box center [1232, 531] width 18 height 20
click at [1222, 532] on link at bounding box center [1224, 531] width 18 height 20
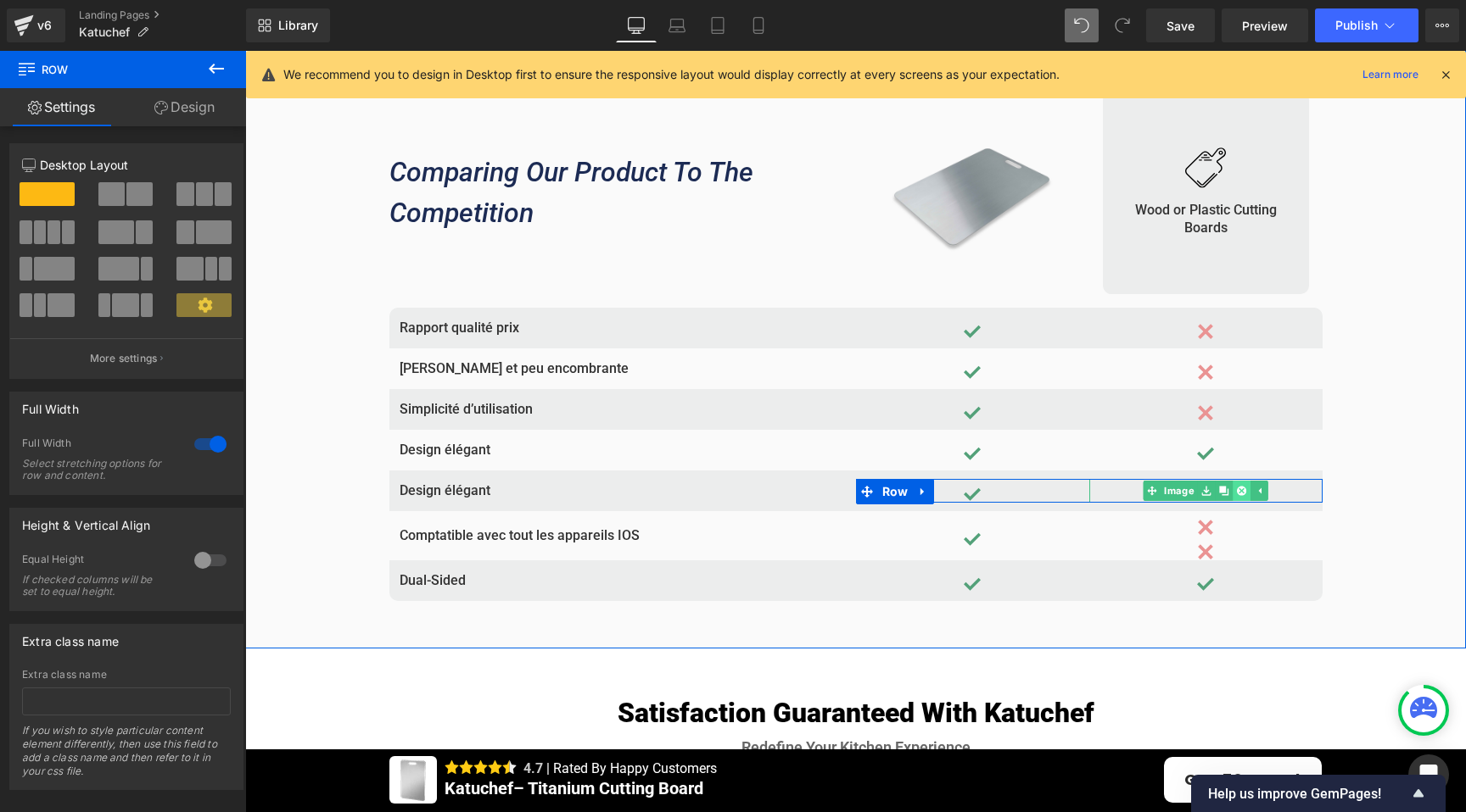
click at [1237, 491] on icon at bounding box center [1241, 490] width 10 height 10
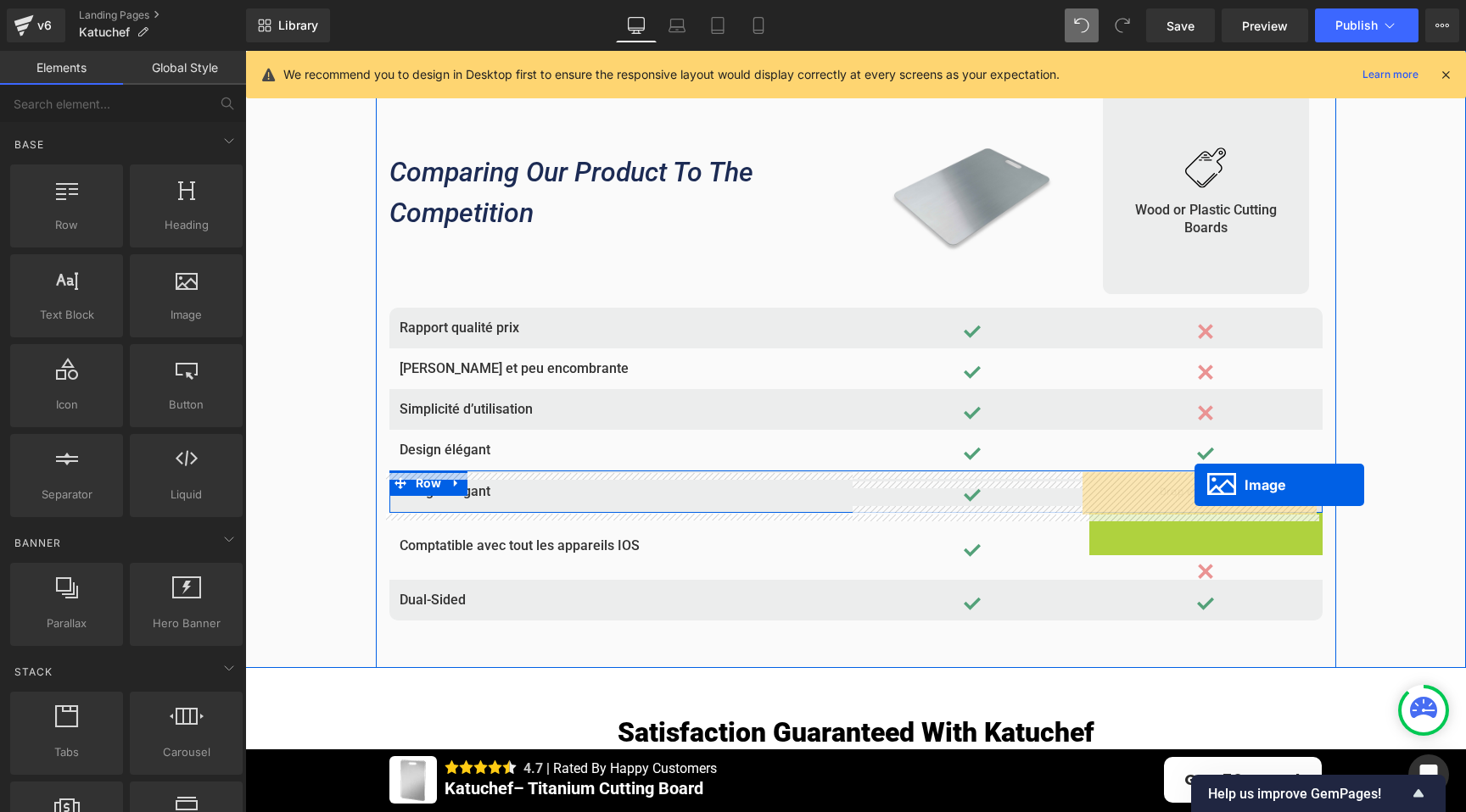
drag, startPoint x: 1170, startPoint y: 528, endPoint x: 1194, endPoint y: 485, distance: 49.2
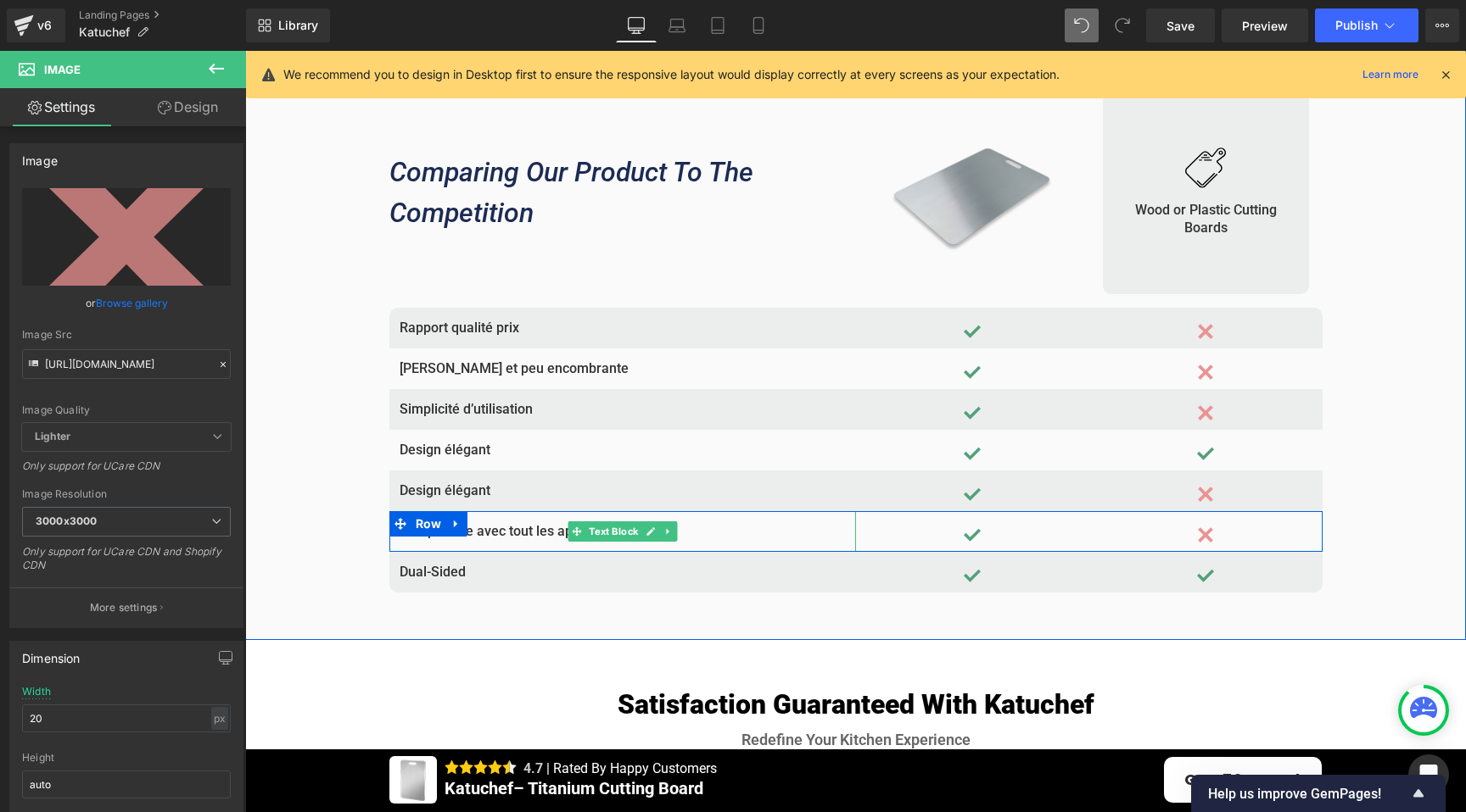
click at [499, 537] on p "Comptatible avec tout les appareils IOS" at bounding box center [622, 531] width 446 height 20
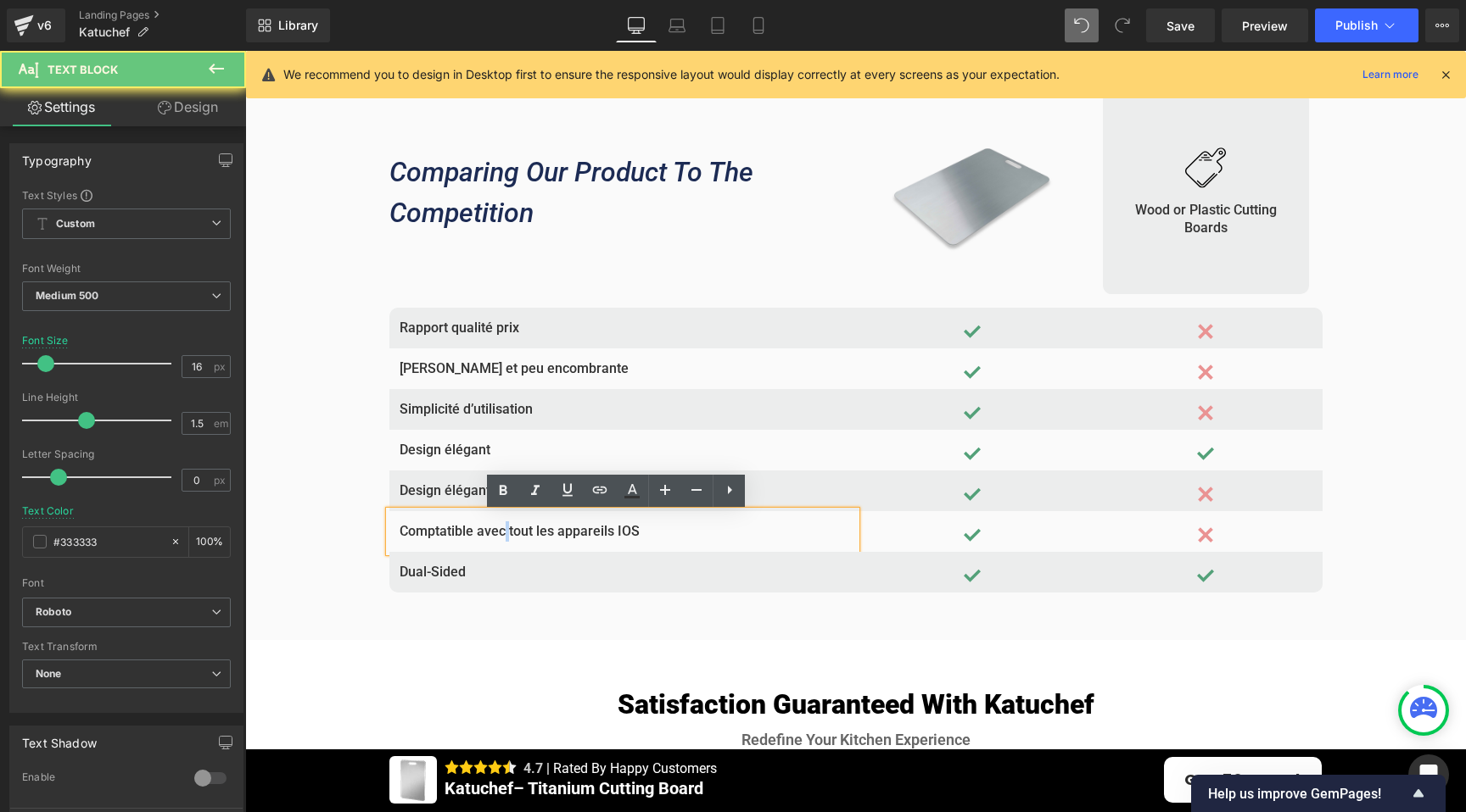
click at [499, 537] on p "Comptatible avec tout les appareils IOS" at bounding box center [622, 531] width 446 height 20
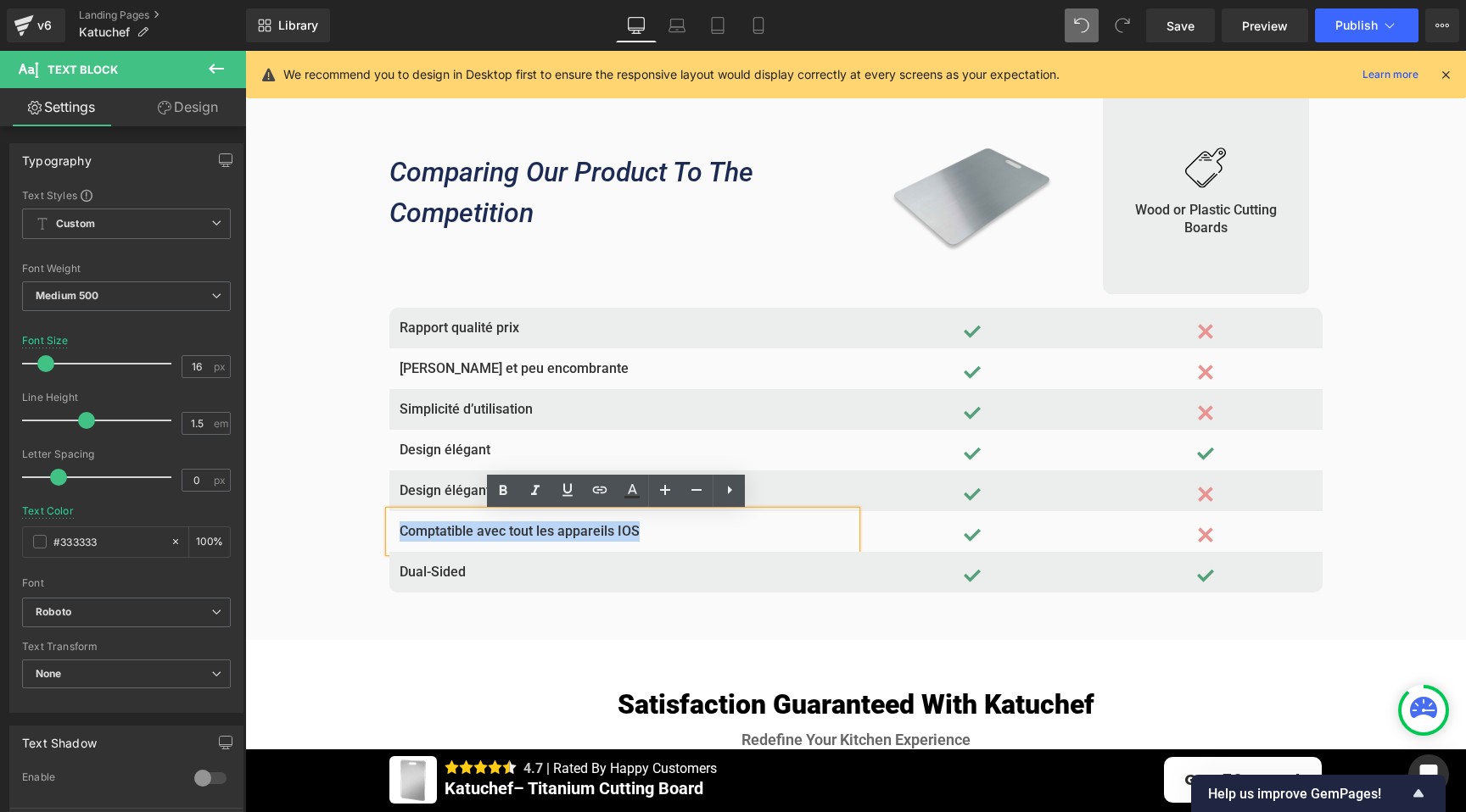
copy p "Comptatible avec tout les appareils IOS"
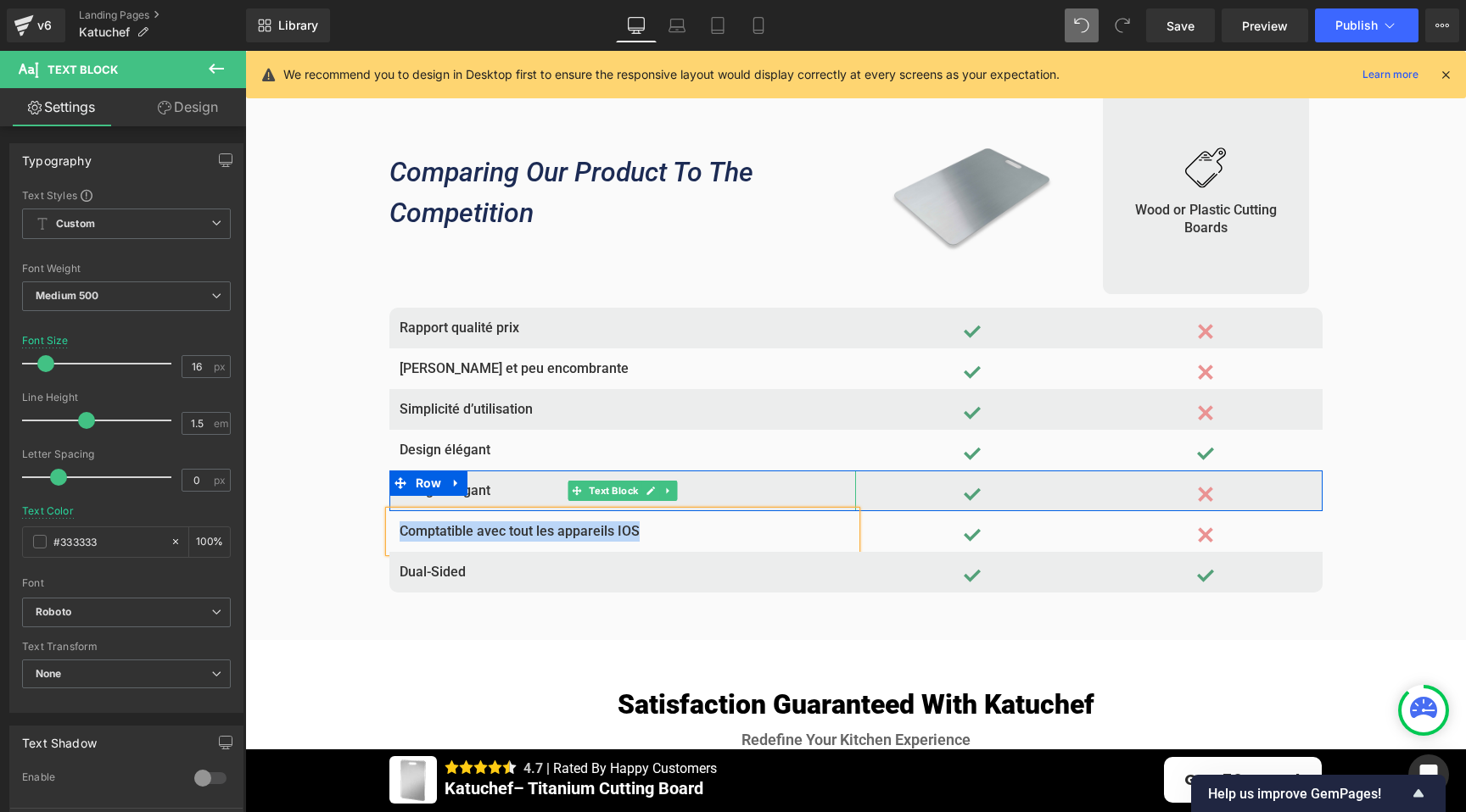
click at [479, 487] on p "Design élégant" at bounding box center [622, 491] width 446 height 20
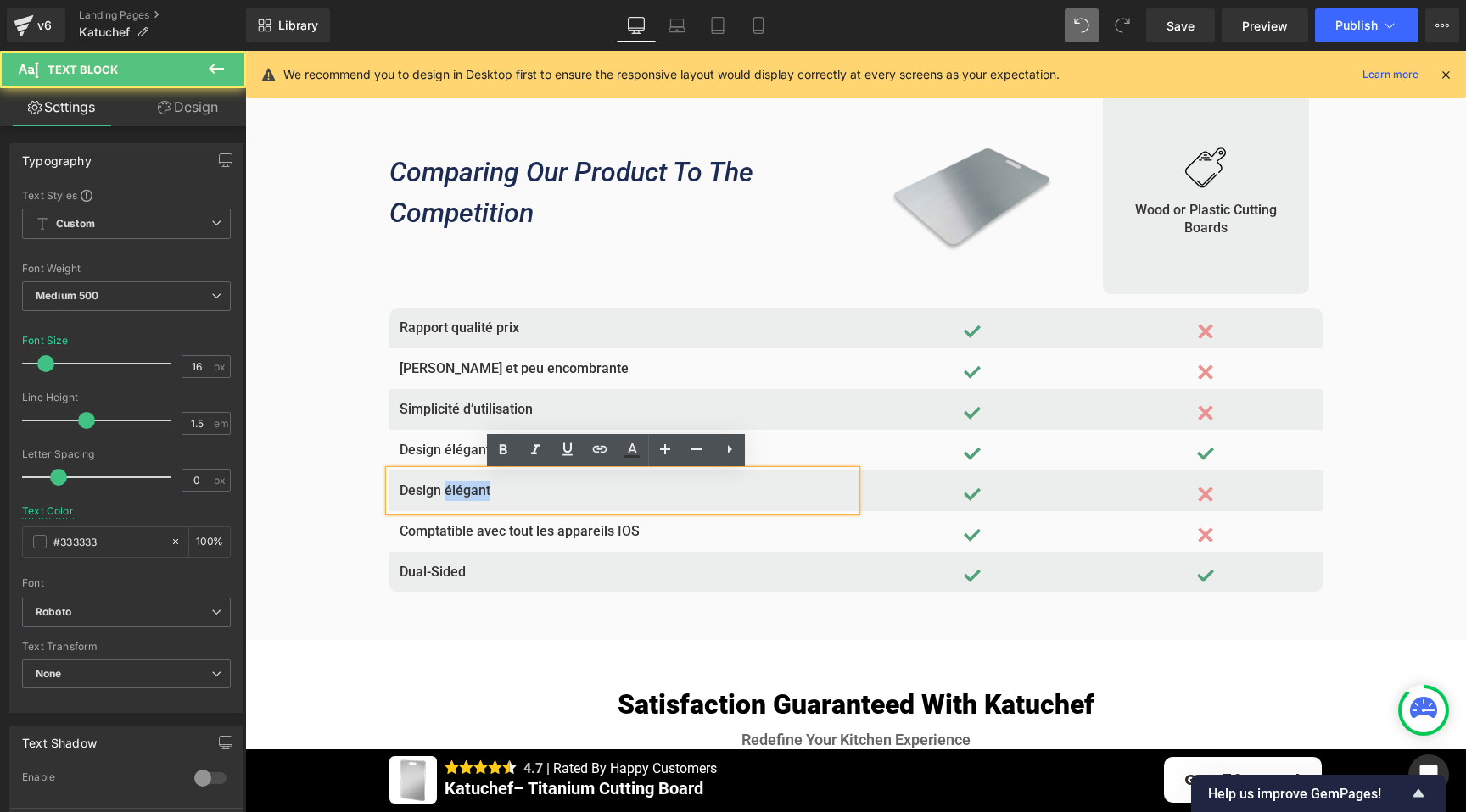
click at [479, 487] on p "Design élégant" at bounding box center [622, 491] width 446 height 20
click at [480, 487] on p "Design élégant" at bounding box center [622, 491] width 446 height 20
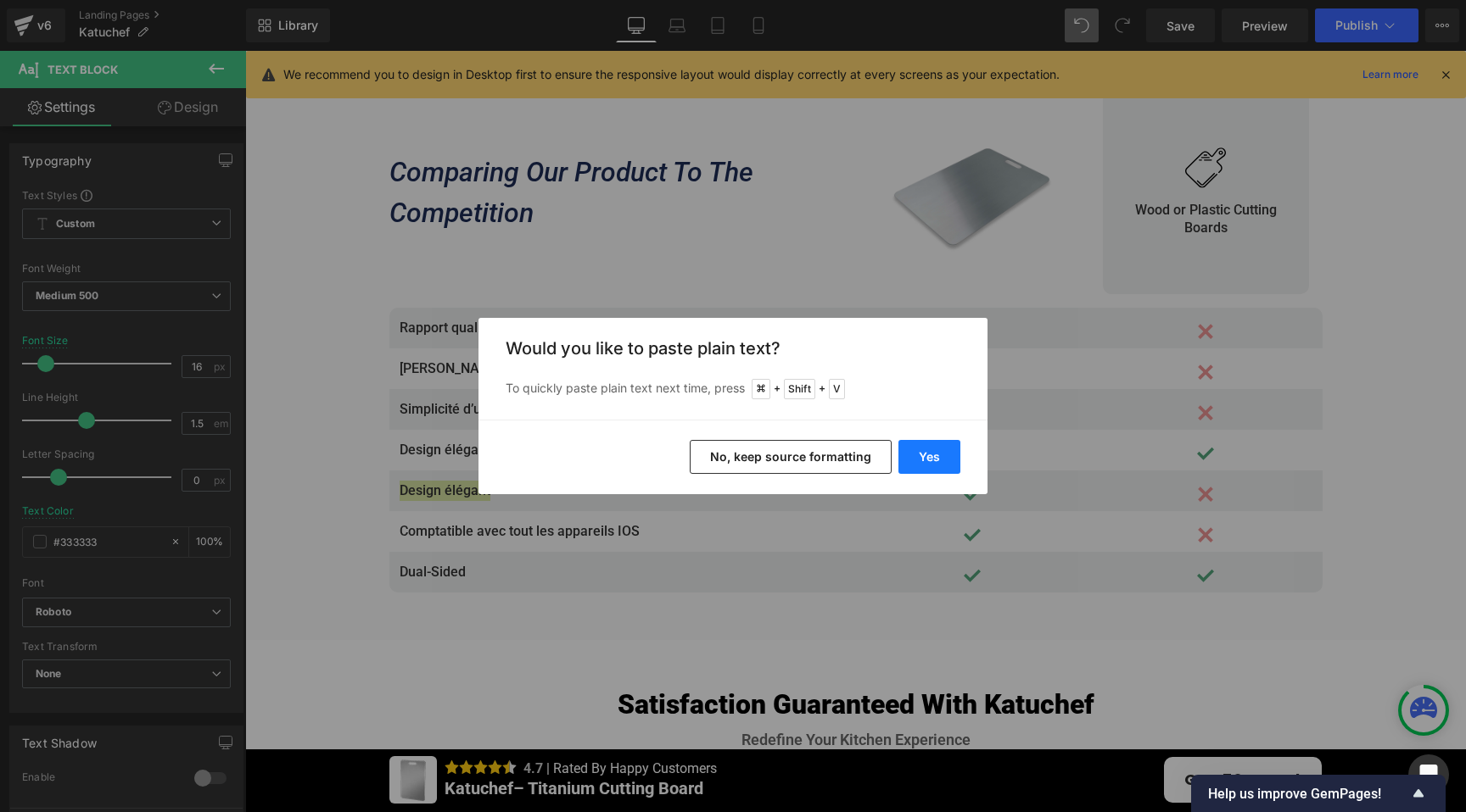
click at [938, 458] on button "Yes" at bounding box center [930, 457] width 62 height 34
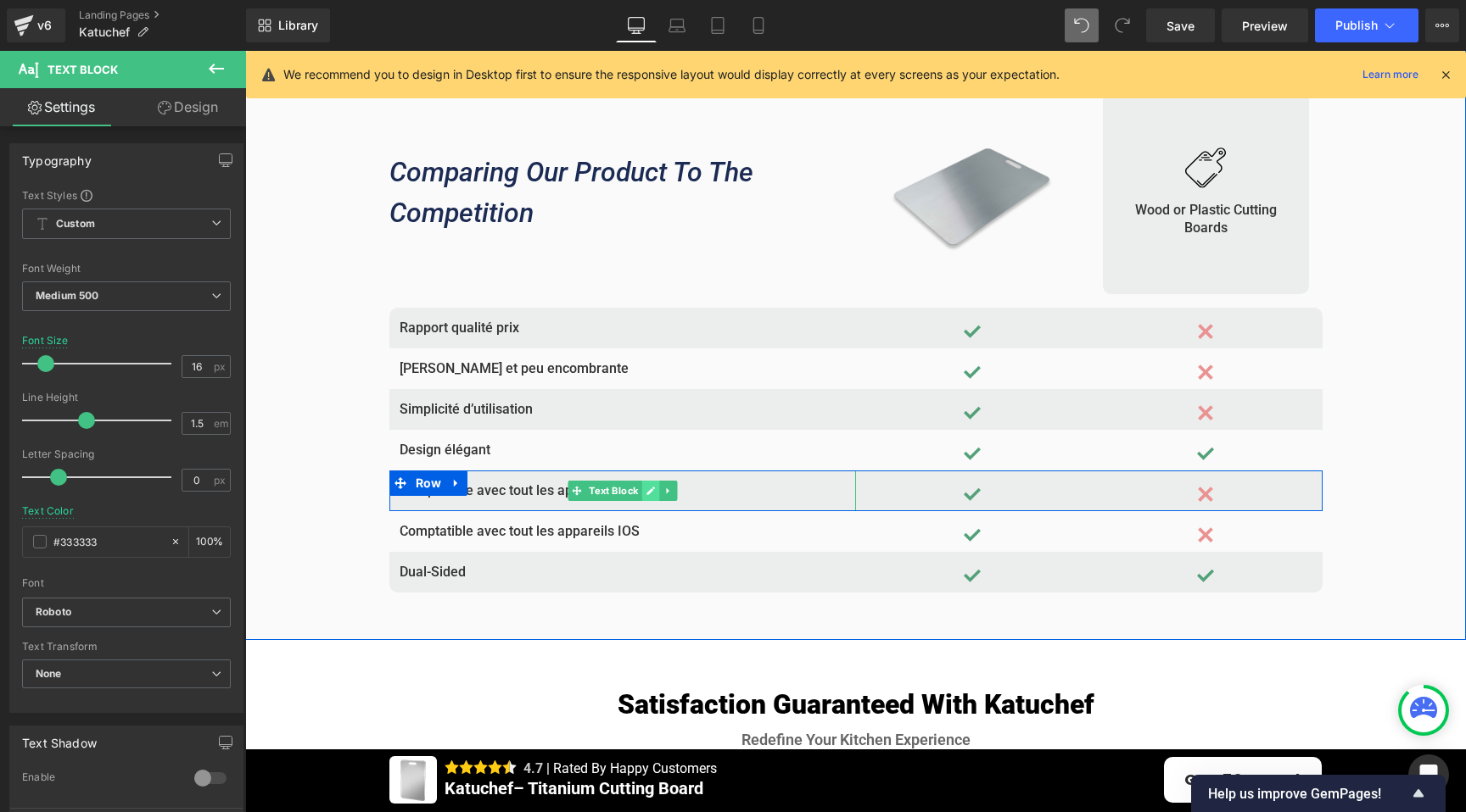
click at [648, 490] on icon at bounding box center [651, 491] width 9 height 9
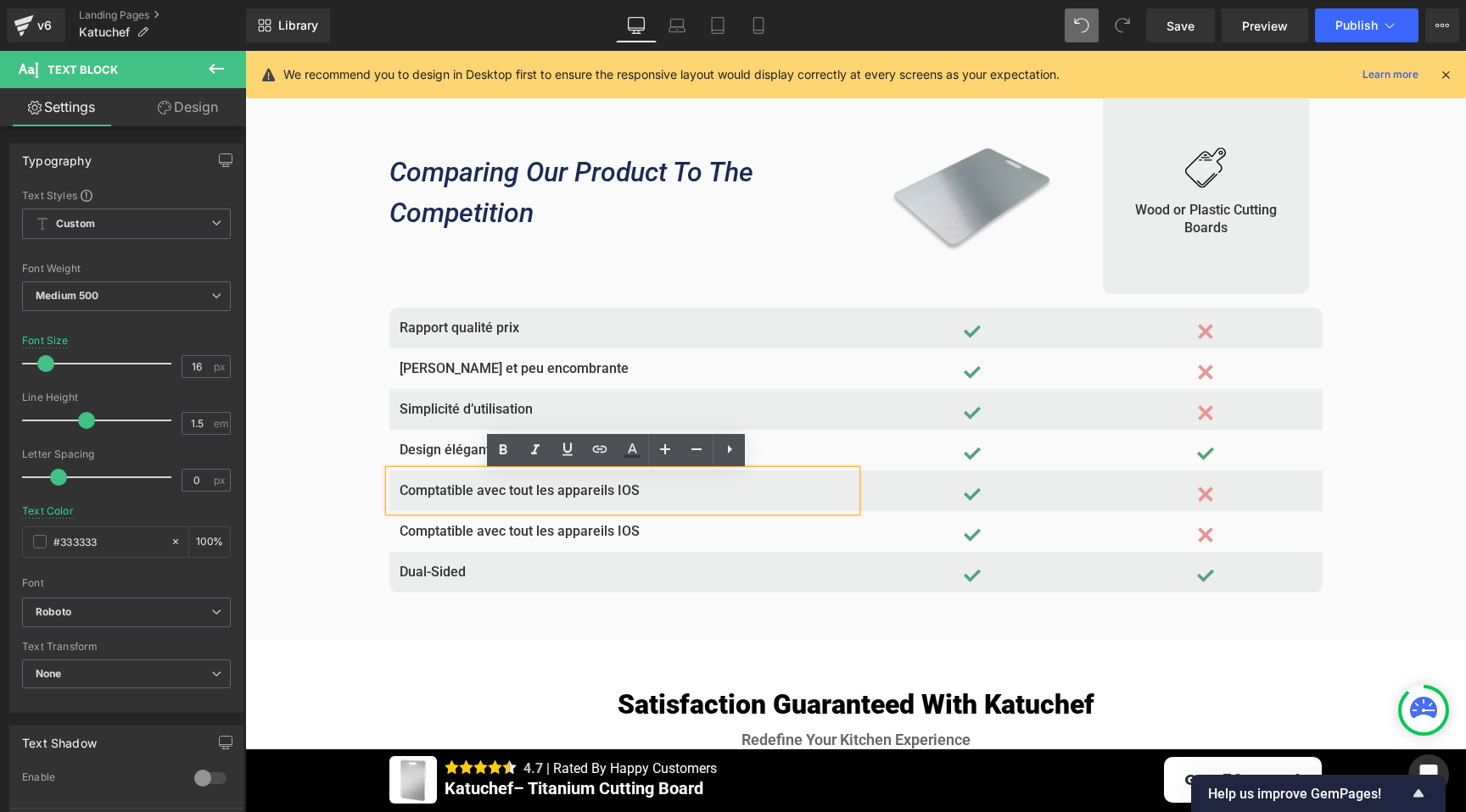
click at [543, 493] on p "Comptatible avec tout les appareils IOS" at bounding box center [622, 491] width 446 height 20
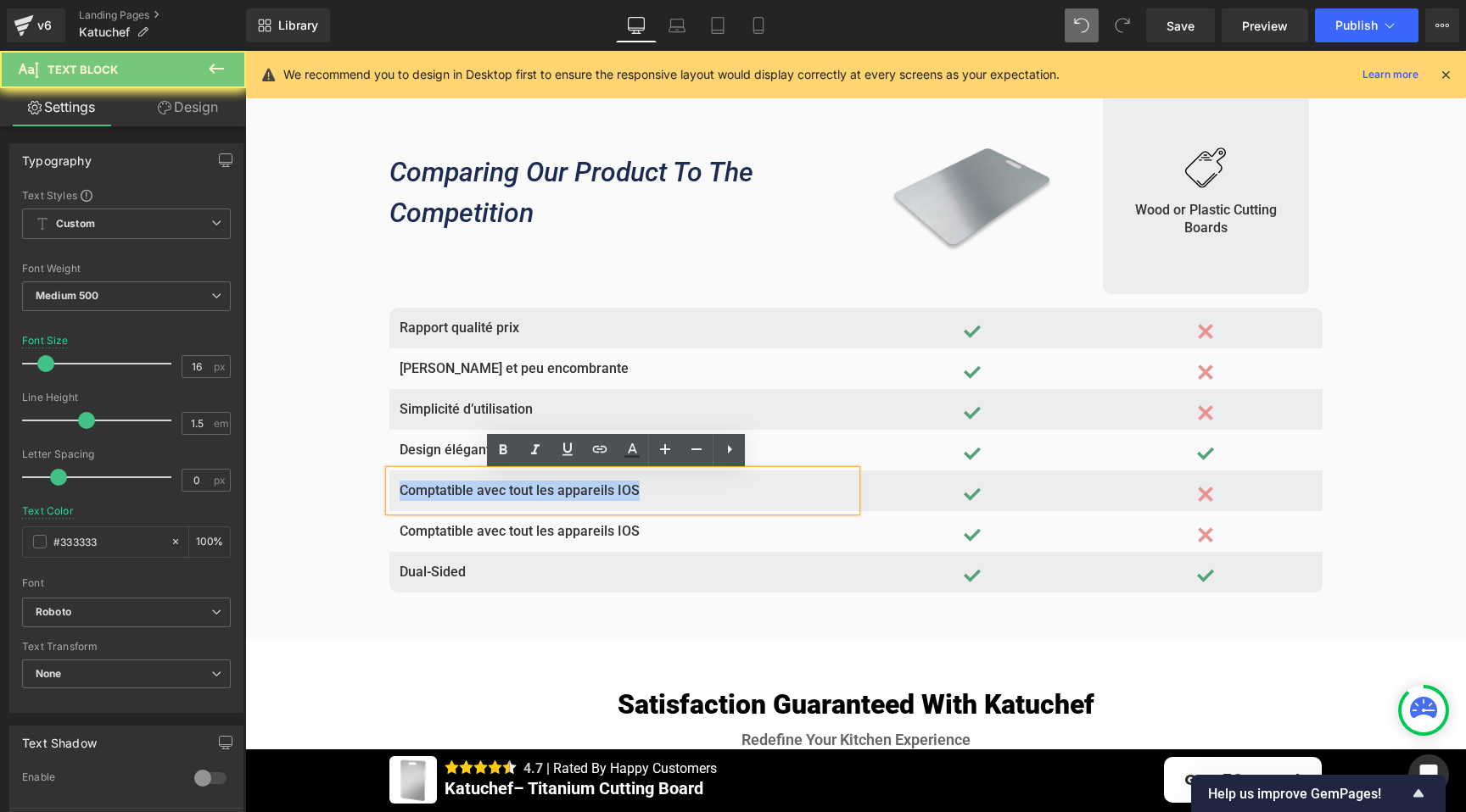
click at [543, 493] on p "Comptatible avec tout les appareils IOS" at bounding box center [622, 491] width 446 height 20
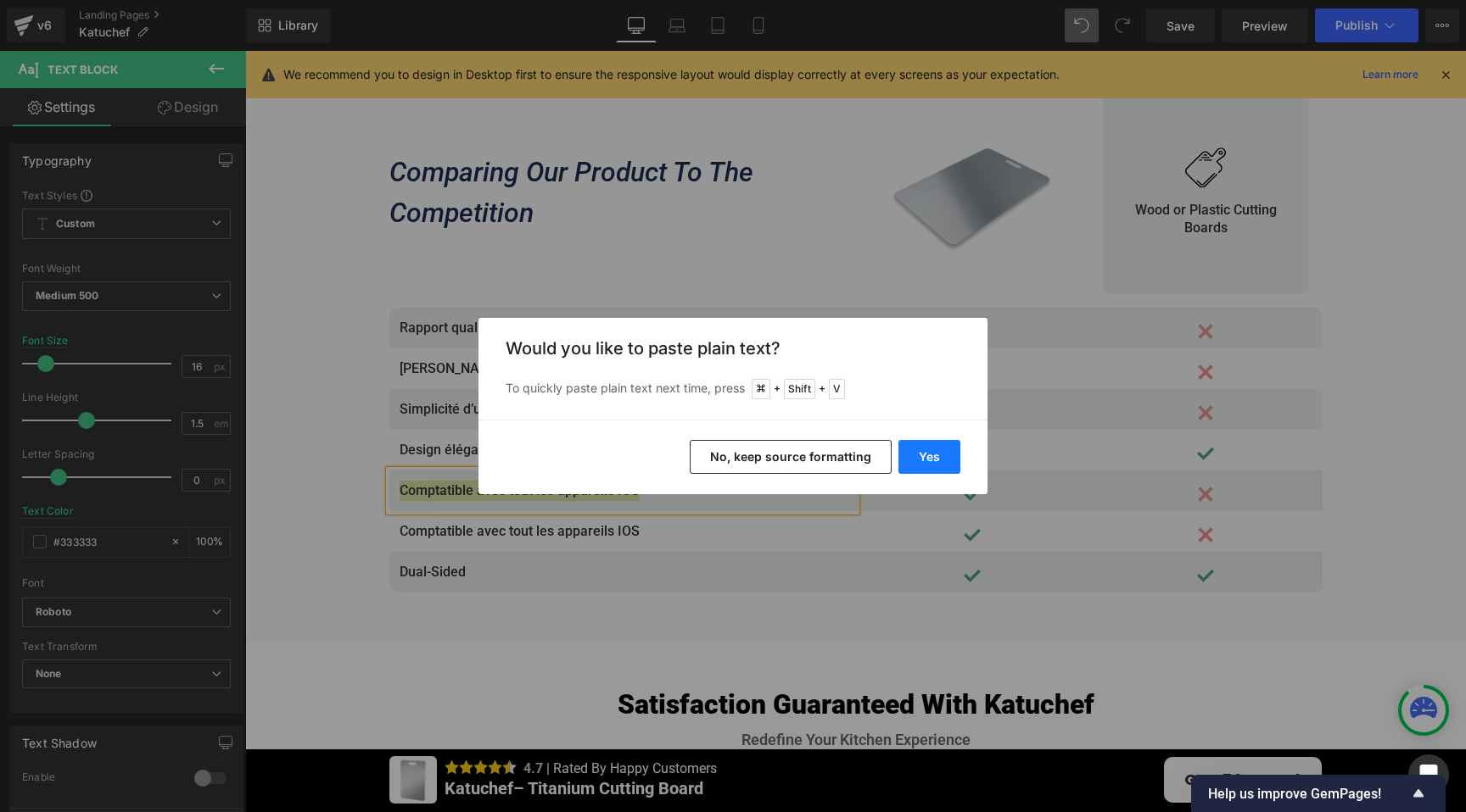
click at [935, 457] on button "Yes" at bounding box center [930, 457] width 62 height 34
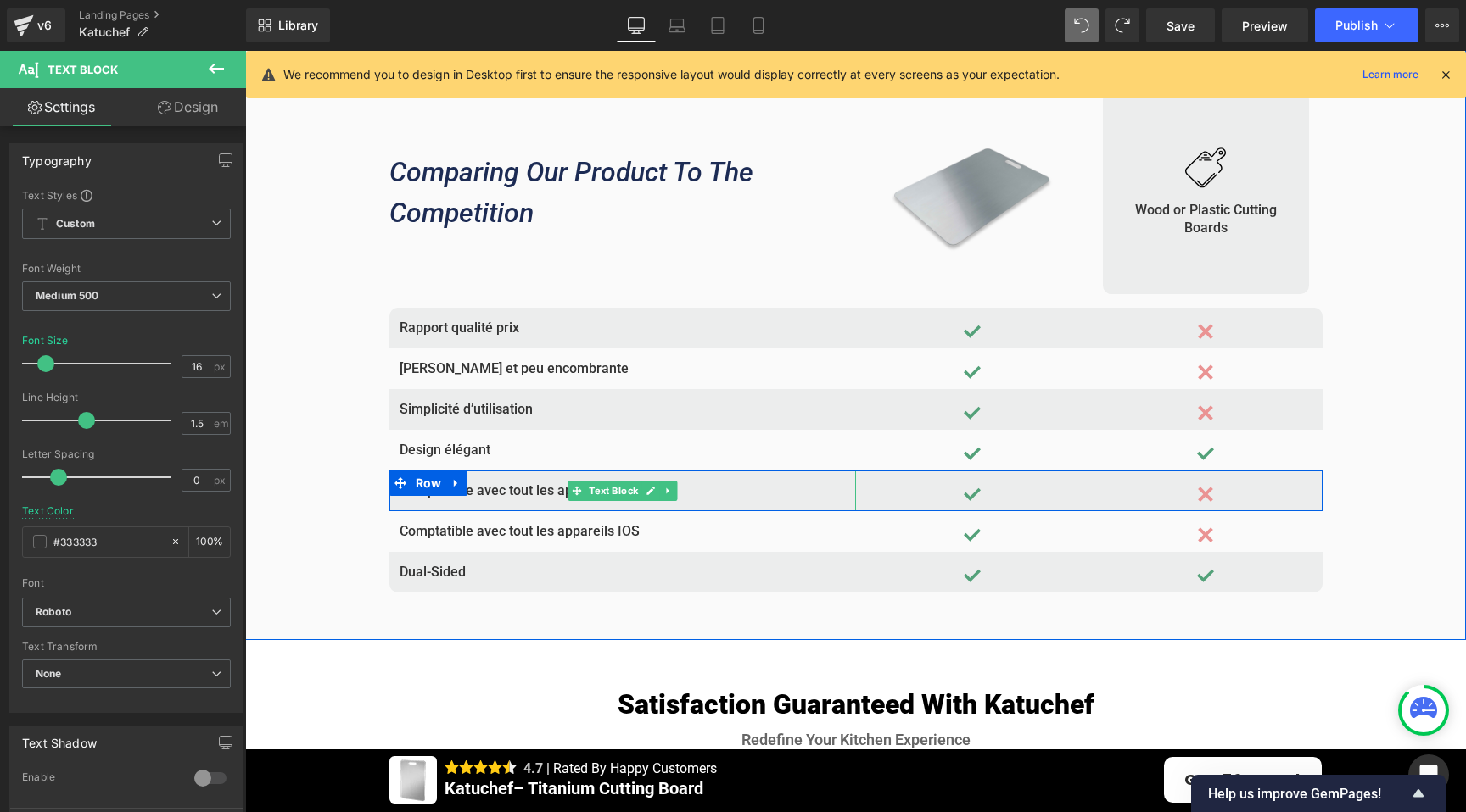
click at [703, 491] on p "Comptatible avec tout les appareils IOS" at bounding box center [622, 491] width 446 height 20
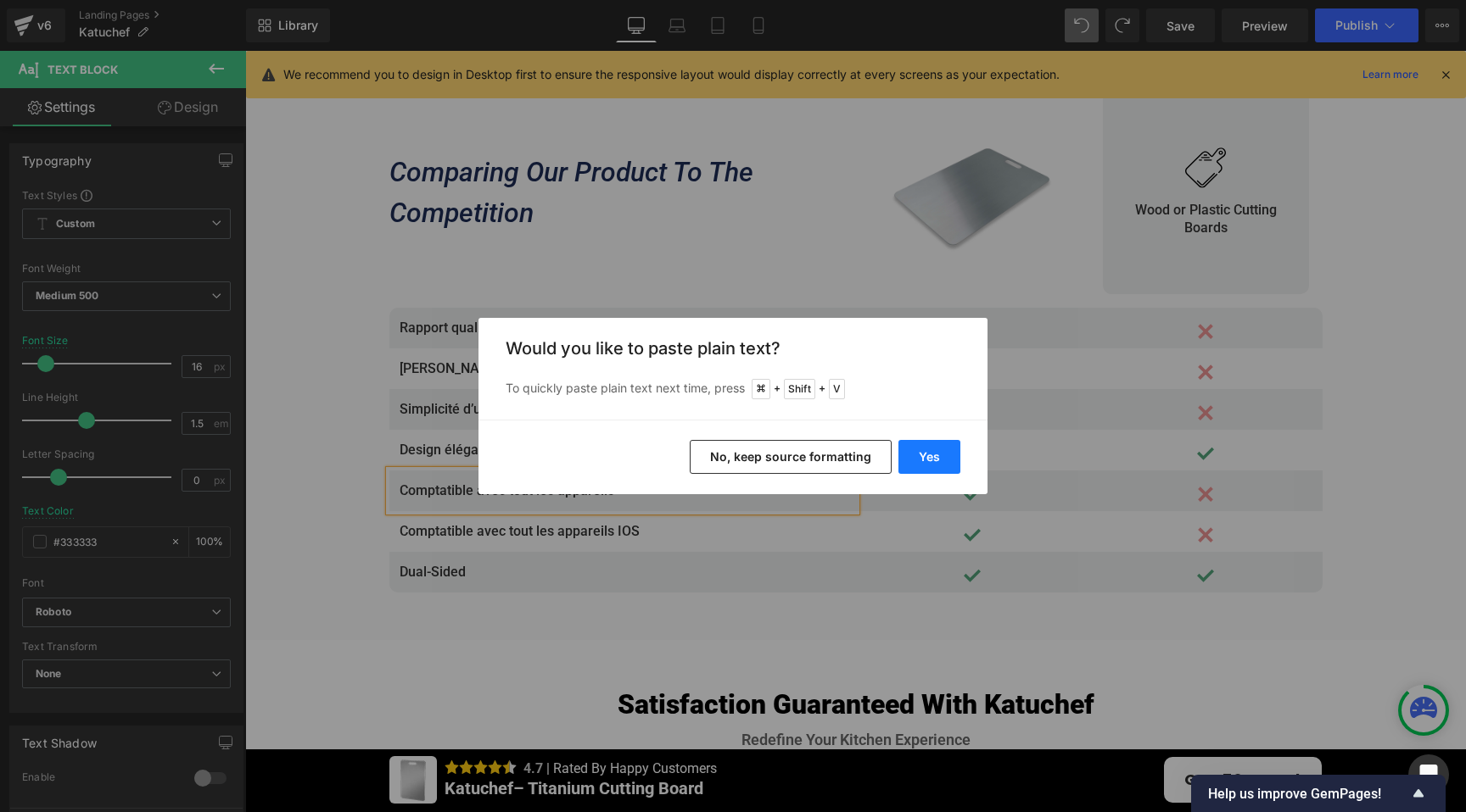
click at [934, 453] on button "Yes" at bounding box center [930, 457] width 62 height 34
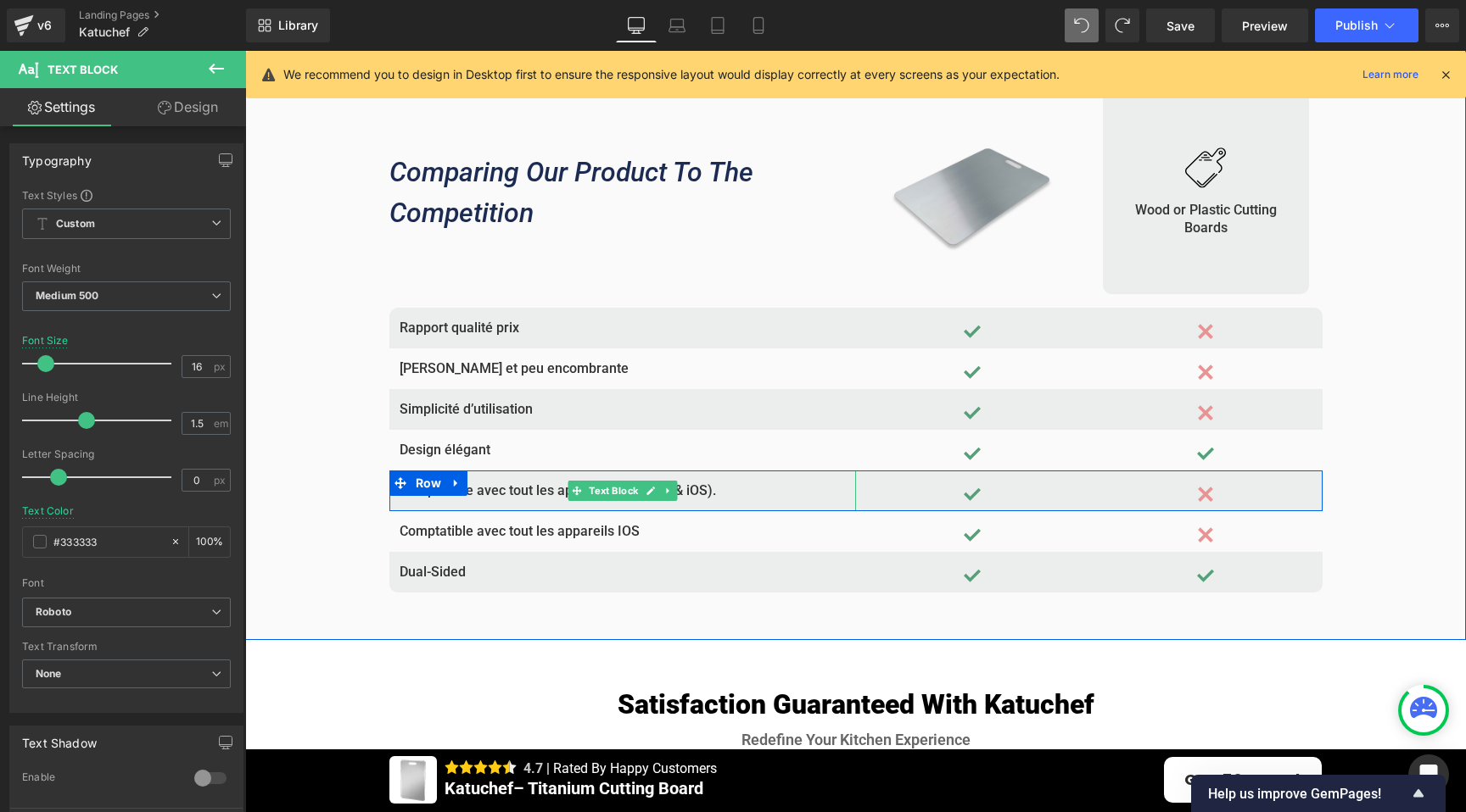
click at [712, 491] on p "Comptatible avec tout les appareils (Android & iOS)." at bounding box center [622, 491] width 446 height 20
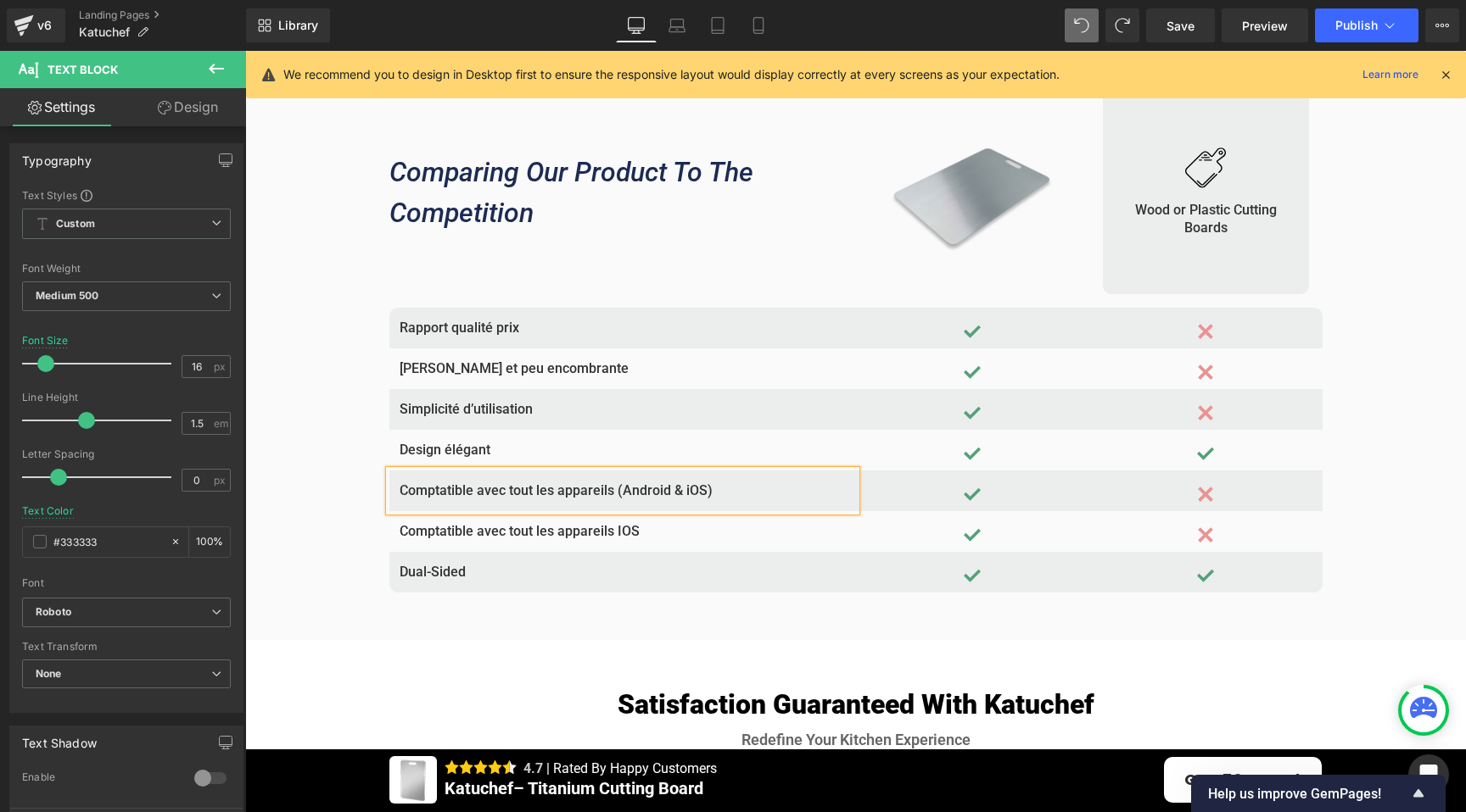
click at [429, 489] on span "Row" at bounding box center [429, 483] width 28 height 20
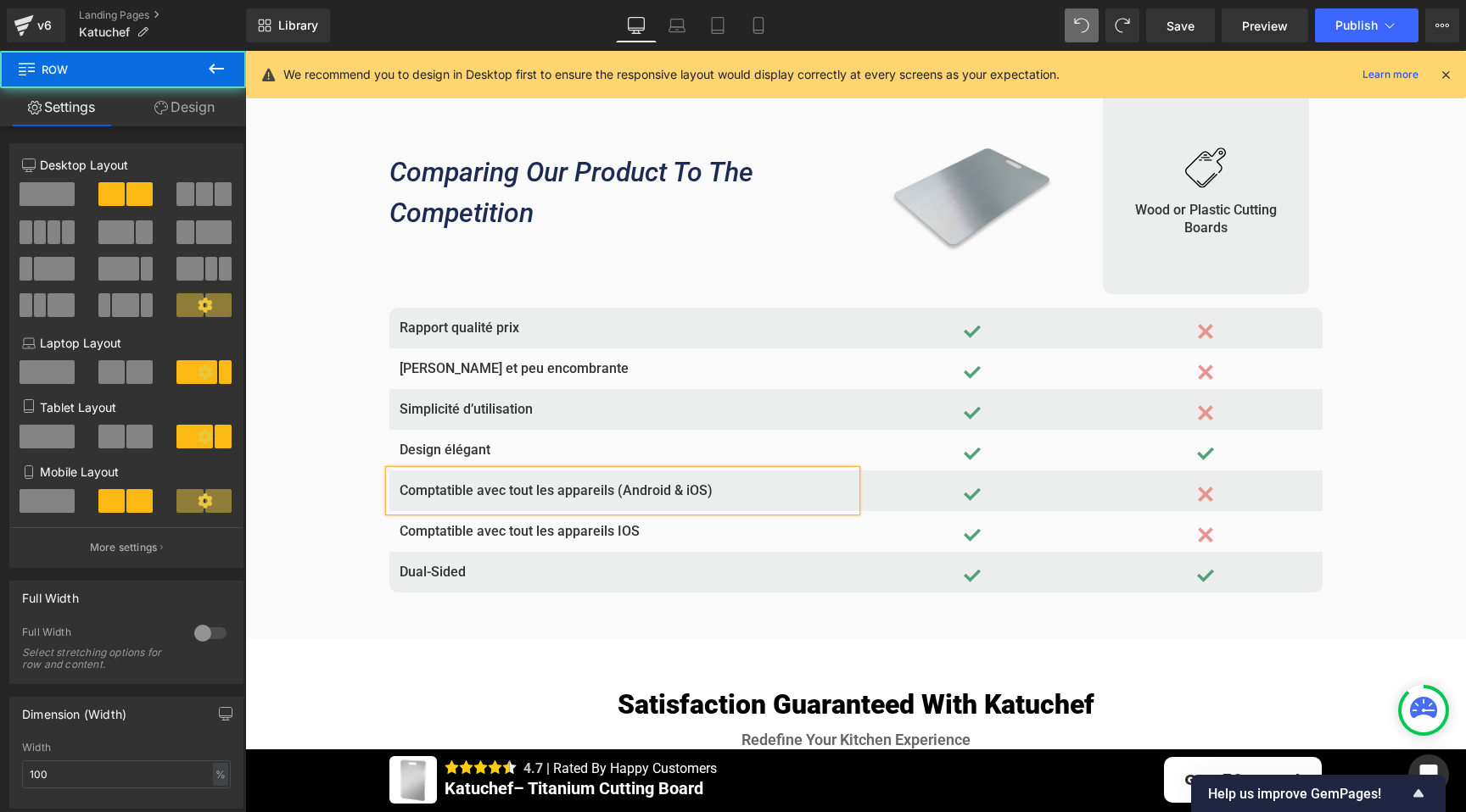
click at [431, 493] on span "Row" at bounding box center [429, 483] width 28 height 20
click at [442, 493] on link at bounding box center [451, 483] width 18 height 20
click at [441, 493] on ul "Row" at bounding box center [462, 483] width 116 height 20
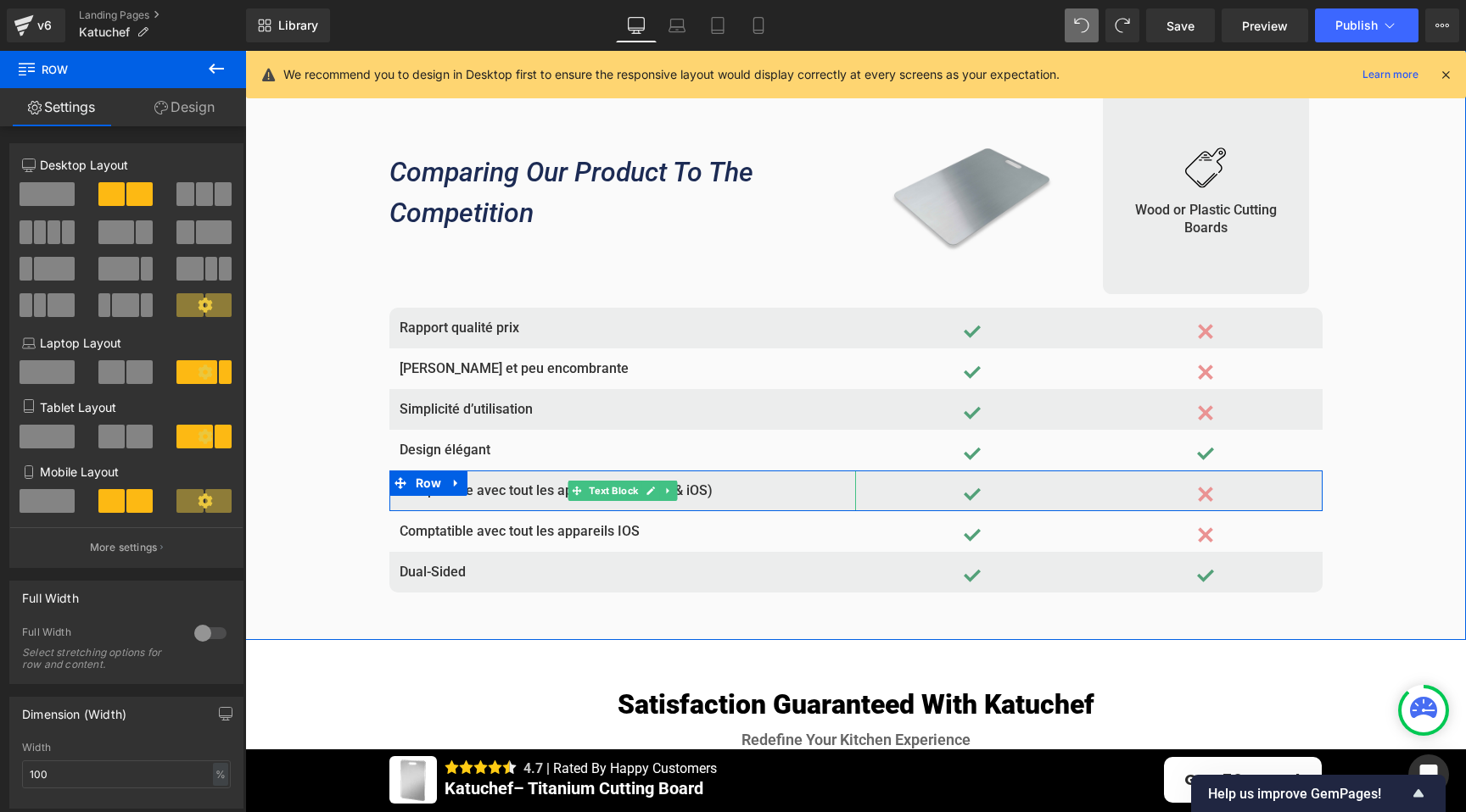
click at [487, 493] on p "Comptatible avec tout les appareils (Android & iOS)" at bounding box center [622, 491] width 446 height 20
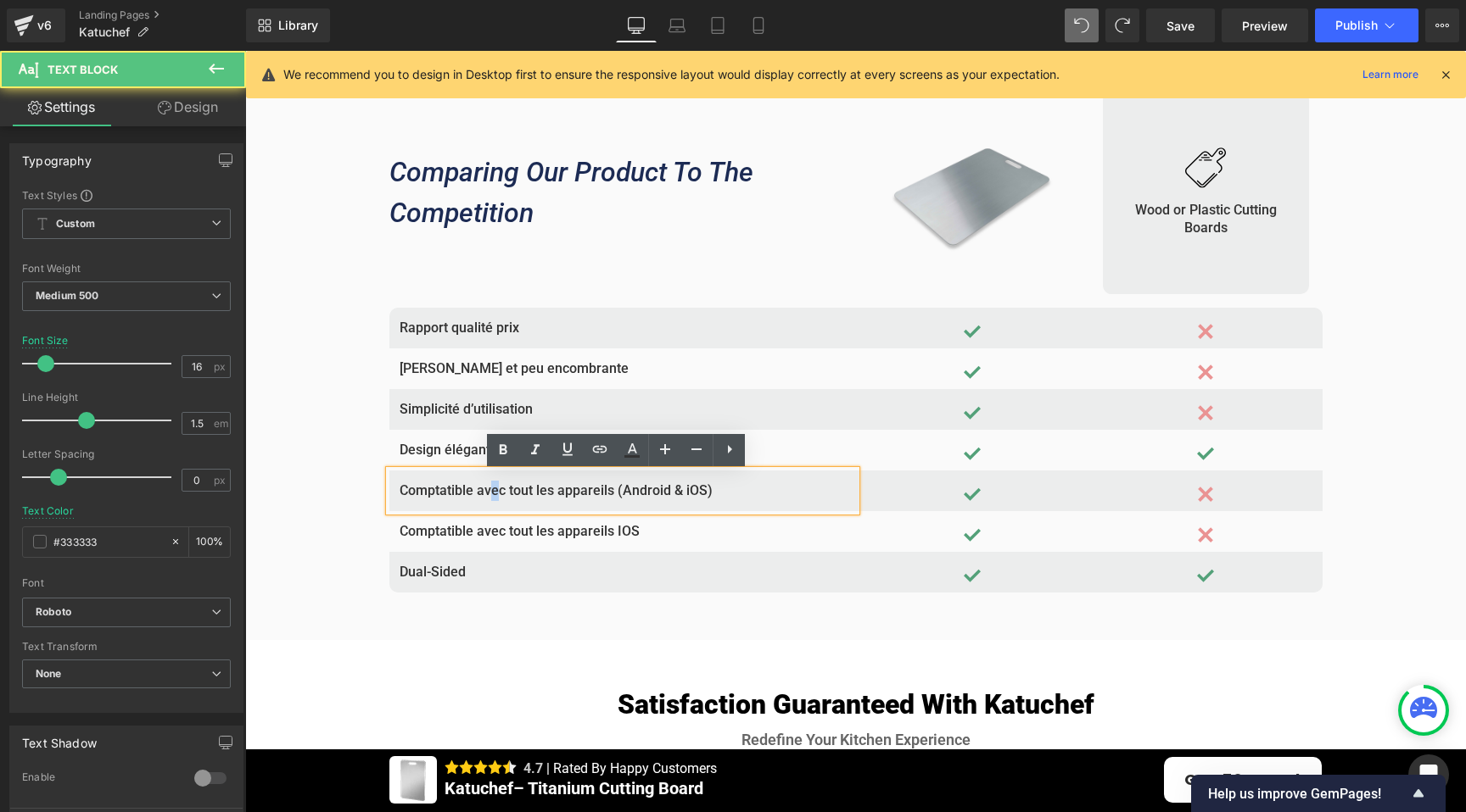
click at [524, 495] on p "Comptatible avec tout les appareils (Android & iOS)" at bounding box center [622, 491] width 446 height 20
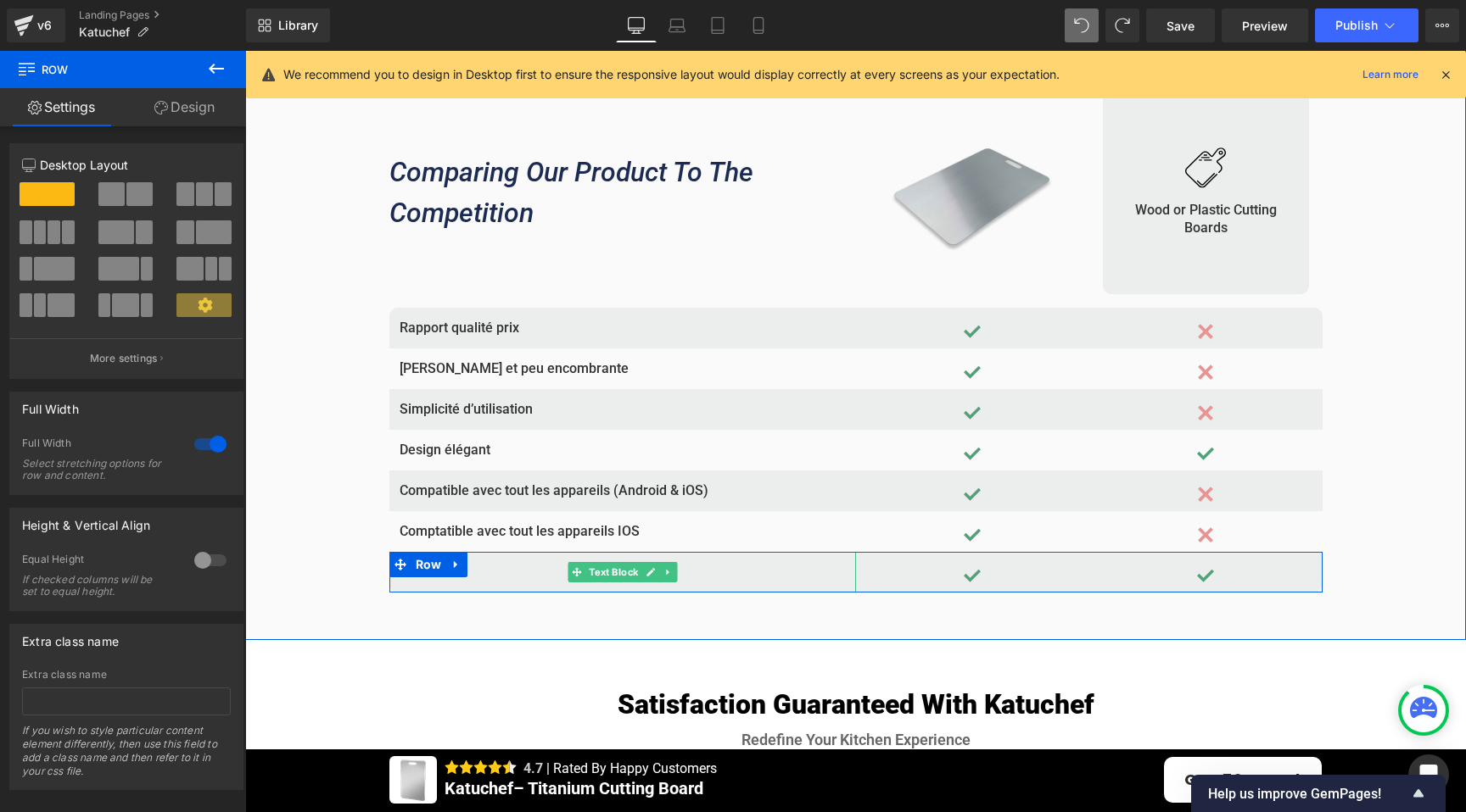
click at [648, 577] on icon at bounding box center [650, 572] width 10 height 10
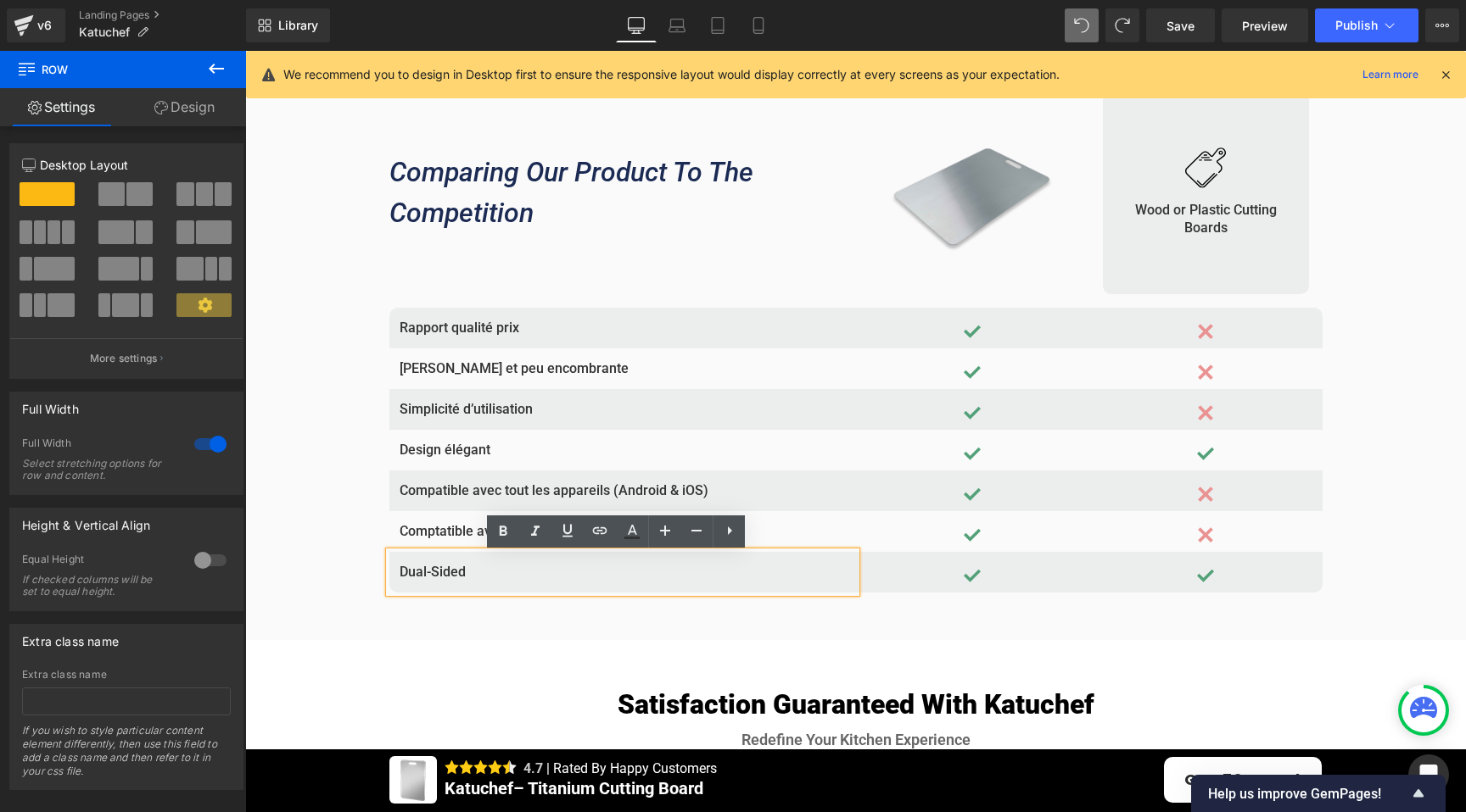
click at [432, 572] on span "Row" at bounding box center [429, 564] width 28 height 20
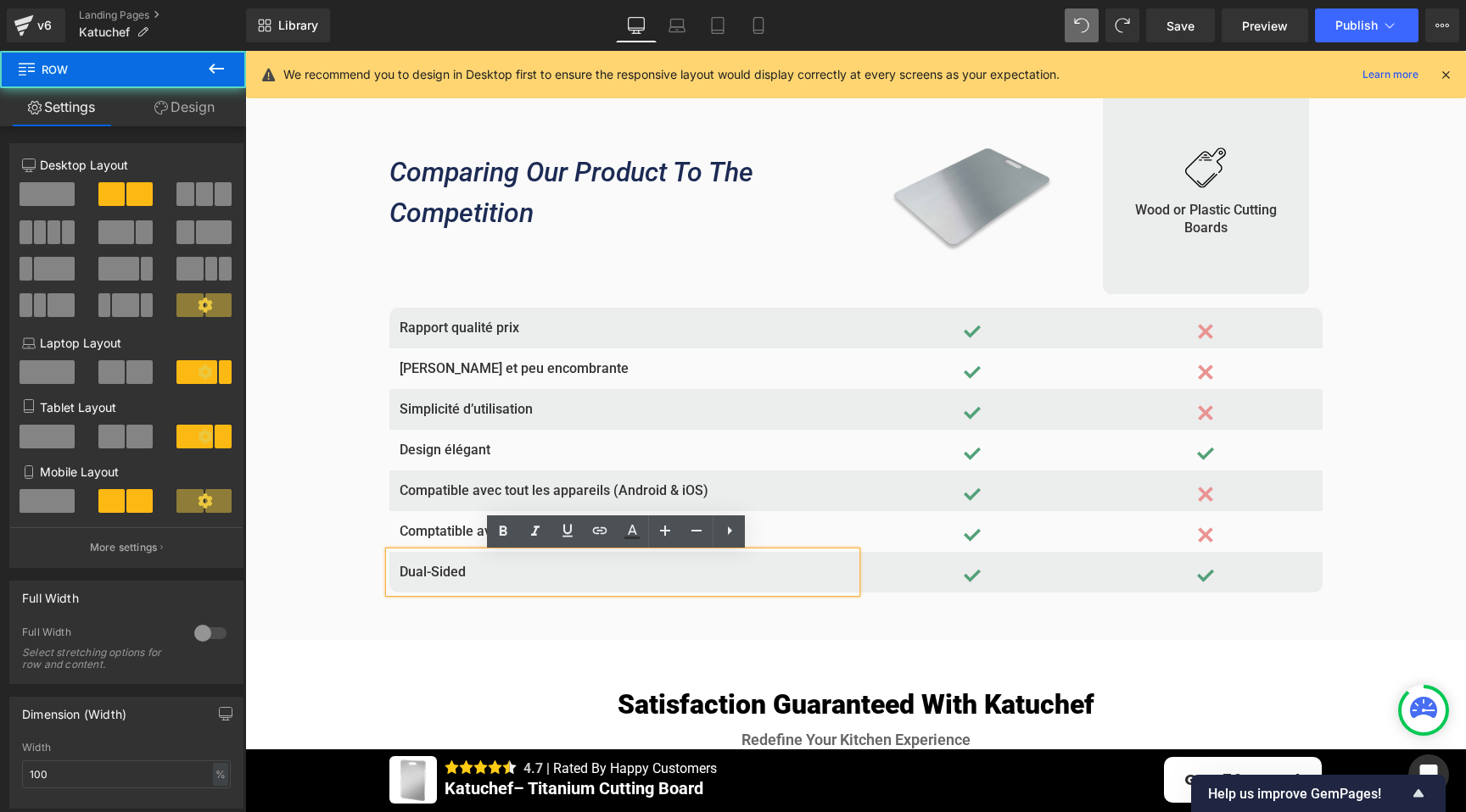
click at [432, 572] on span "Row" at bounding box center [429, 565] width 28 height 20
click at [427, 575] on span "Row" at bounding box center [429, 564] width 28 height 20
click at [427, 576] on span "Row" at bounding box center [429, 565] width 28 height 20
click at [483, 574] on p "Dual-Sided" at bounding box center [622, 572] width 446 height 20
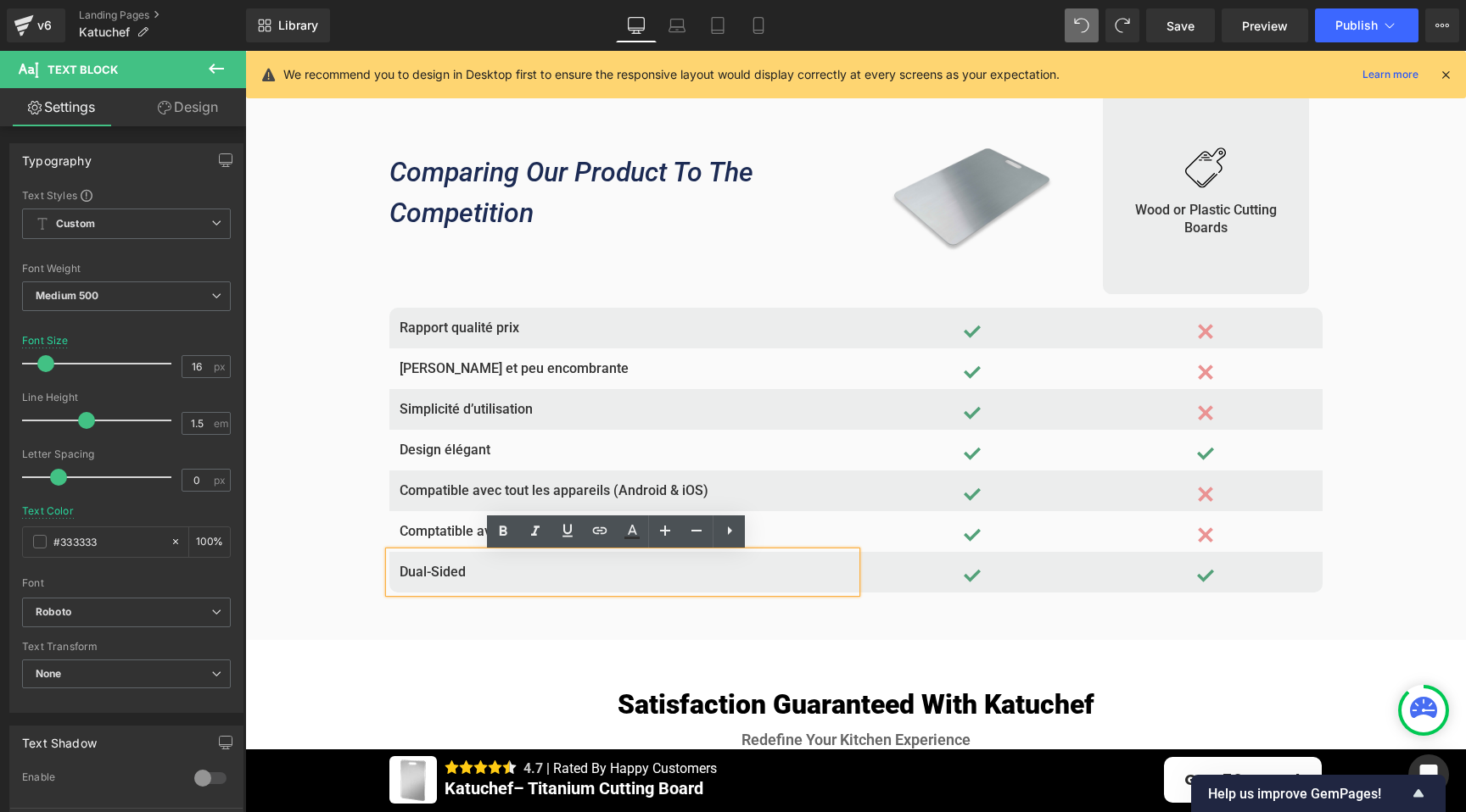
click at [452, 574] on link at bounding box center [451, 564] width 18 height 20
click at [473, 572] on link at bounding box center [475, 564] width 18 height 20
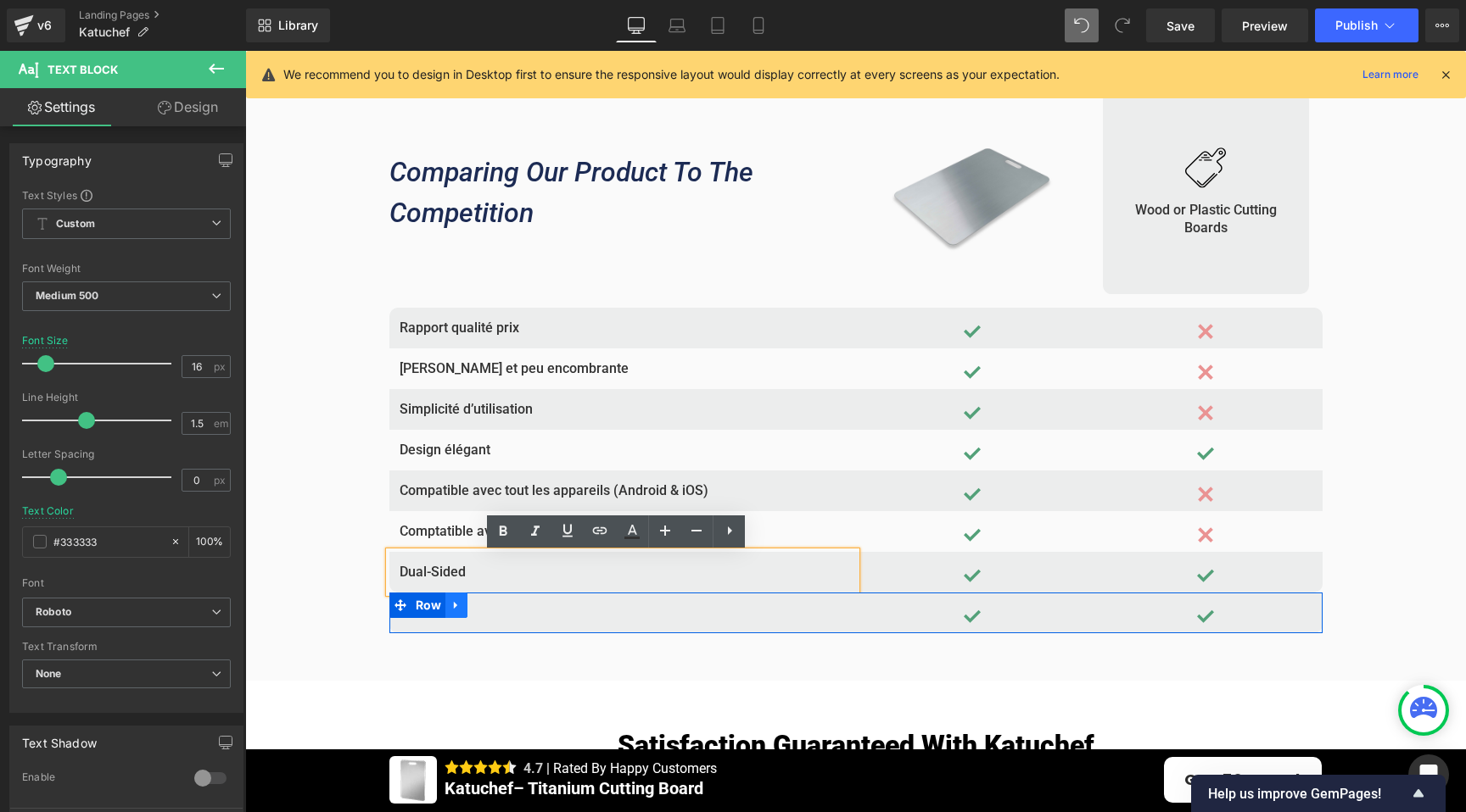
click at [450, 605] on icon at bounding box center [456, 604] width 12 height 12
click at [489, 603] on link at bounding box center [500, 605] width 22 height 26
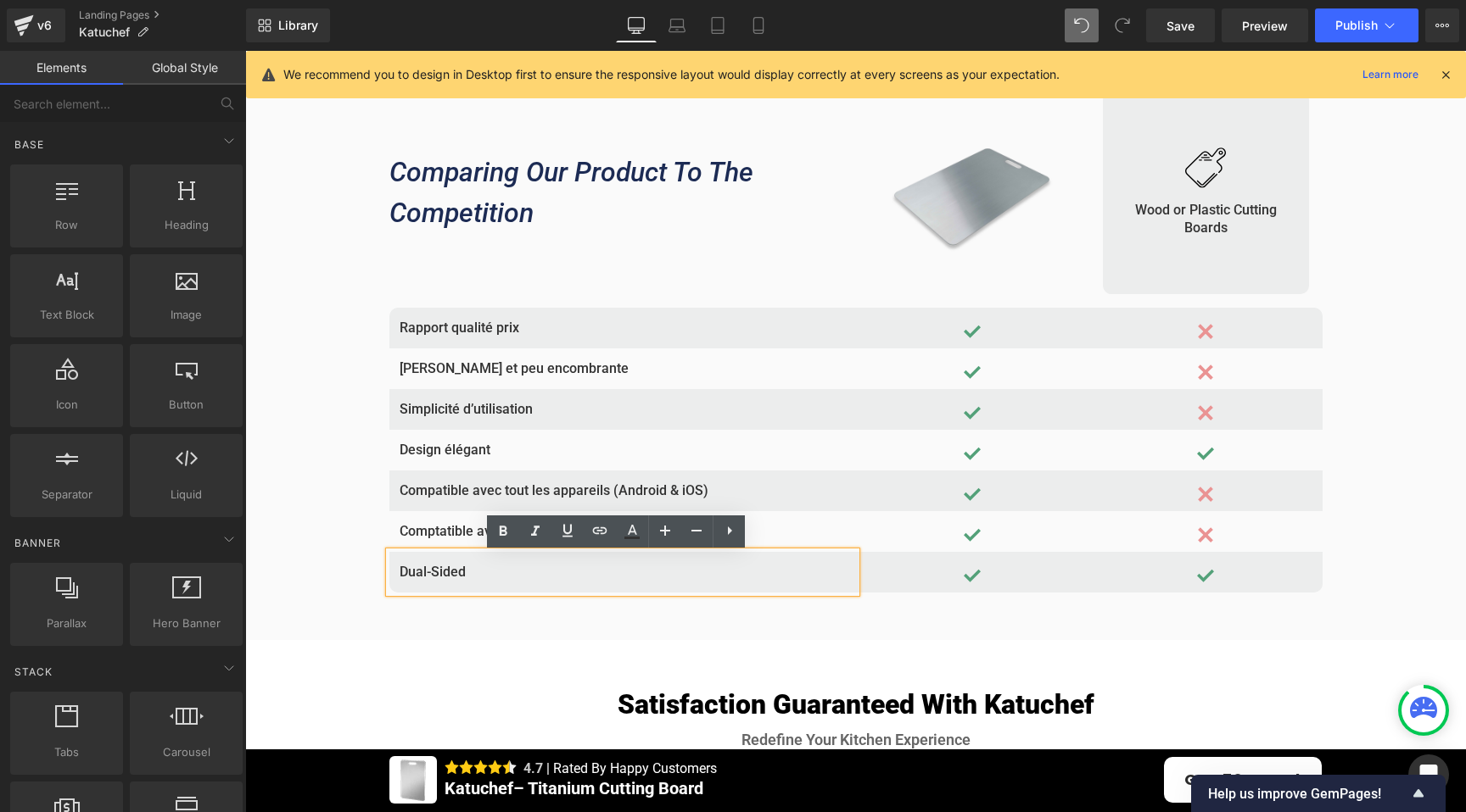
click at [423, 572] on span "Row" at bounding box center [435, 564] width 28 height 20
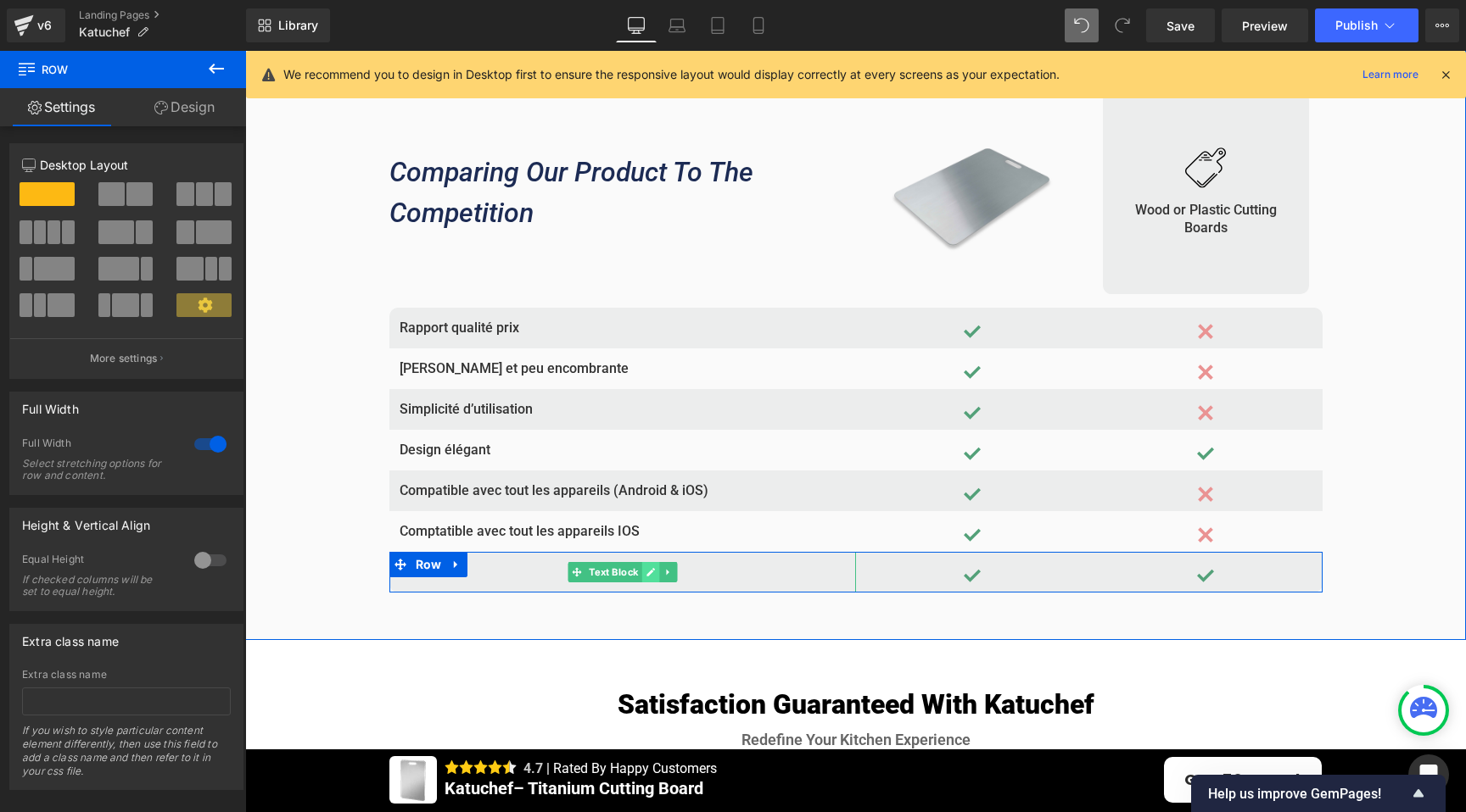
click at [646, 575] on icon at bounding box center [651, 572] width 9 height 9
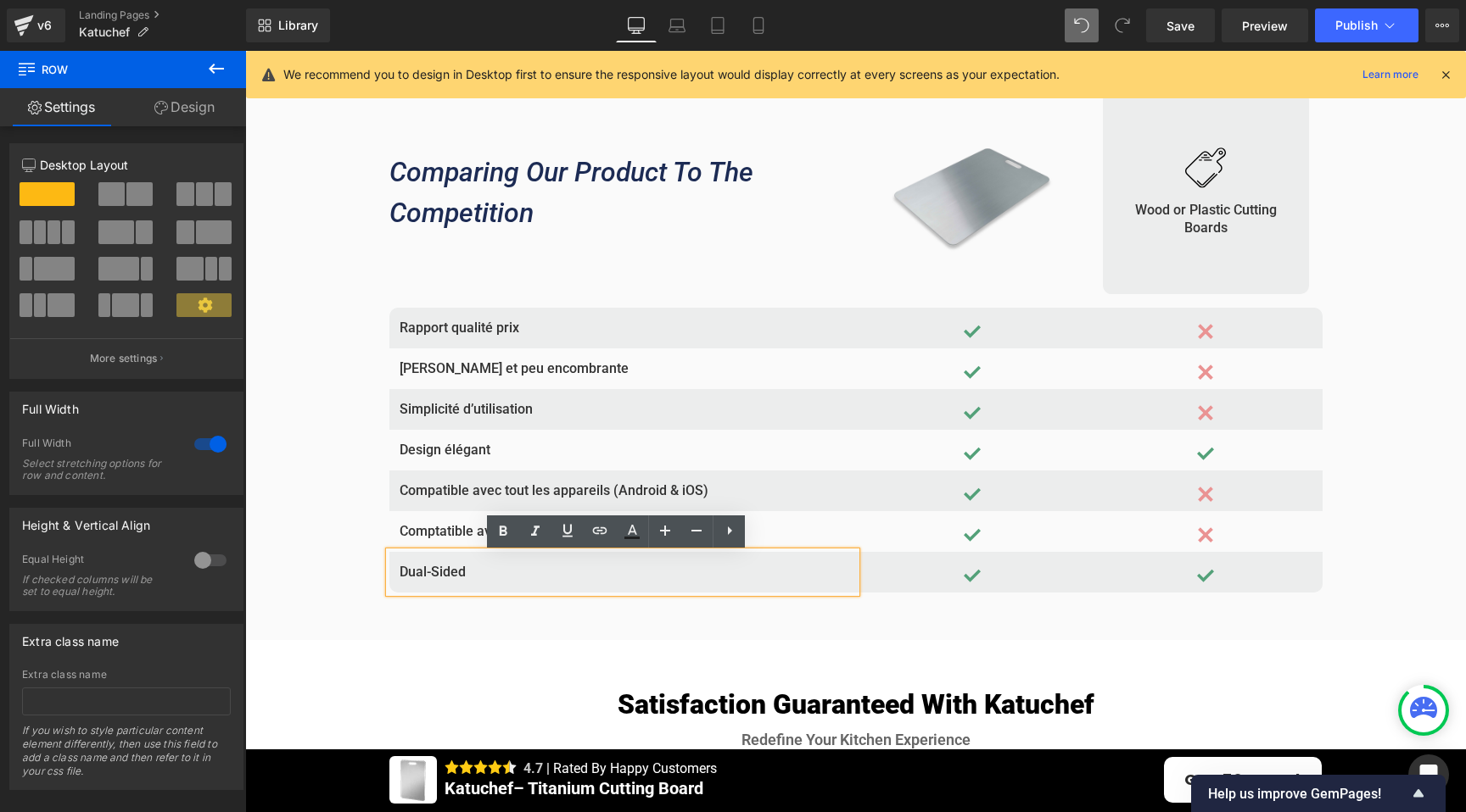
click at [446, 570] on icon at bounding box center [450, 564] width 10 height 10
click at [448, 572] on link at bounding box center [457, 564] width 18 height 20
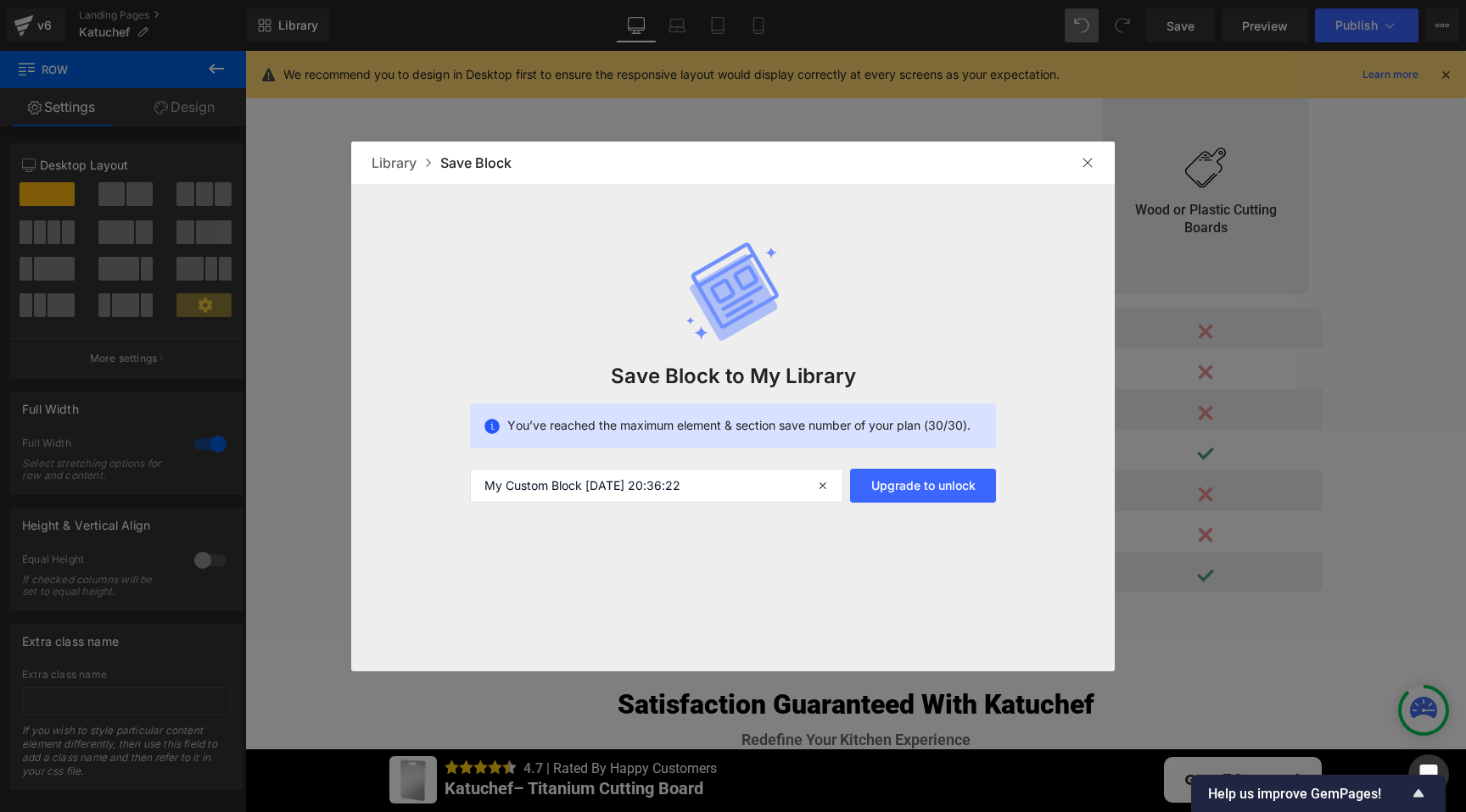
click at [1084, 168] on img at bounding box center [1087, 162] width 13 height 13
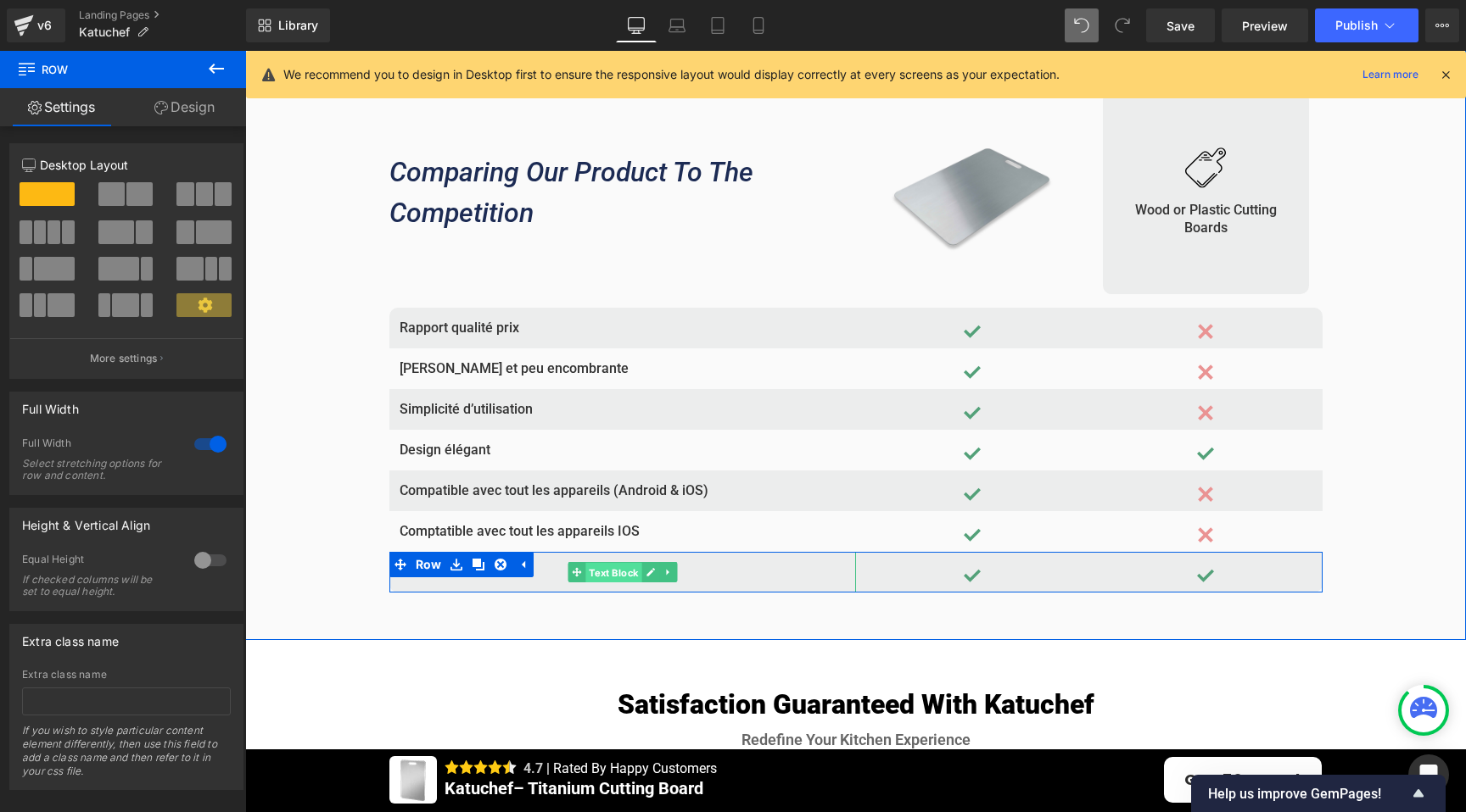
click at [602, 574] on span "Text Block" at bounding box center [613, 572] width 56 height 20
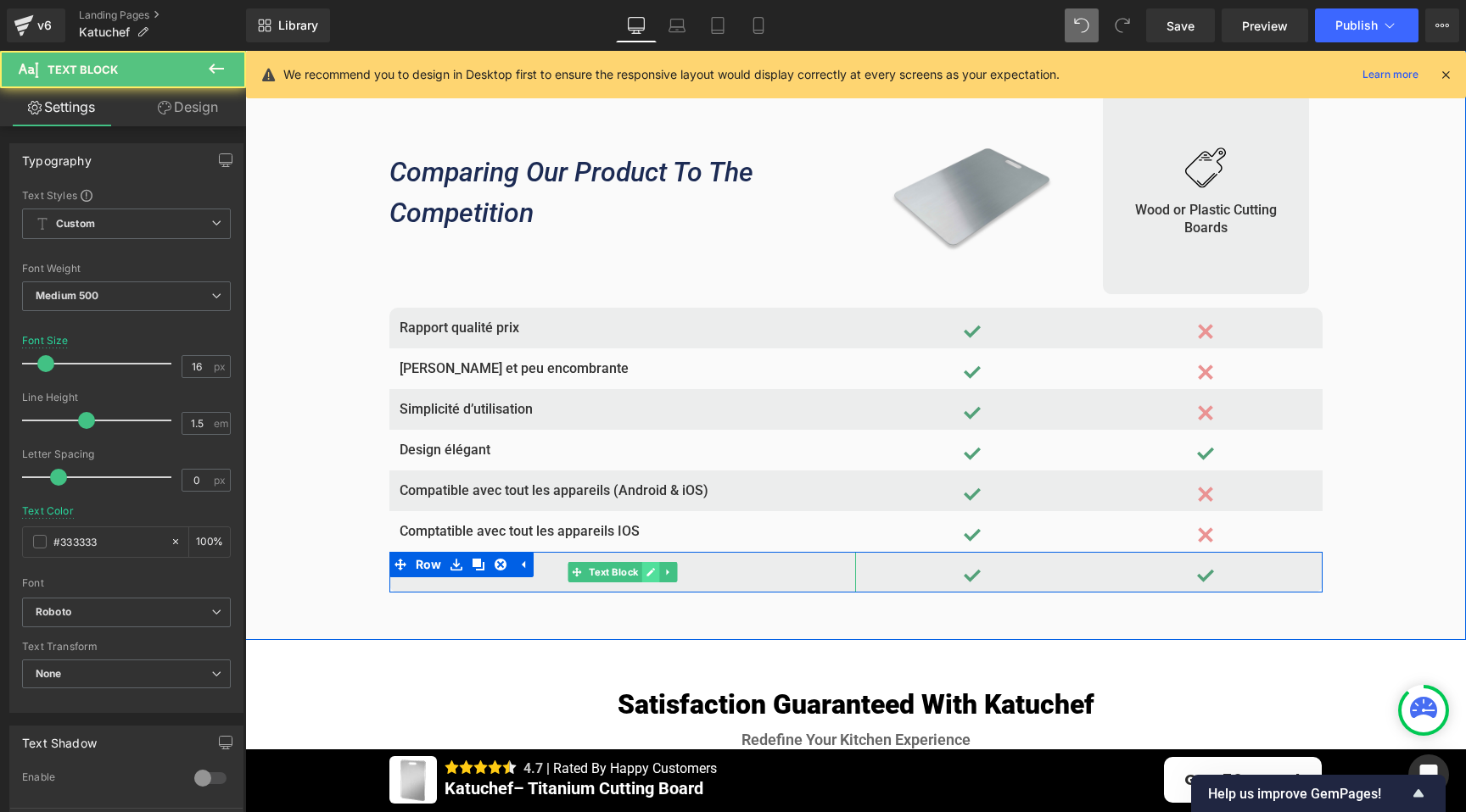
click at [646, 576] on icon at bounding box center [651, 572] width 9 height 9
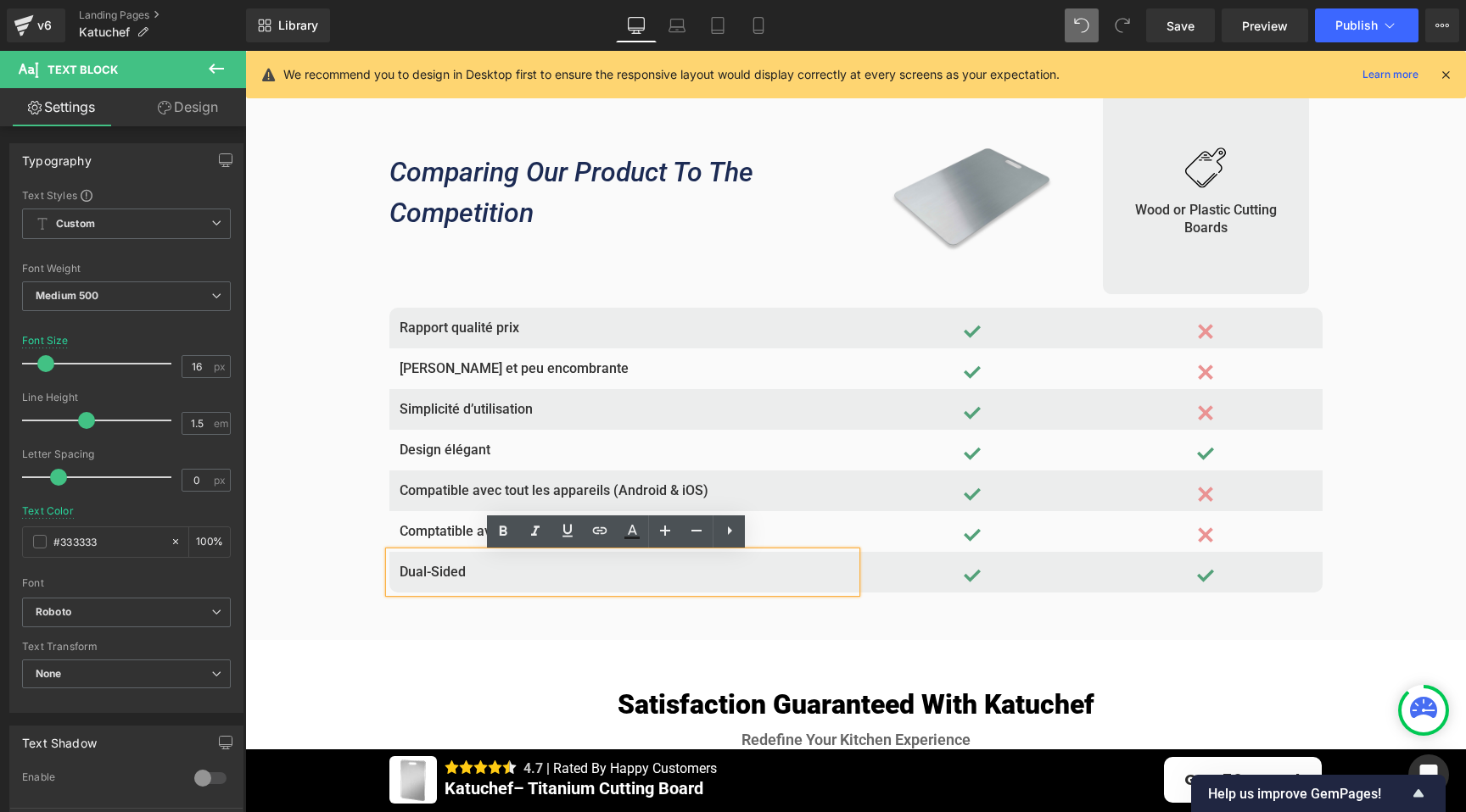
click at [464, 579] on p "Dual-Sided" at bounding box center [622, 572] width 446 height 20
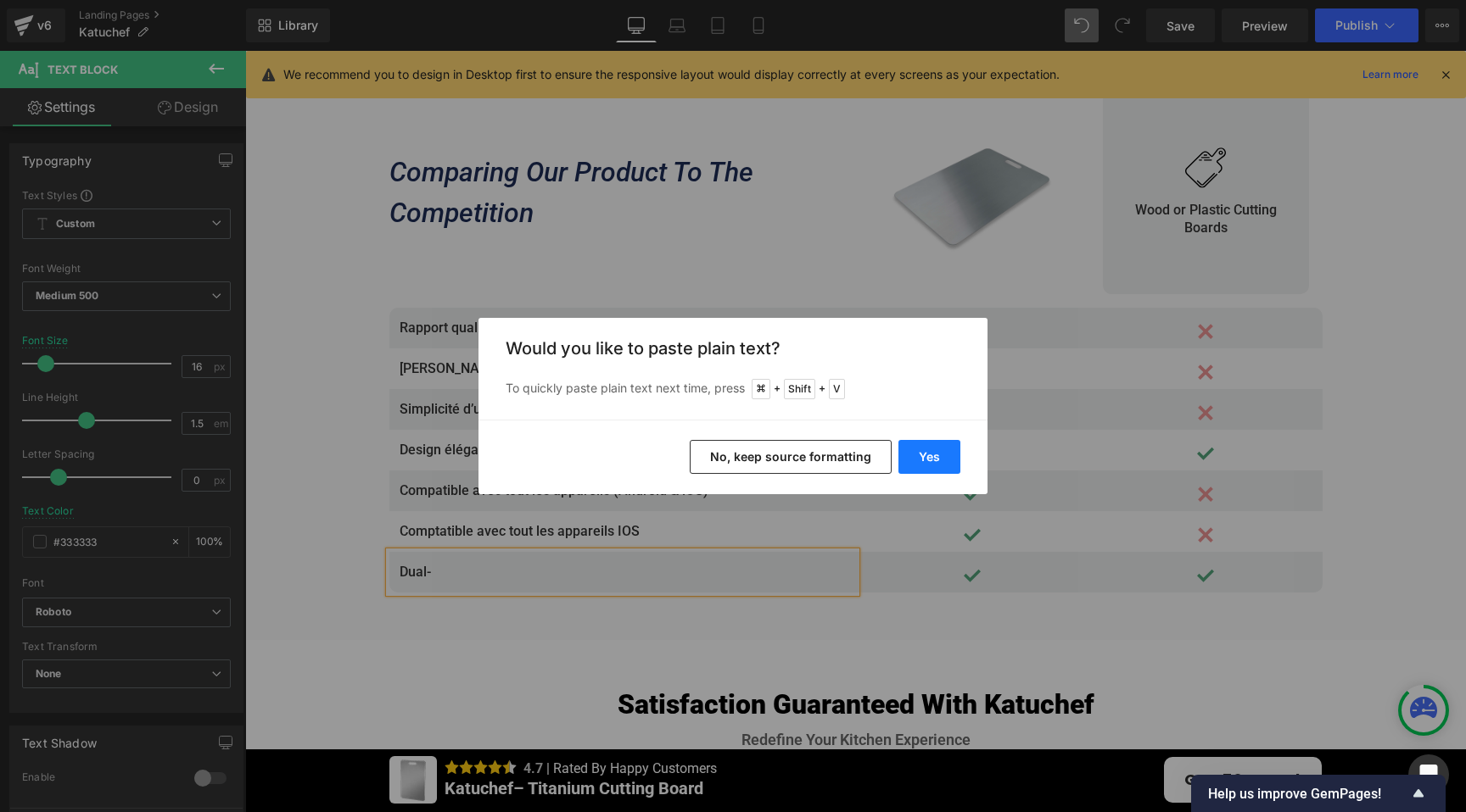
click at [934, 454] on button "Yes" at bounding box center [930, 457] width 62 height 34
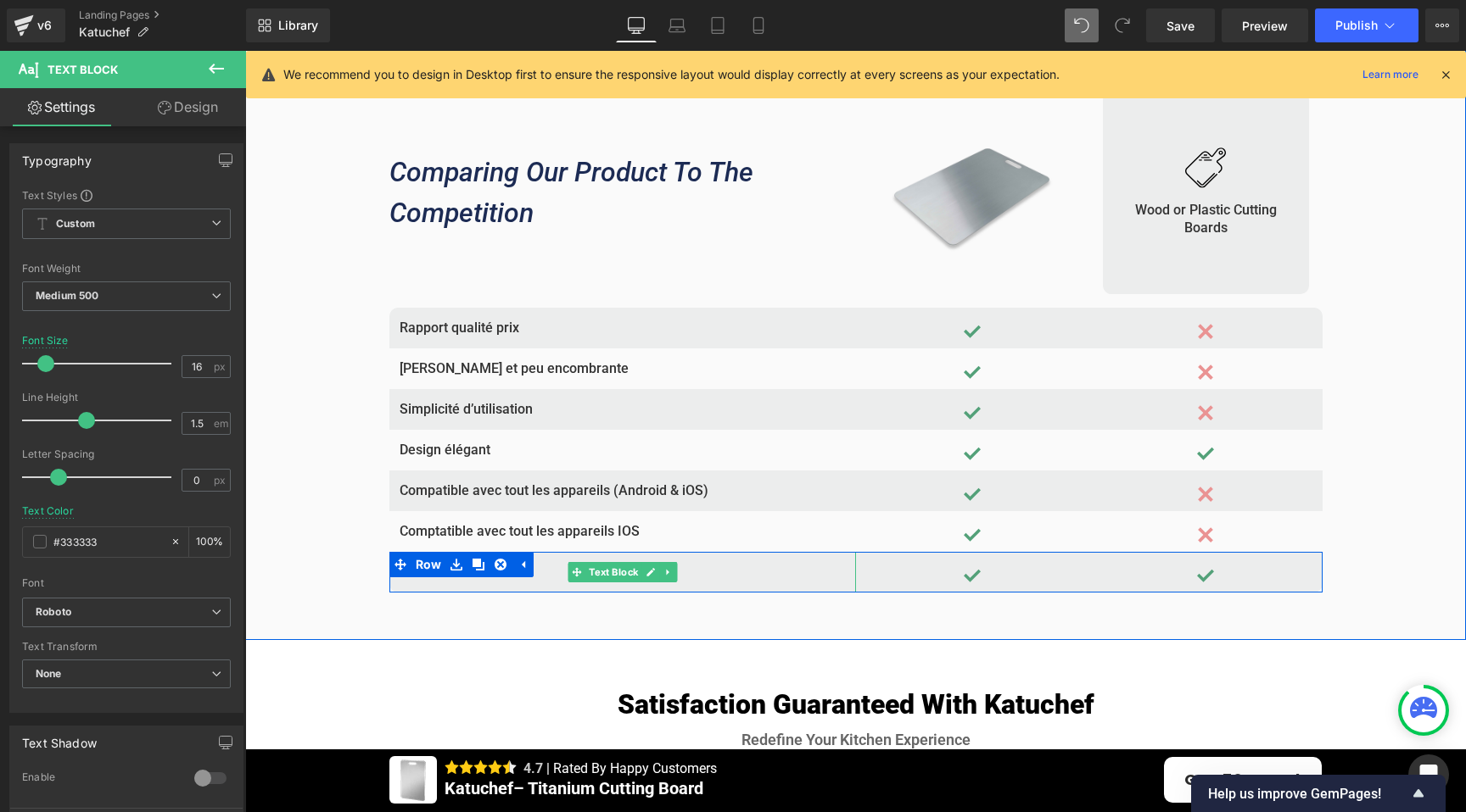
click at [646, 573] on icon at bounding box center [650, 572] width 10 height 10
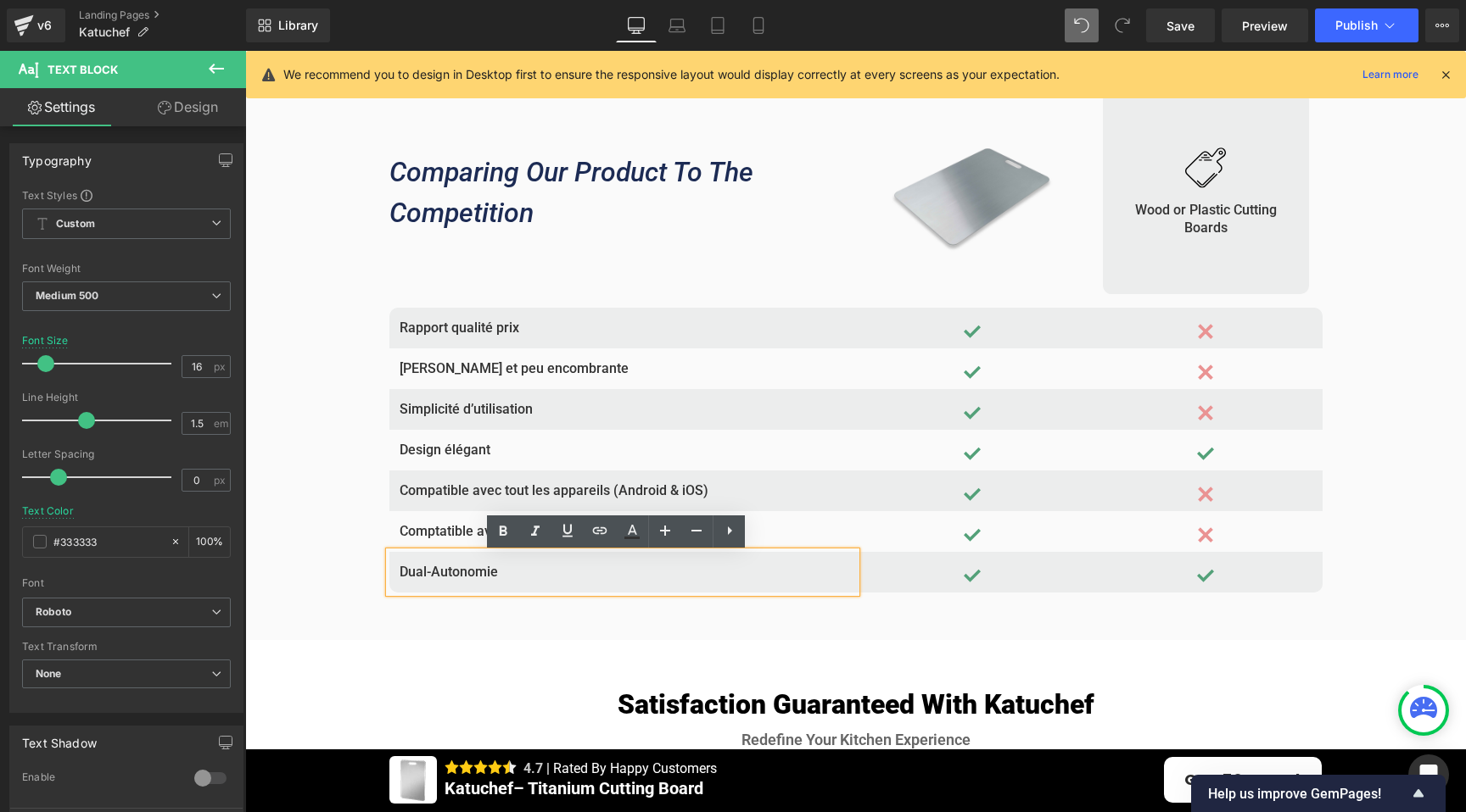
click at [526, 571] on p "Dual-Autonomie" at bounding box center [622, 572] width 446 height 20
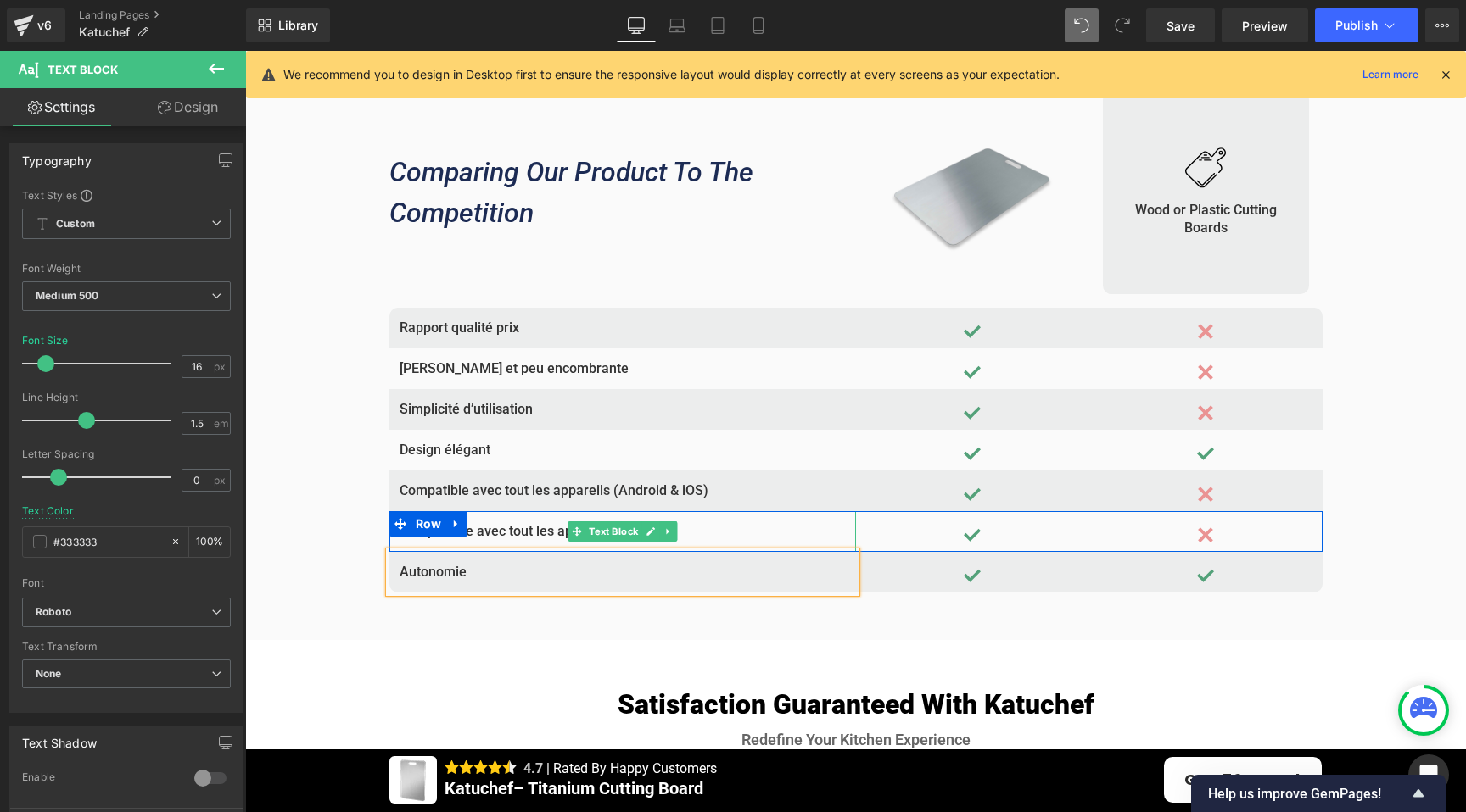
click at [551, 532] on p "Comptatible avec tout les appareils IOS" at bounding box center [622, 531] width 446 height 20
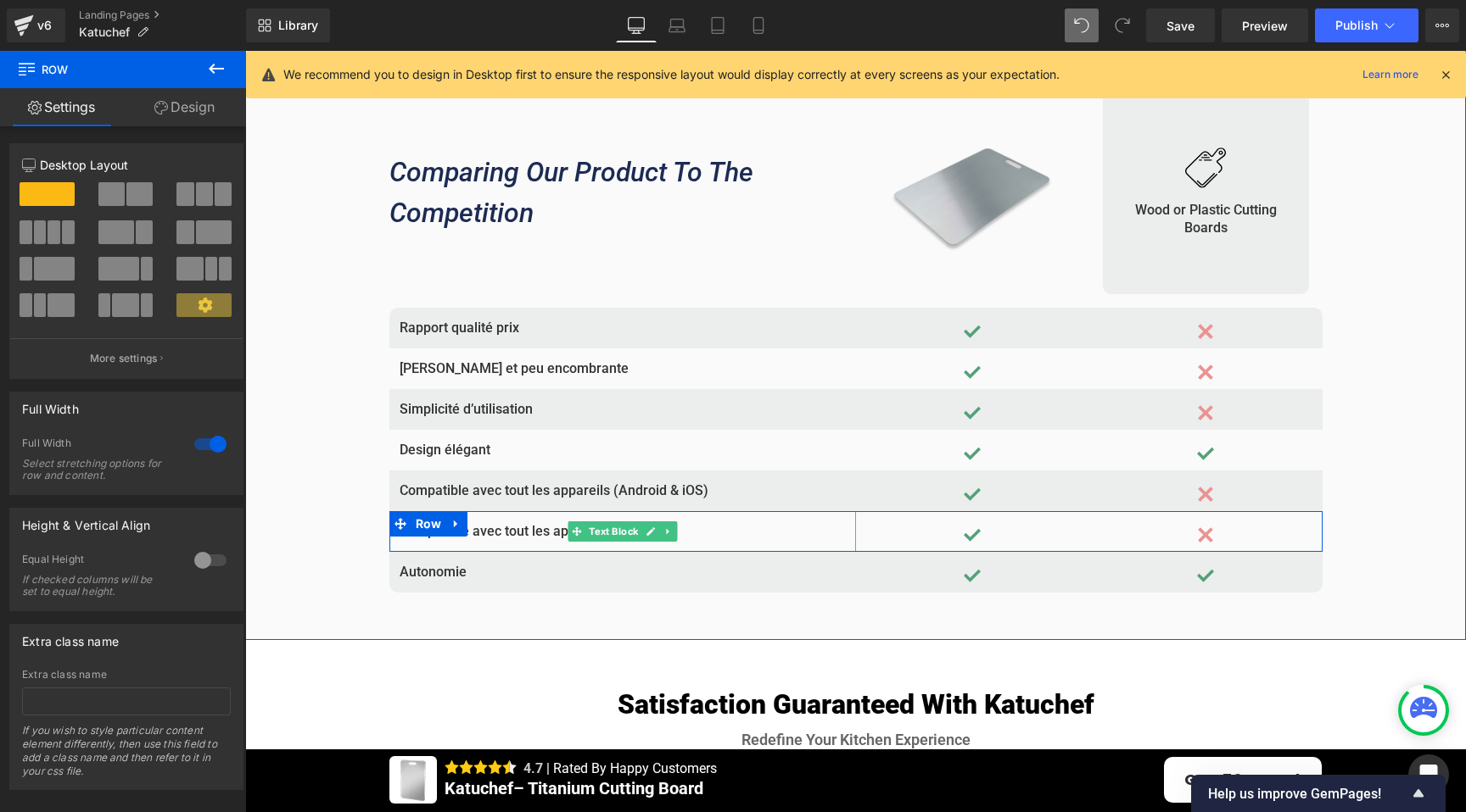
click at [515, 535] on p "Compatible avec tout les appareils IOS" at bounding box center [622, 531] width 446 height 20
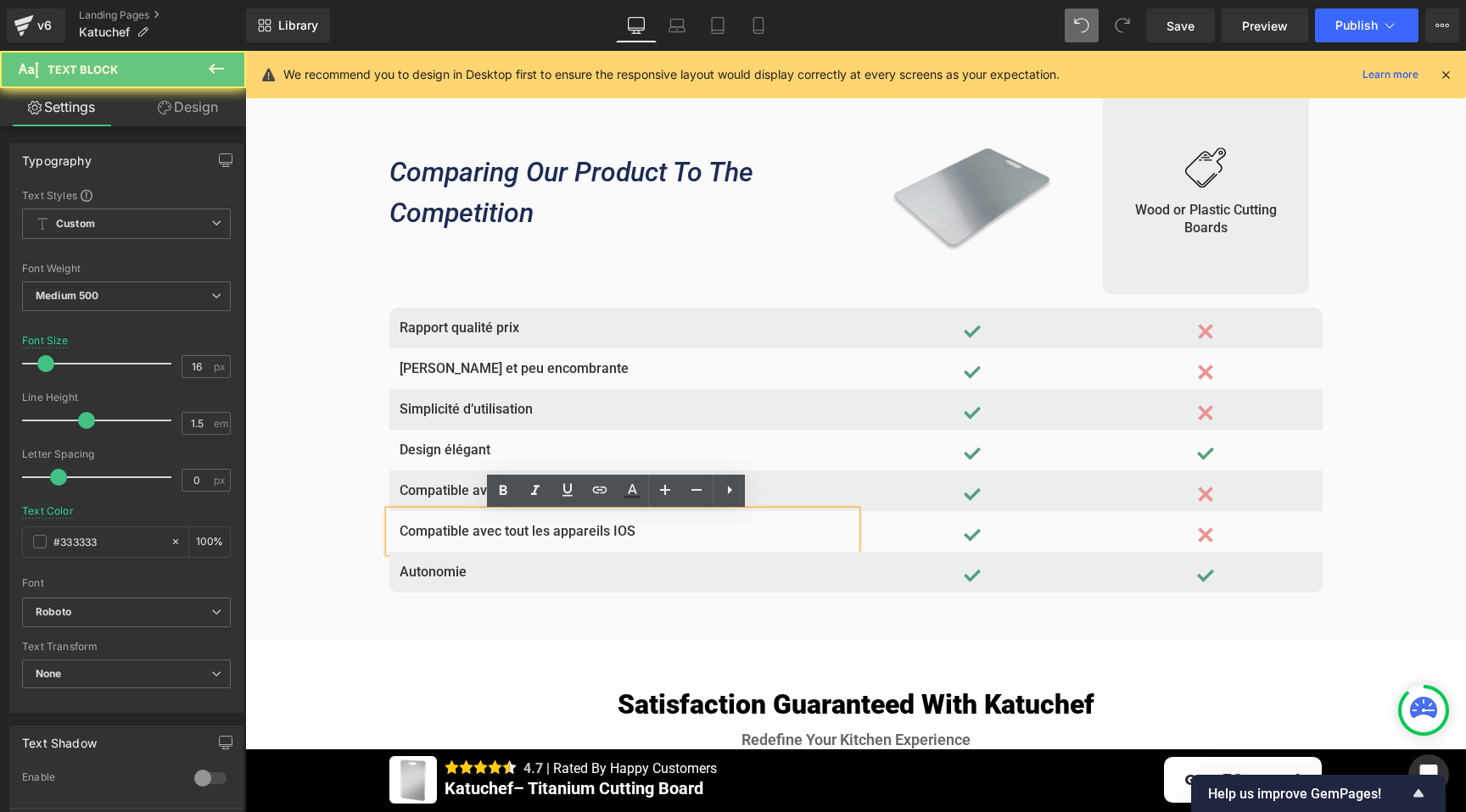
click at [515, 535] on p "Compatible avec tout les appareils IOS" at bounding box center [622, 531] width 446 height 20
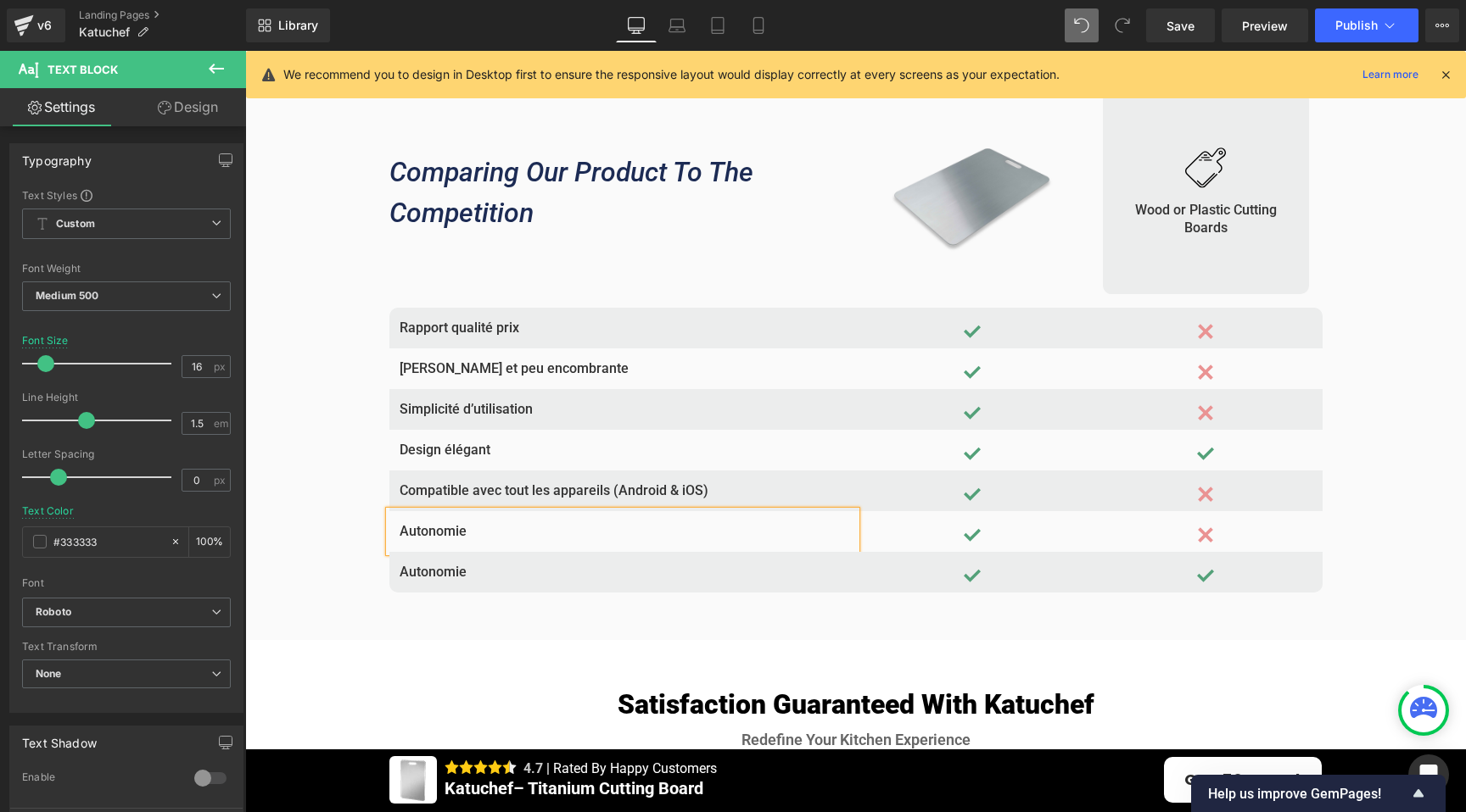
click at [376, 620] on div "Why Wood and Plastic Cutting Boards Fall Short Heading No Other Product Compare…" at bounding box center [855, 236] width 960 height 808
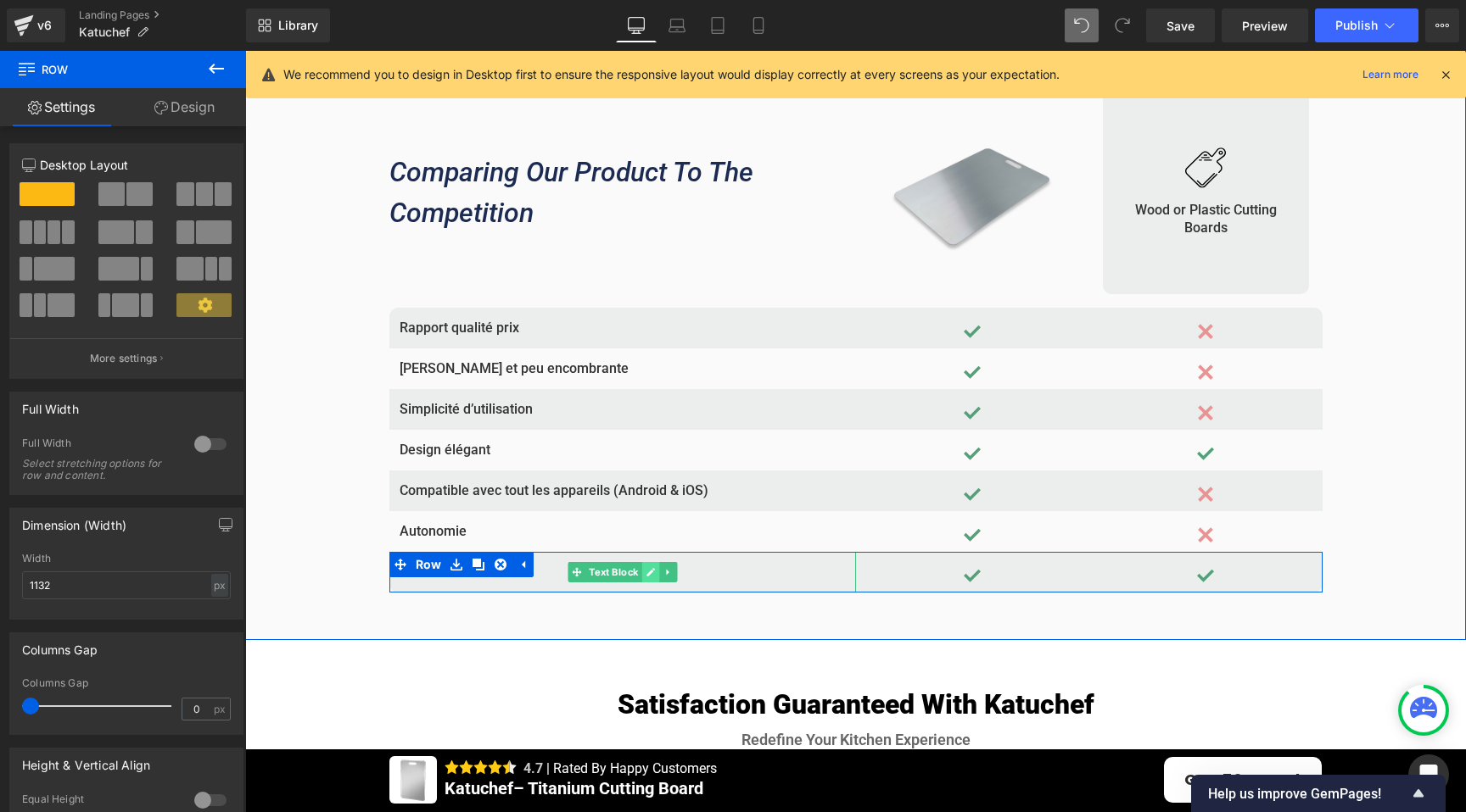
click at [647, 577] on icon at bounding box center [650, 572] width 10 height 10
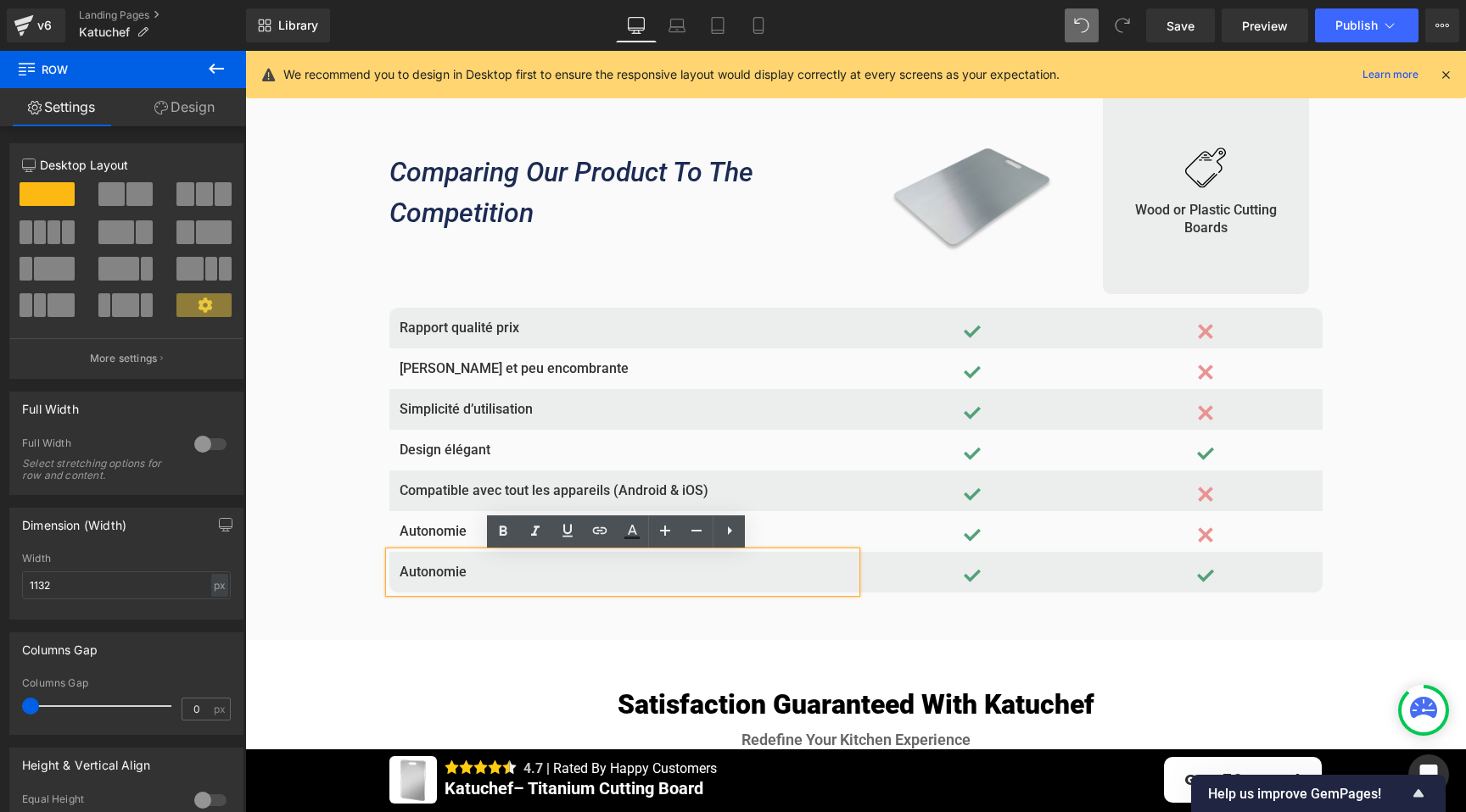
click at [595, 575] on p "Autonomie" at bounding box center [622, 572] width 446 height 20
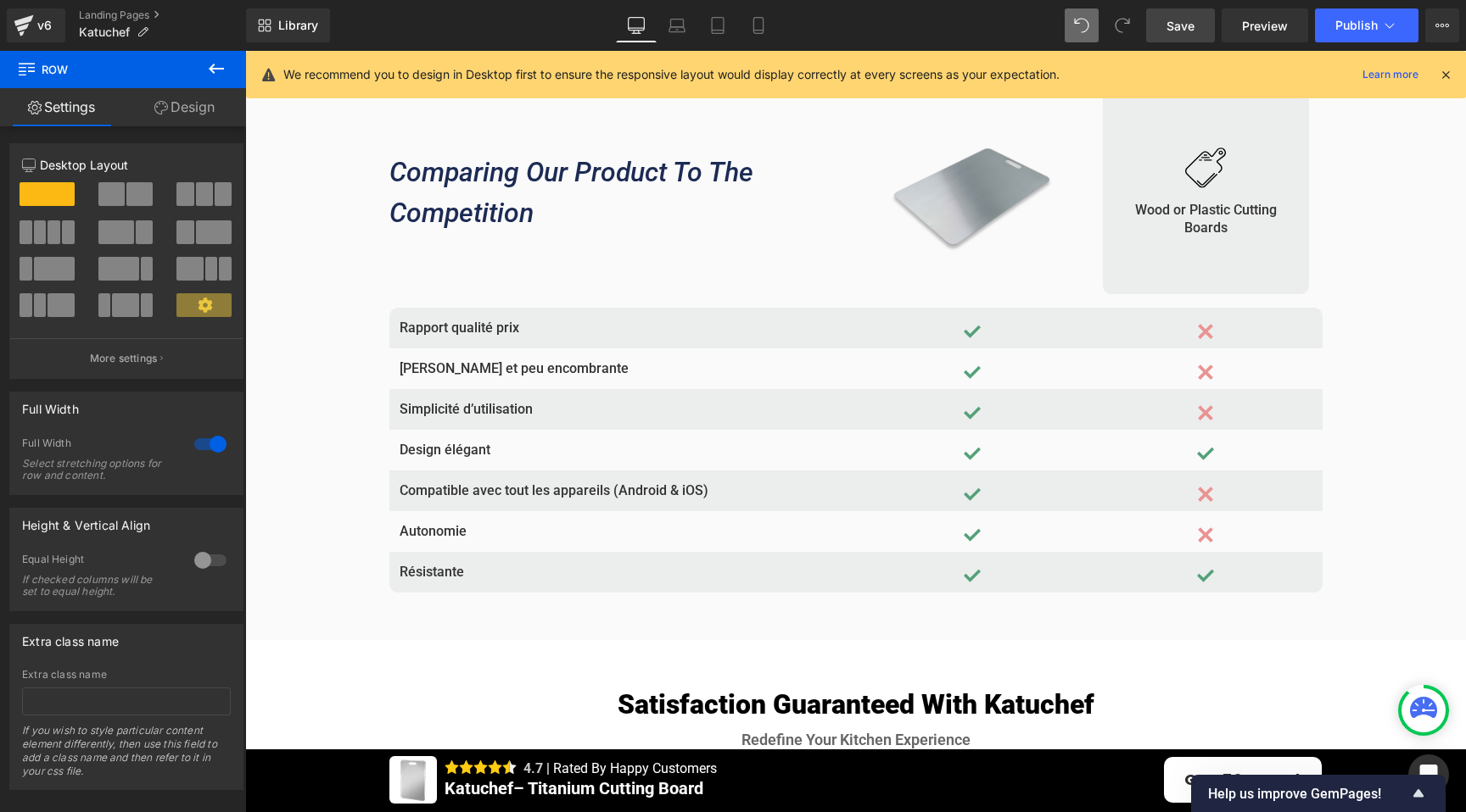
click at [1184, 26] on span "Save" at bounding box center [1180, 26] width 28 height 18
